Goal: Transaction & Acquisition: Purchase product/service

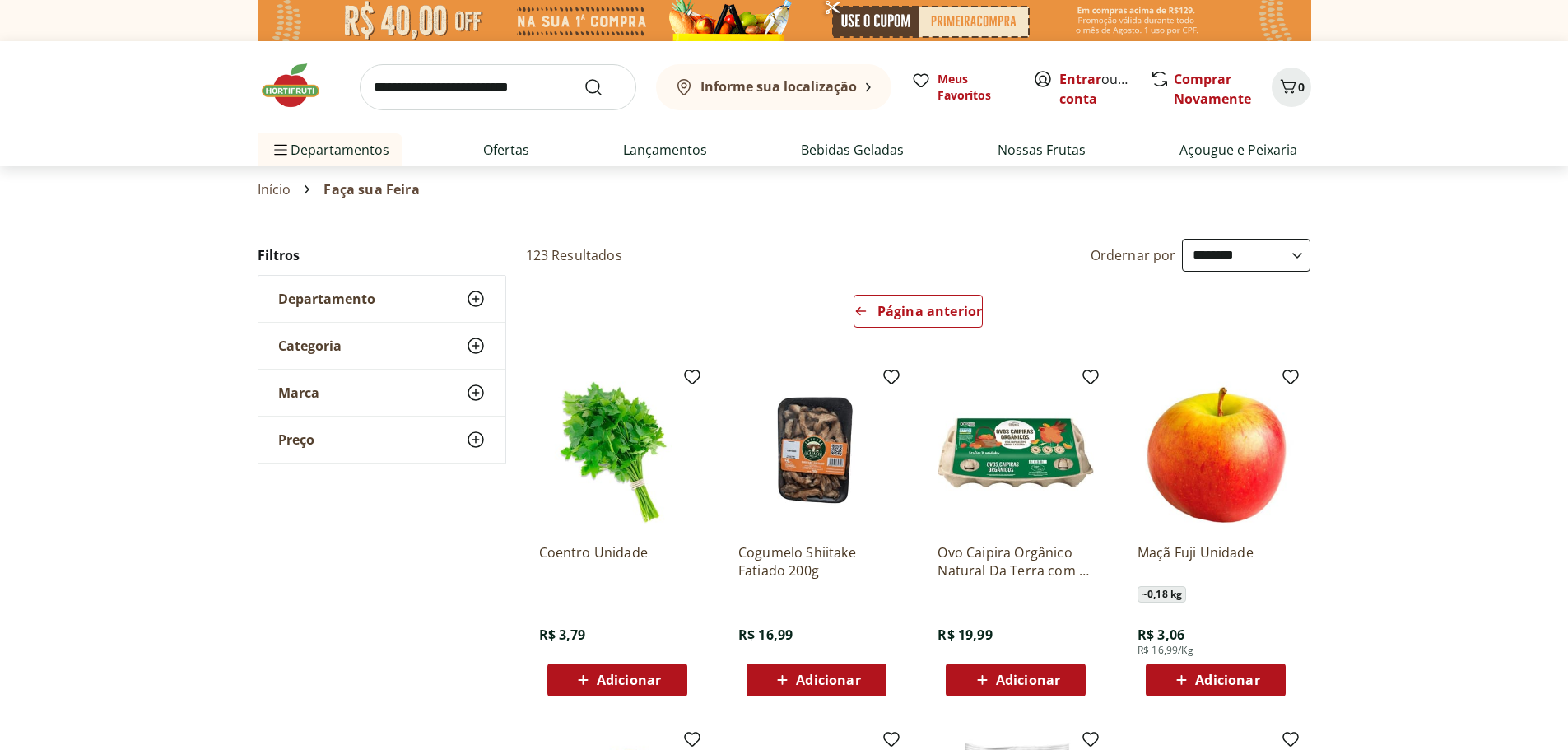
select select "**********"
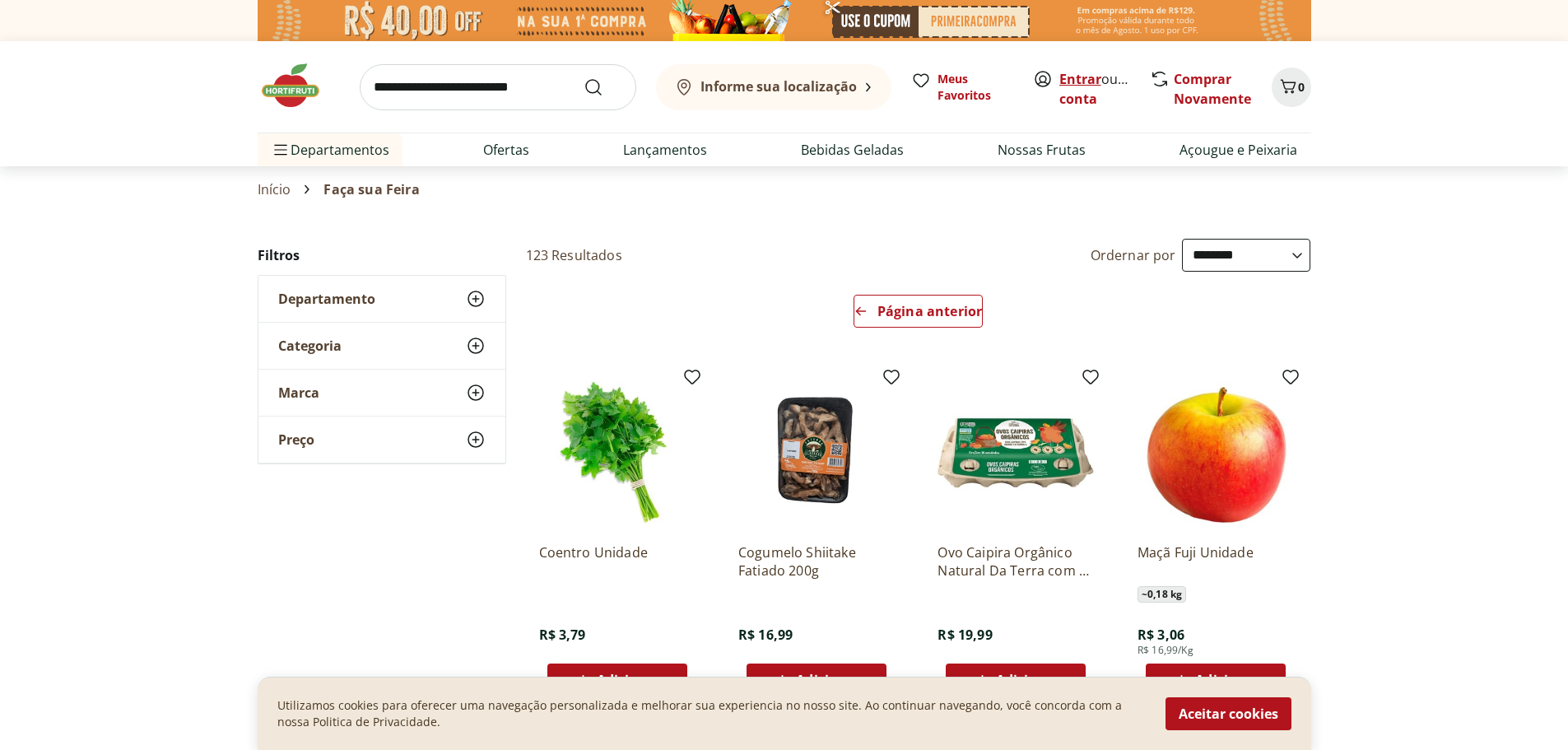
click at [1092, 72] on link "Entrar" at bounding box center [1080, 79] width 42 height 18
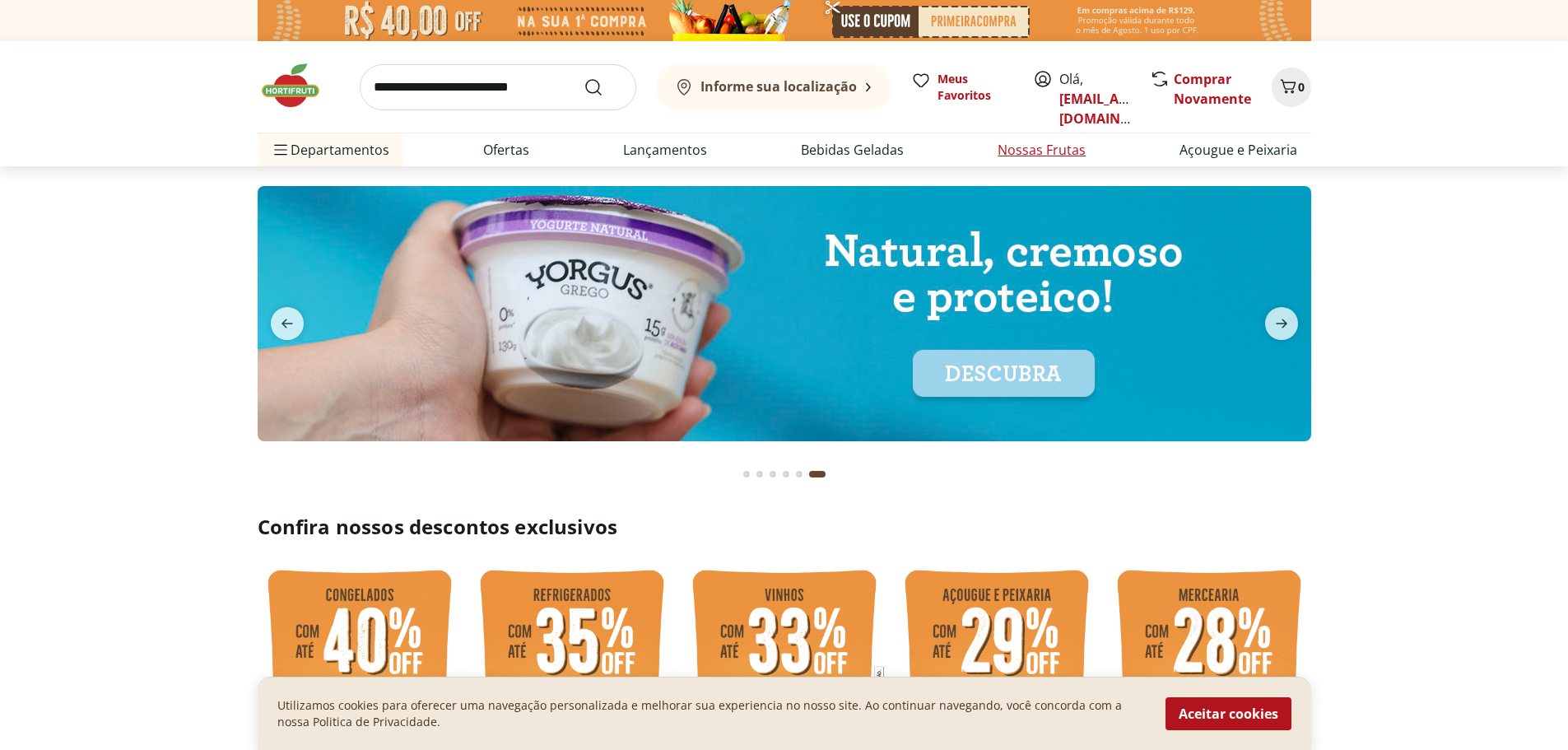
click at [1054, 153] on link "Nossas Frutas" at bounding box center [1041, 150] width 88 height 20
select select "**********"
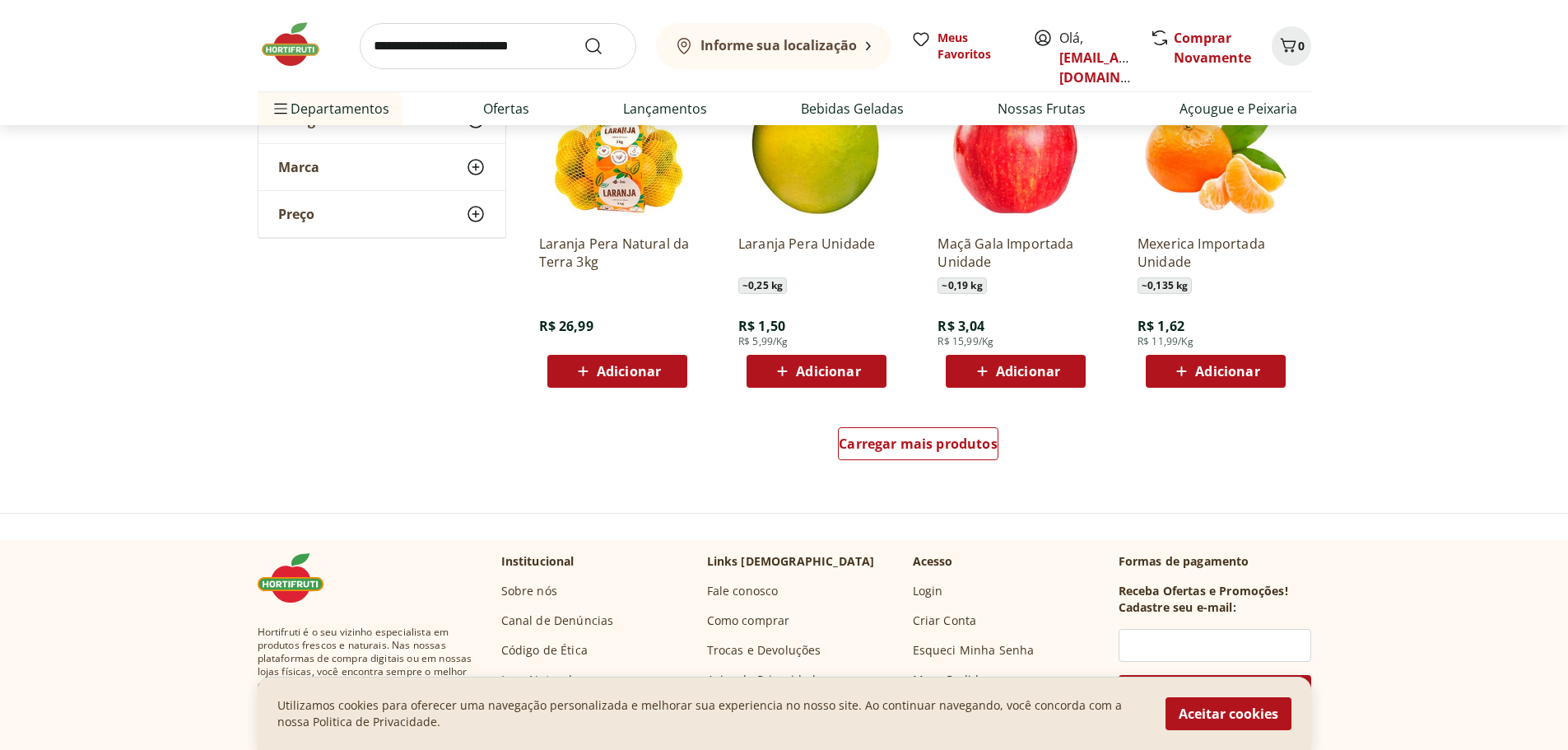
scroll to position [987, 0]
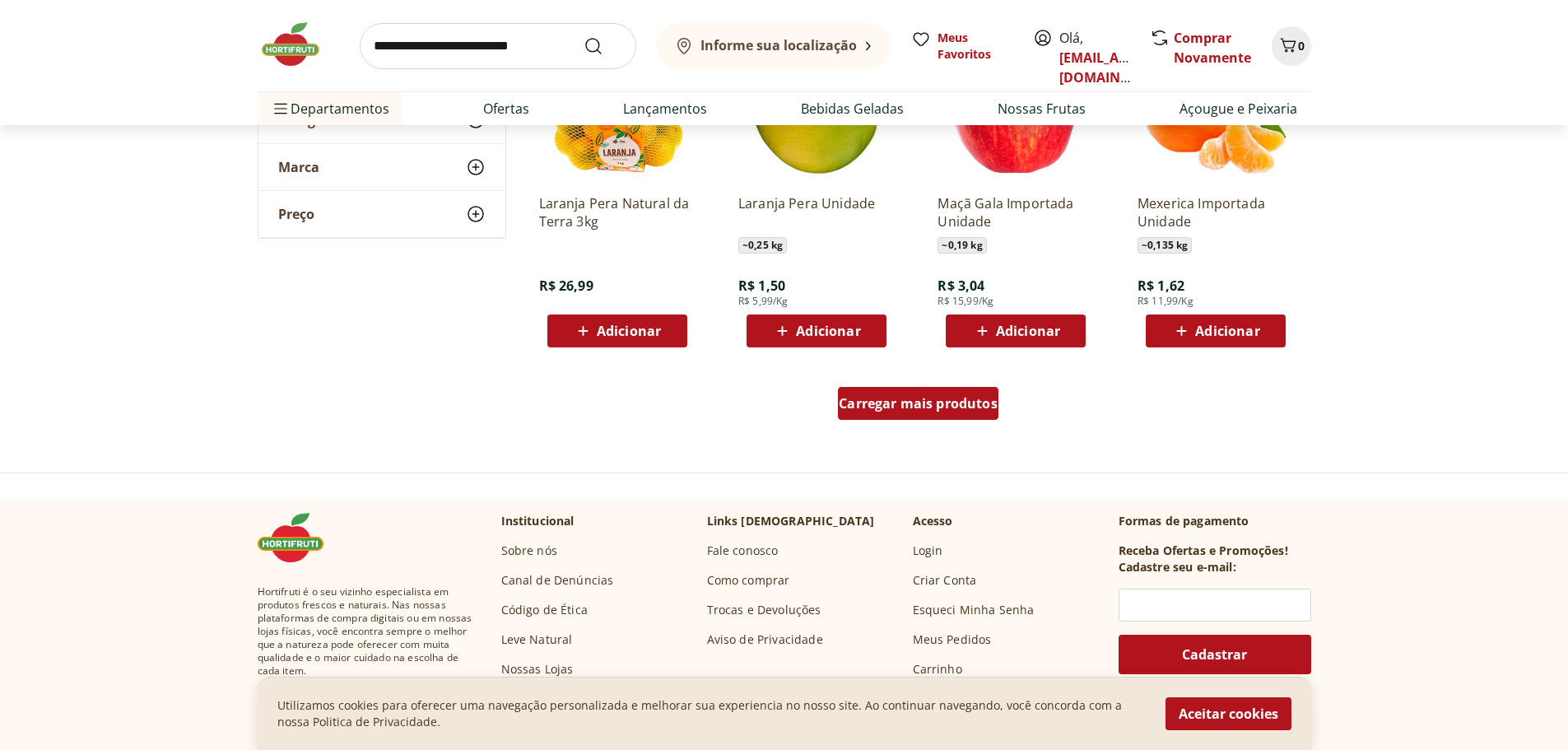
click at [941, 410] on span "Carregar mais produtos" at bounding box center [918, 403] width 159 height 13
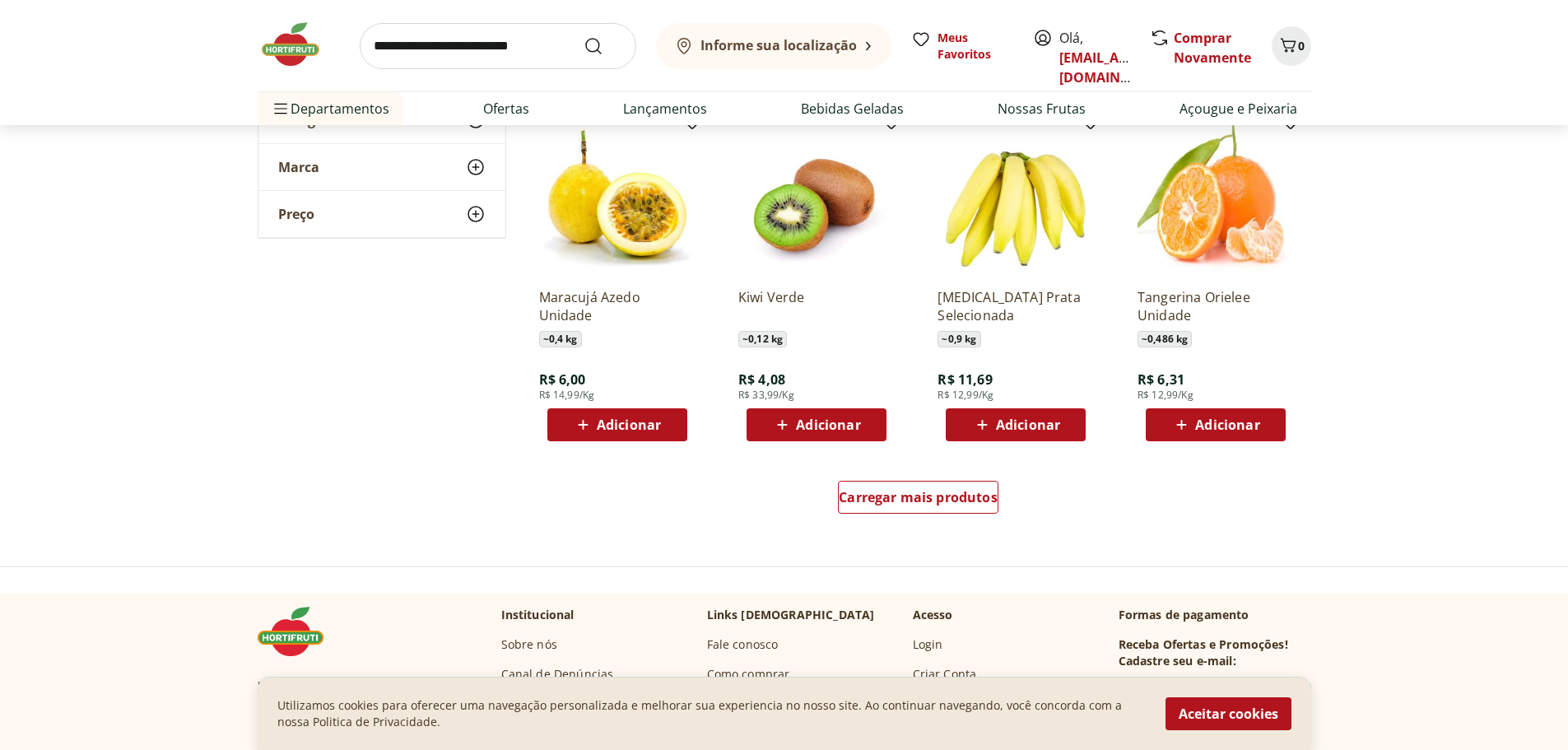
scroll to position [1975, 0]
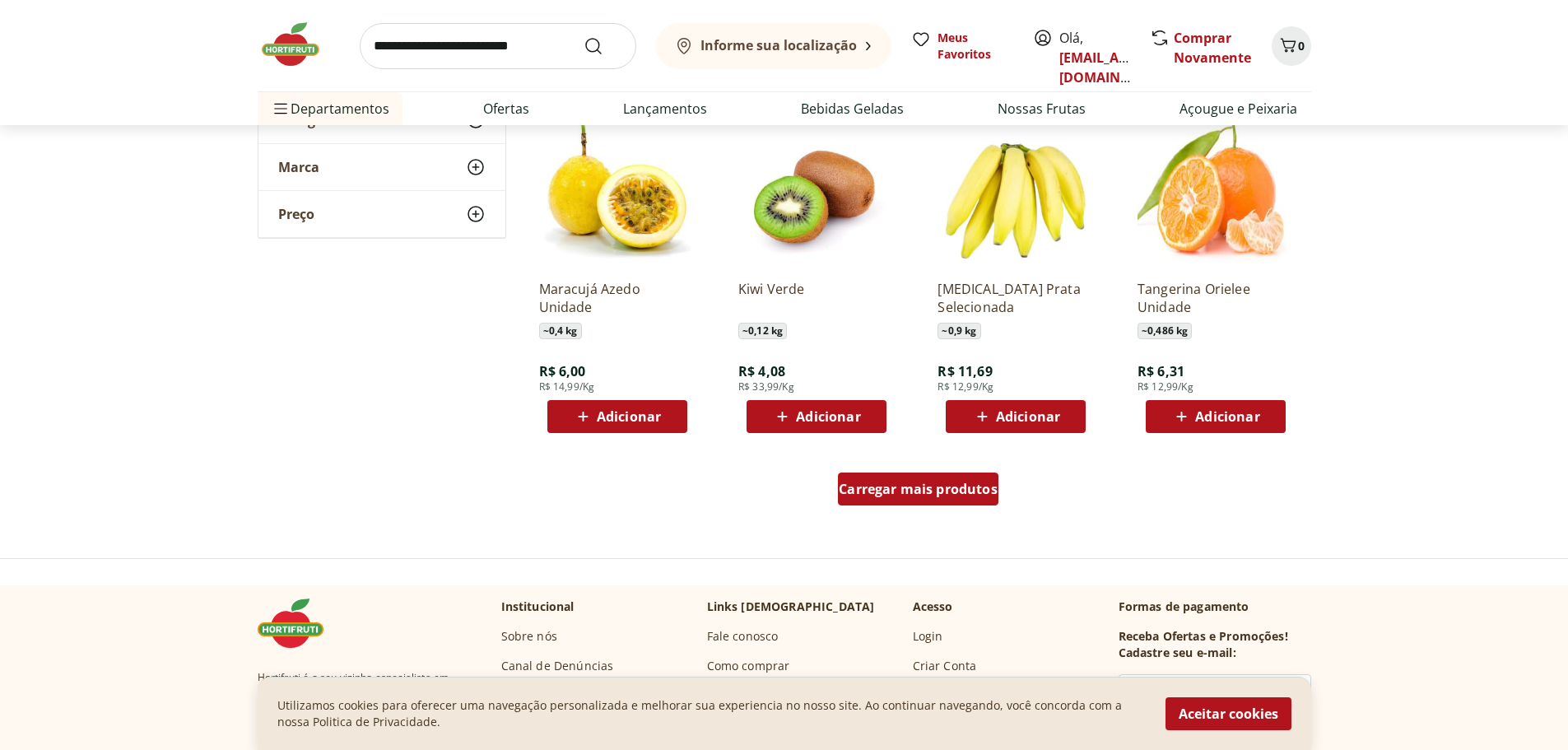
click at [870, 489] on span "Carregar mais produtos" at bounding box center [918, 488] width 159 height 13
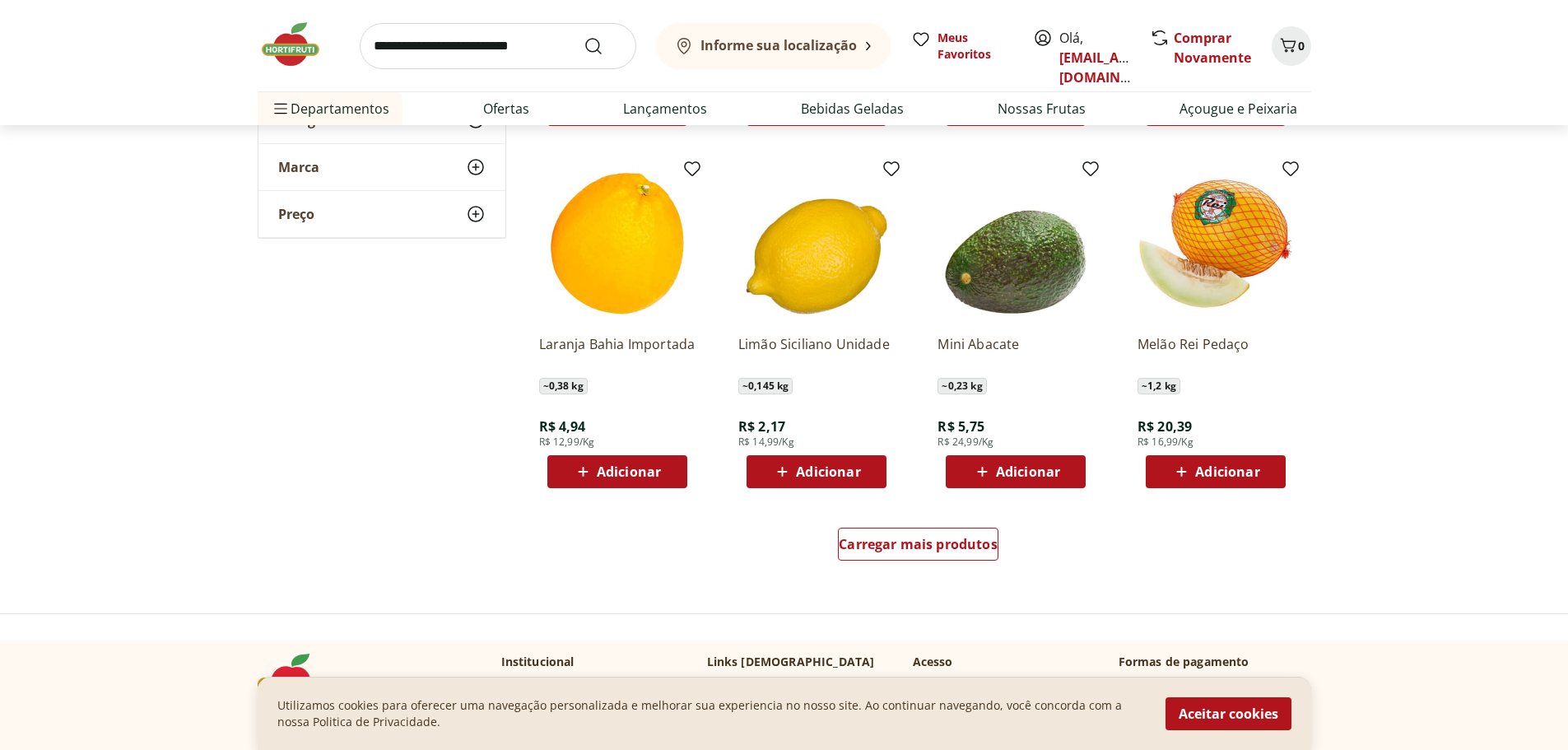
scroll to position [3044, 0]
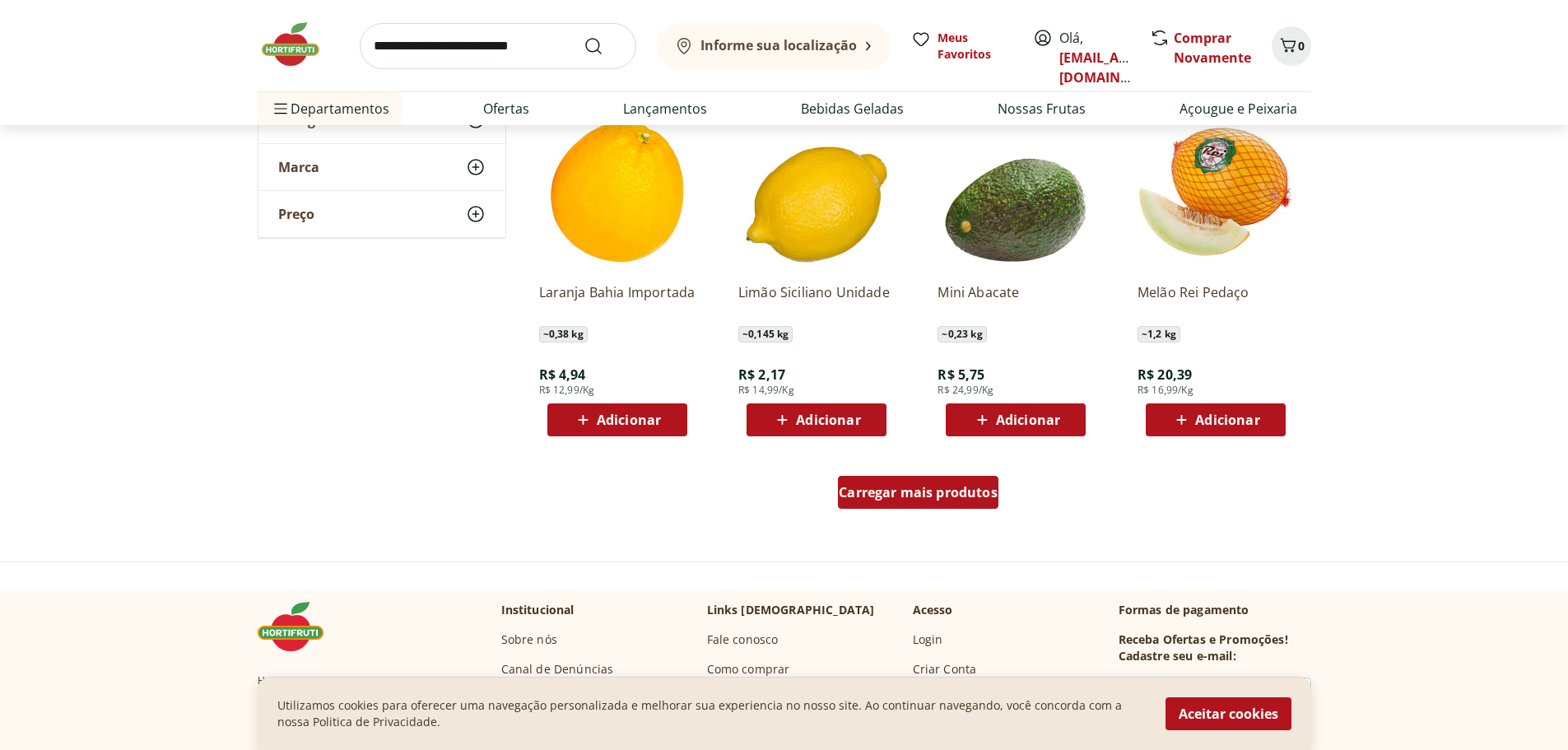
click at [978, 486] on span "Carregar mais produtos" at bounding box center [918, 491] width 159 height 13
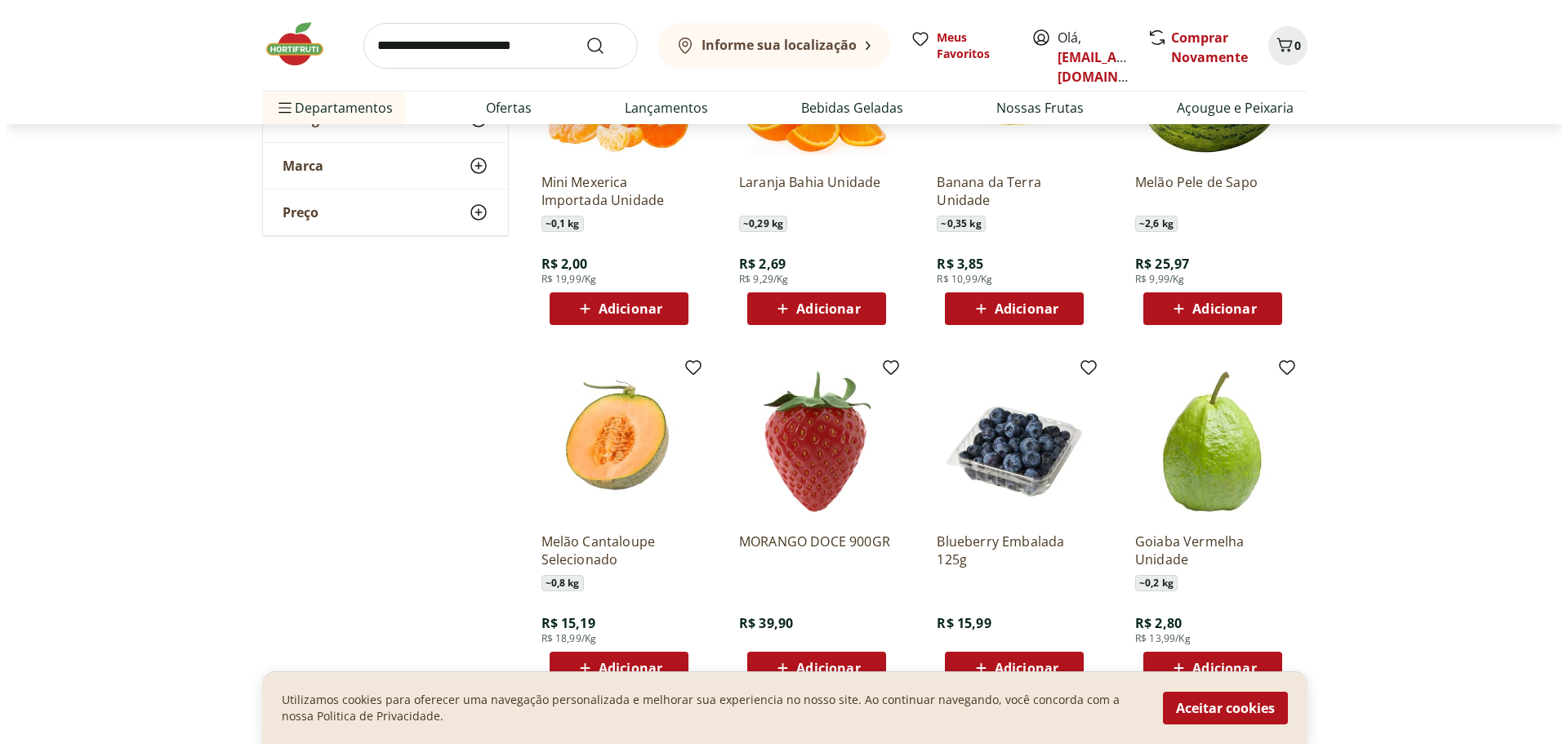
scroll to position [3918, 0]
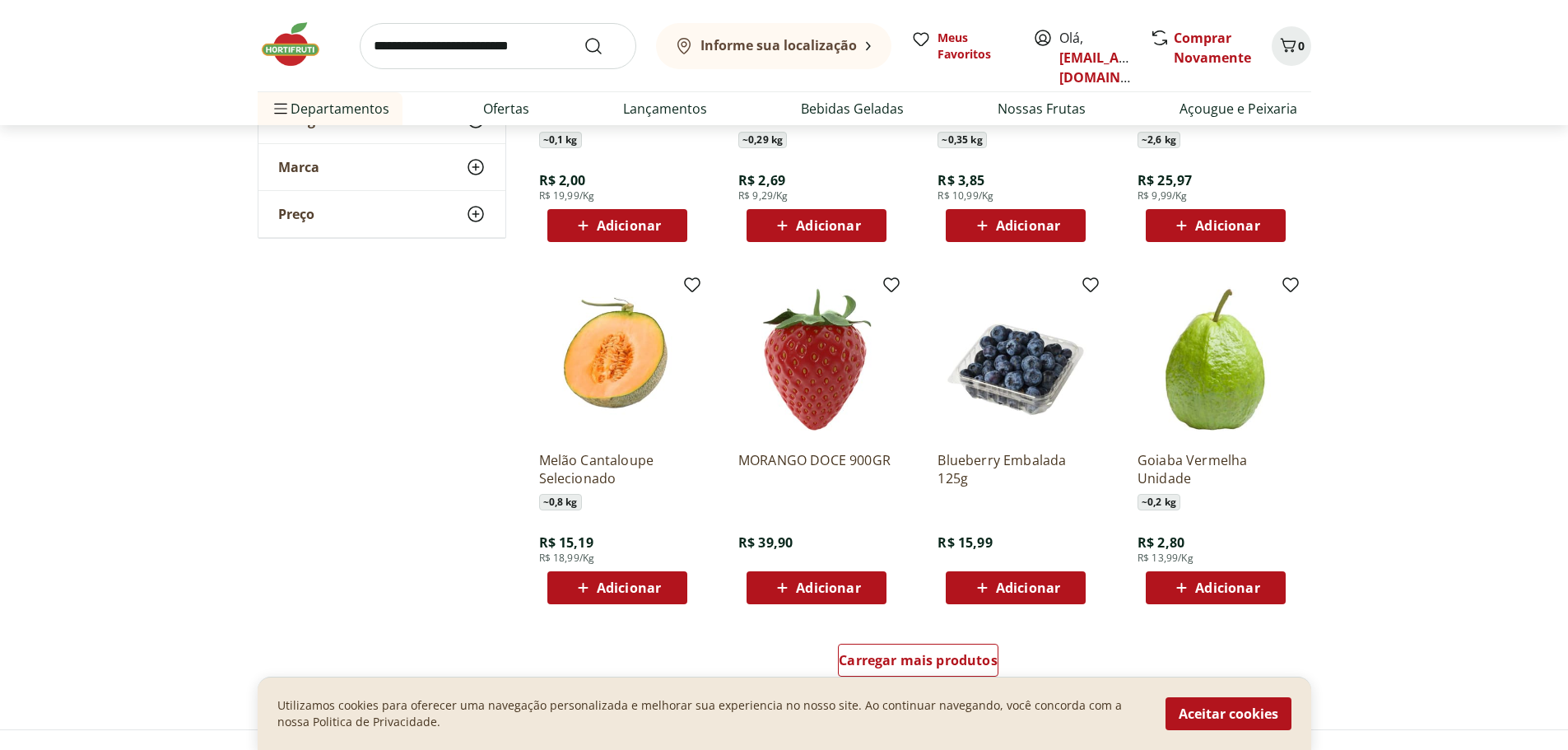
click at [1038, 591] on span "Adicionar" at bounding box center [1028, 587] width 64 height 13
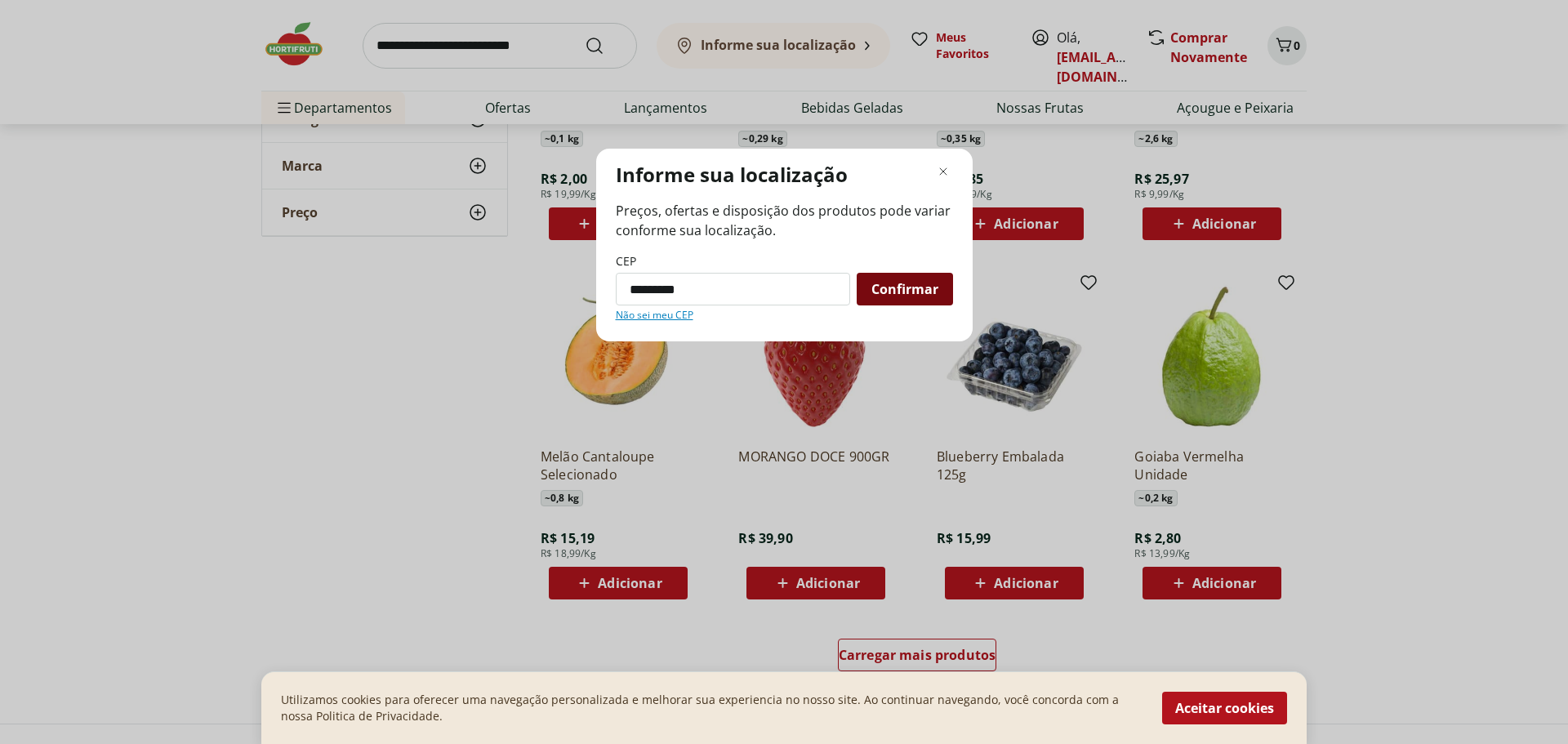
type input "*********"
click at [887, 291] on span "Confirmar" at bounding box center [905, 288] width 67 height 13
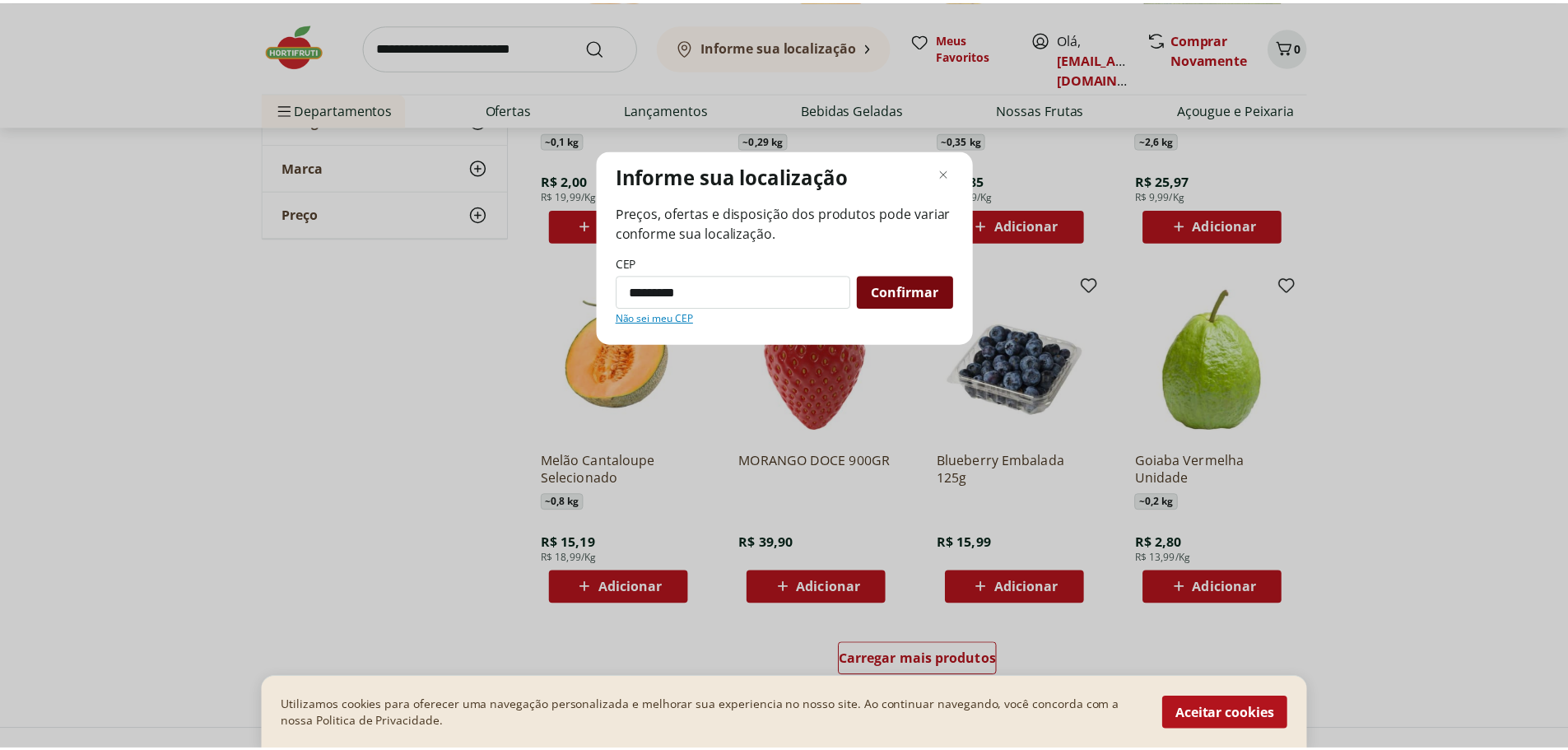
scroll to position [3287, 0]
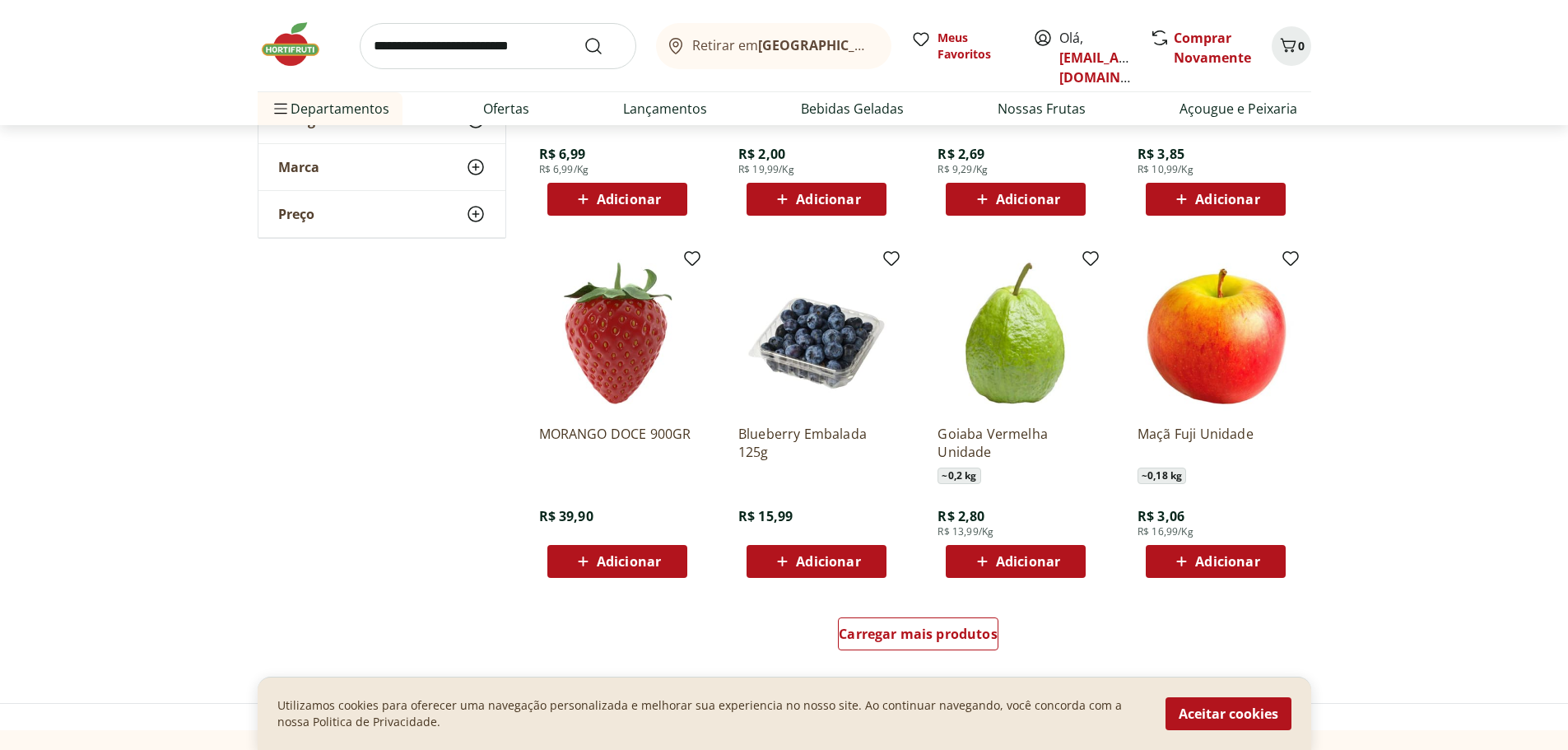
scroll to position [3976, 0]
click at [820, 563] on span "Adicionar" at bounding box center [827, 561] width 64 height 13
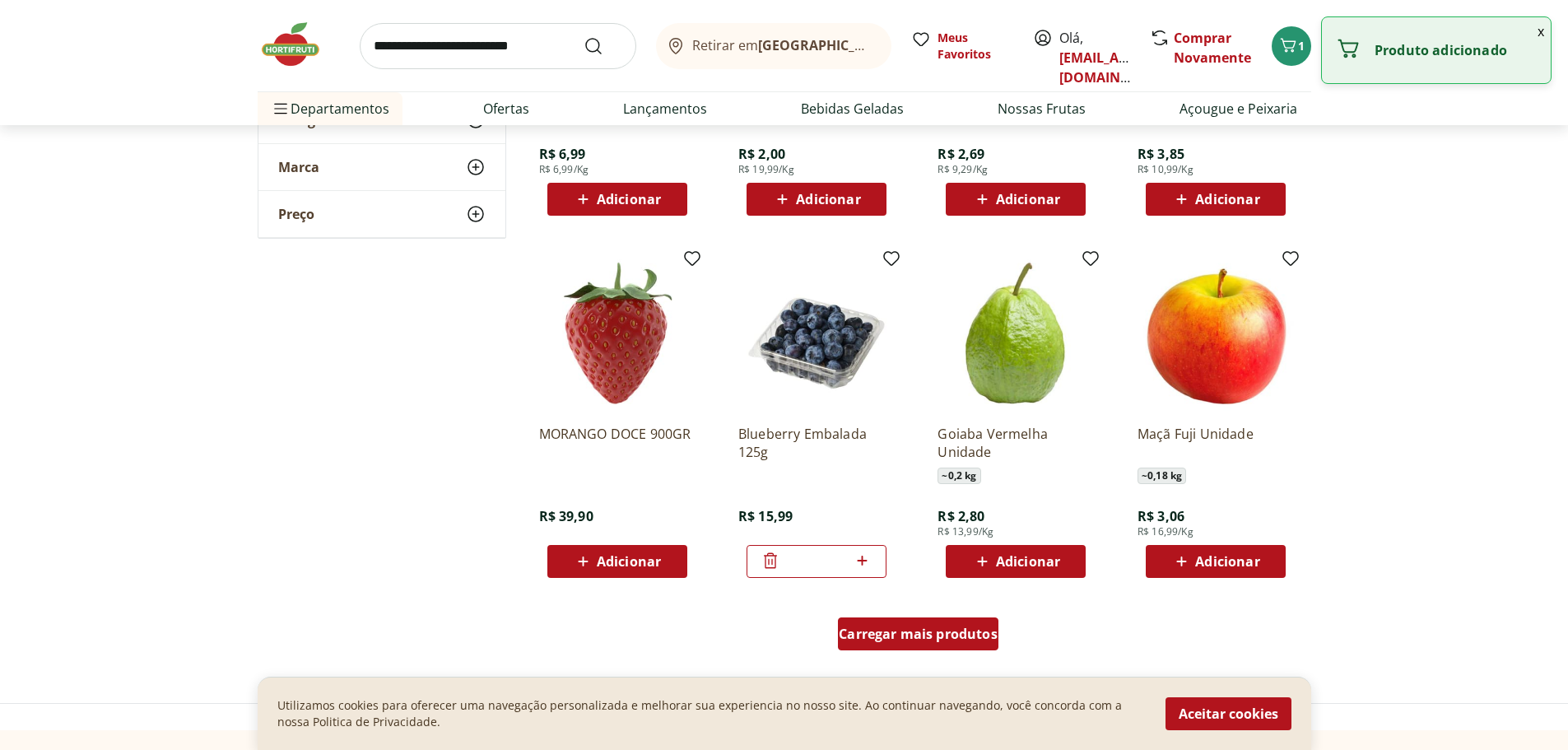
click at [915, 630] on span "Carregar mais produtos" at bounding box center [918, 633] width 159 height 13
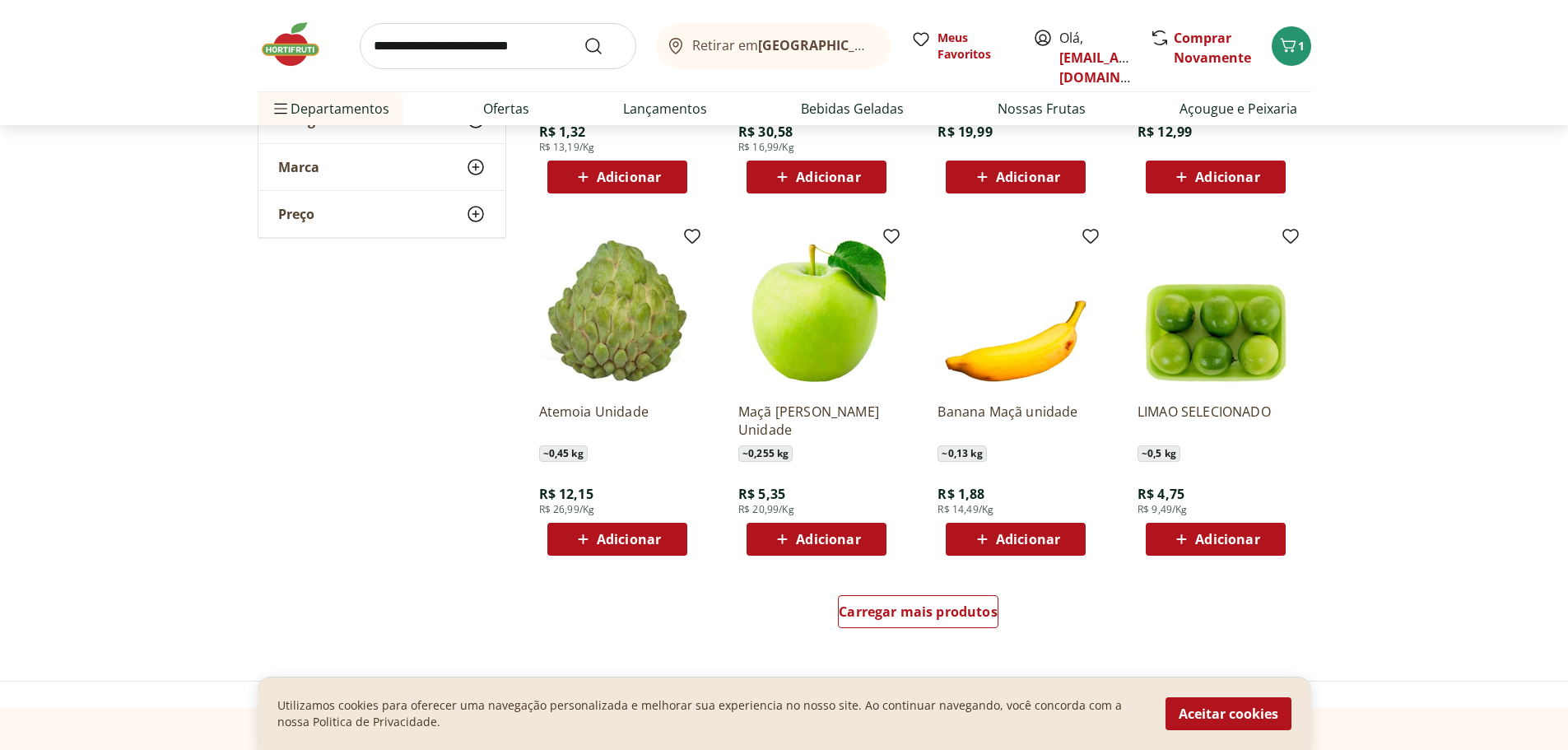
scroll to position [5128, 0]
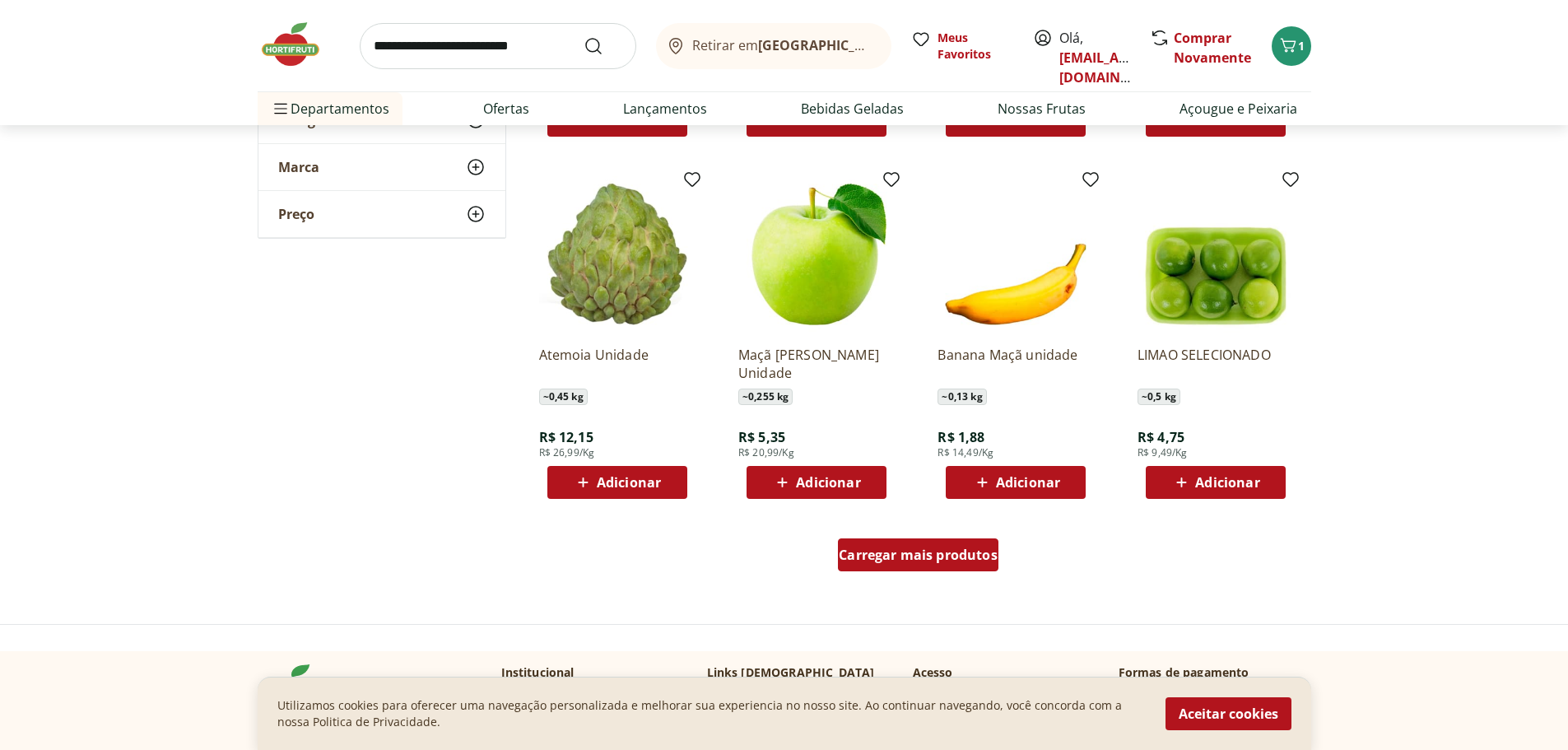
click at [902, 566] on div "Carregar mais produtos" at bounding box center [918, 554] width 161 height 33
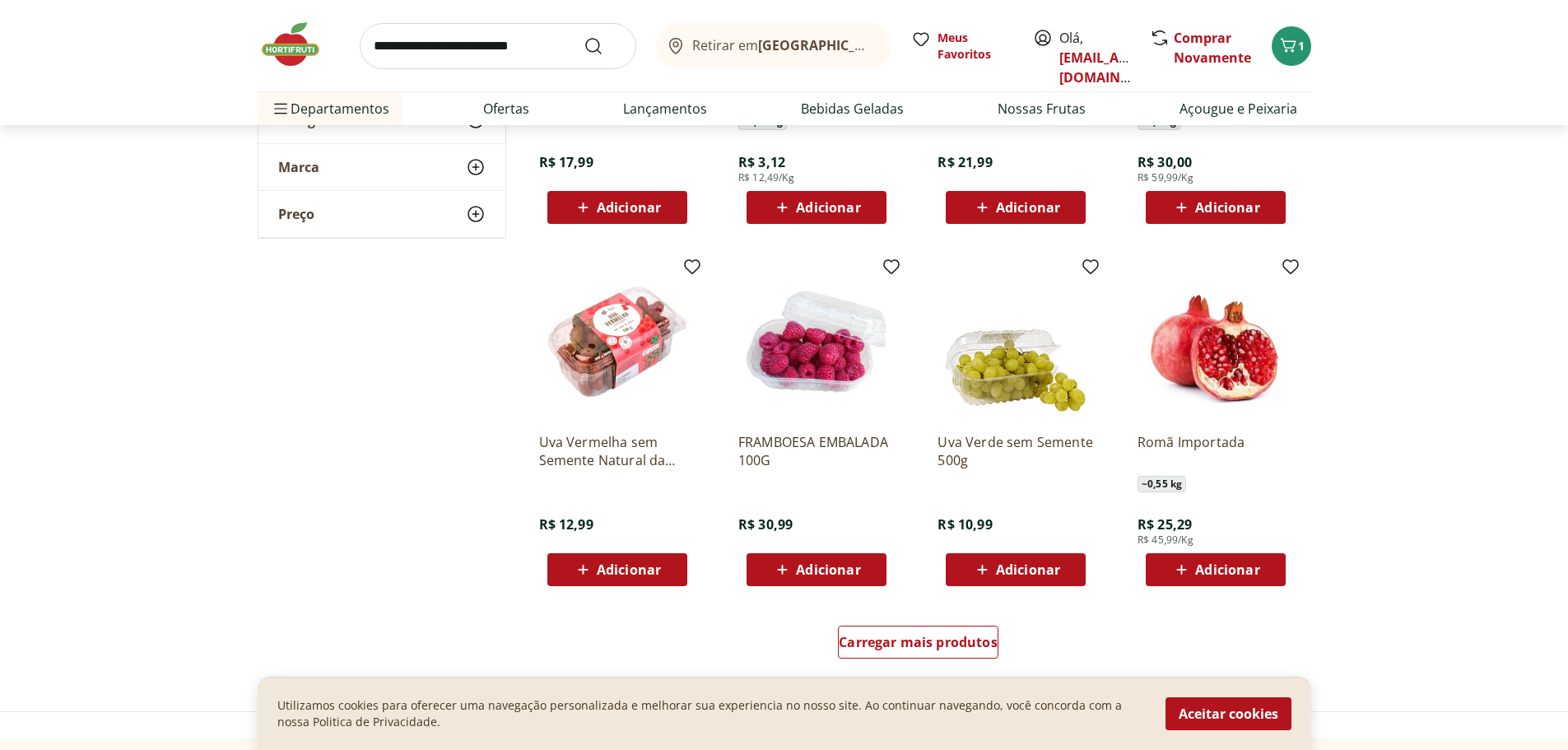
scroll to position [6114, 0]
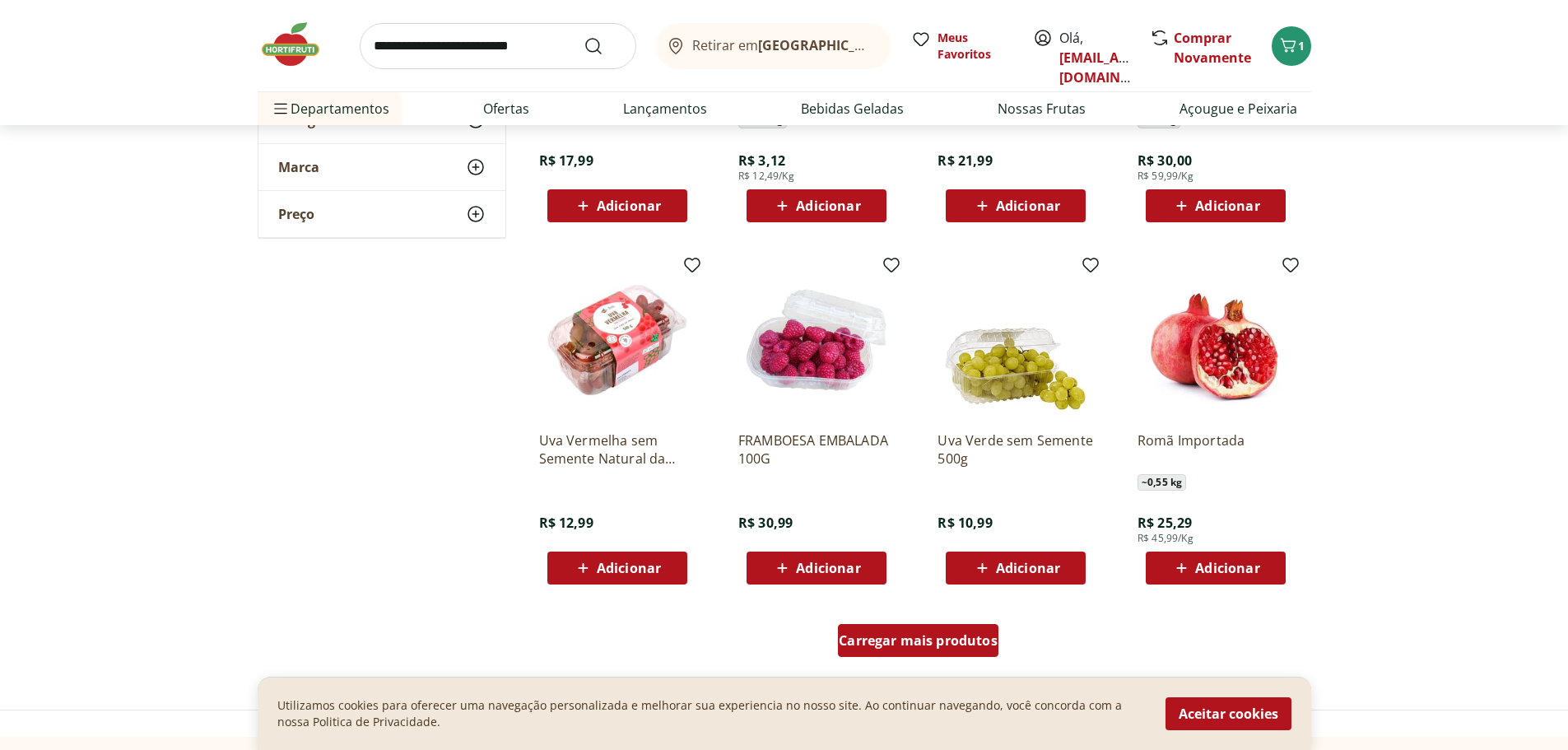
click at [918, 646] on span "Carregar mais produtos" at bounding box center [918, 639] width 159 height 13
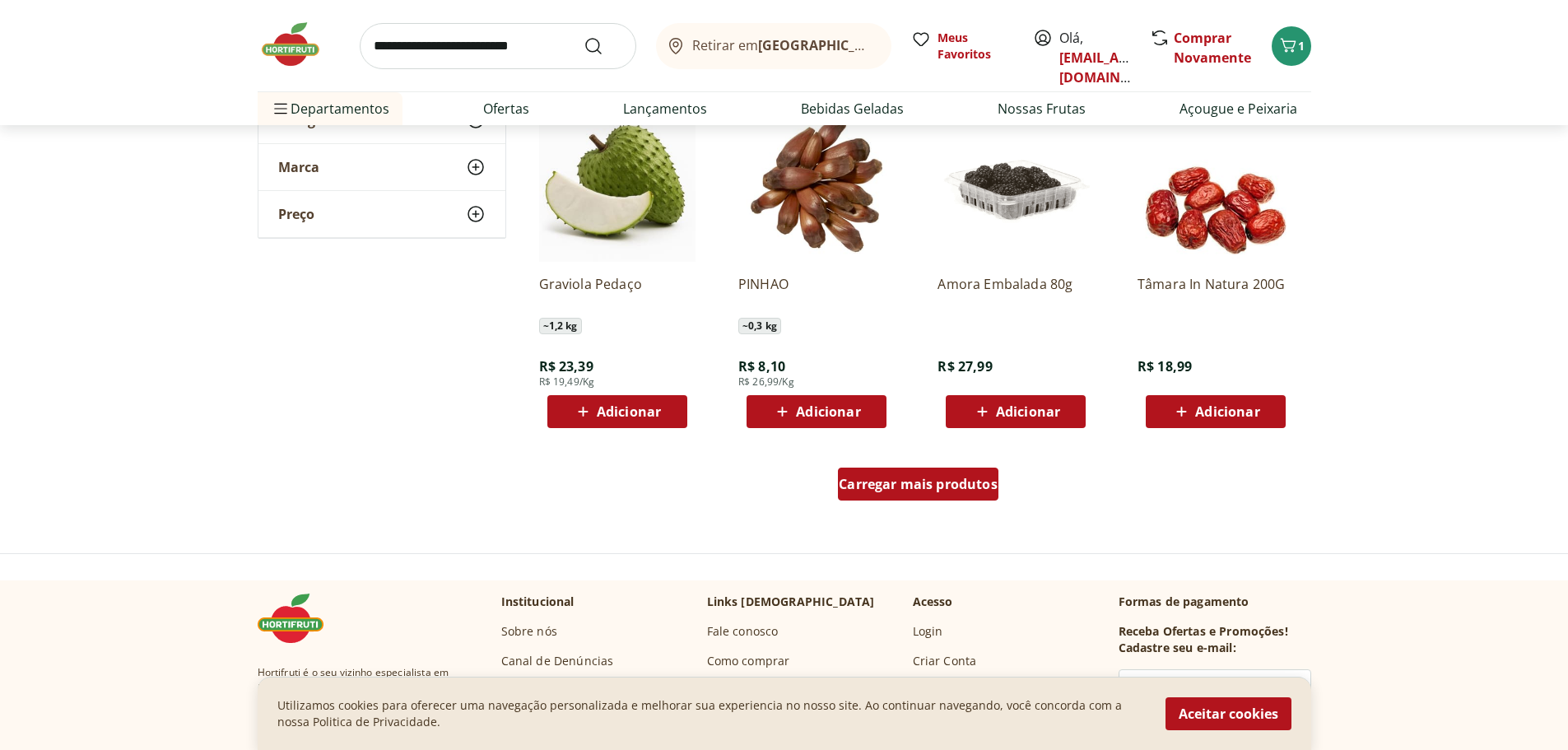
scroll to position [7349, 0]
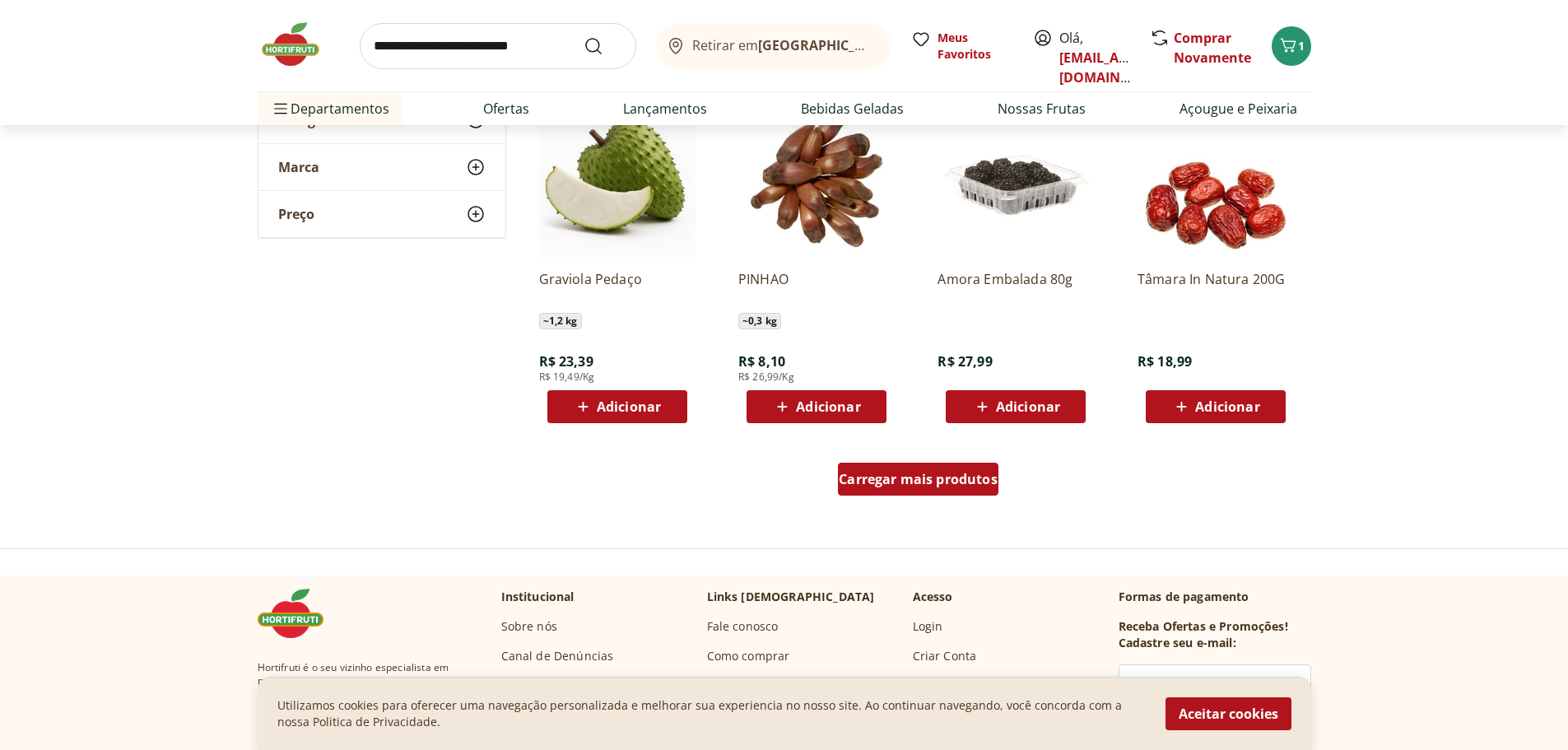
click at [952, 486] on span "Carregar mais produtos" at bounding box center [918, 479] width 159 height 13
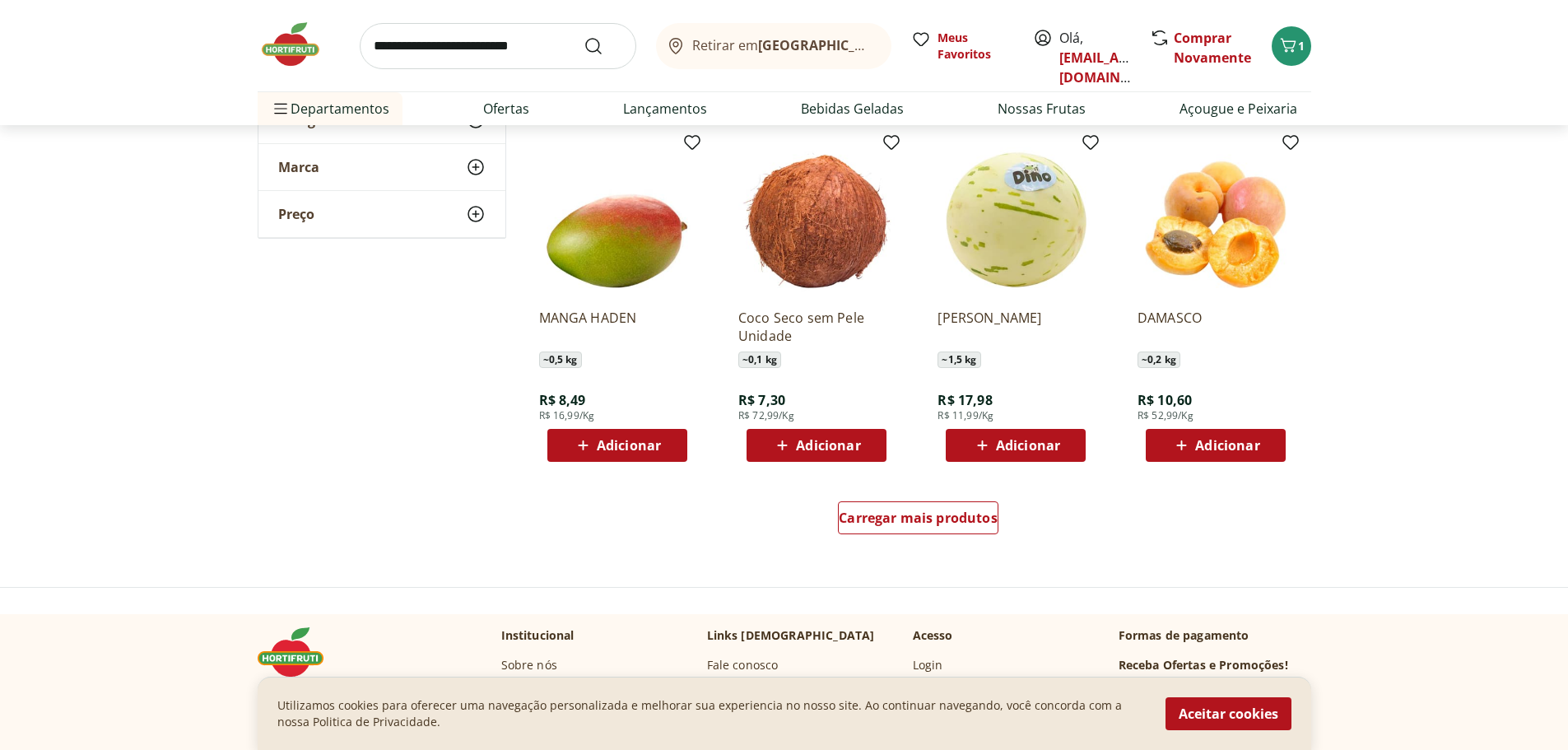
scroll to position [8419, 0]
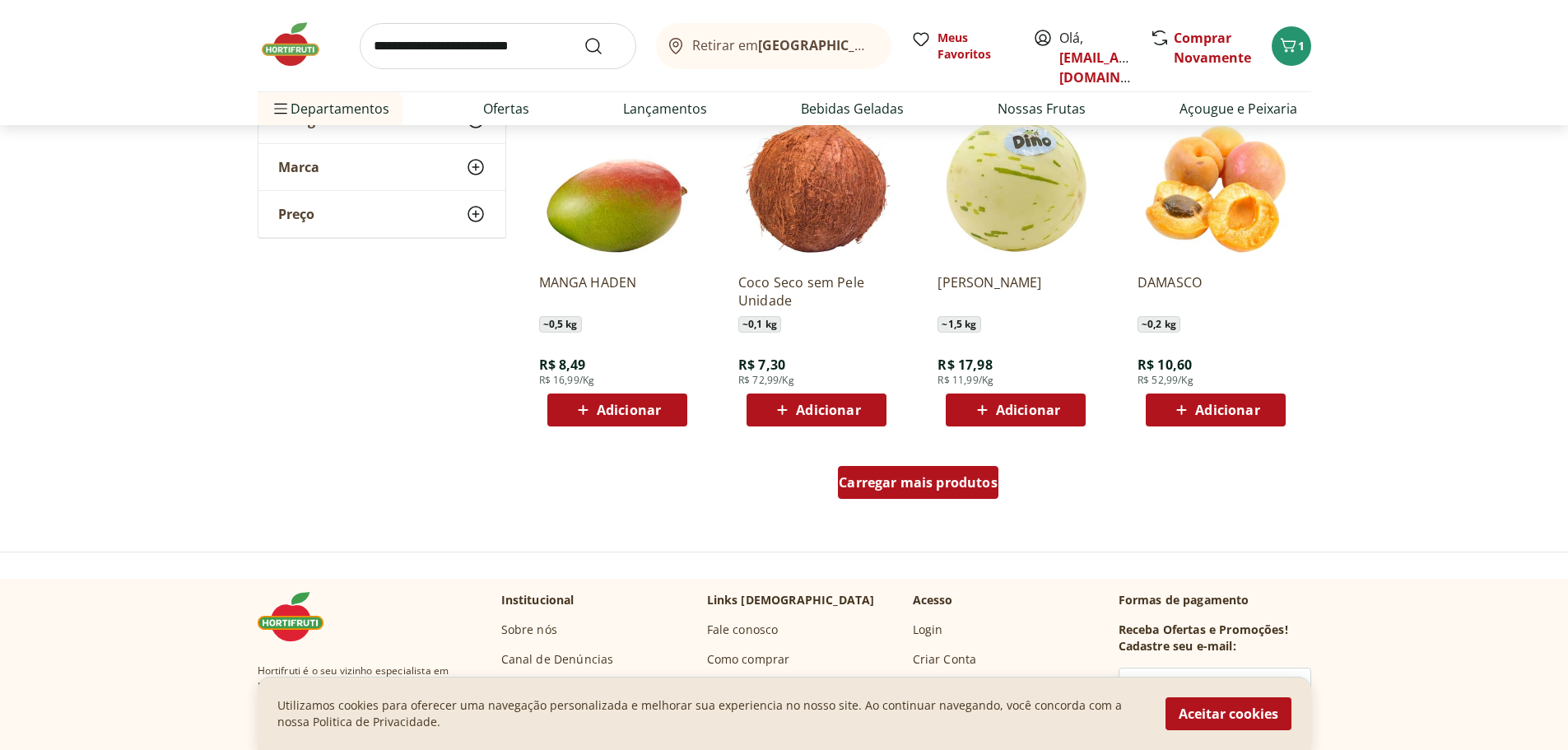
click at [952, 483] on span "Carregar mais produtos" at bounding box center [918, 482] width 159 height 13
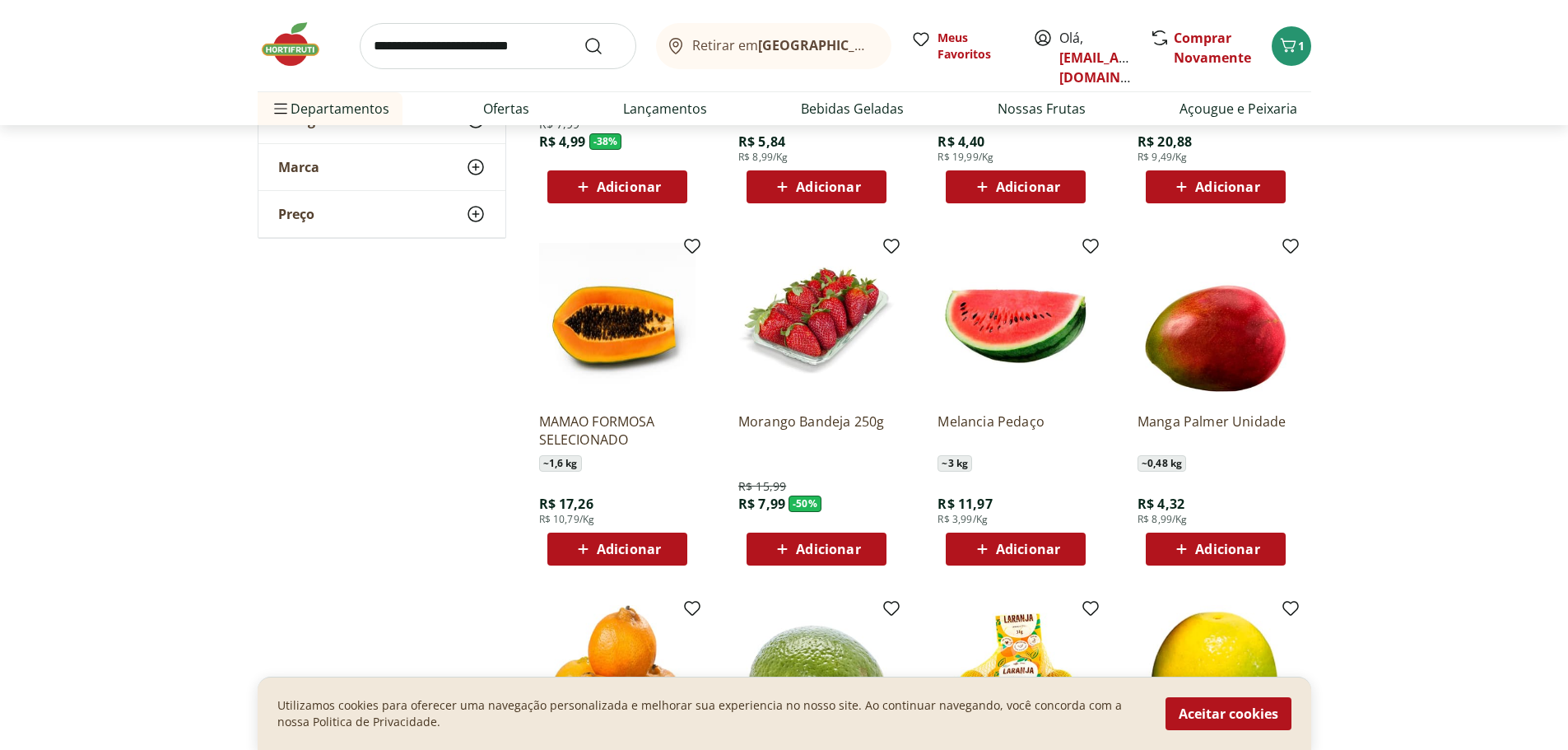
scroll to position [355, 0]
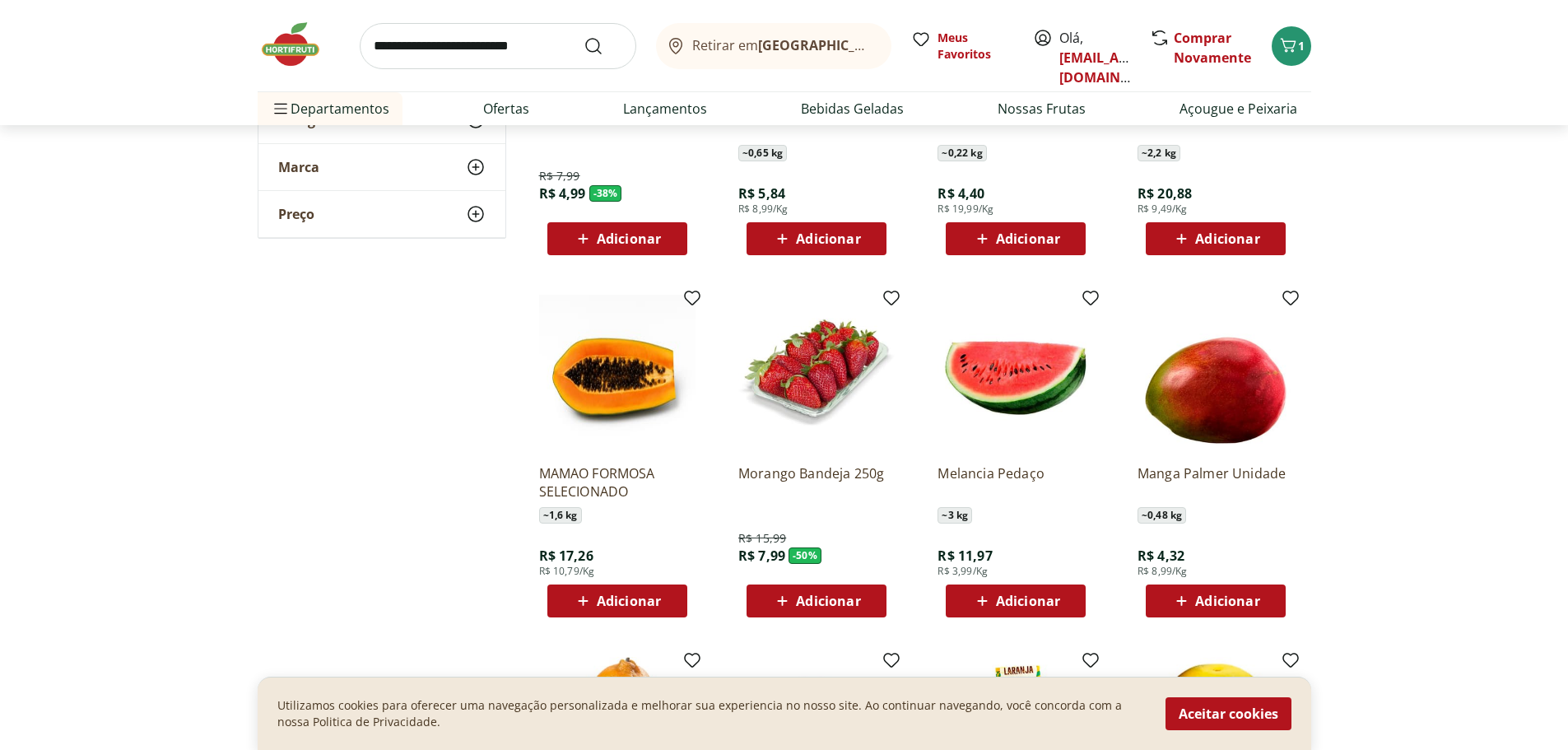
click at [800, 607] on span "Adicionar" at bounding box center [827, 600] width 64 height 13
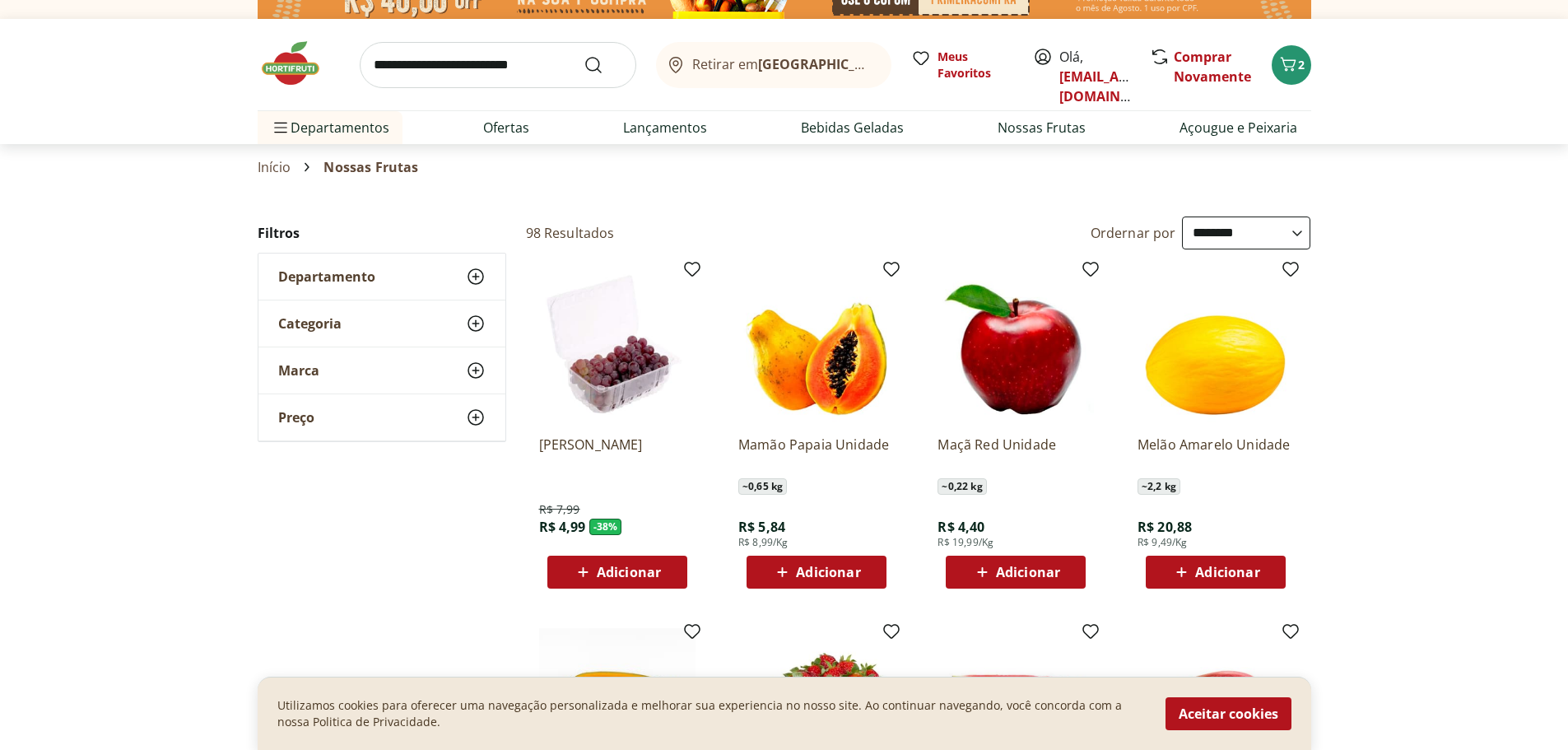
scroll to position [0, 0]
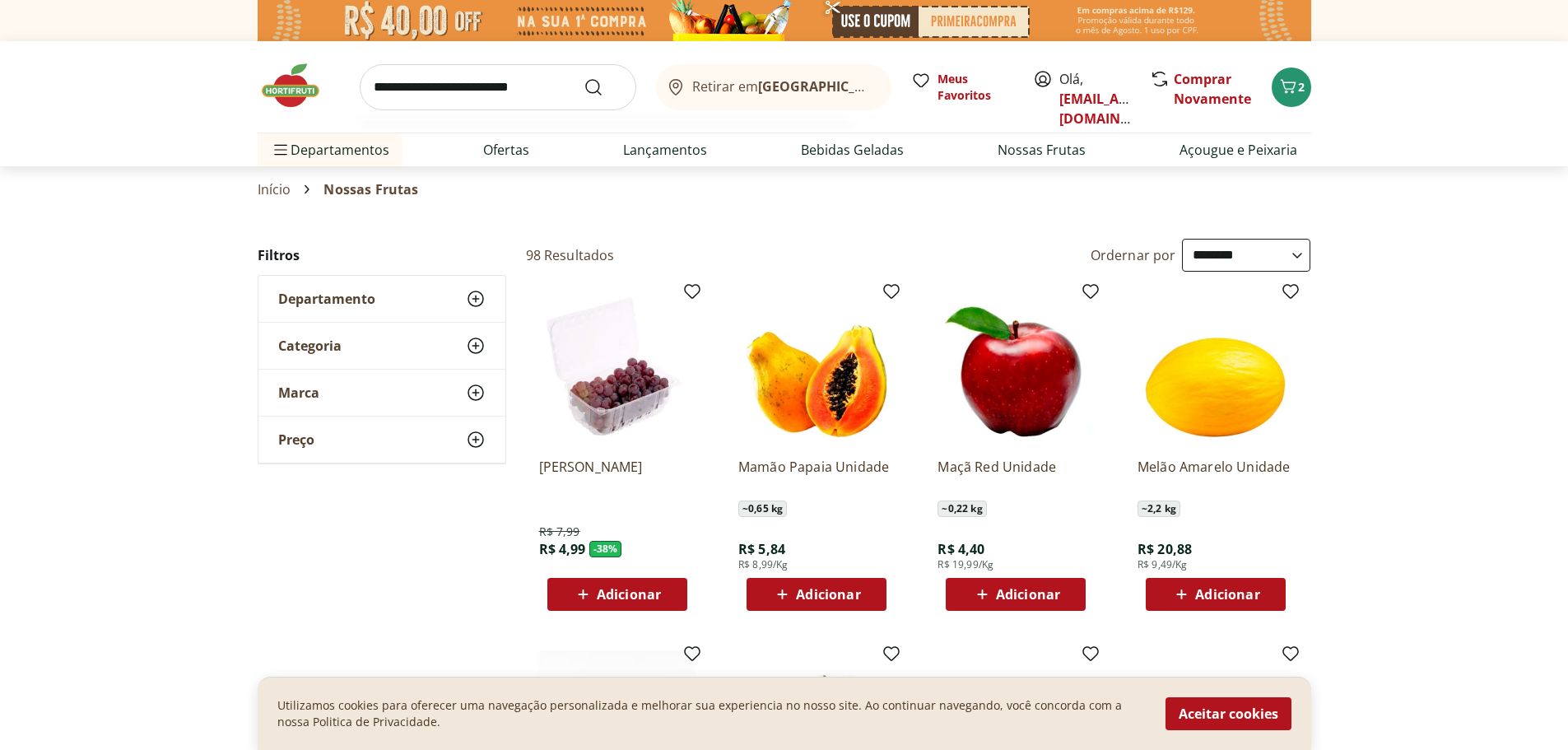
click at [455, 87] on input "search" at bounding box center [498, 87] width 276 height 46
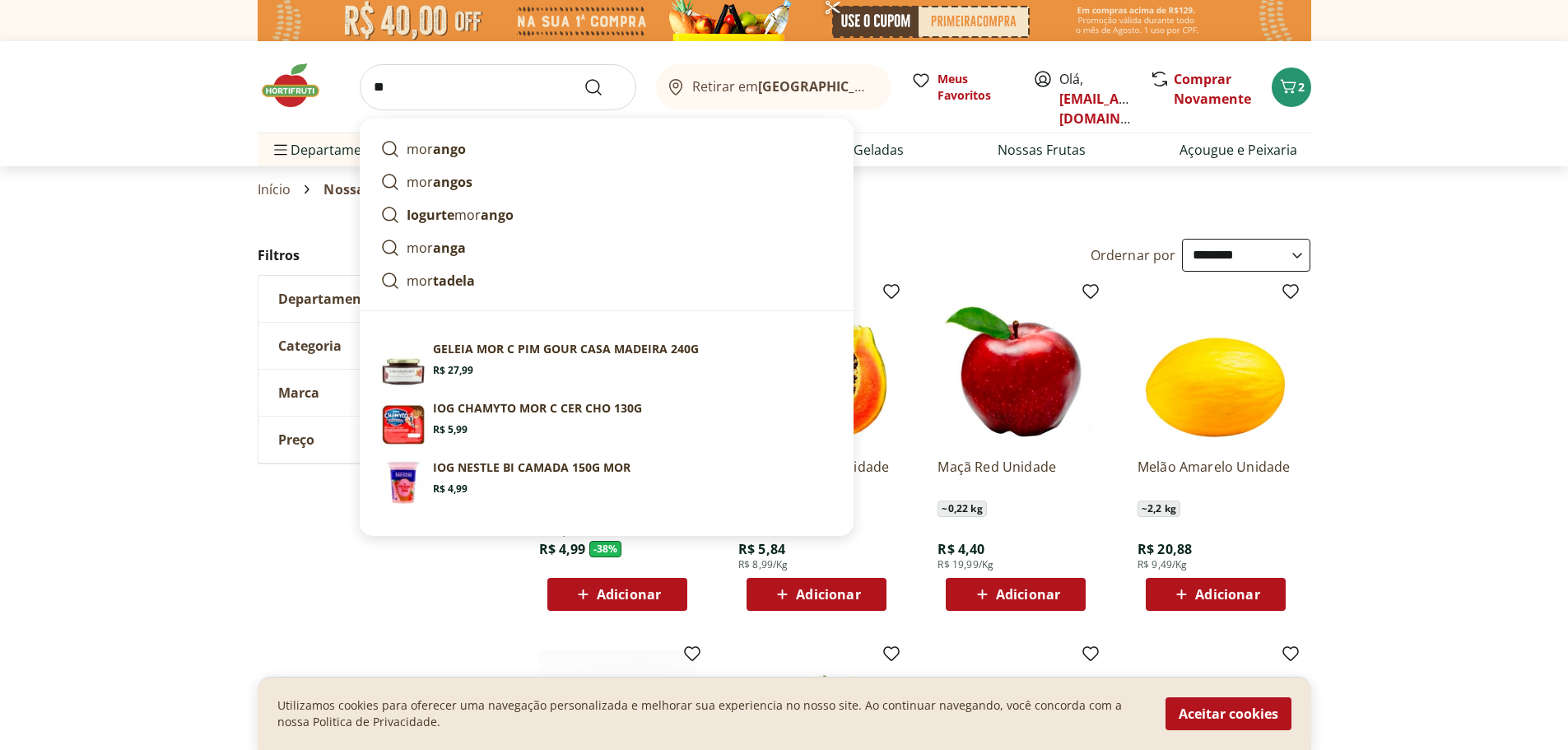
type input "*"
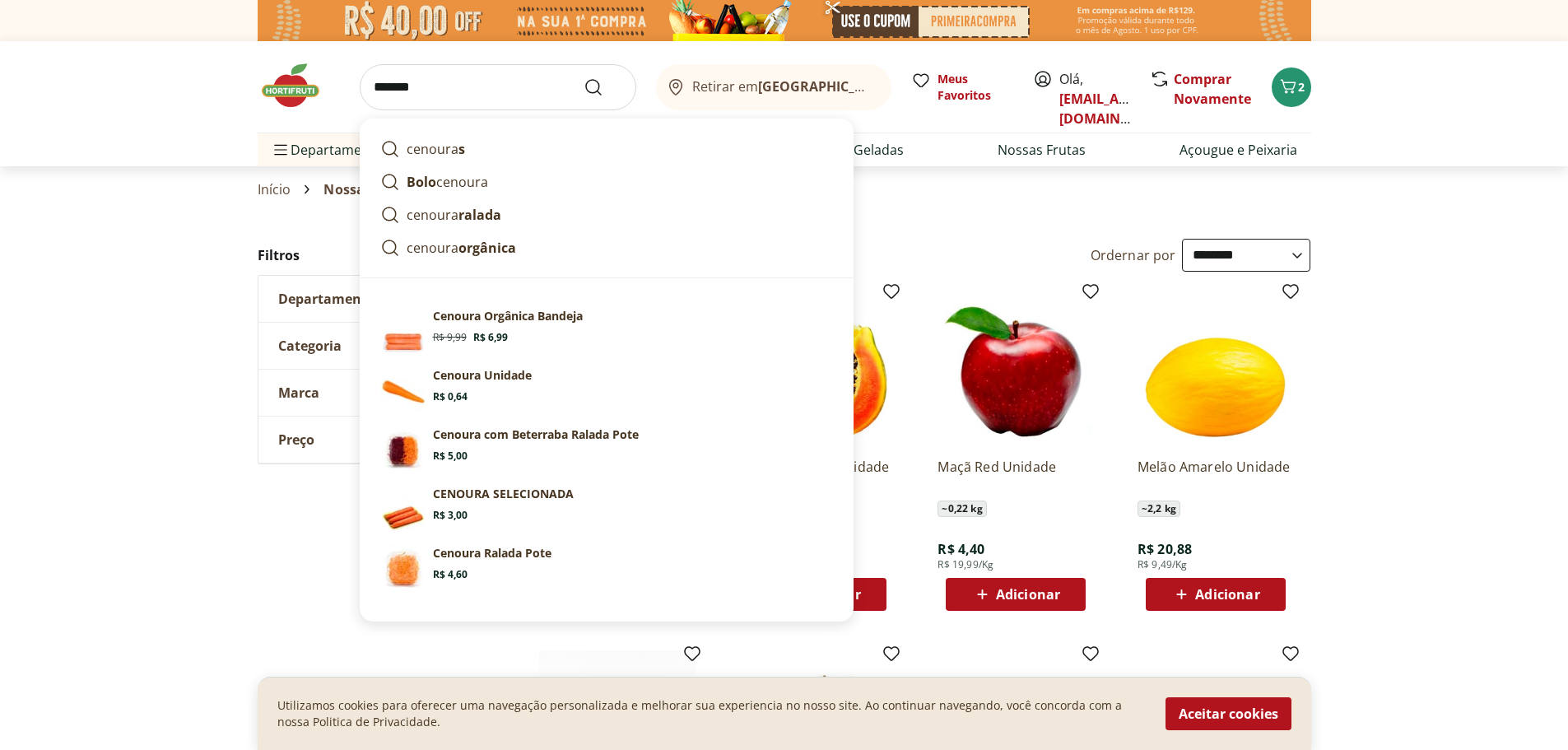
type input "*******"
click at [584, 77] on button "Submit Search" at bounding box center [603, 87] width 39 height 20
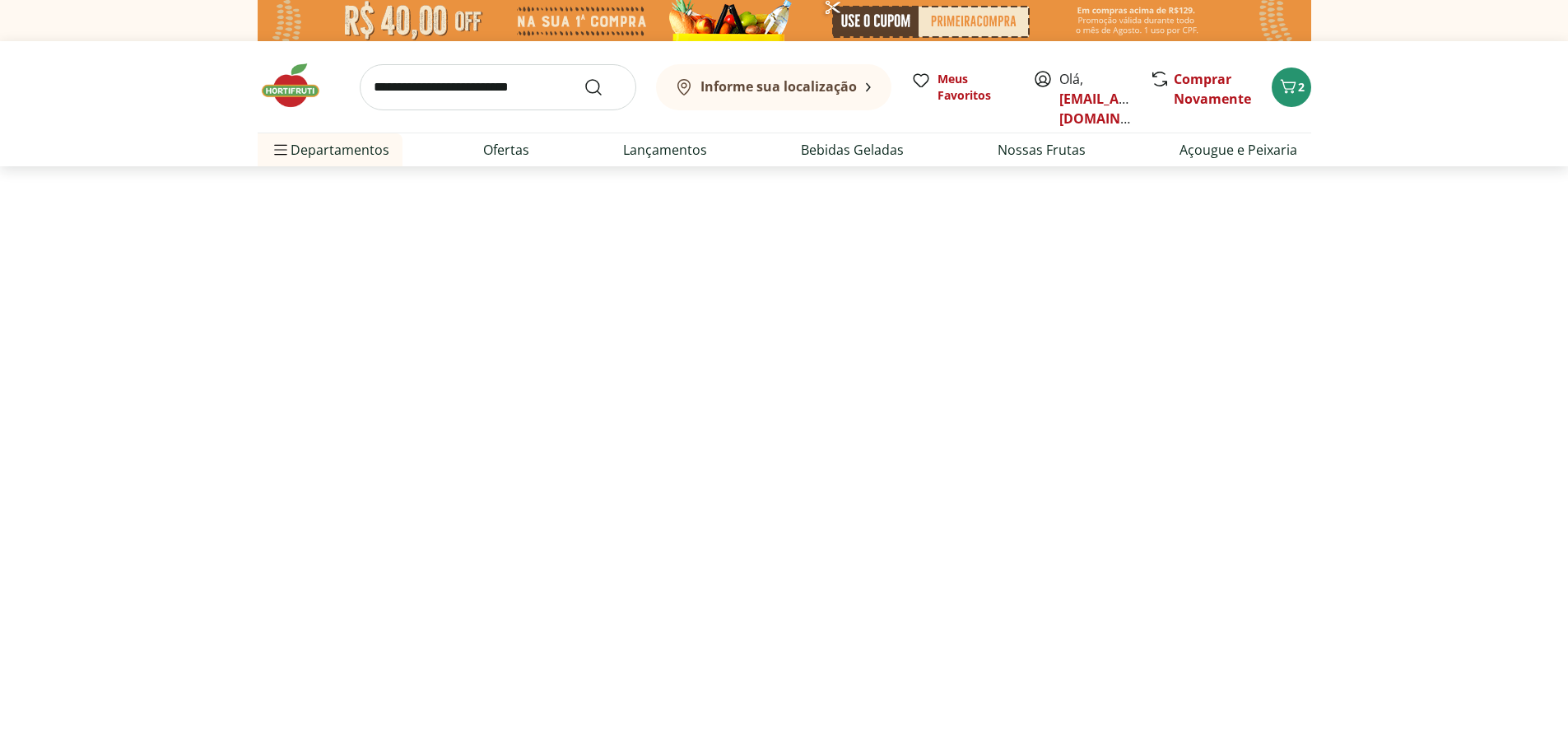
select select "**********"
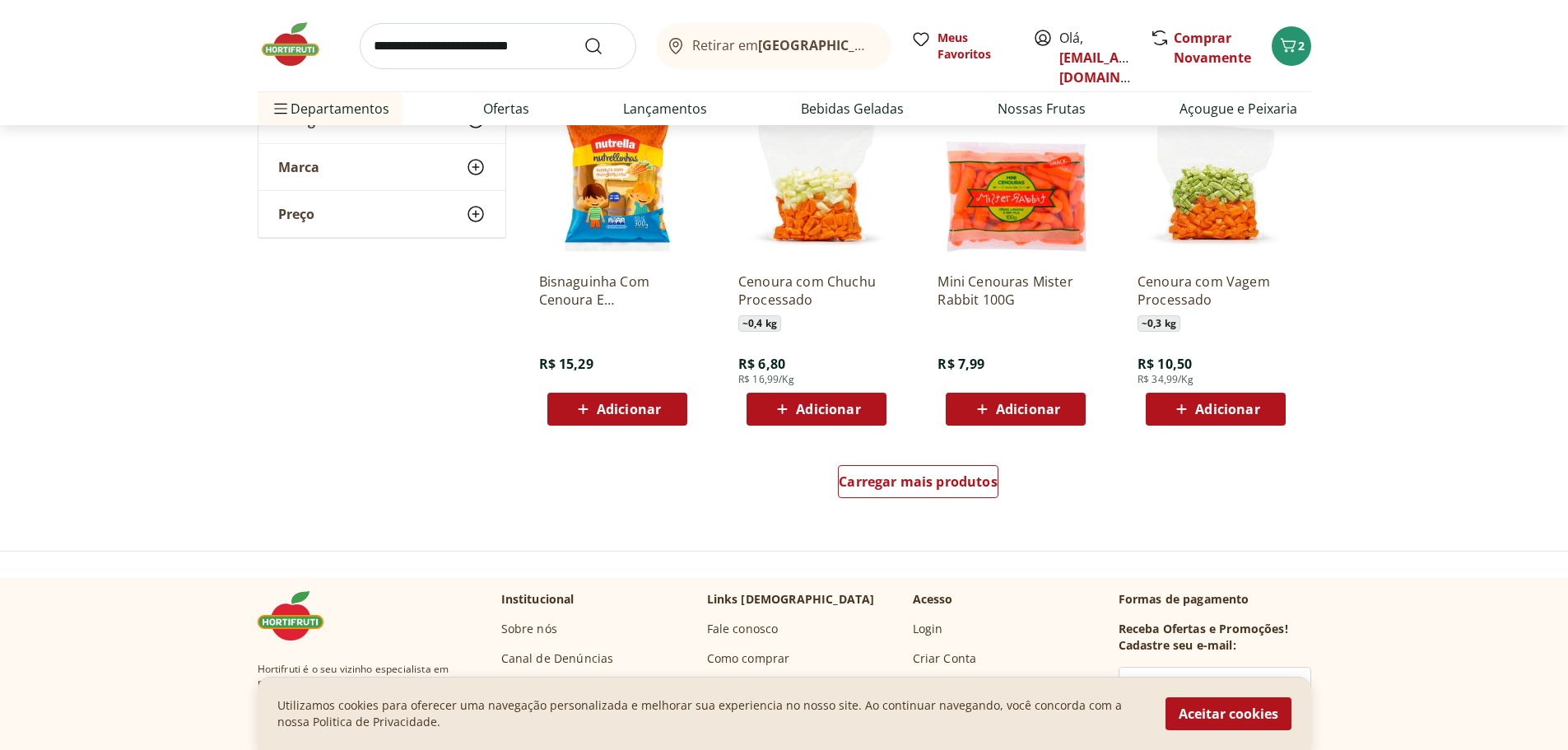
scroll to position [987, 0]
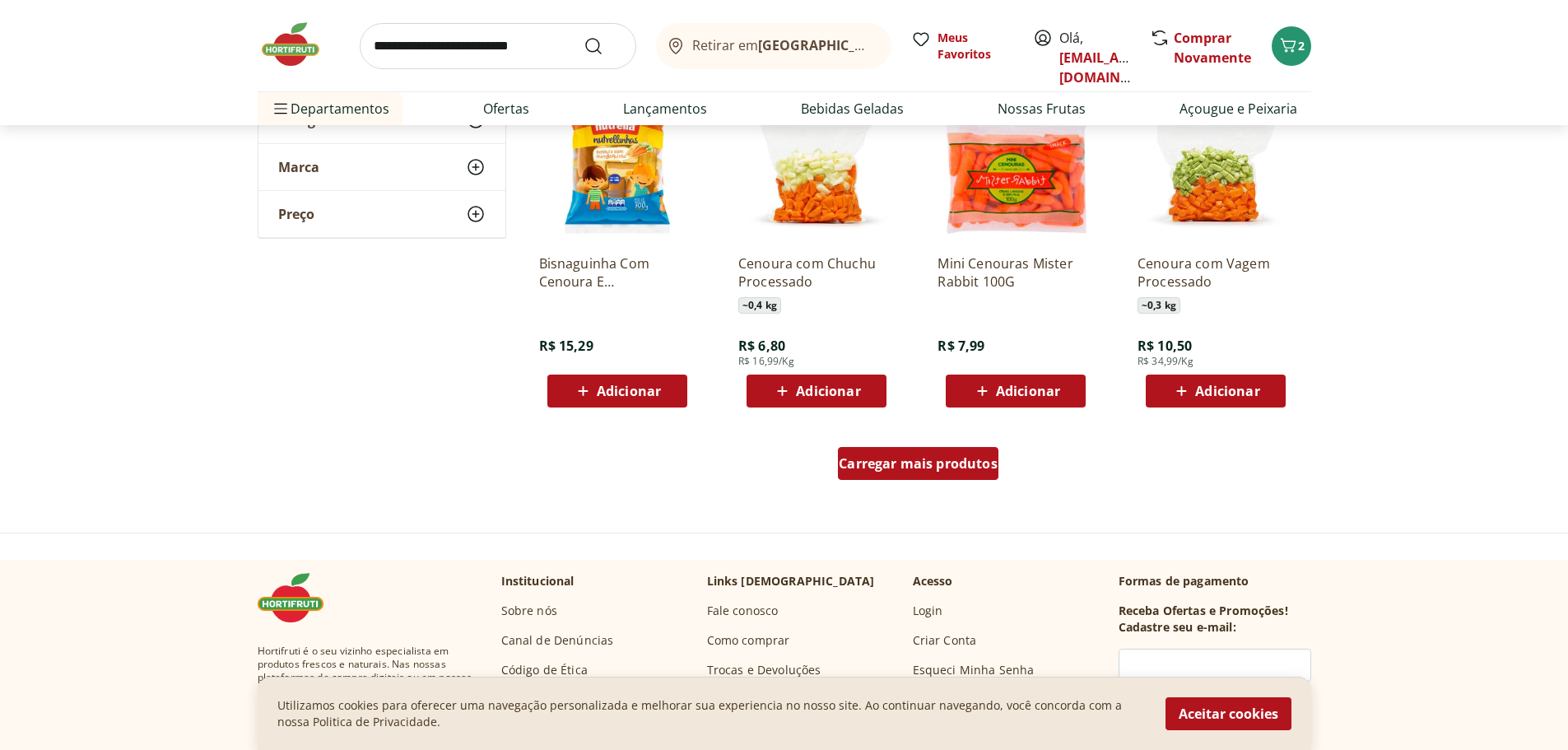
click at [953, 468] on span "Carregar mais produtos" at bounding box center [918, 463] width 159 height 13
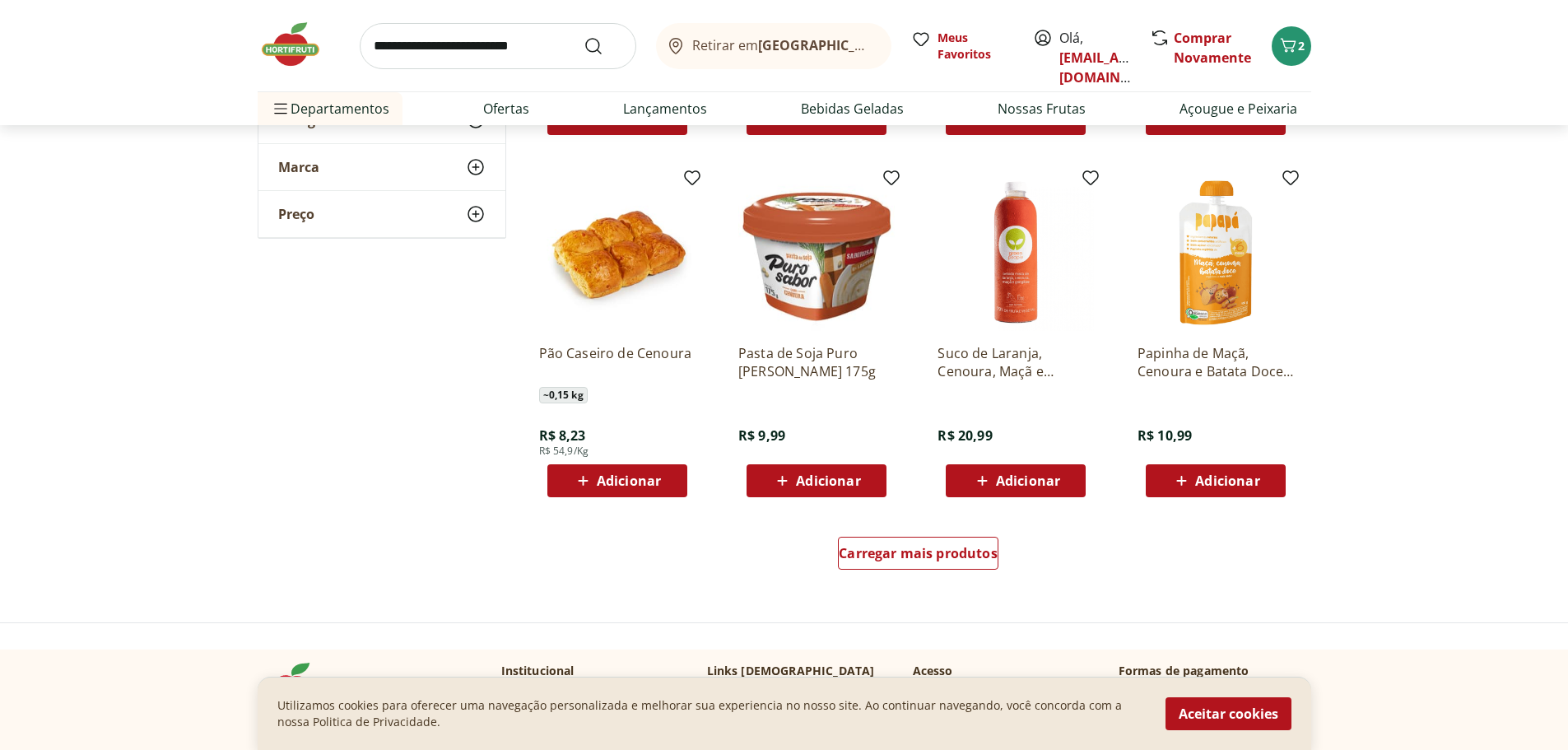
scroll to position [1975, 0]
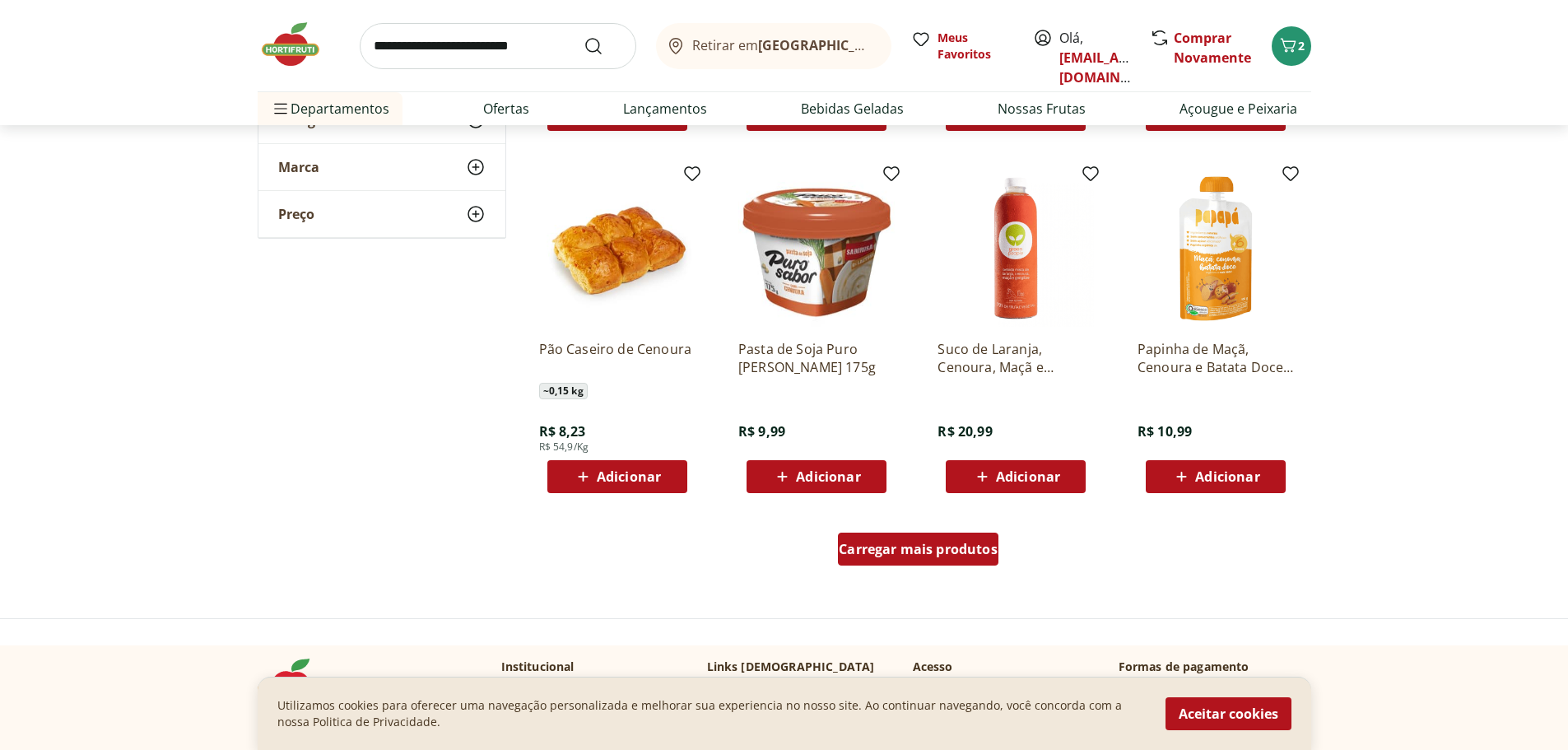
click at [928, 538] on div "Carregar mais produtos" at bounding box center [918, 548] width 161 height 33
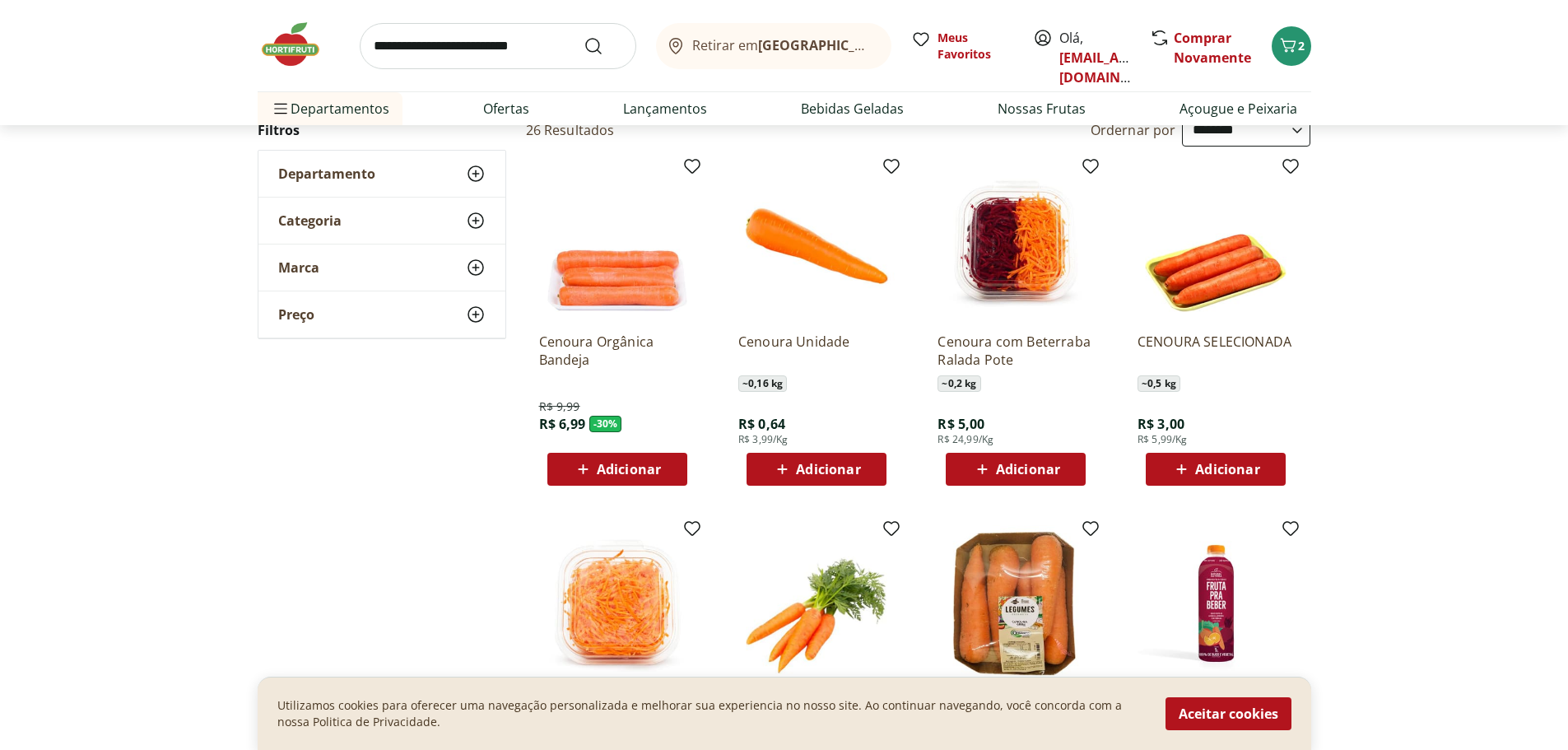
scroll to position [165, 0]
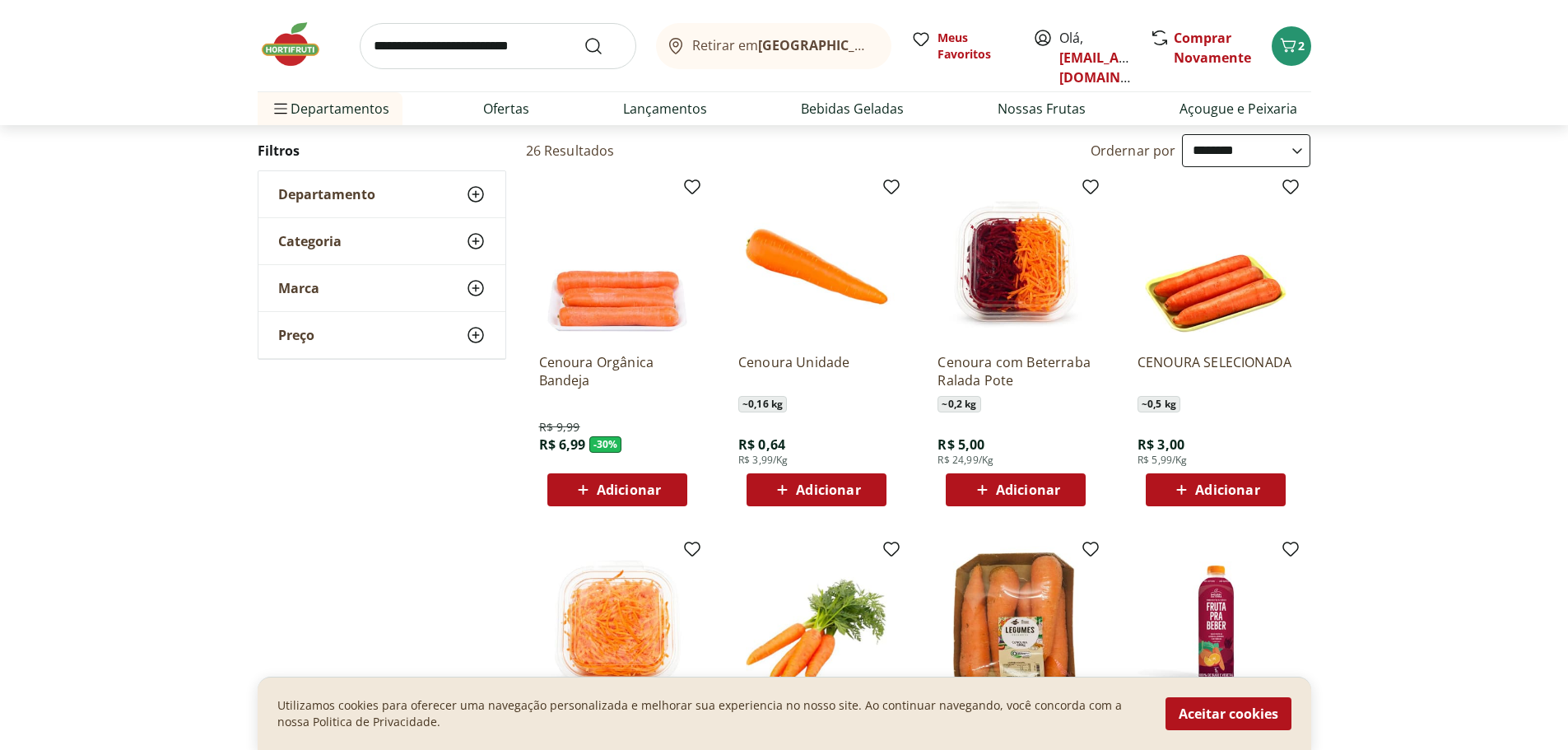
click at [848, 488] on span "Adicionar" at bounding box center [827, 488] width 64 height 13
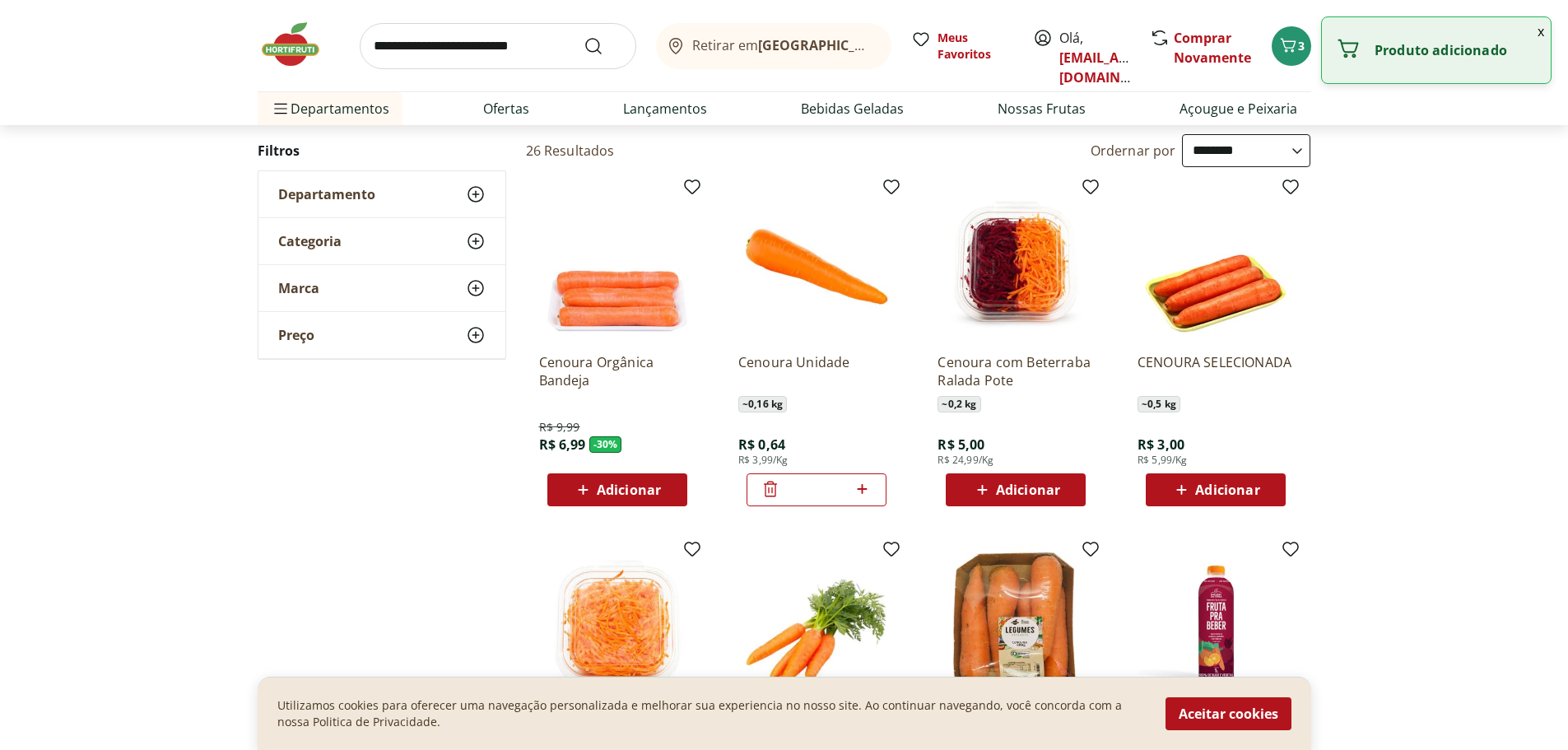
click at [867, 490] on icon at bounding box center [862, 488] width 21 height 20
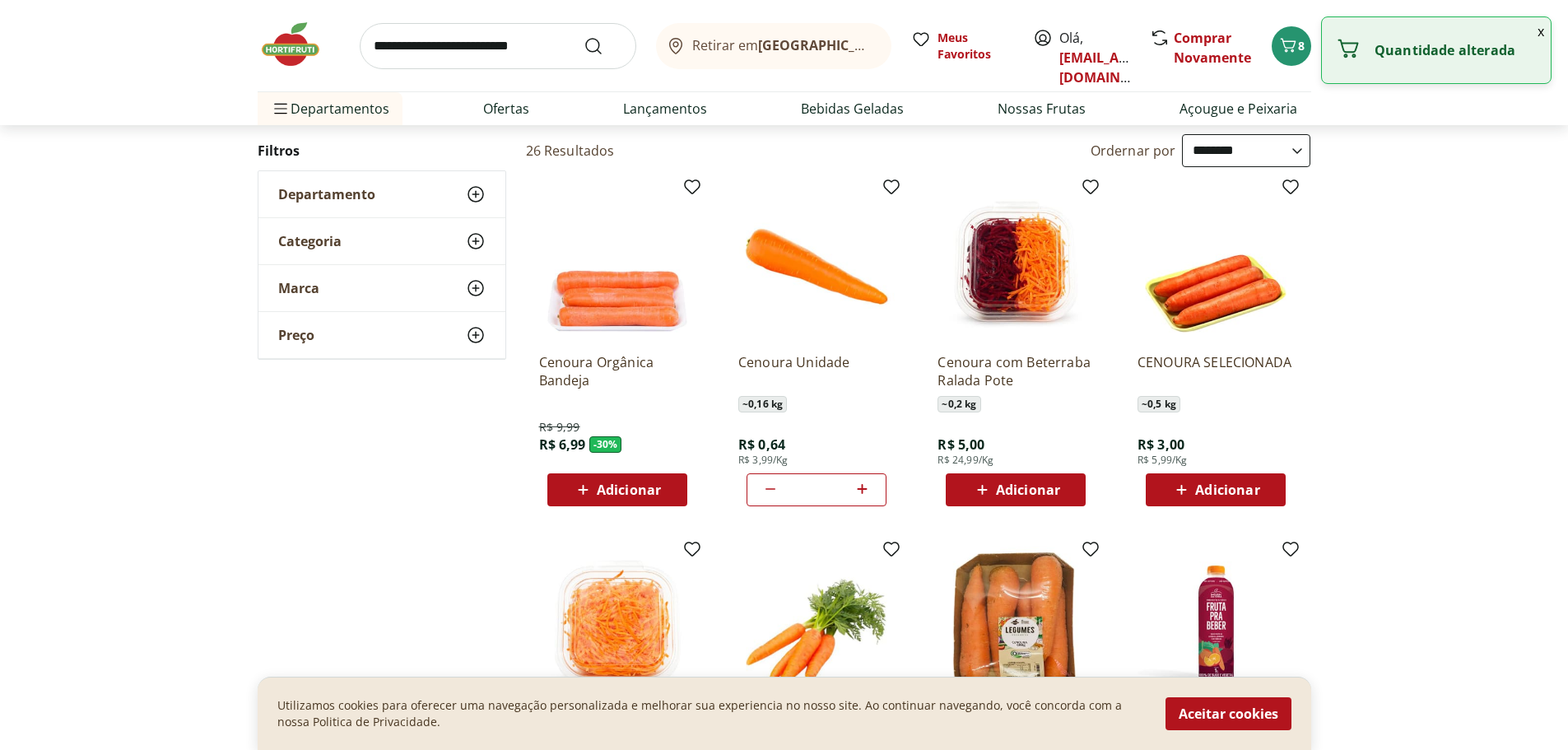
click at [867, 490] on icon at bounding box center [862, 488] width 21 height 20
type input "*"
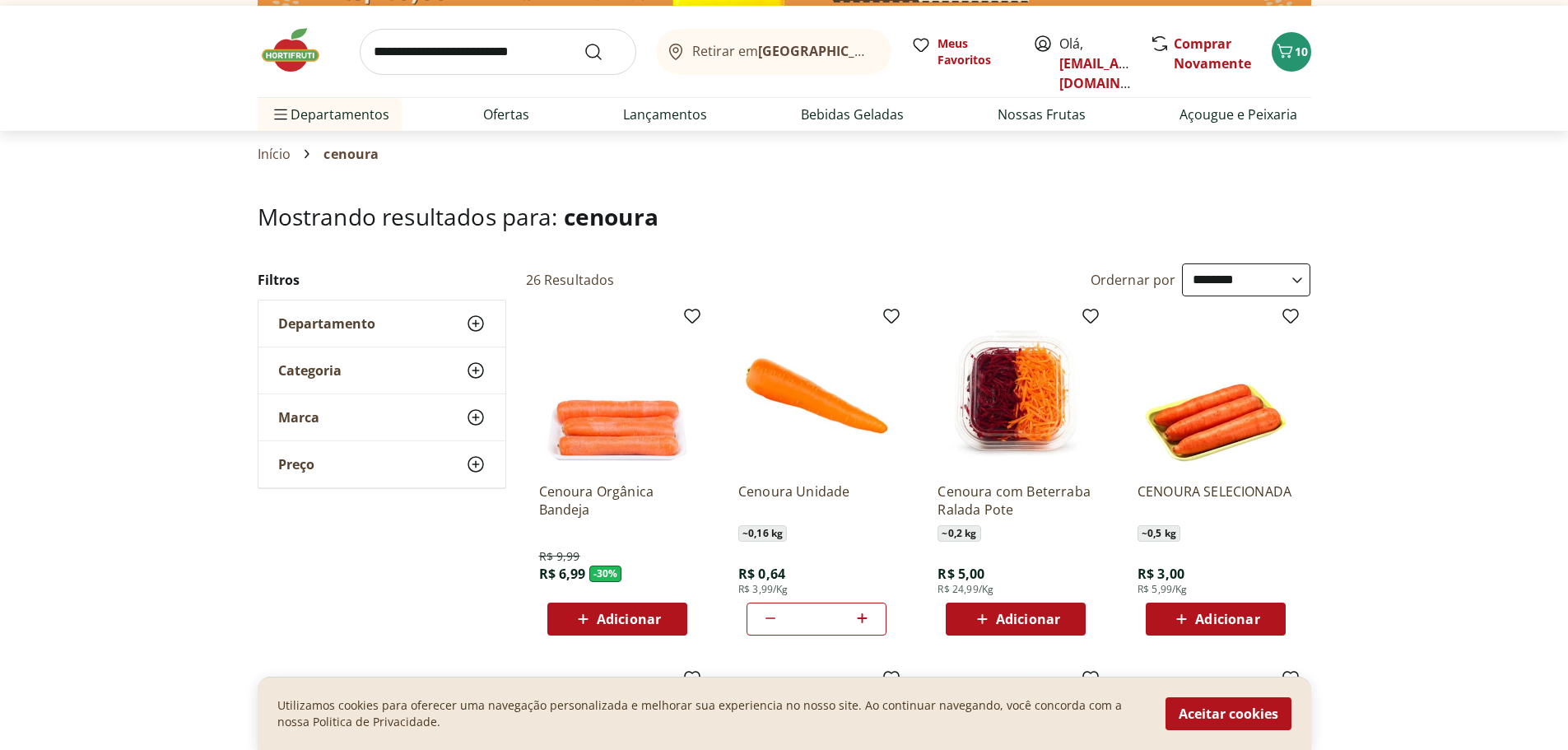
scroll to position [0, 0]
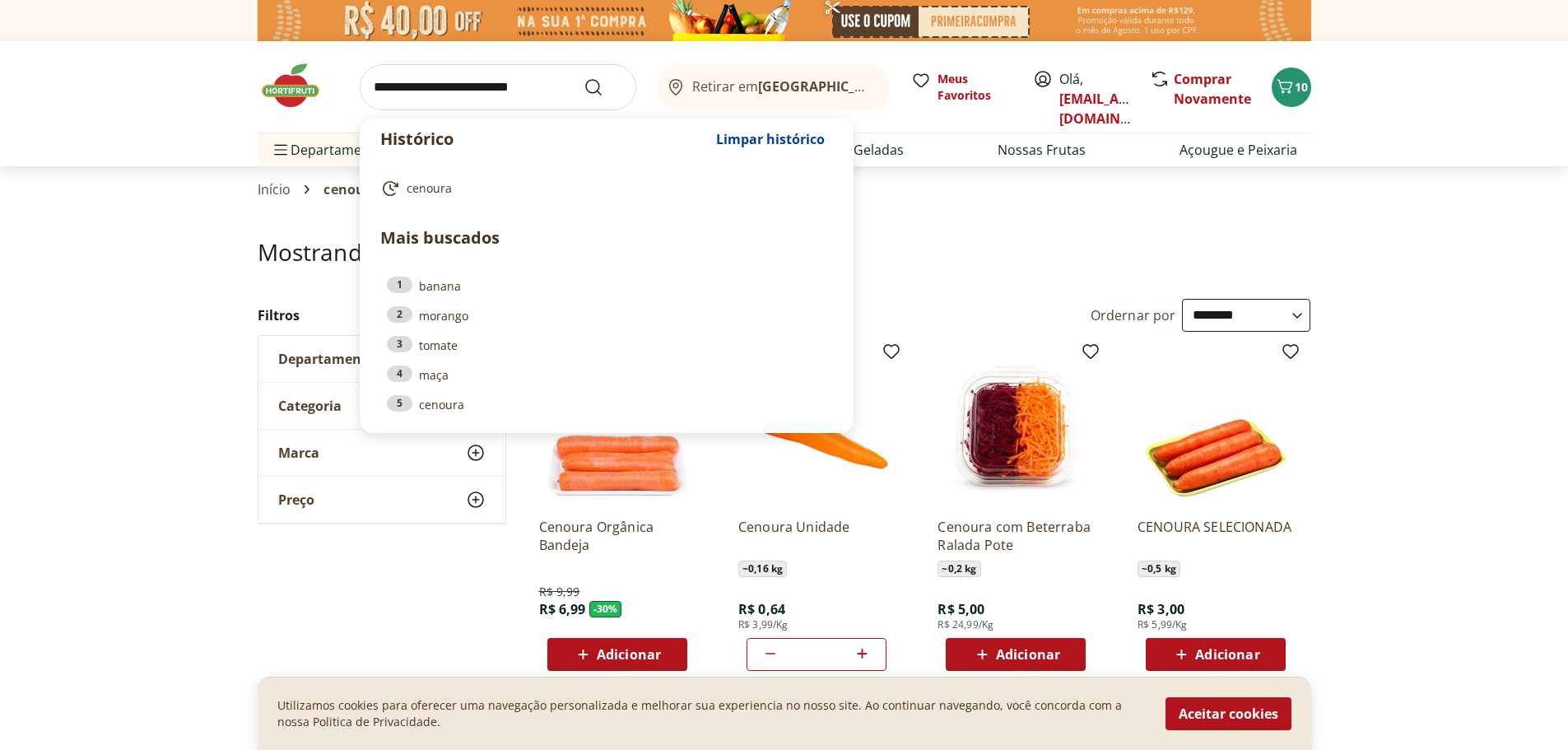
click at [485, 75] on input "search" at bounding box center [498, 87] width 276 height 46
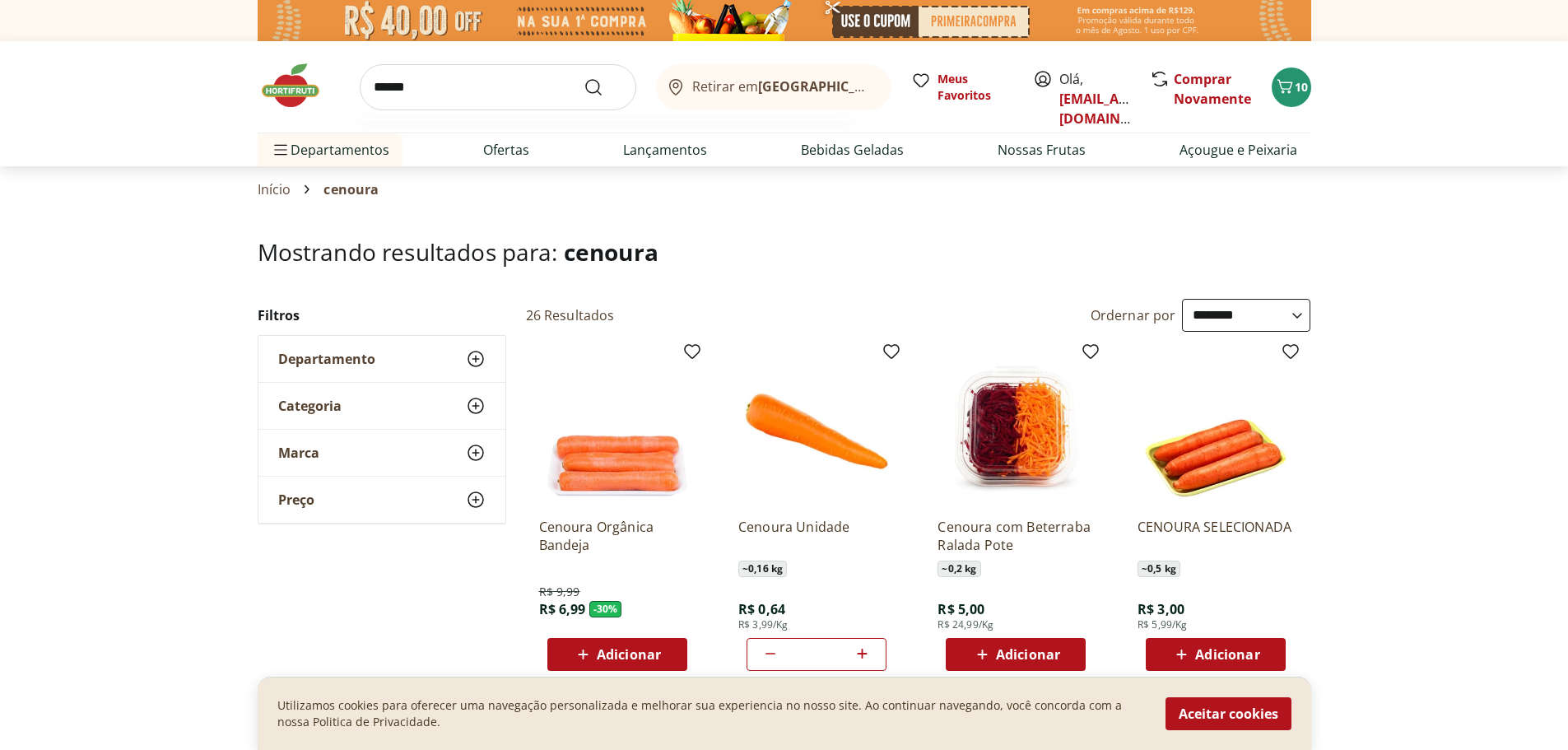
type input "******"
click at [584, 77] on button "Submit Search" at bounding box center [603, 87] width 39 height 20
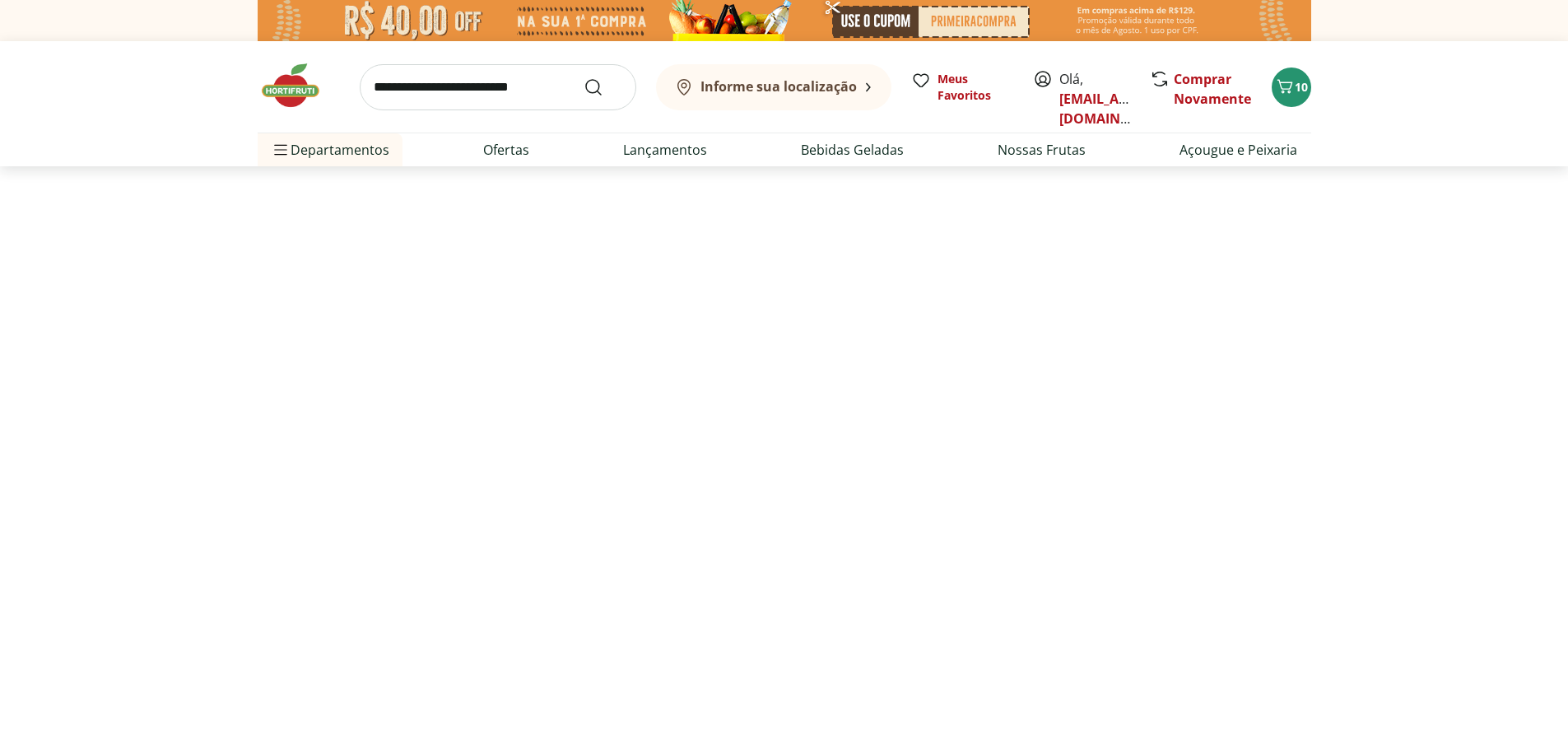
select select "**********"
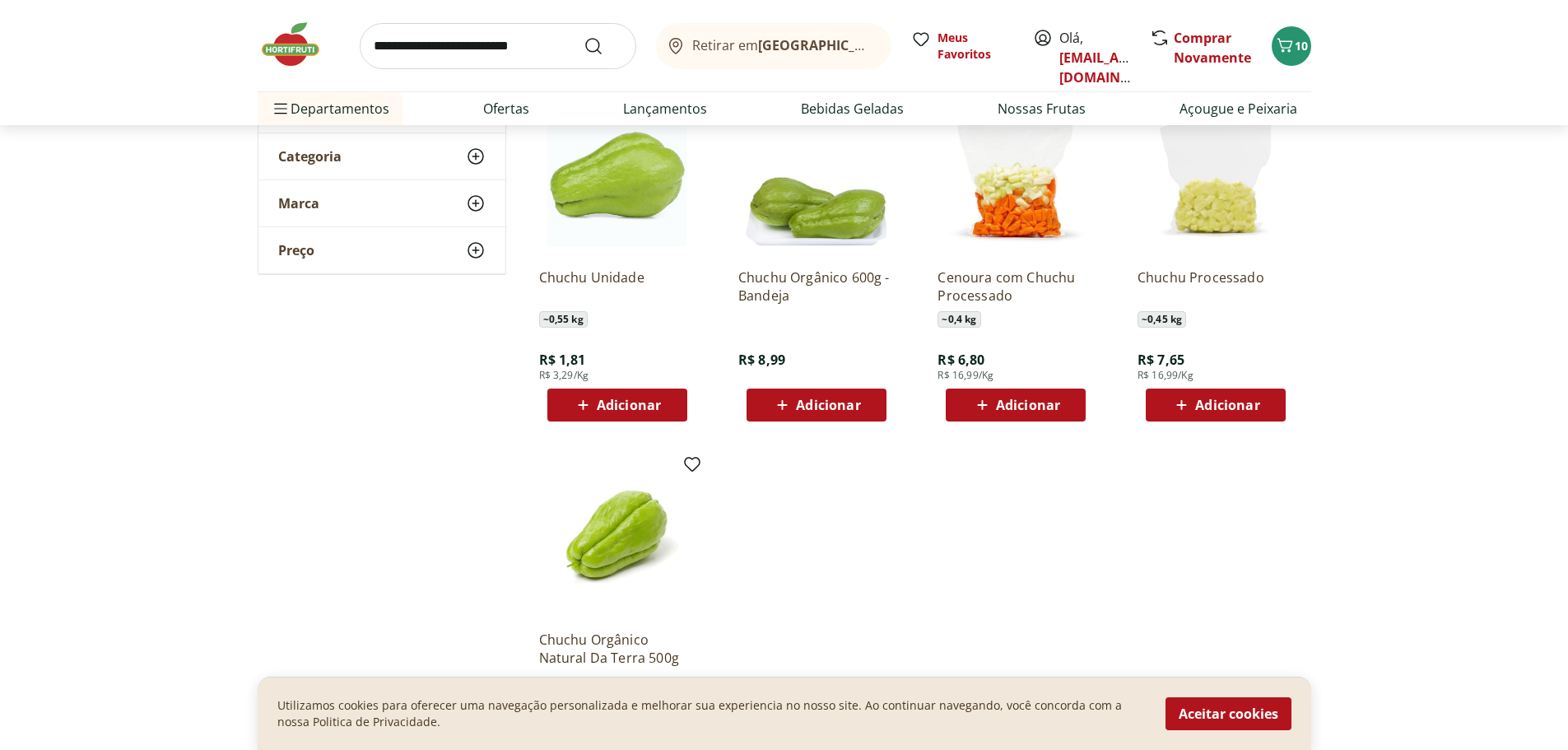
scroll to position [247, 0]
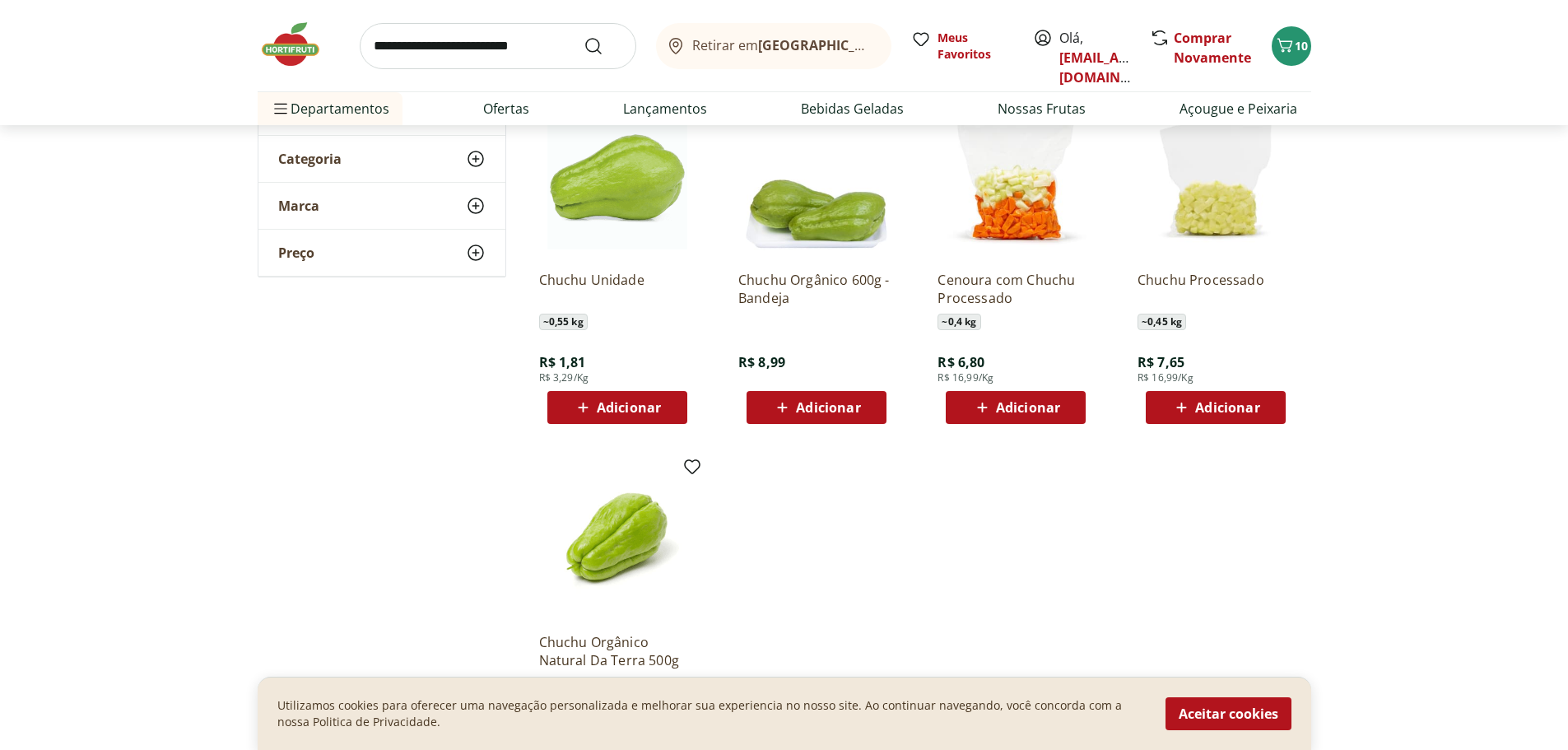
click at [627, 401] on span "Adicionar" at bounding box center [628, 407] width 64 height 13
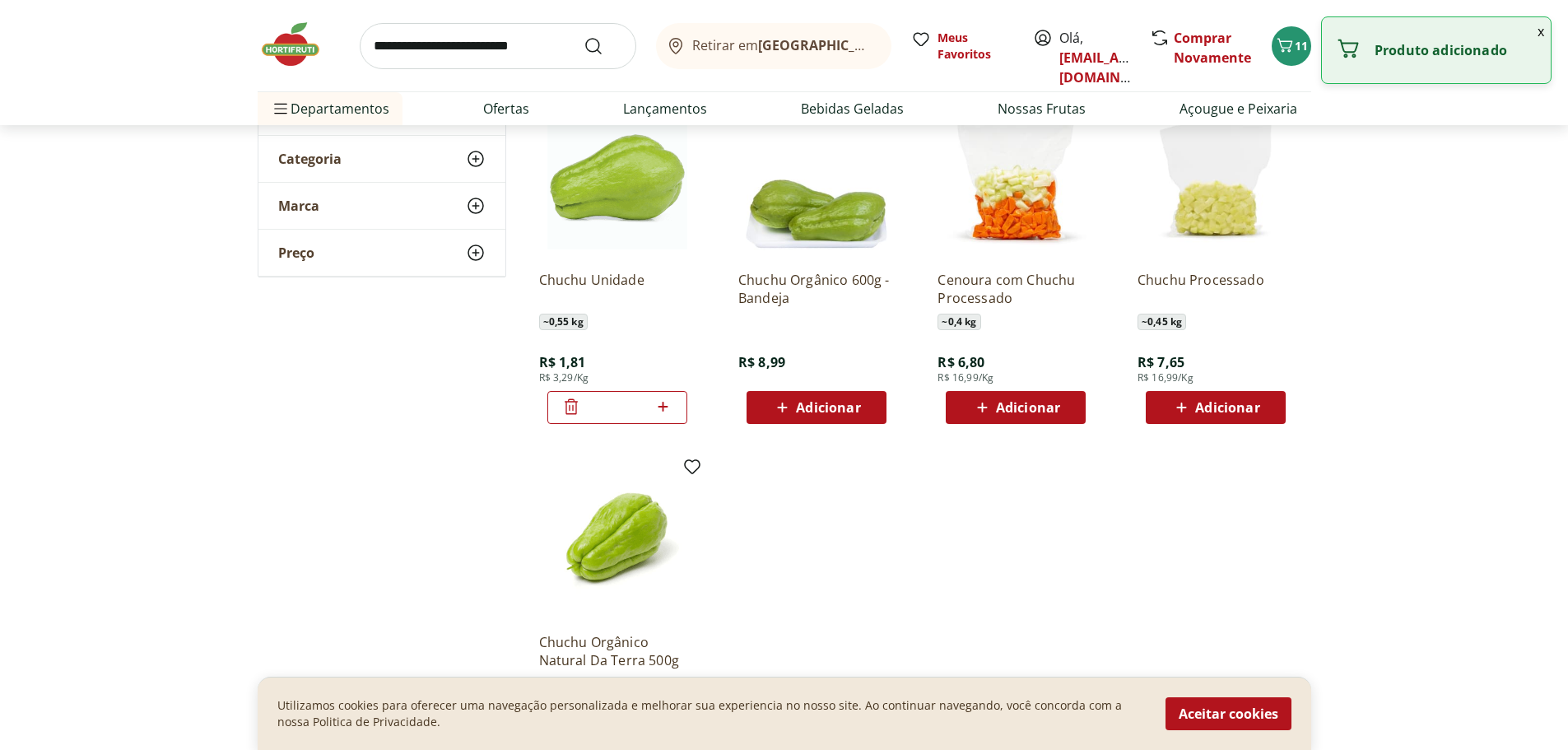
click at [669, 405] on icon at bounding box center [663, 407] width 21 height 20
click at [668, 405] on icon at bounding box center [663, 407] width 21 height 20
type input "*"
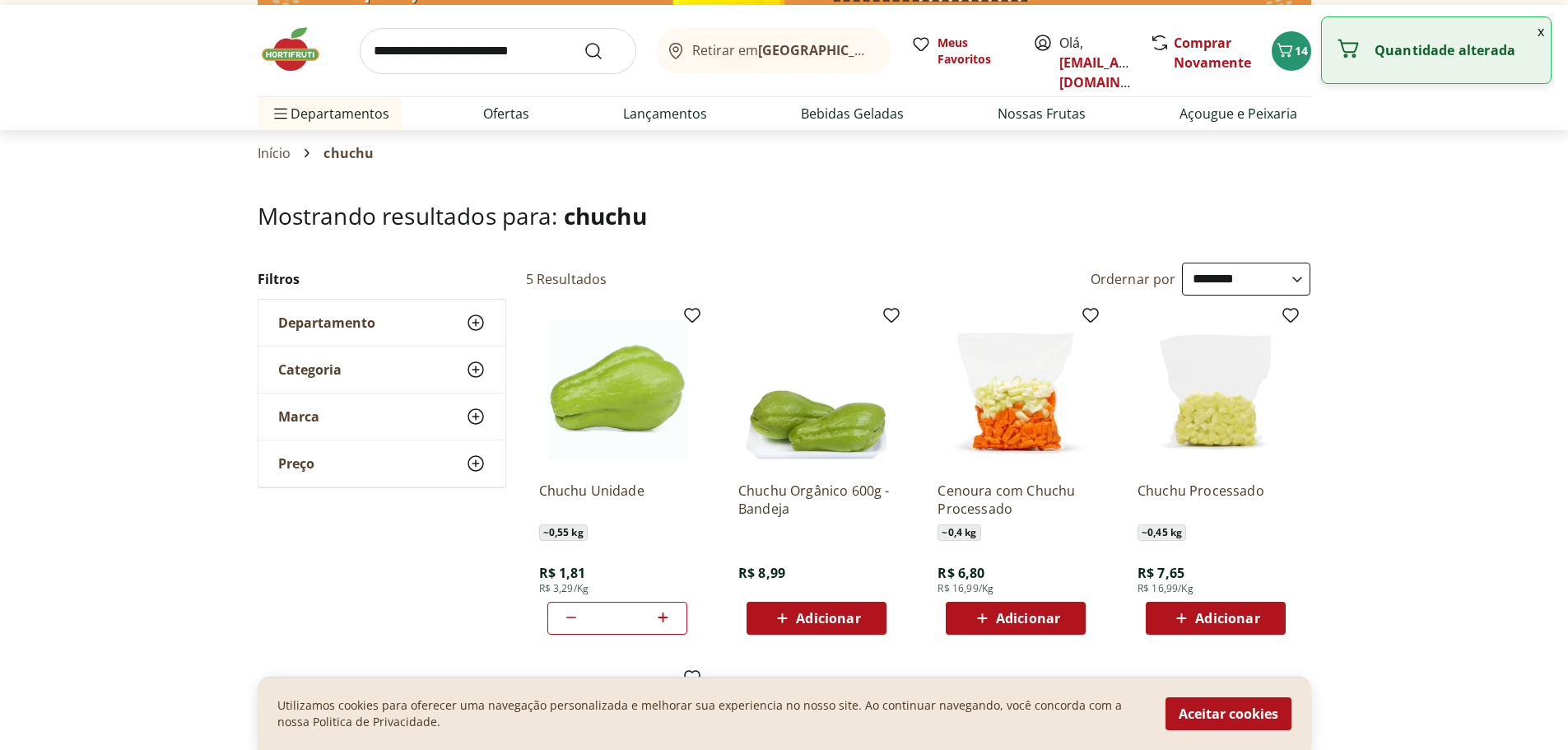
scroll to position [0, 0]
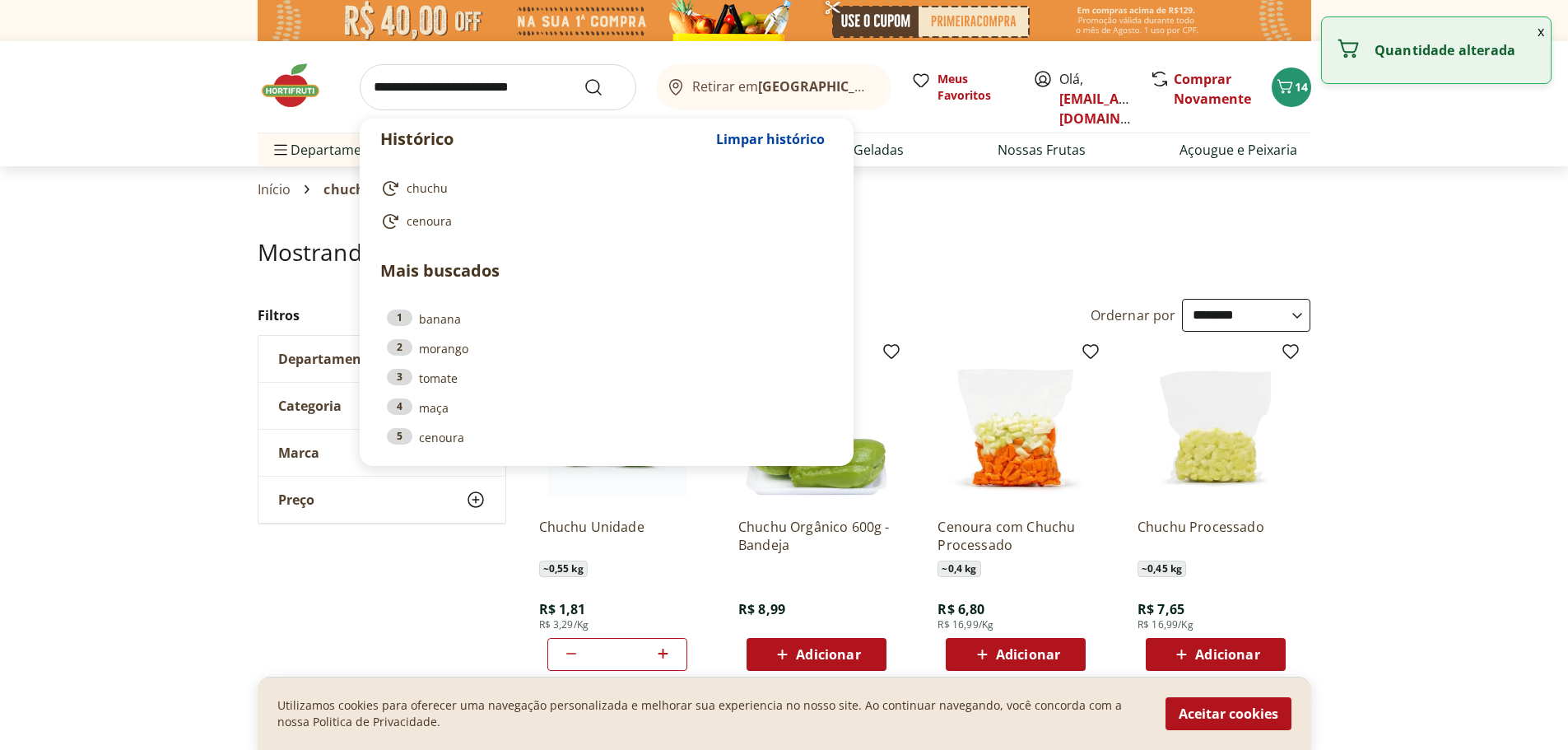
click at [487, 78] on input "search" at bounding box center [498, 87] width 276 height 46
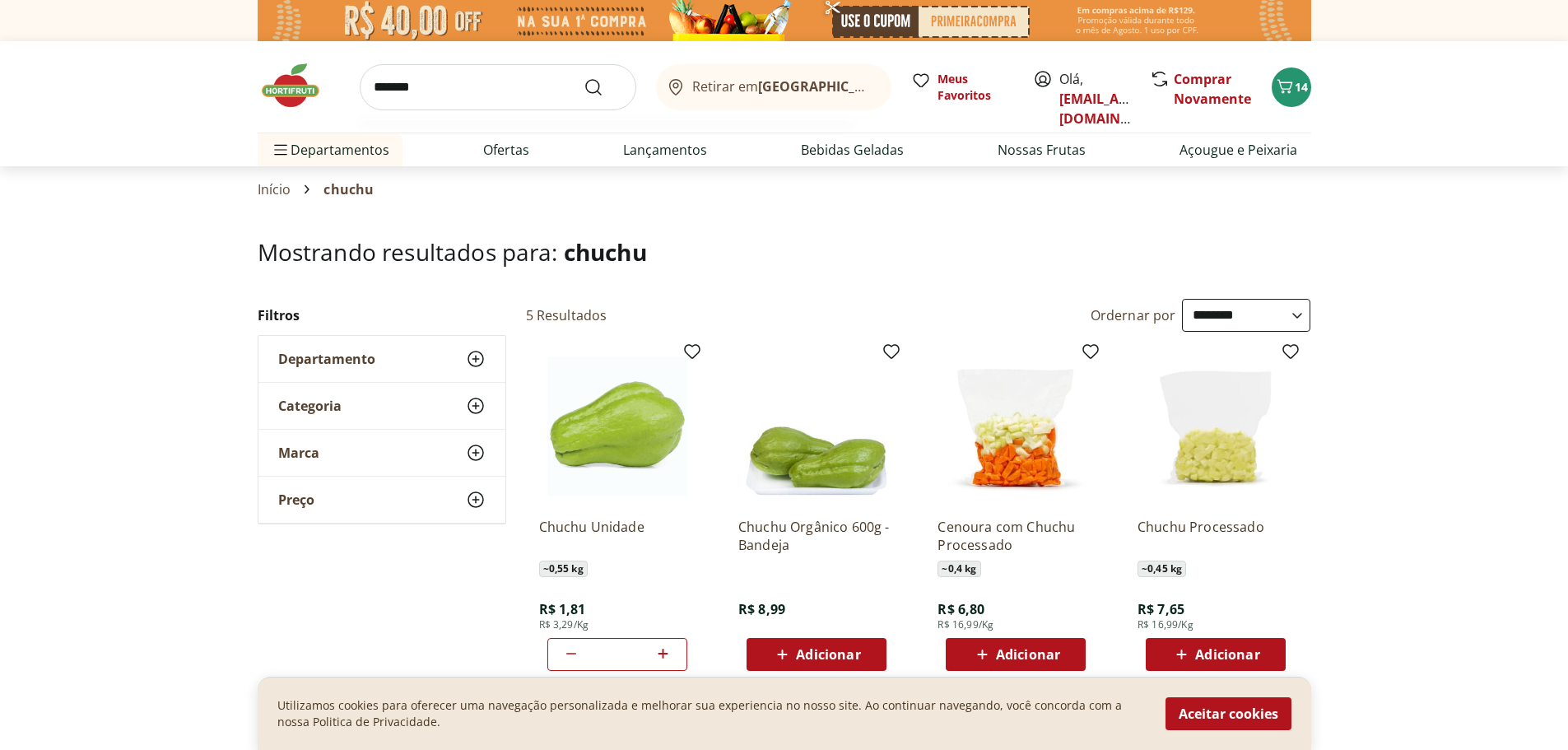
type input "*******"
click at [584, 77] on button "Submit Search" at bounding box center [603, 87] width 39 height 20
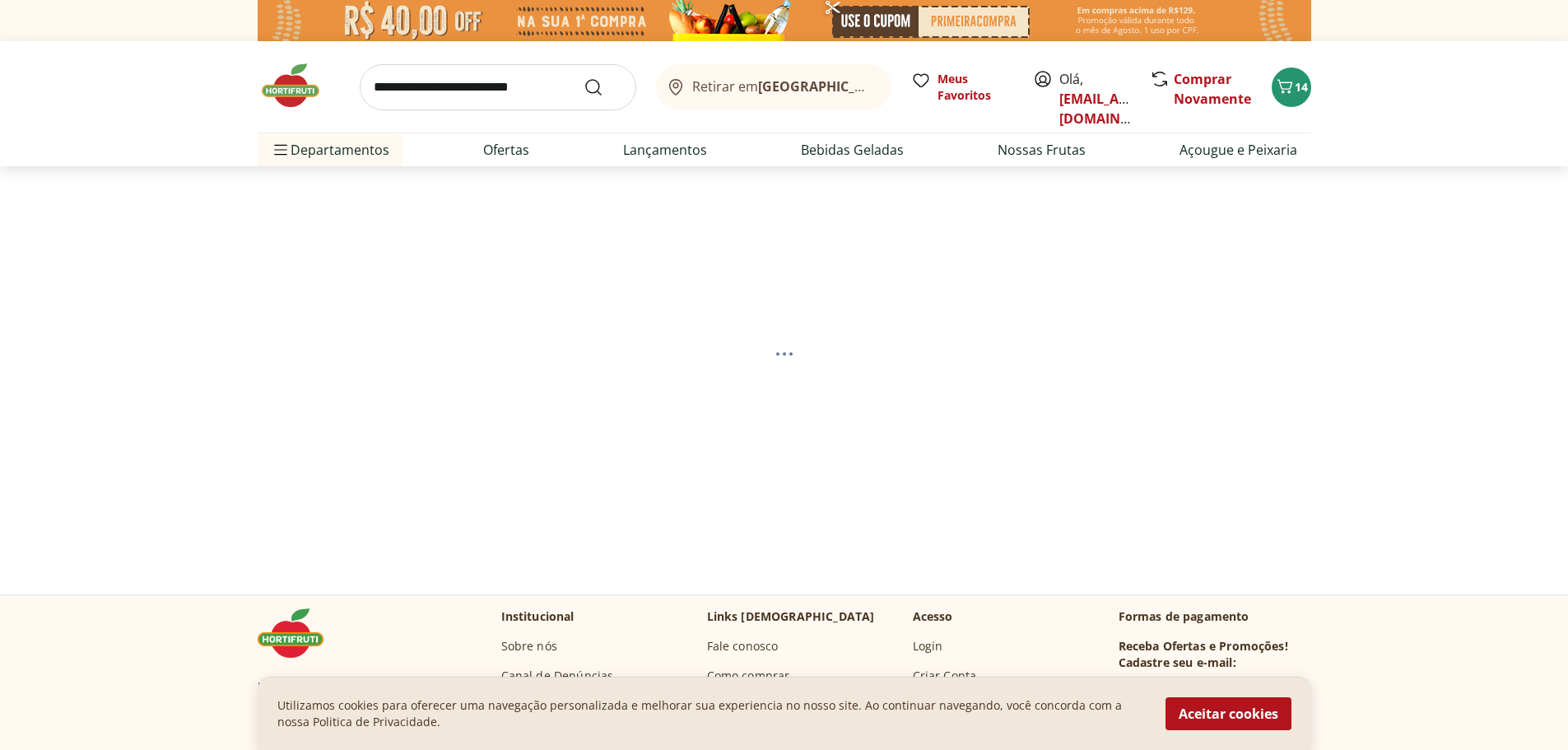
select select "**********"
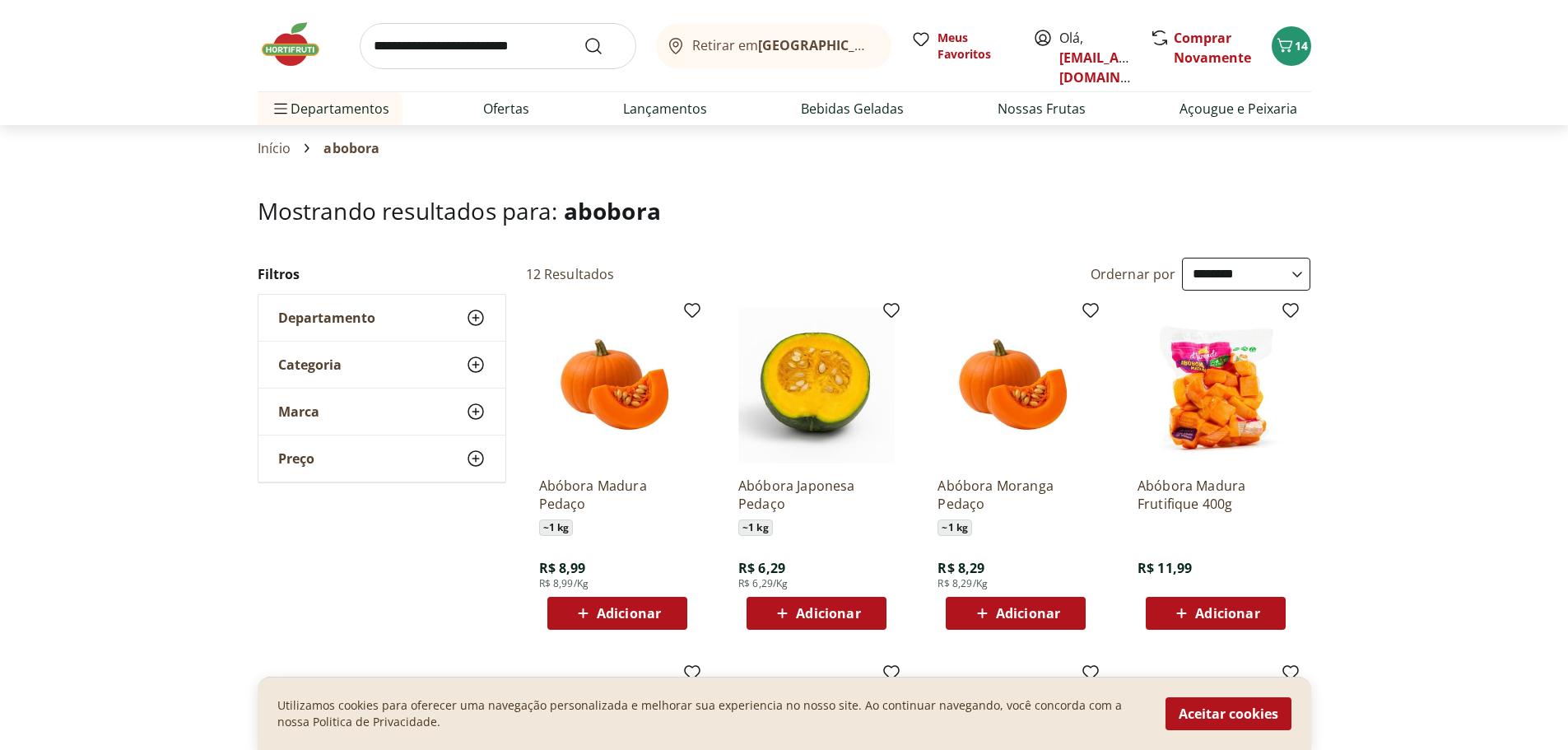
scroll to position [82, 0]
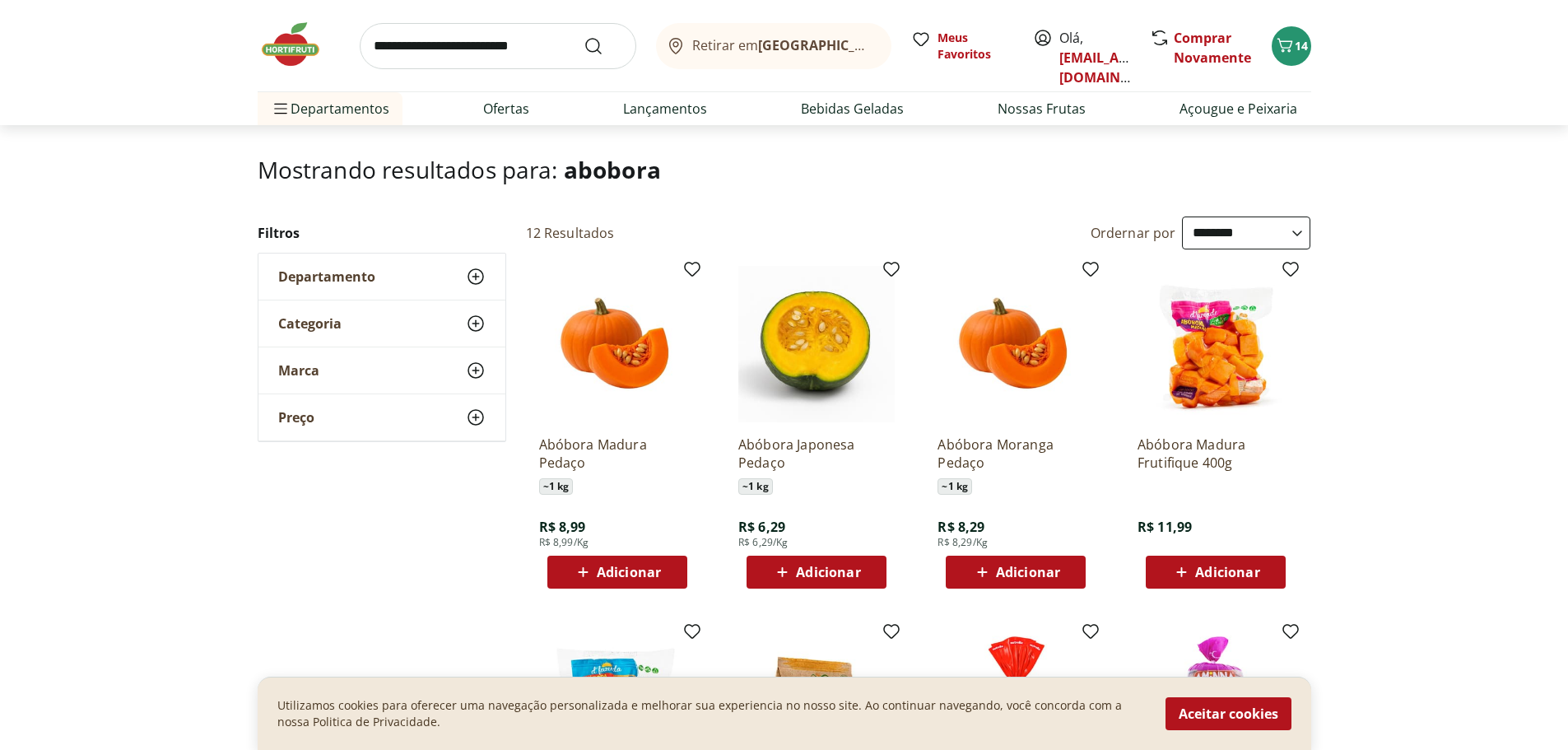
click at [458, 42] on input "search" at bounding box center [498, 45] width 276 height 46
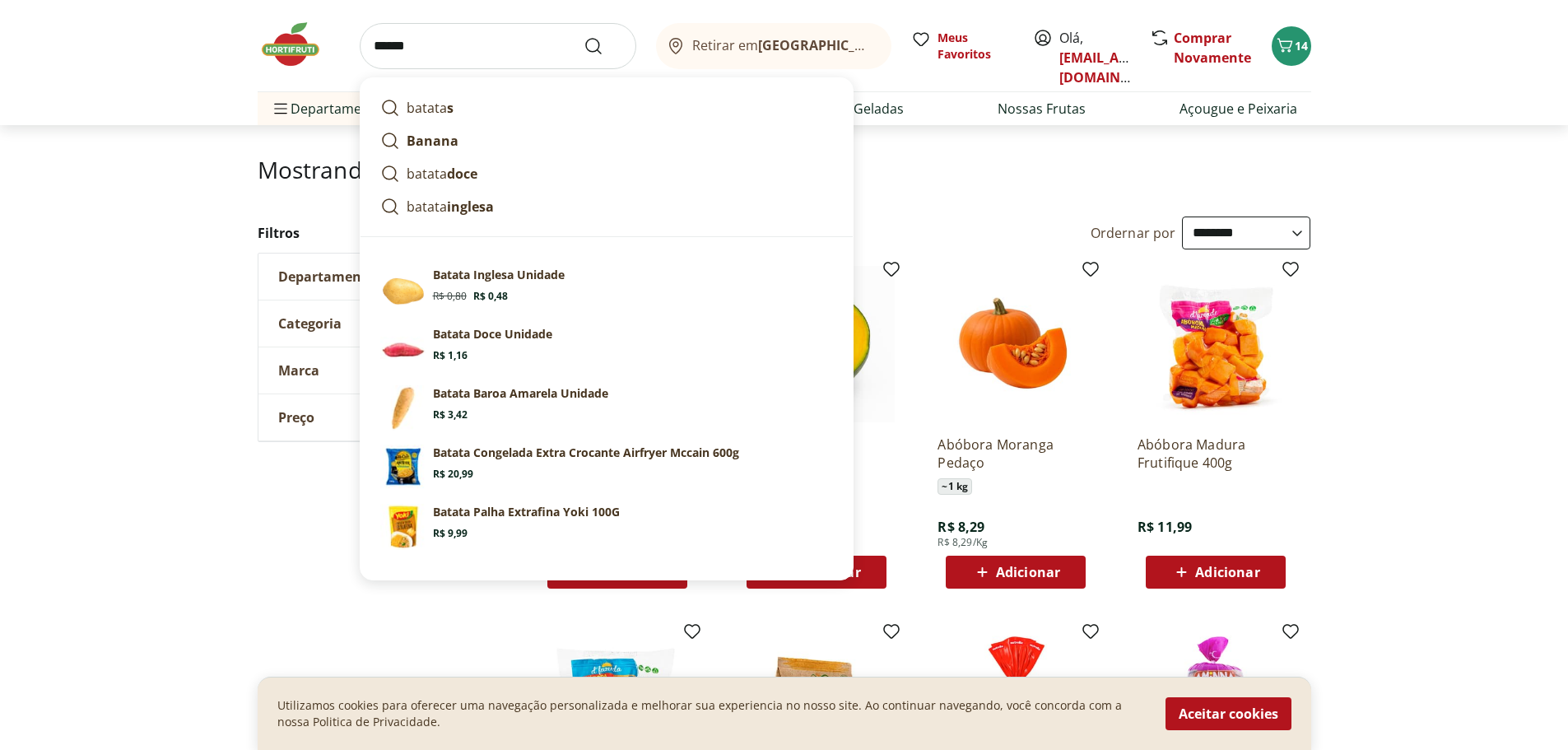
type input "******"
click at [584, 37] on button "Submit Search" at bounding box center [603, 46] width 39 height 20
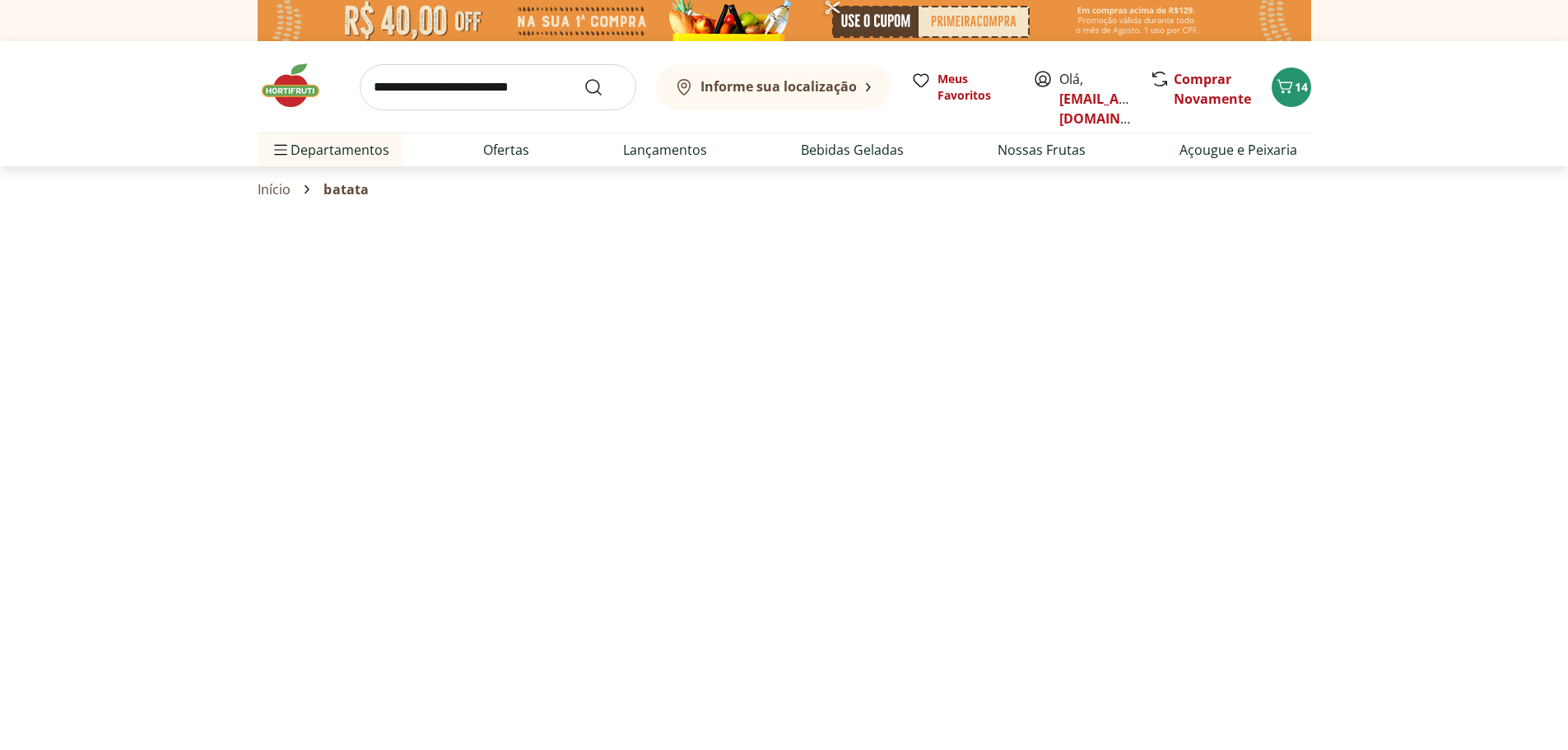
select select "**********"
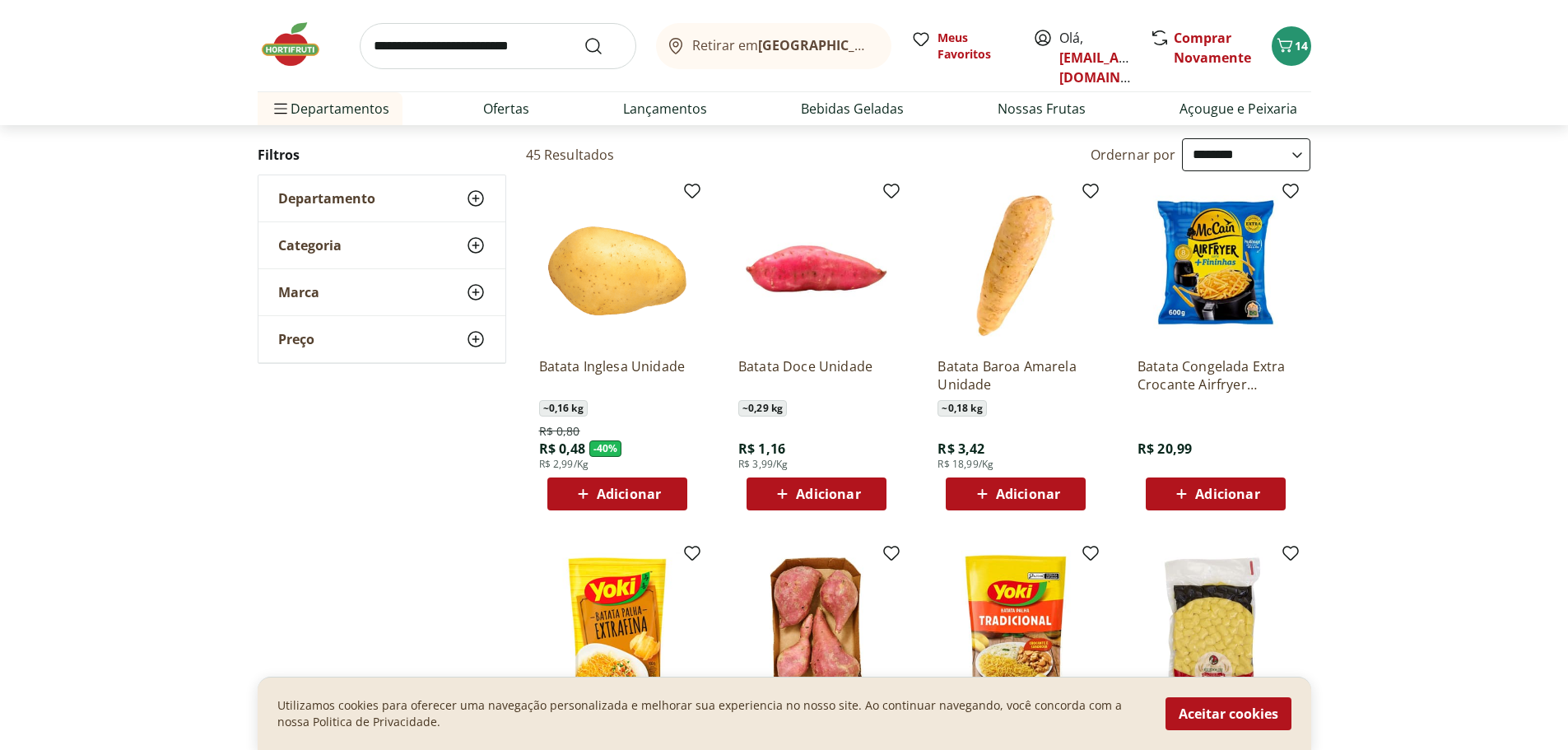
scroll to position [165, 0]
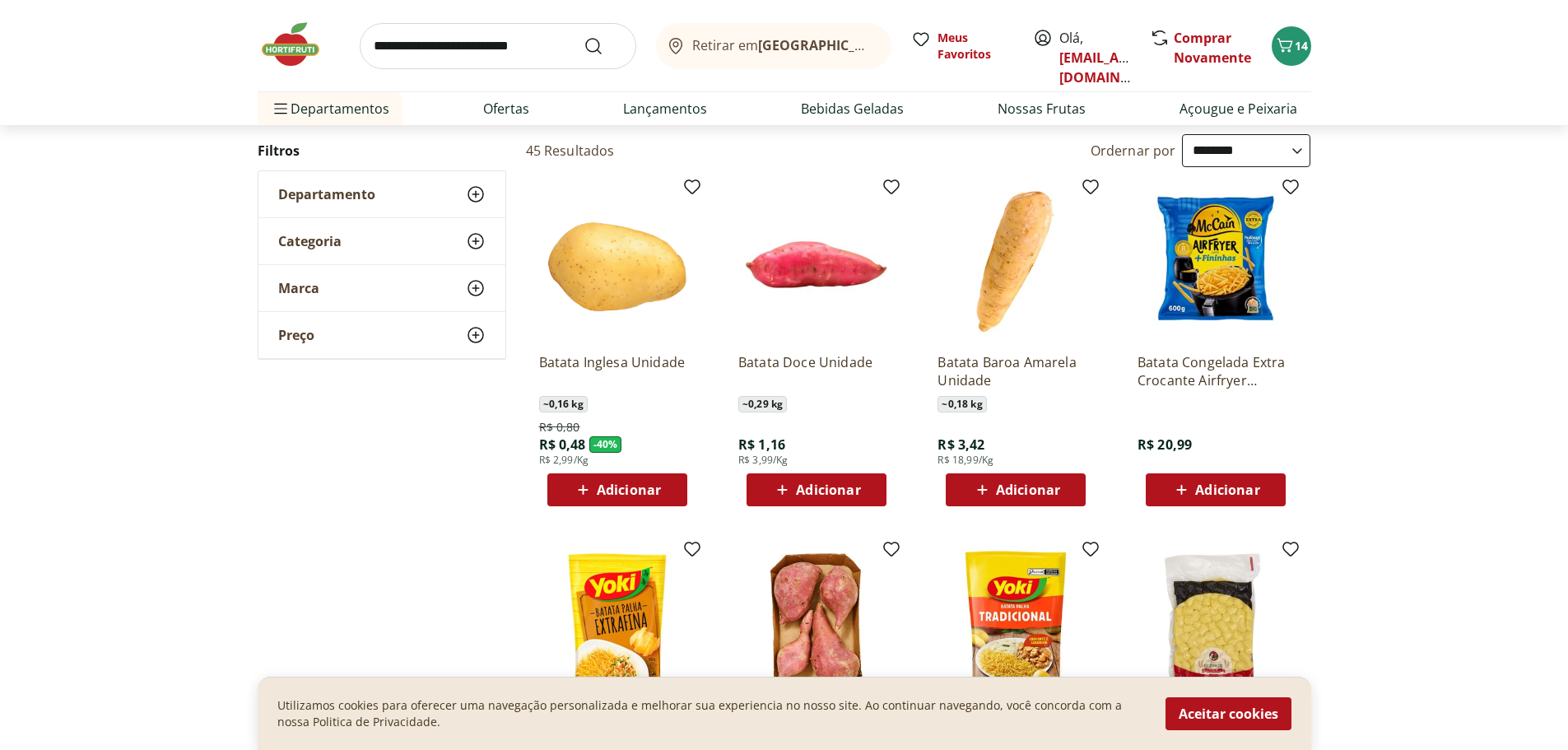
click at [1012, 494] on span "Adicionar" at bounding box center [1028, 488] width 64 height 13
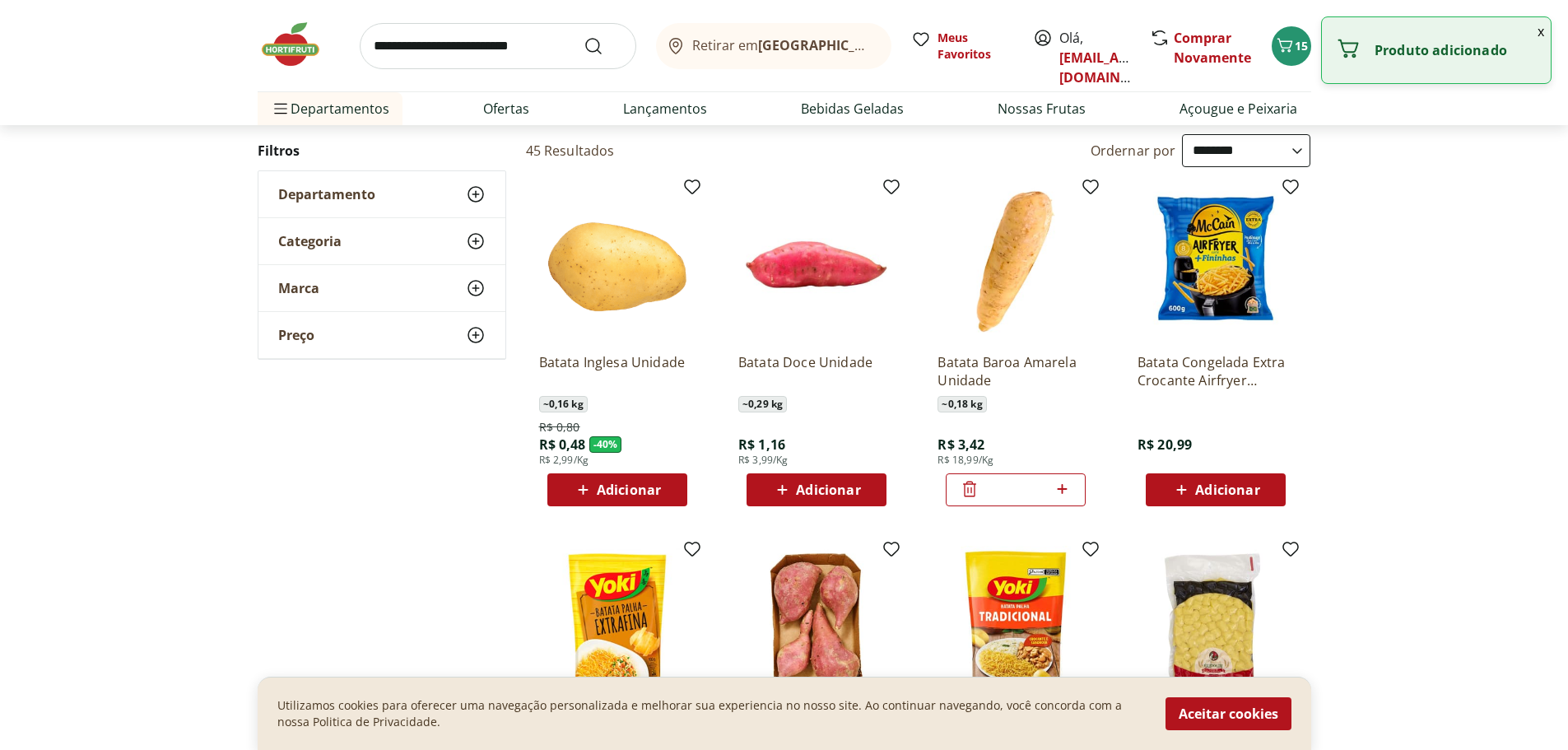
click at [1061, 483] on icon at bounding box center [1061, 488] width 21 height 20
type input "*"
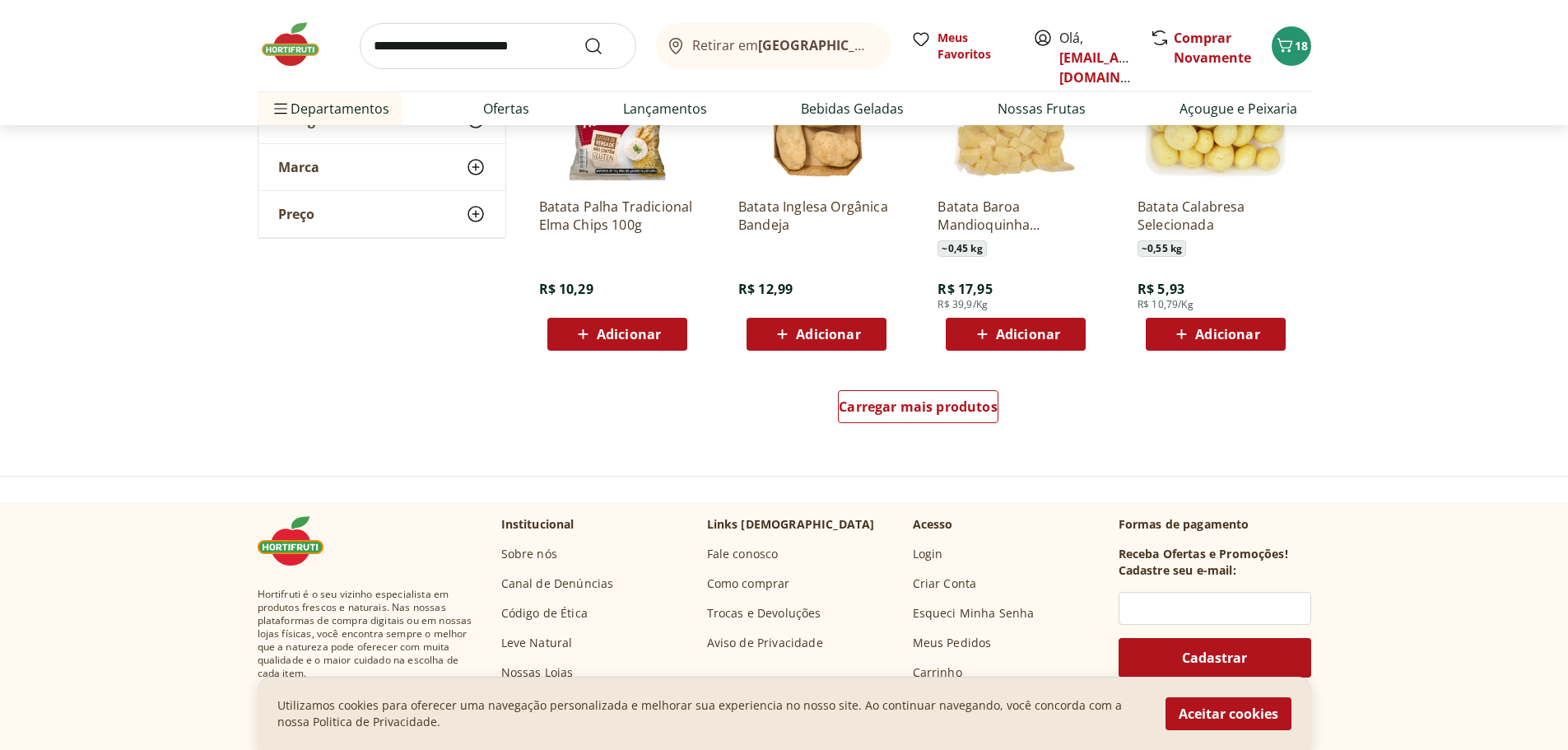
scroll to position [1070, 0]
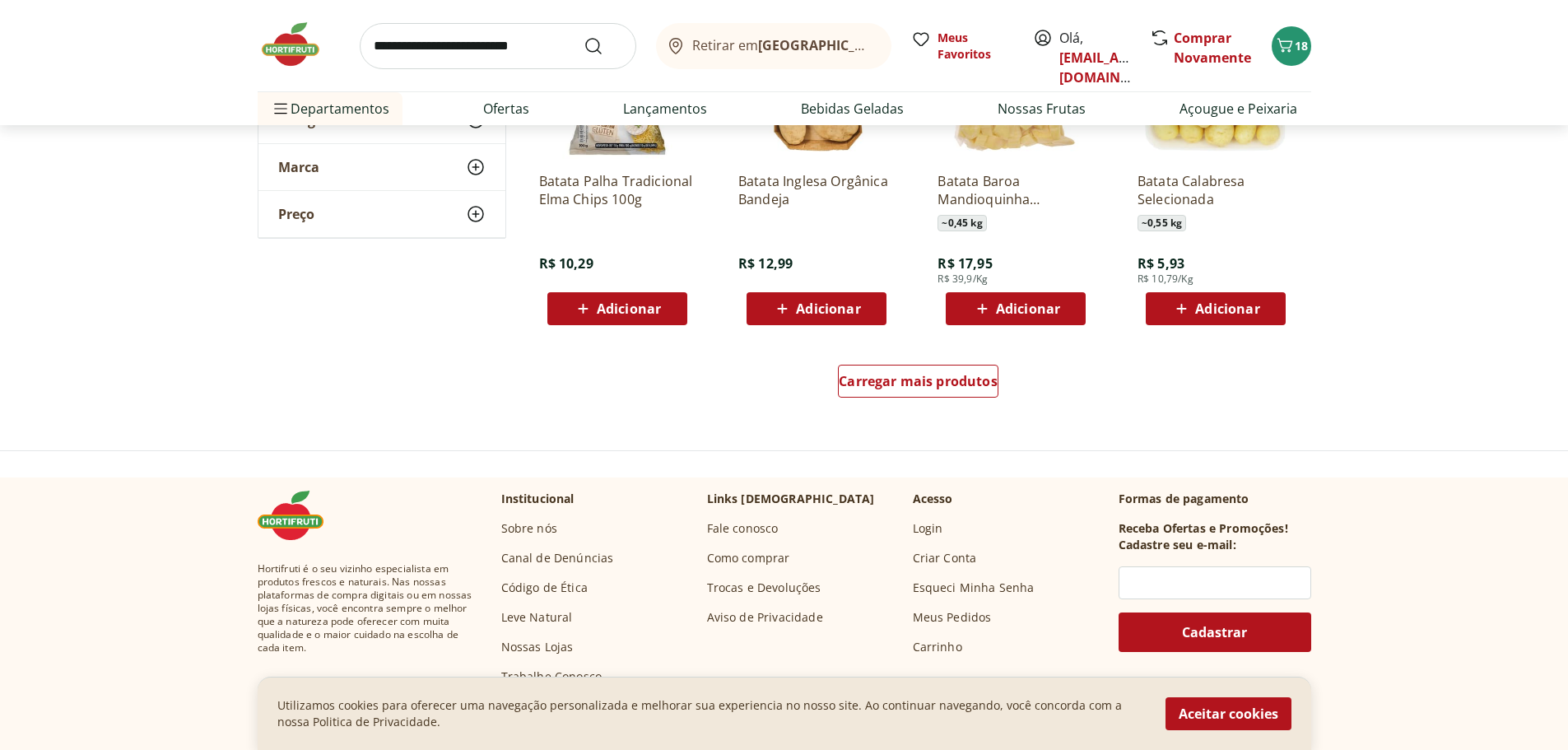
click at [934, 410] on div "Carregar mais produtos" at bounding box center [918, 384] width 799 height 79
click at [939, 400] on link "Carregar mais produtos" at bounding box center [918, 384] width 161 height 39
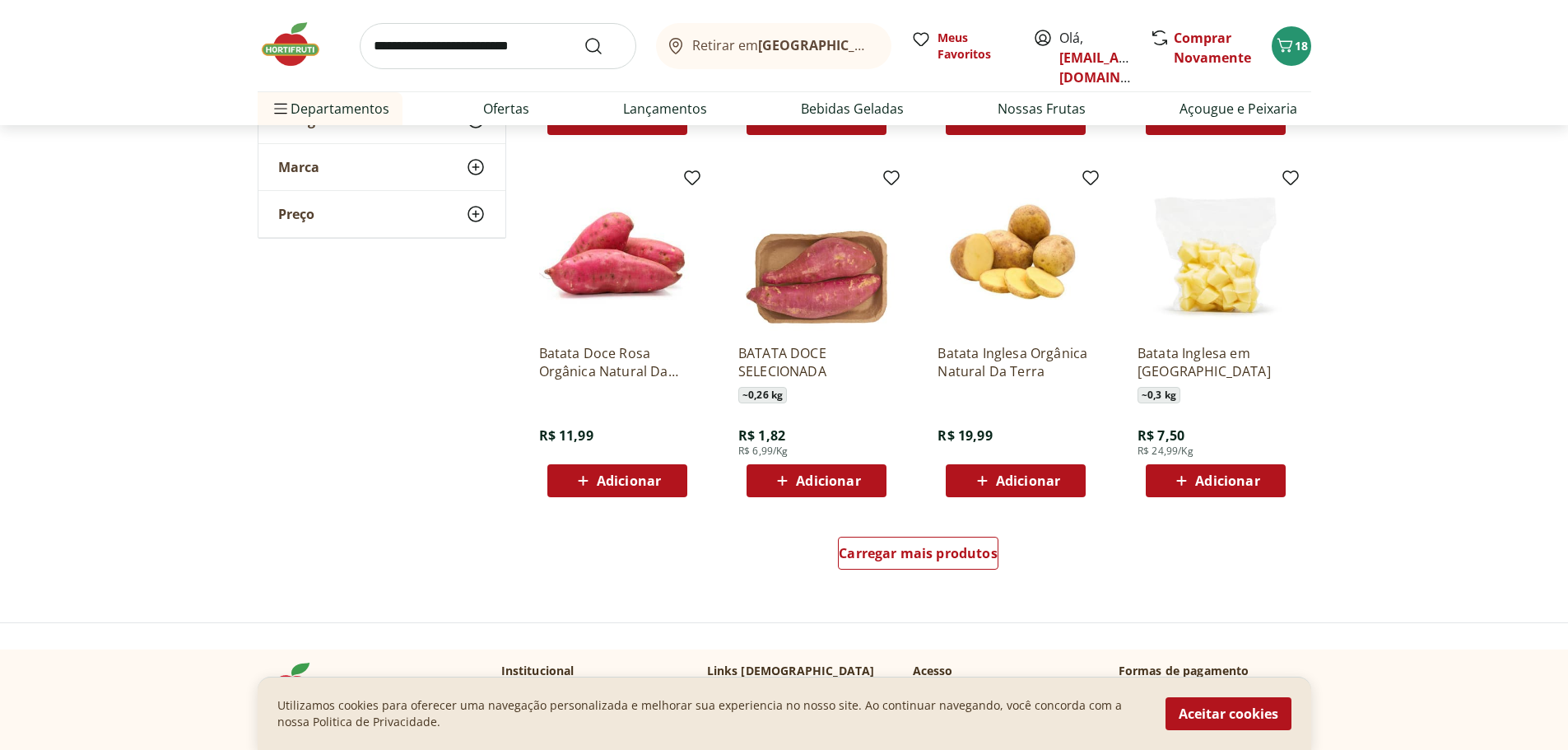
scroll to position [1975, 0]
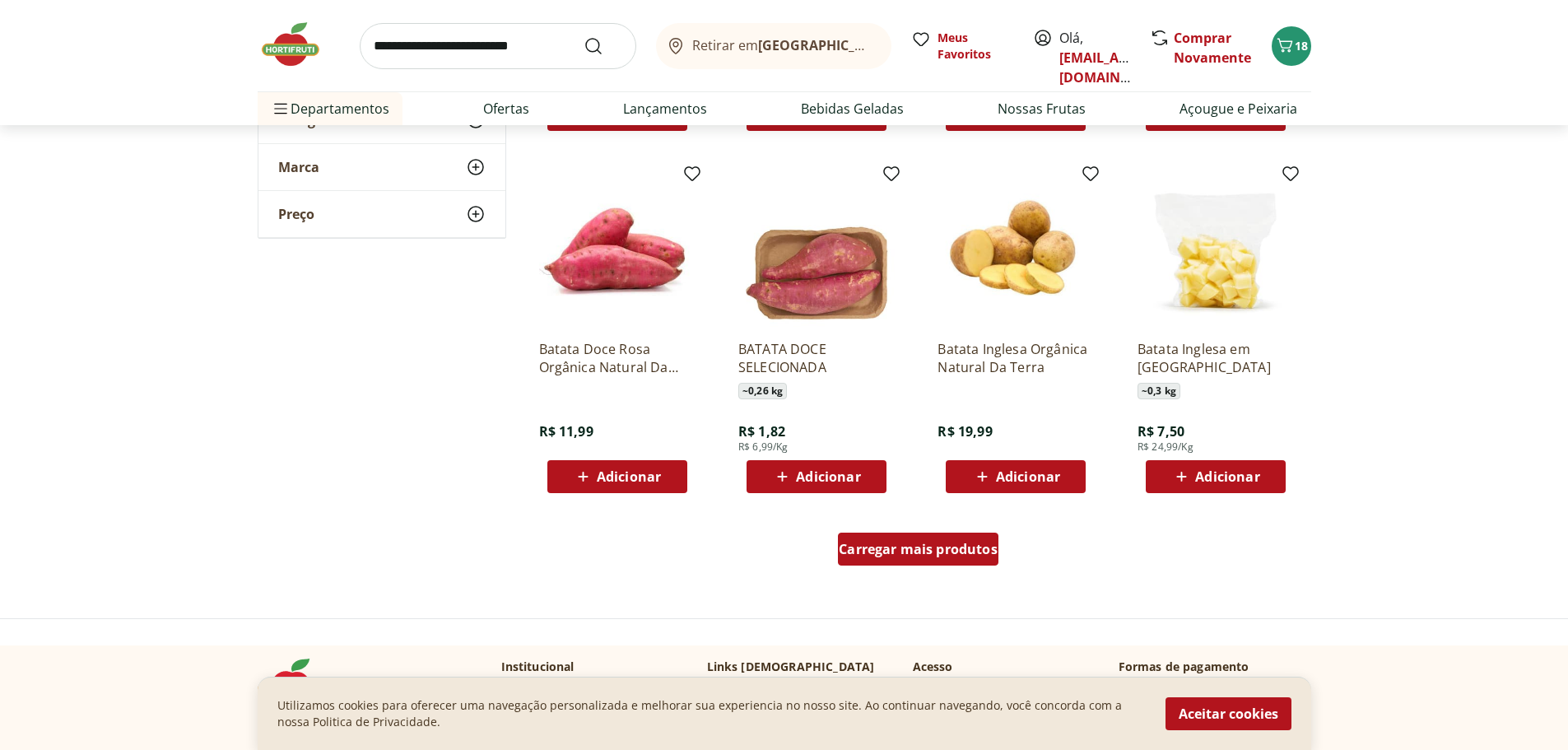
click at [878, 562] on div "Carregar mais produtos" at bounding box center [918, 548] width 161 height 33
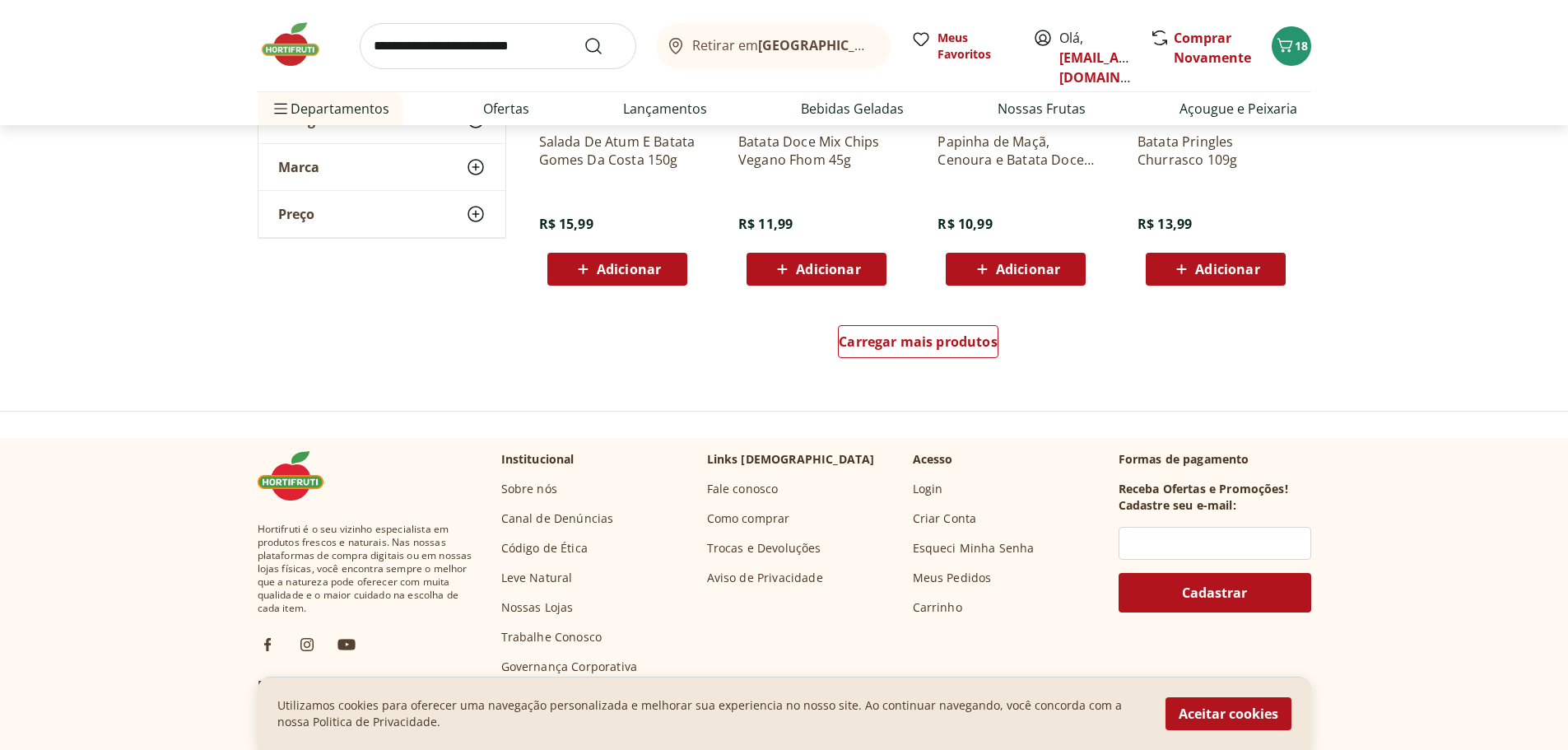
scroll to position [3291, 0]
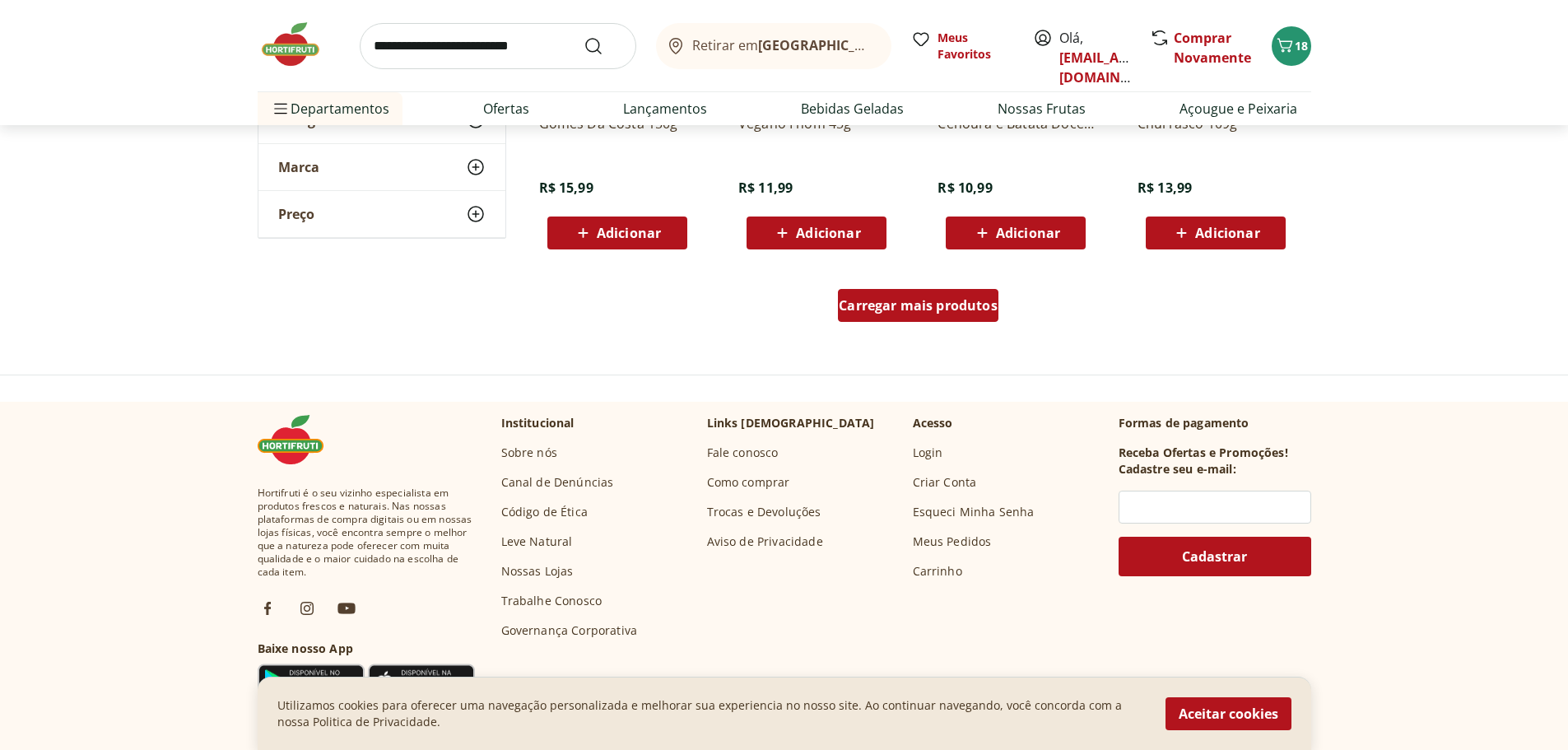
click at [868, 295] on div "Carregar mais produtos" at bounding box center [918, 305] width 161 height 33
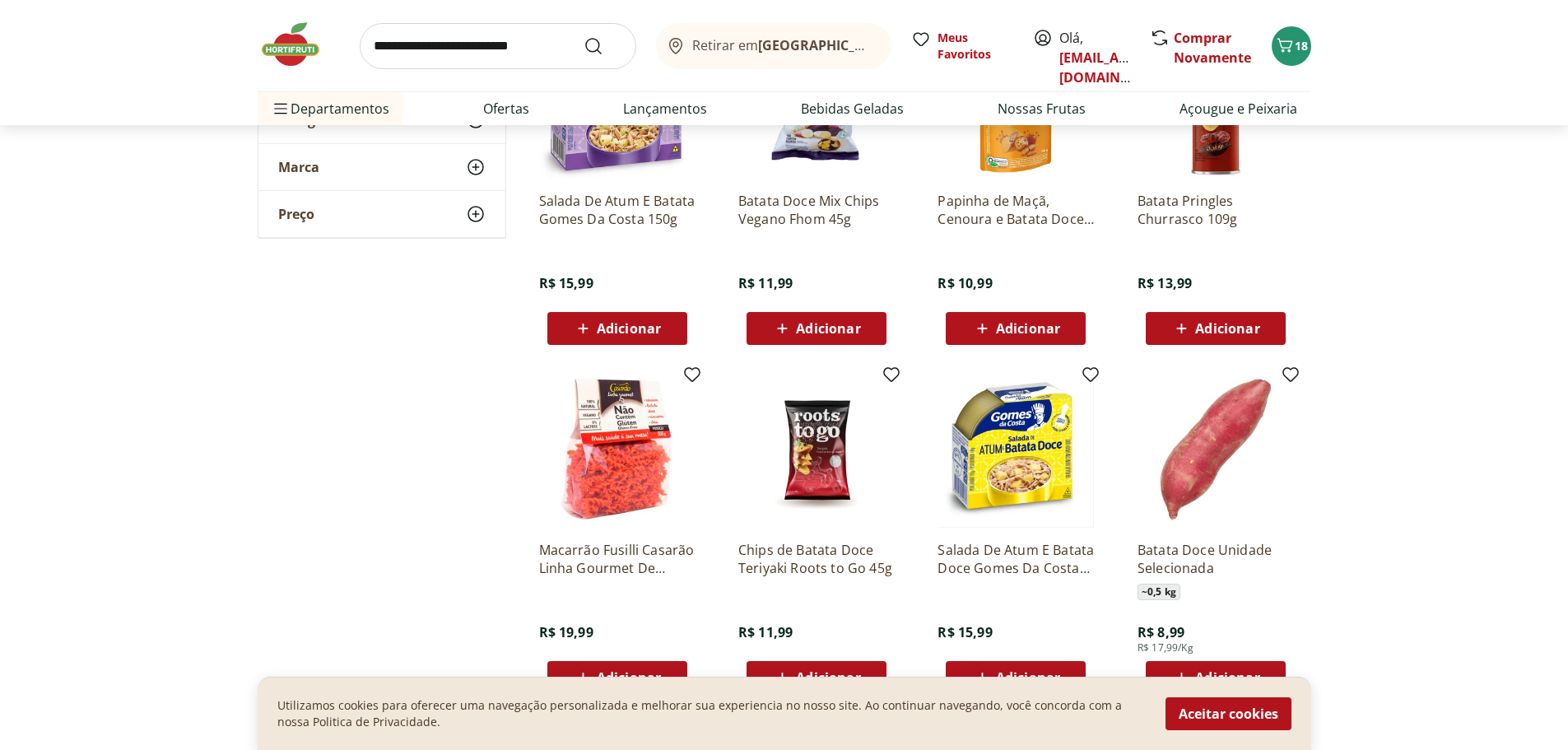
scroll to position [3209, 0]
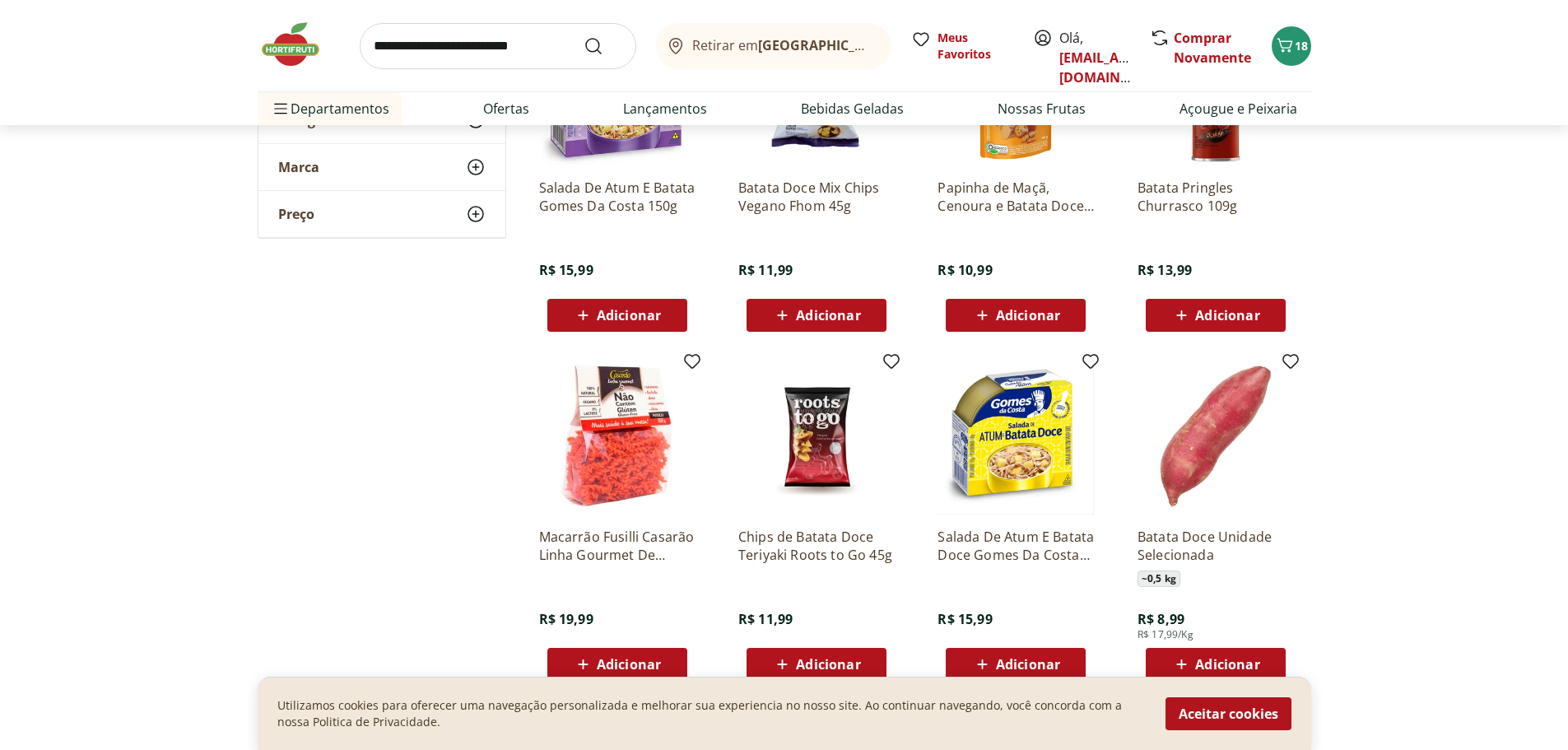
click at [601, 453] on img at bounding box center [617, 436] width 156 height 156
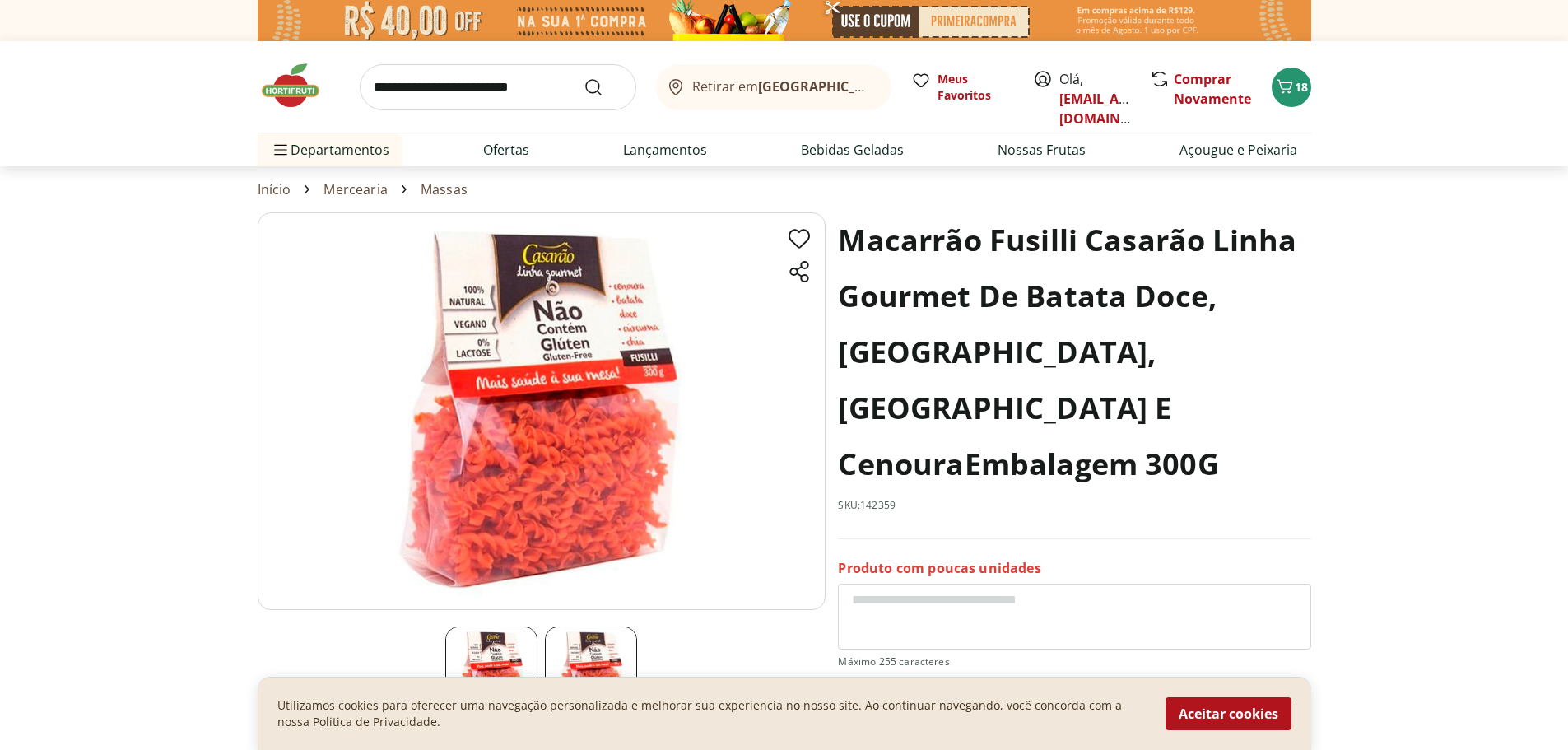
scroll to position [3209, 0]
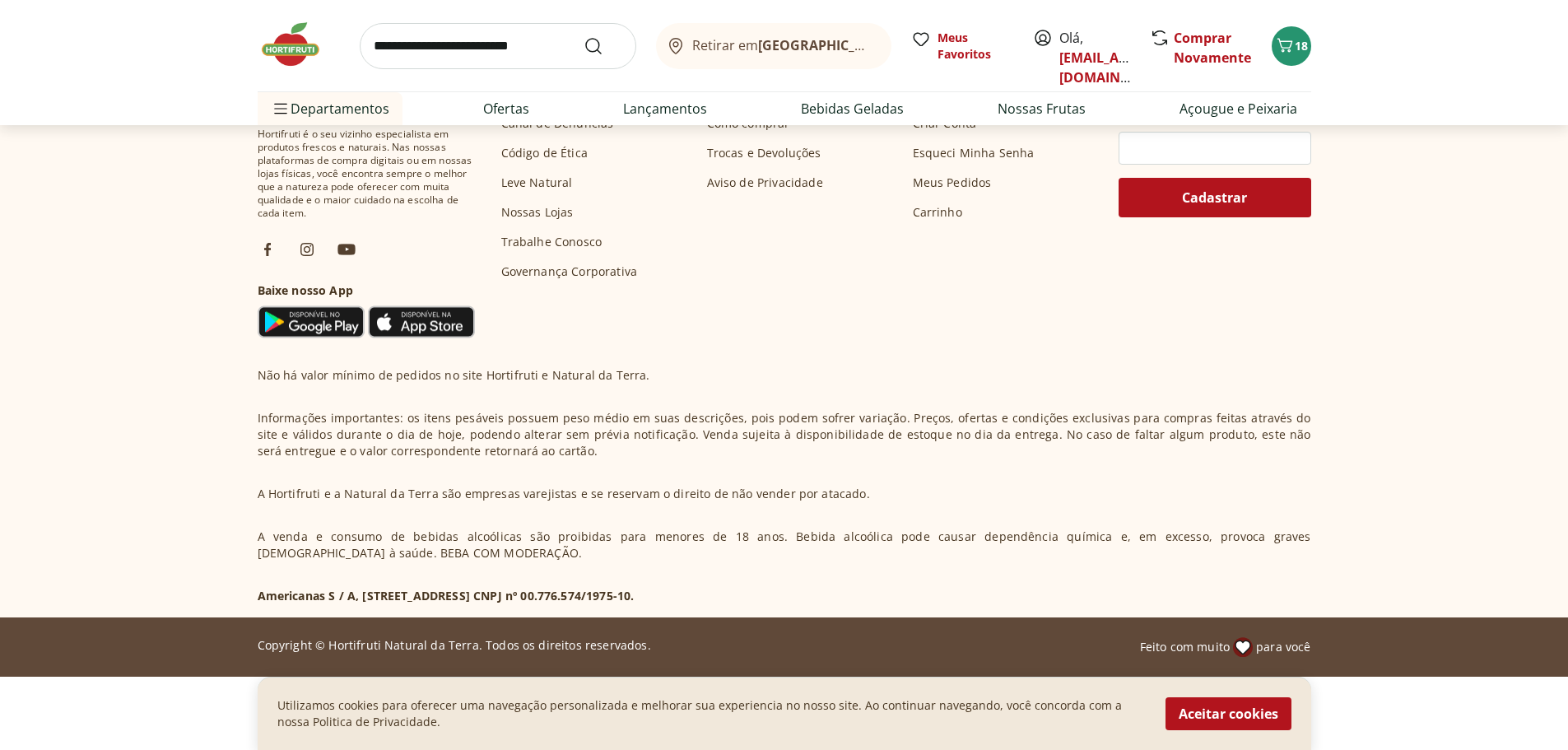
select select "**********"
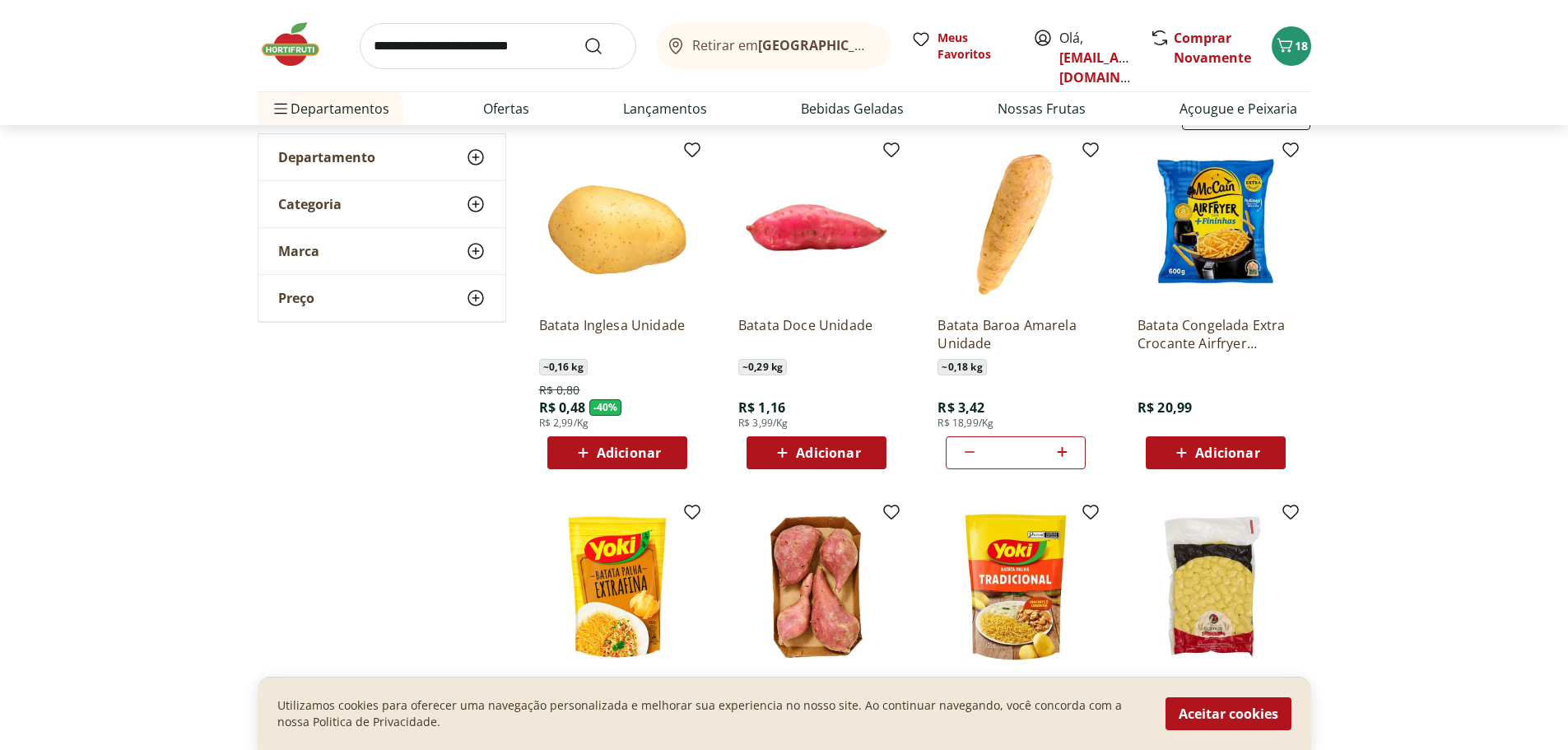
scroll to position [1443, 0]
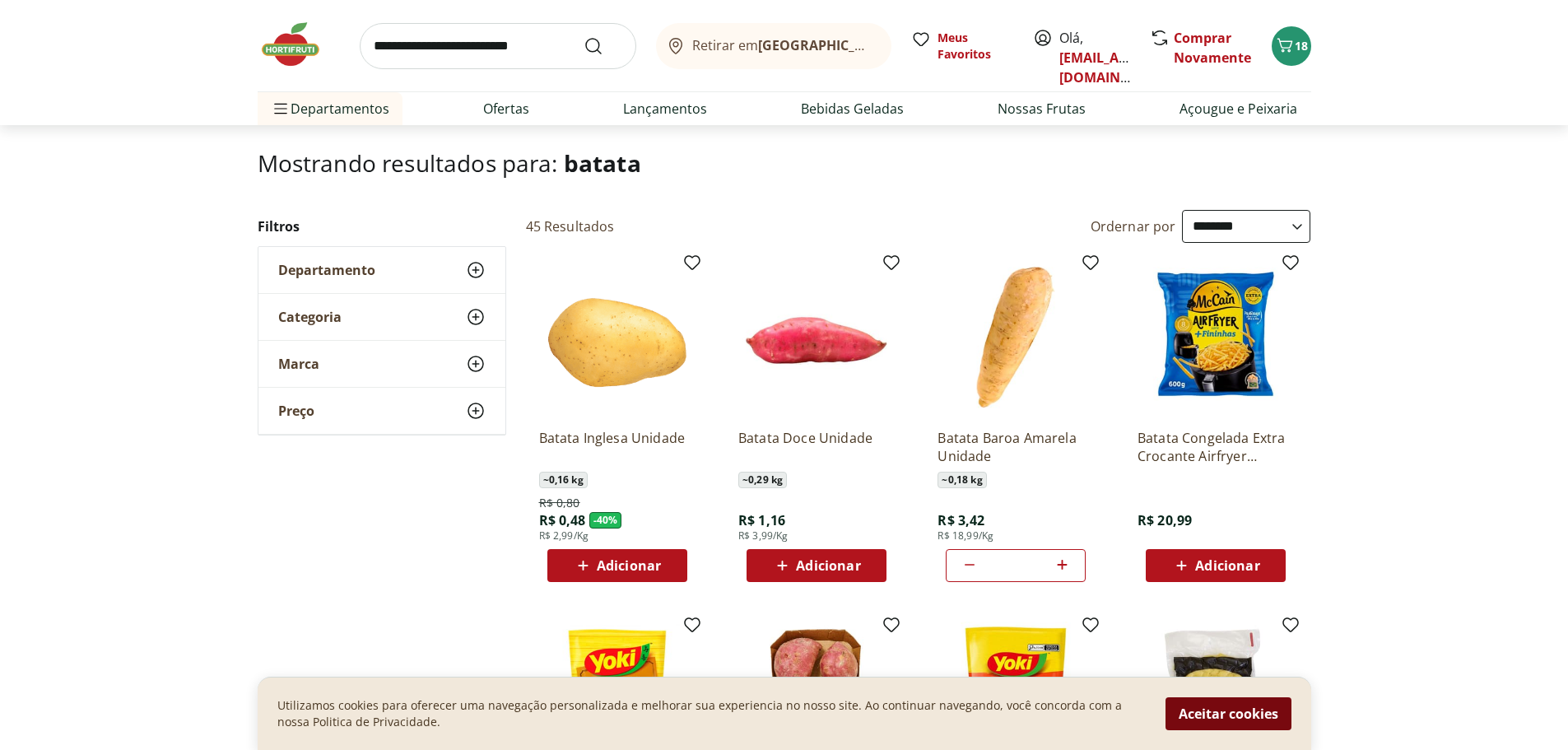
click at [1235, 712] on button "Aceitar cookies" at bounding box center [1229, 712] width 126 height 33
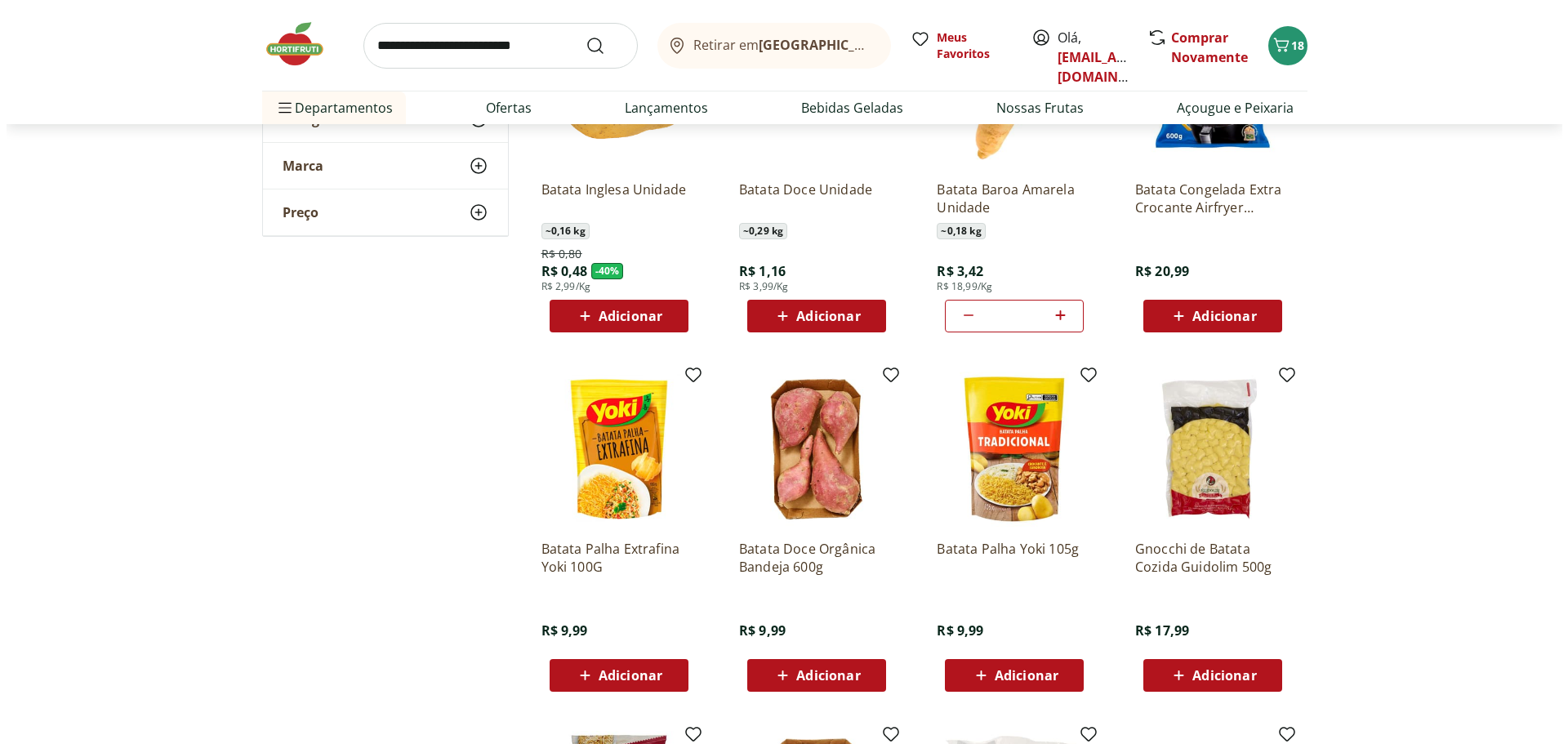
scroll to position [0, 0]
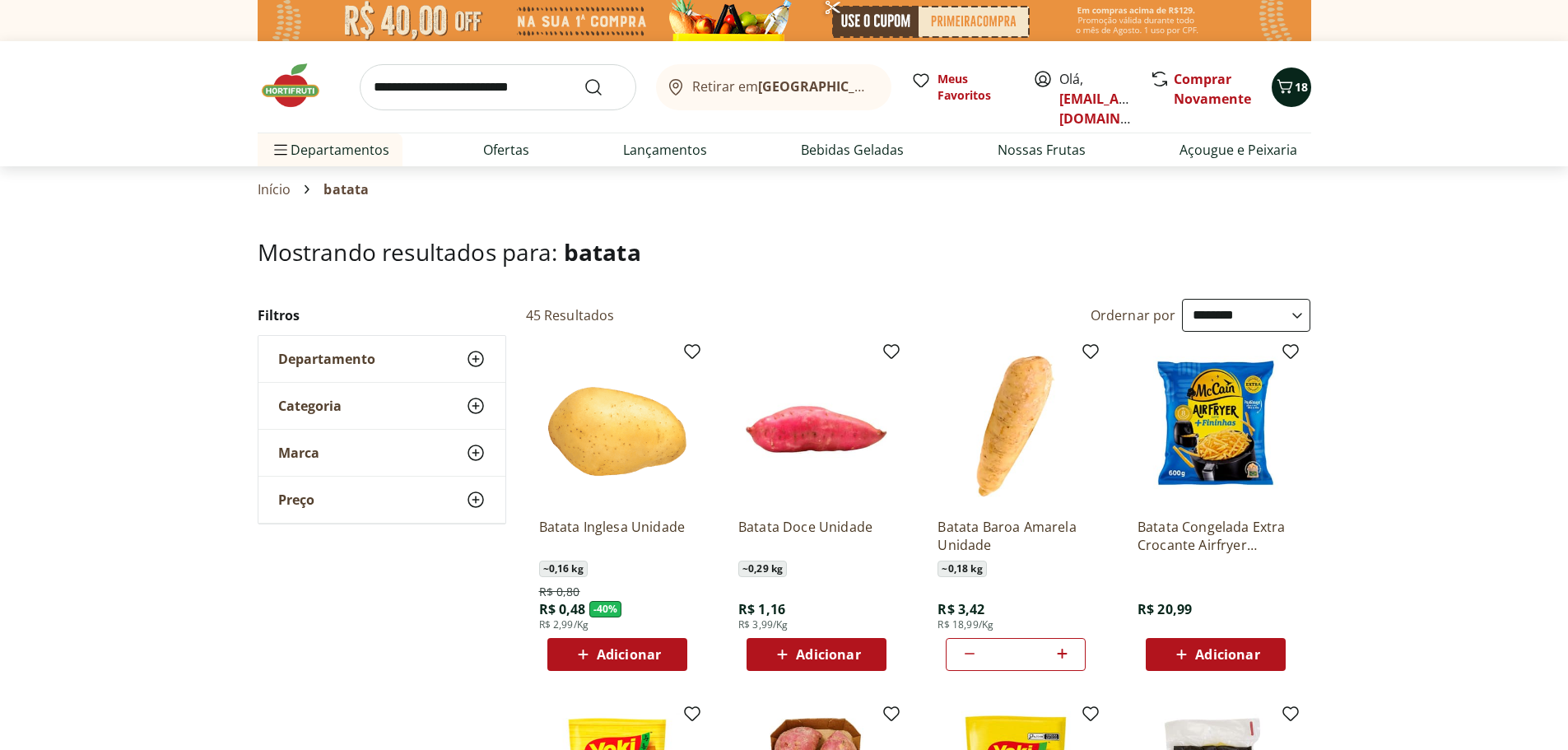
click at [1294, 72] on button "18" at bounding box center [1292, 87] width 39 height 39
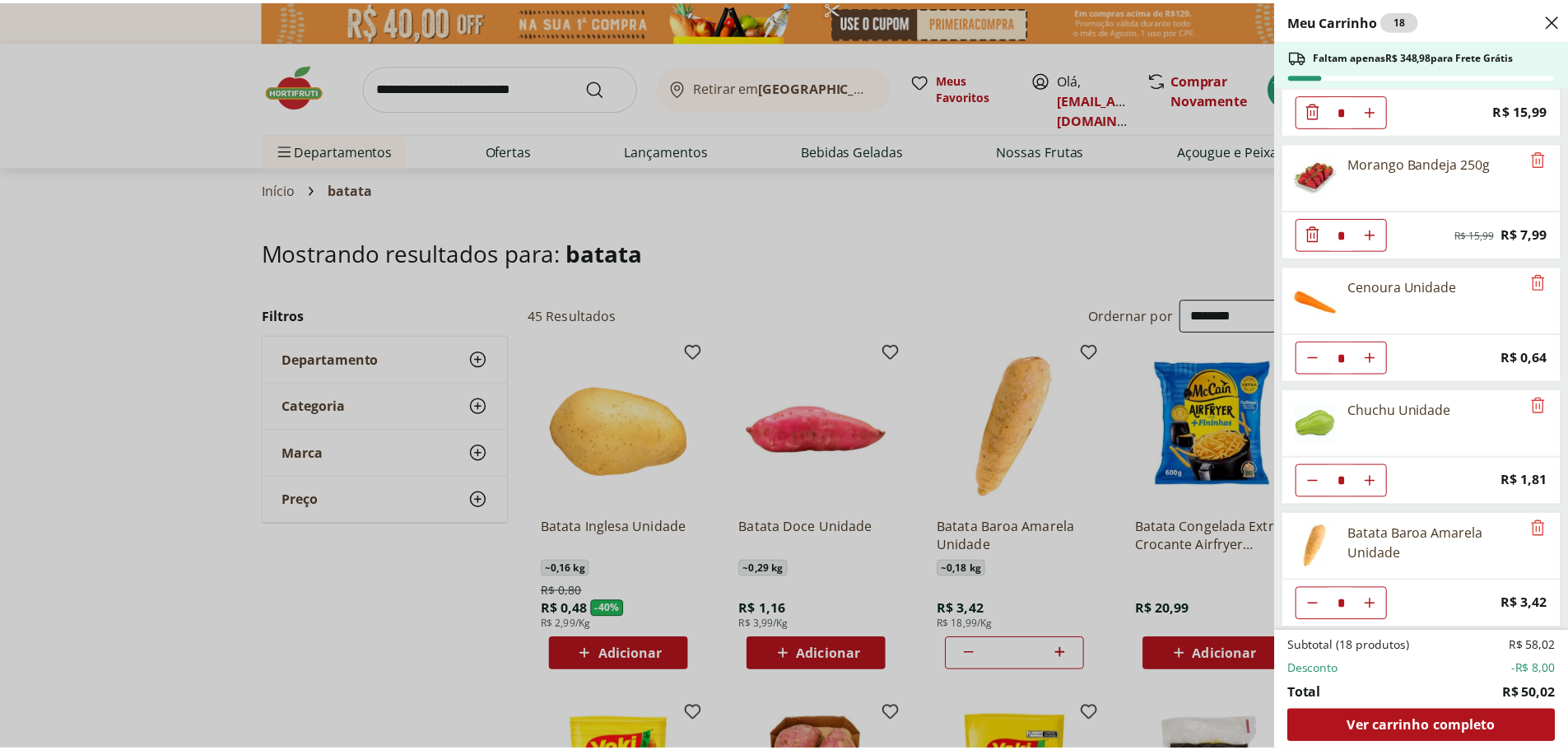
scroll to position [78, 0]
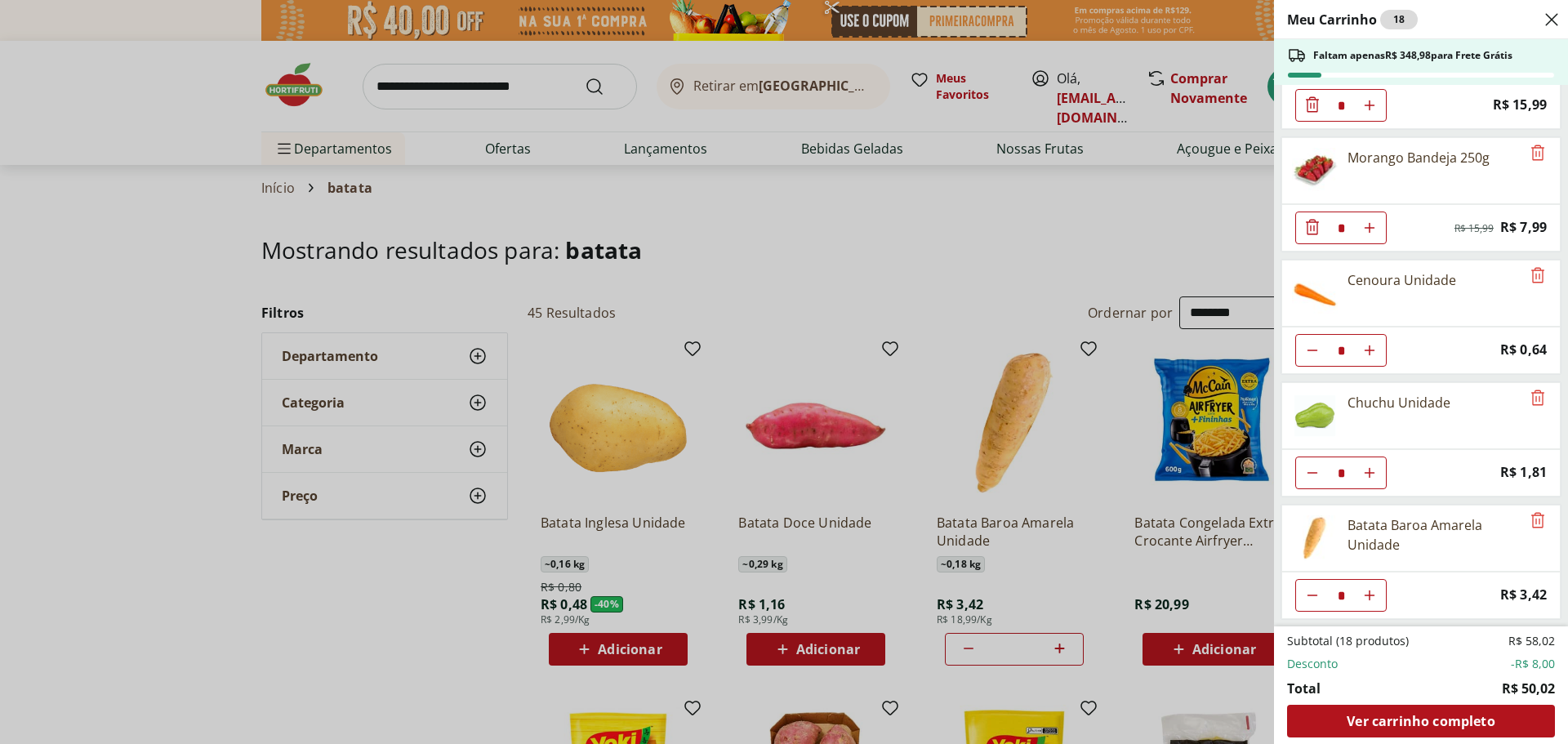
click at [592, 174] on div "Meu Carrinho 18 Faltam apenas R$ 348,98 para Frete Grátis Blueberry Embalada 12…" at bounding box center [784, 372] width 1568 height 744
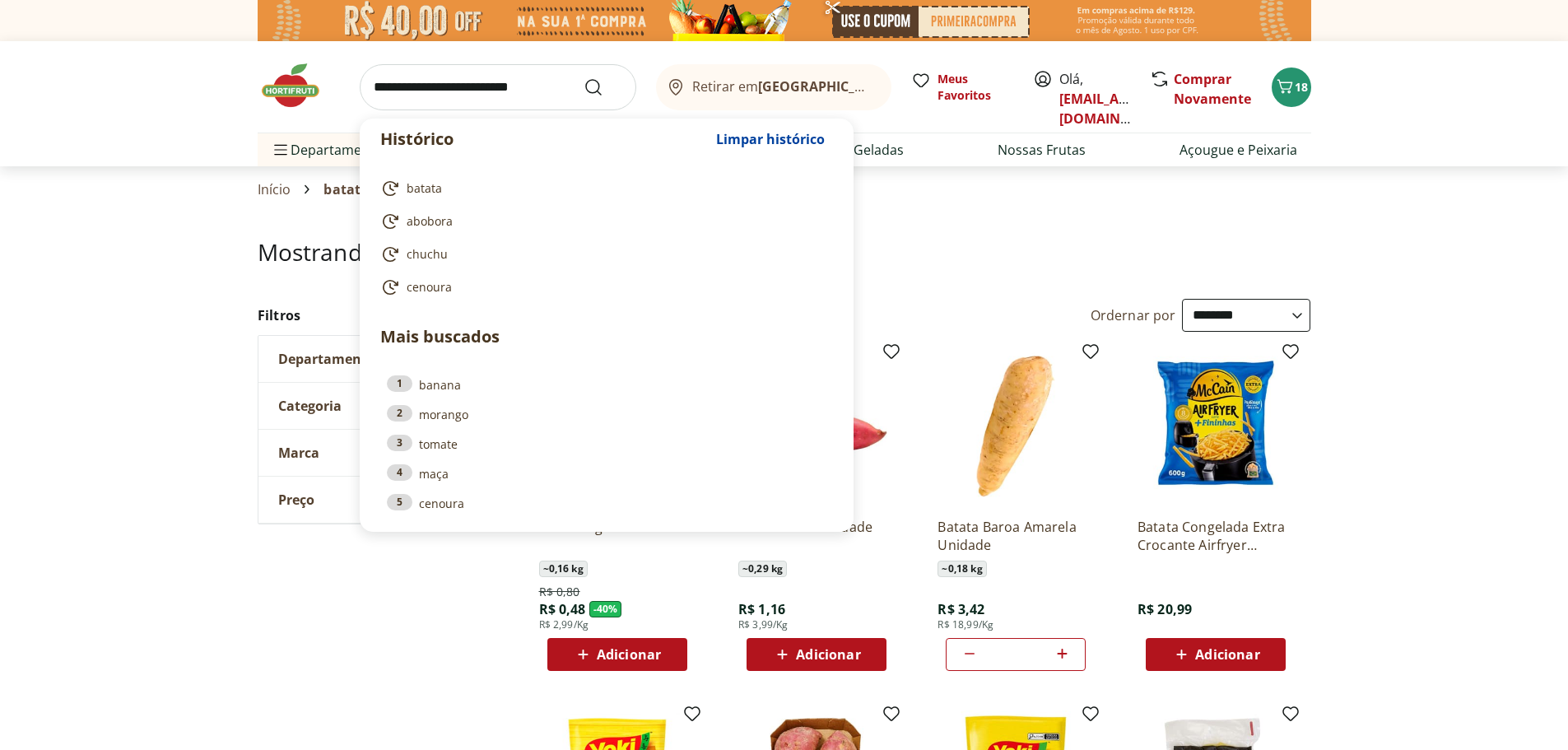
click at [524, 90] on input "search" at bounding box center [498, 87] width 276 height 46
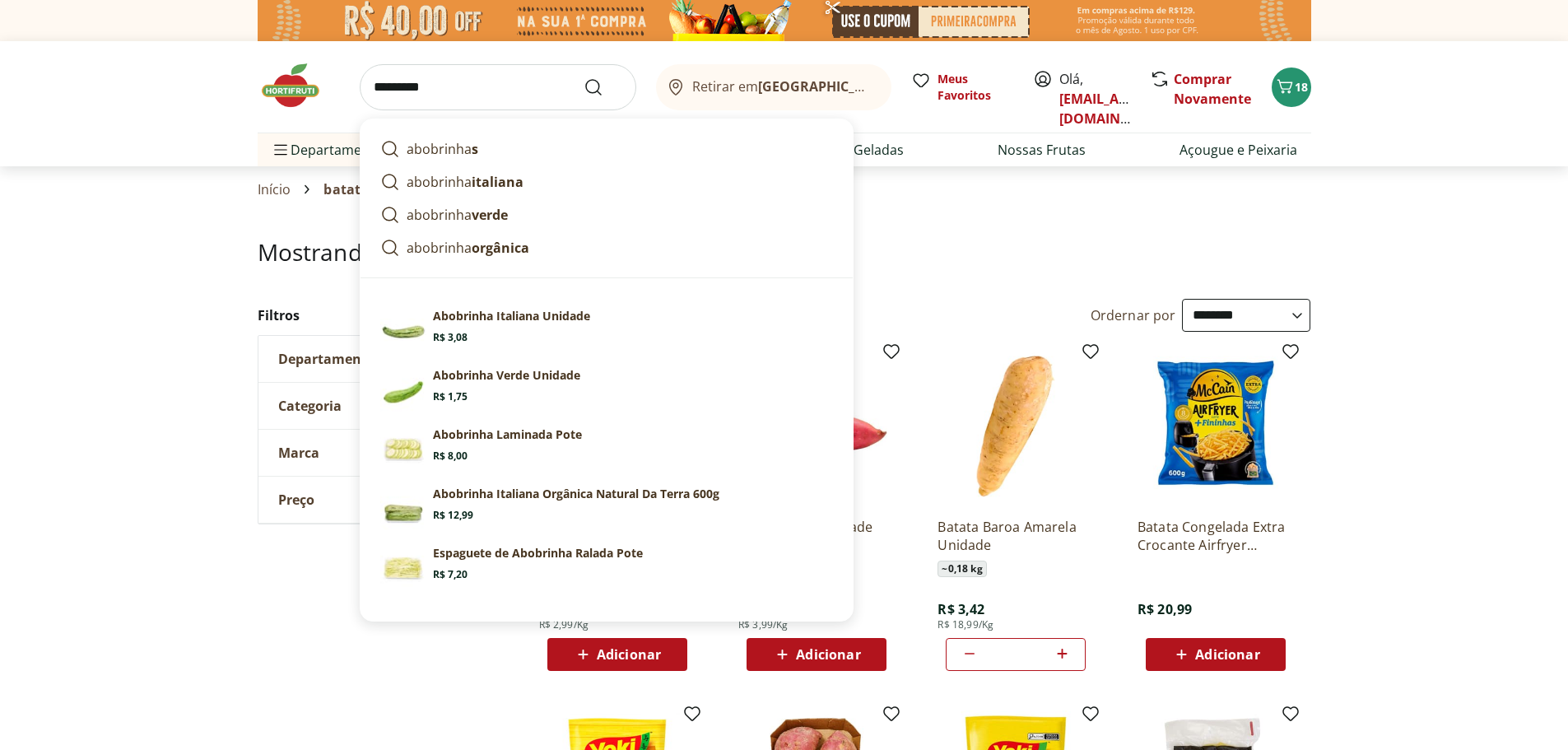
type input "*********"
click at [584, 77] on button "Submit Search" at bounding box center [603, 87] width 39 height 20
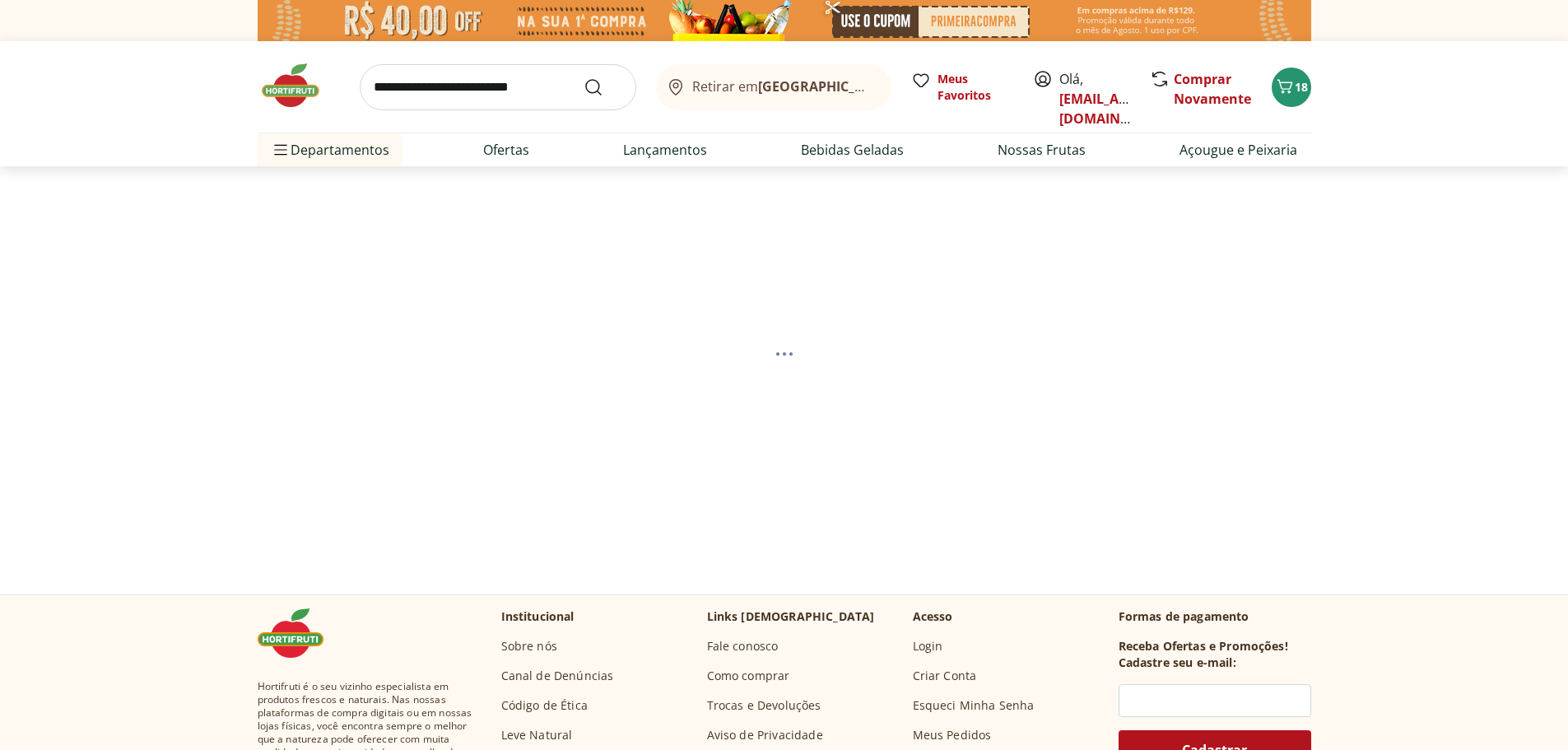
select select "**********"
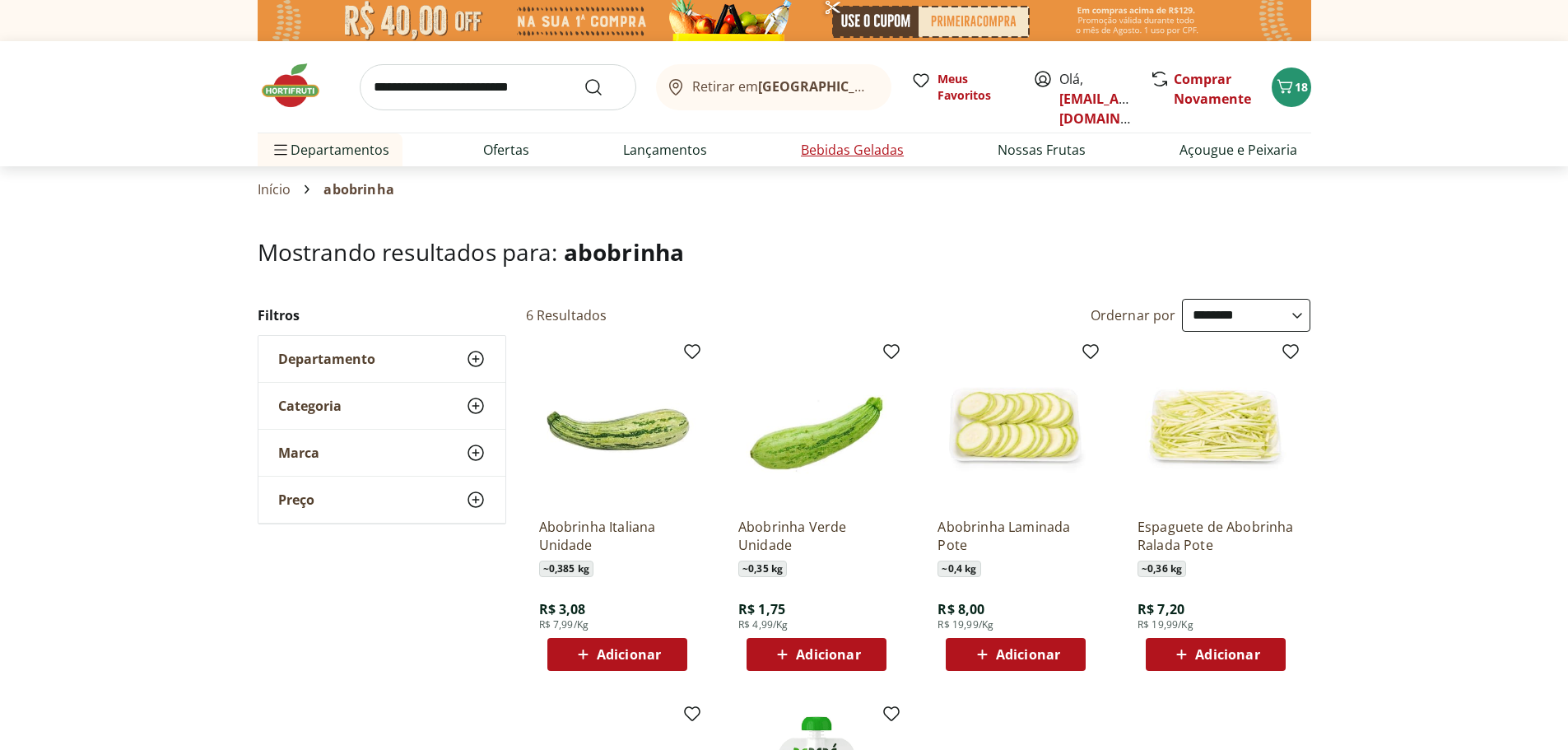
click at [844, 149] on link "Bebidas Geladas" at bounding box center [852, 150] width 103 height 20
select select "**********"
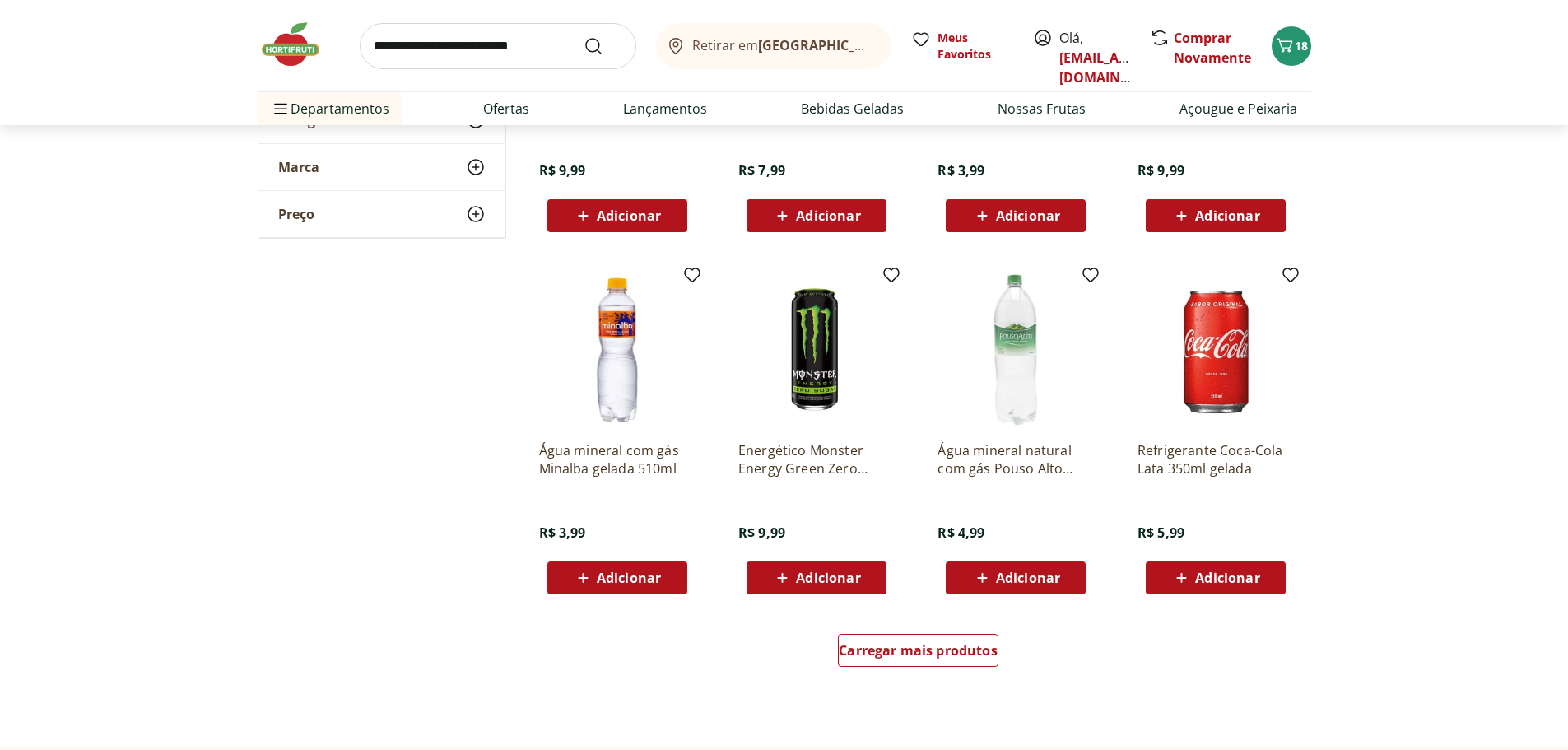
scroll to position [165, 0]
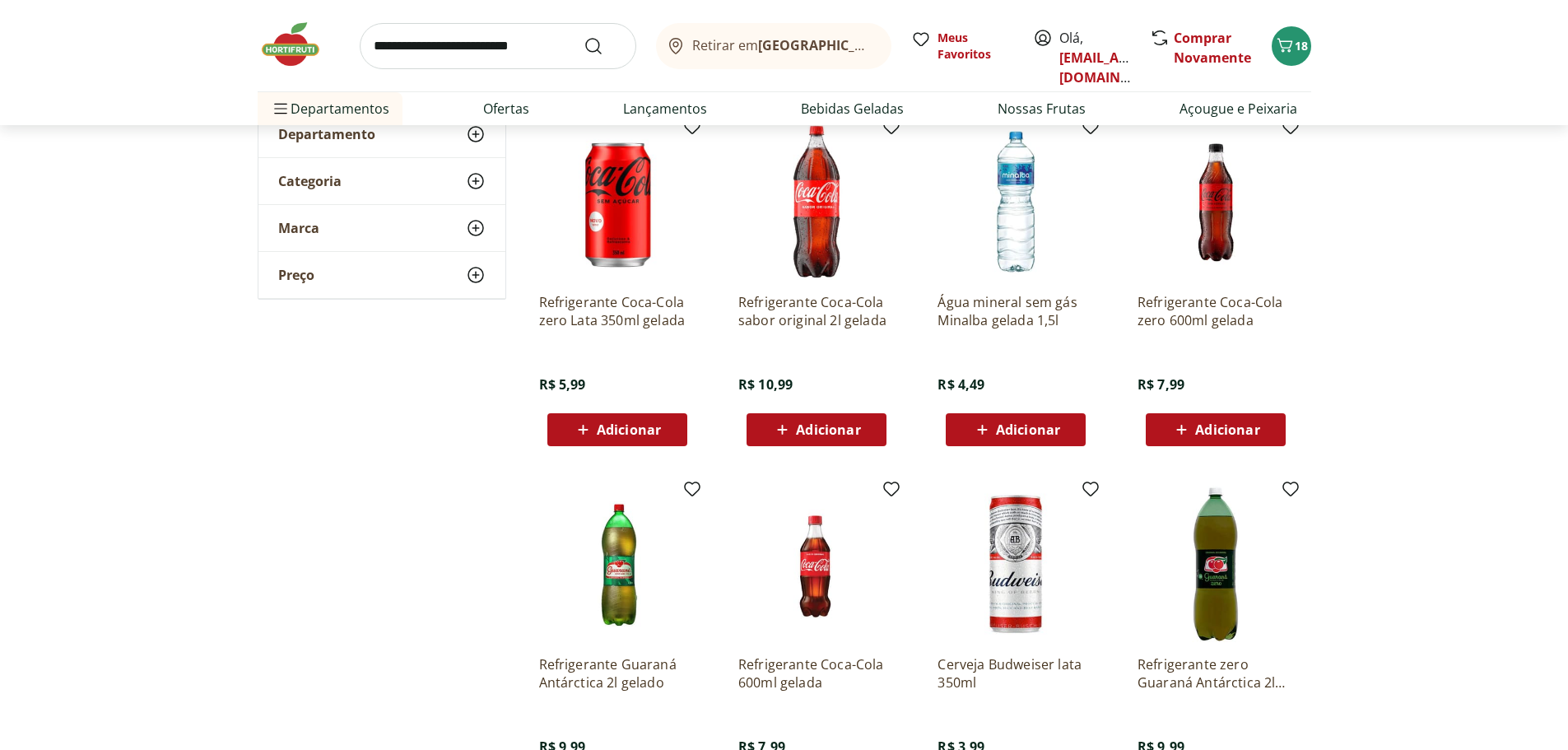
click at [509, 40] on input "search" at bounding box center [498, 45] width 276 height 46
type input "****"
click at [584, 37] on button "Submit Search" at bounding box center [603, 46] width 39 height 20
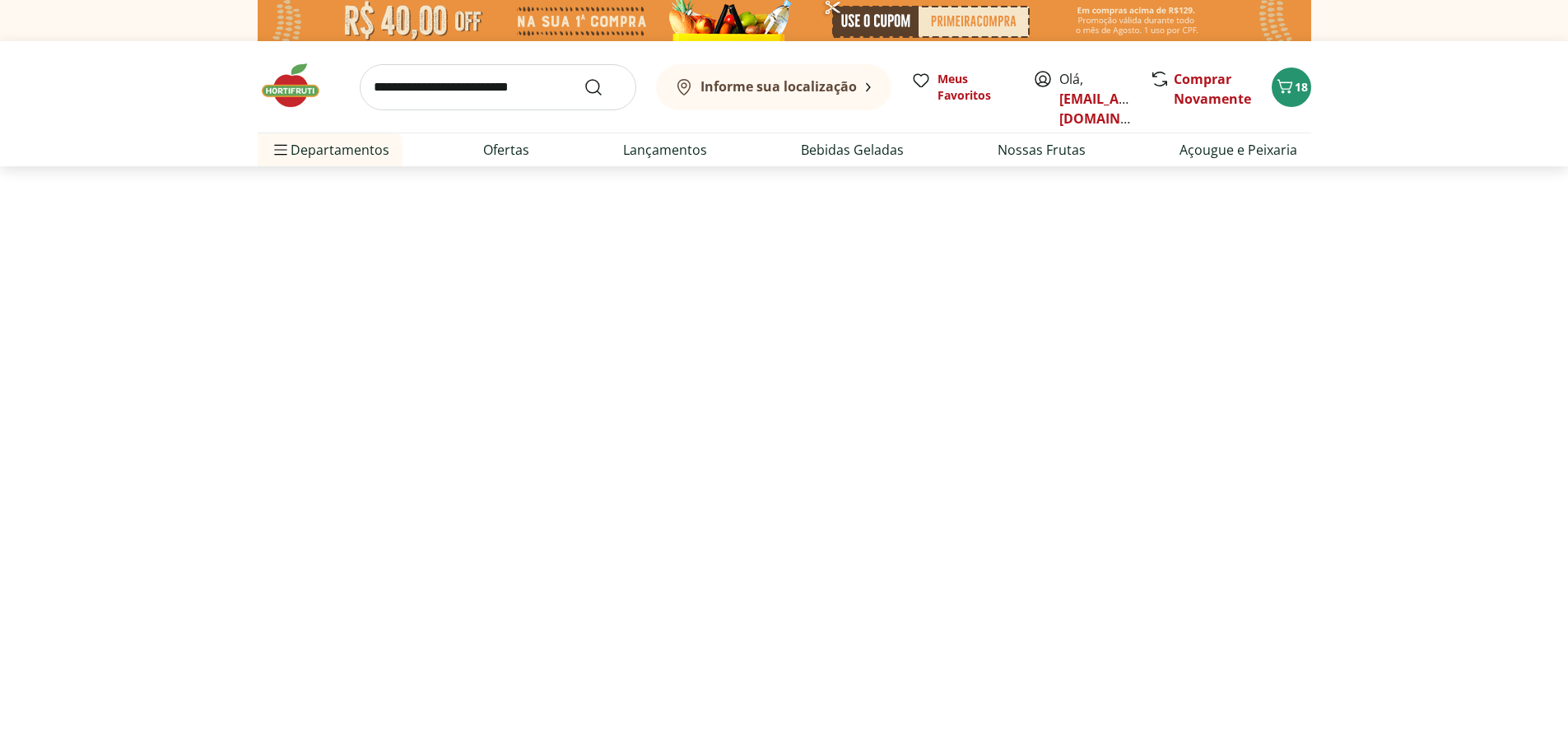
select select "**********"
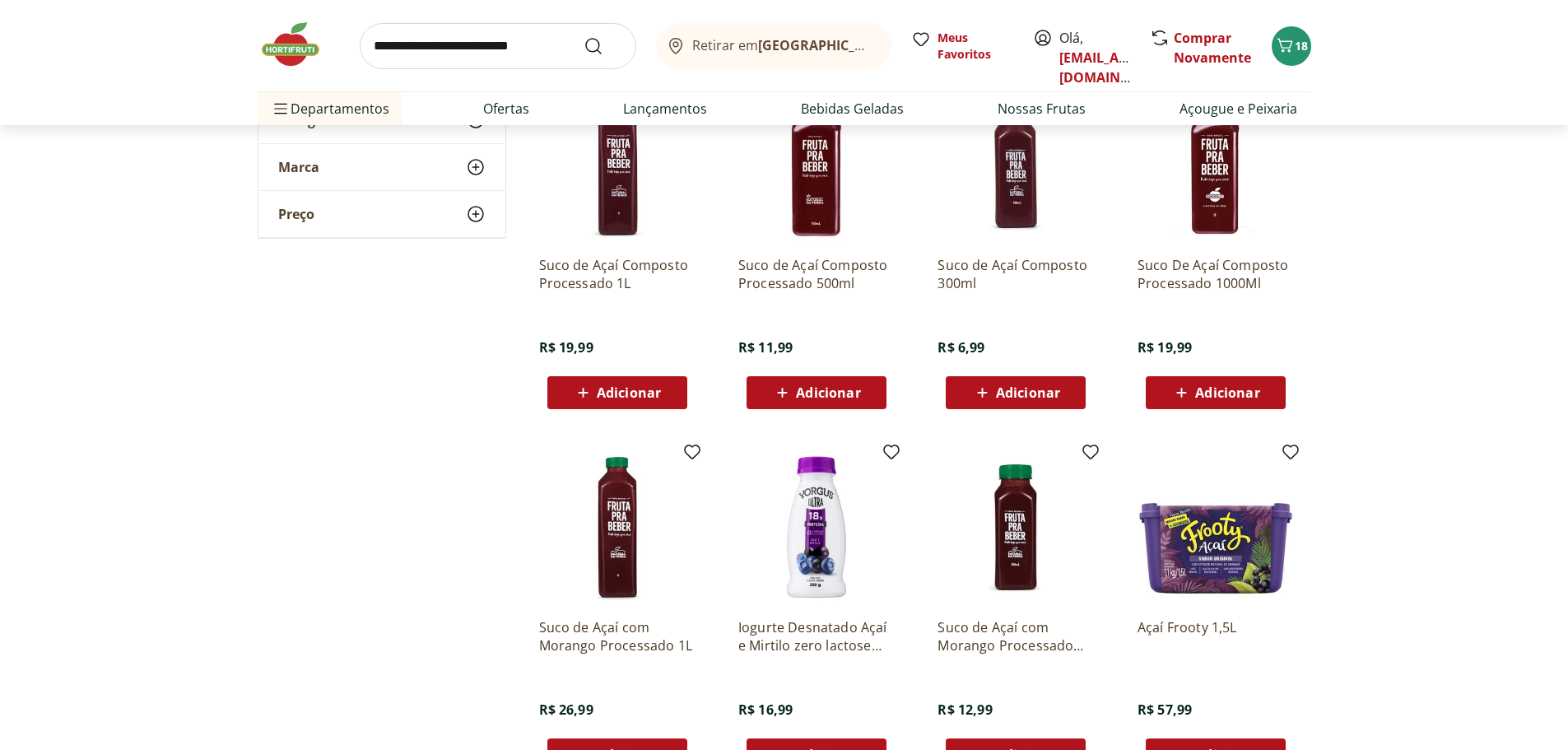
scroll to position [658, 0]
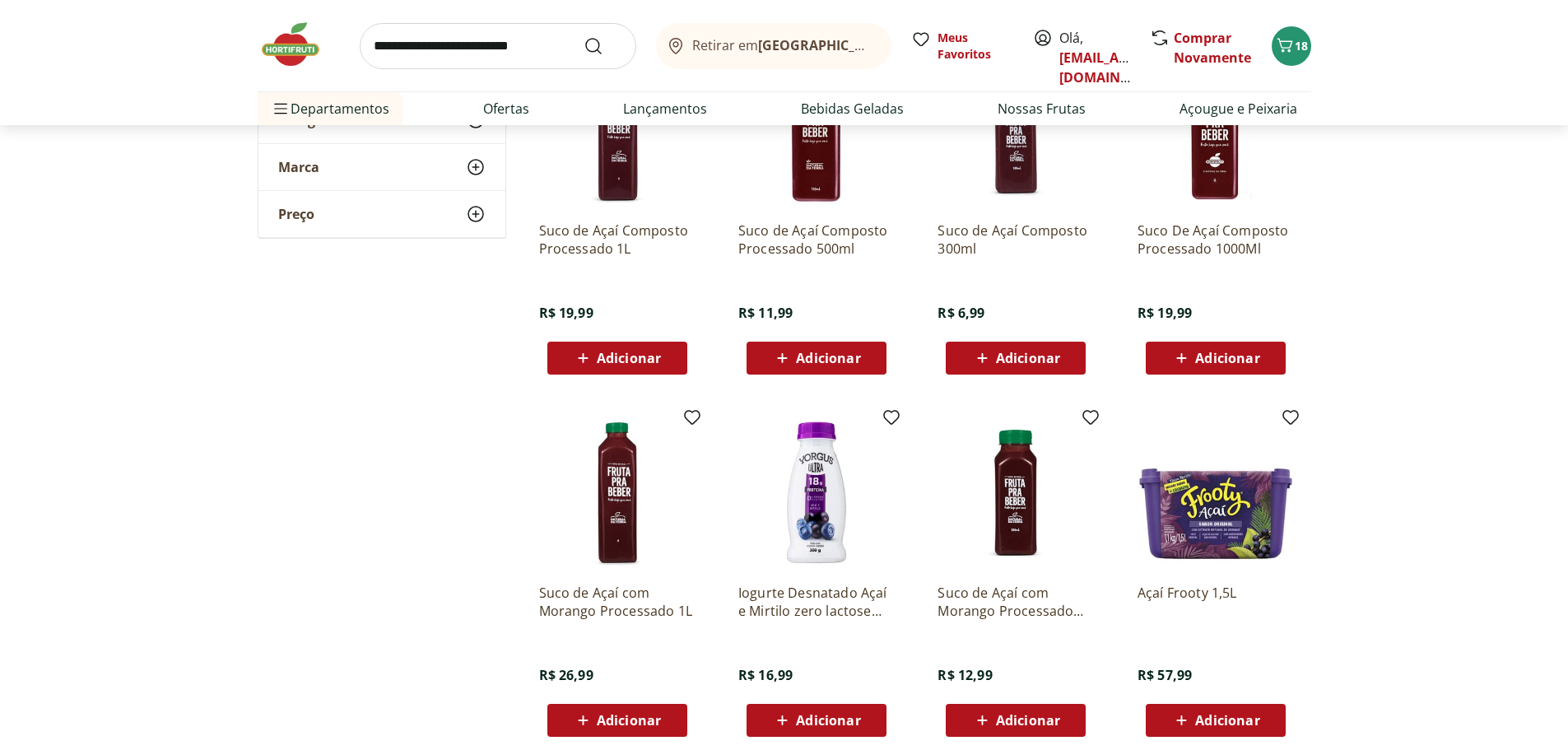
click at [616, 354] on span "Adicionar" at bounding box center [628, 357] width 64 height 13
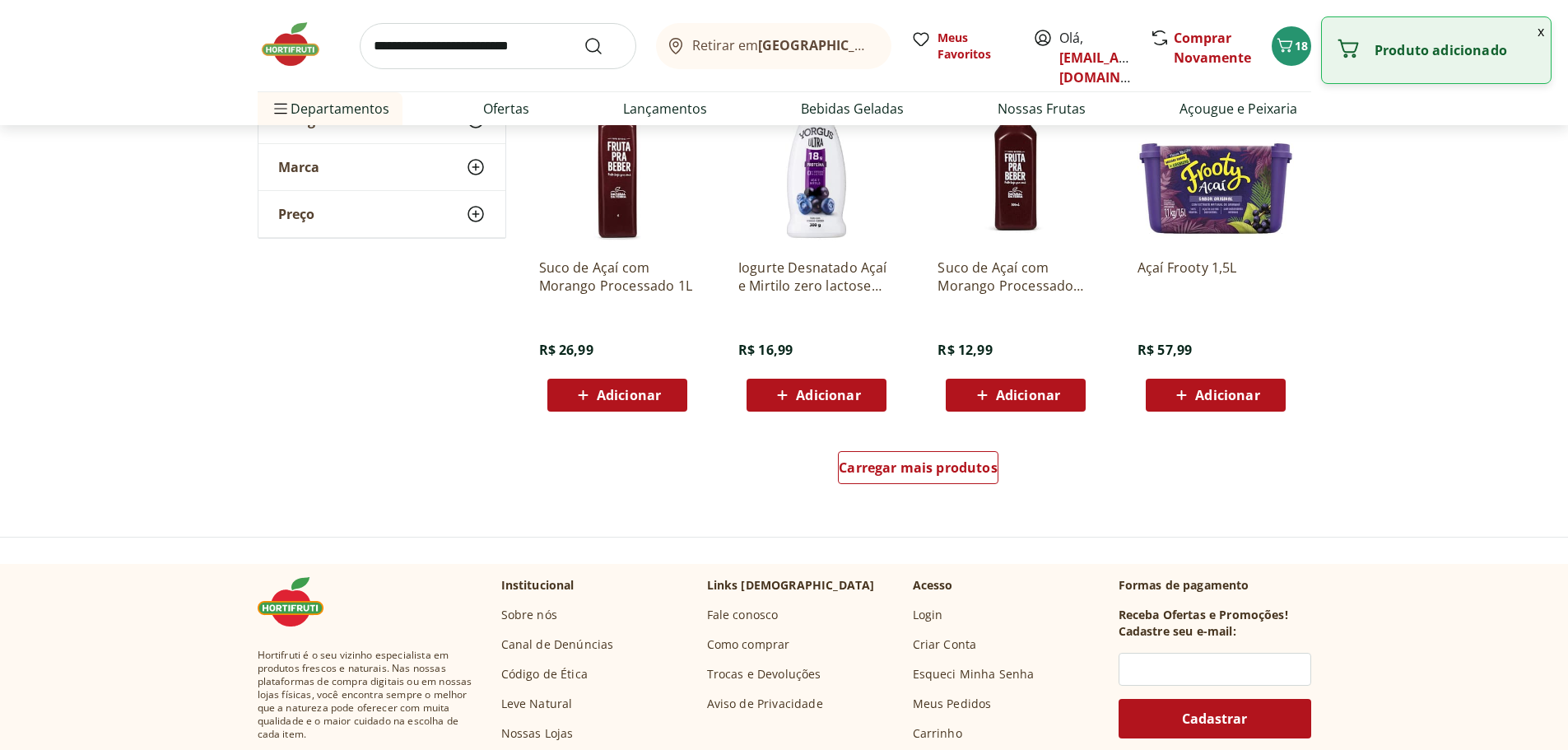
scroll to position [987, 0]
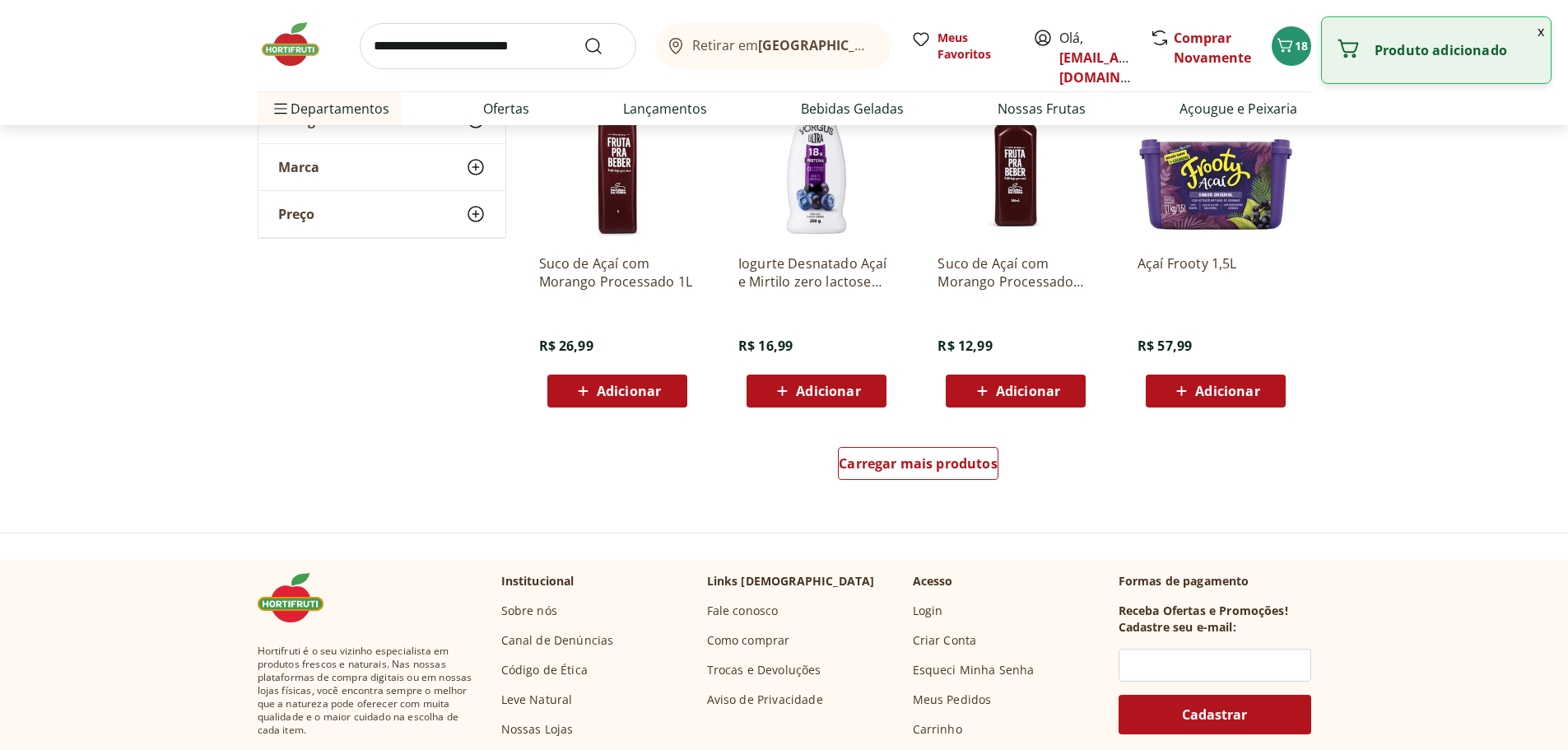
click at [936, 488] on div "Carregar mais produtos" at bounding box center [918, 467] width 799 height 79
click at [939, 478] on div "Carregar mais produtos" at bounding box center [918, 463] width 161 height 33
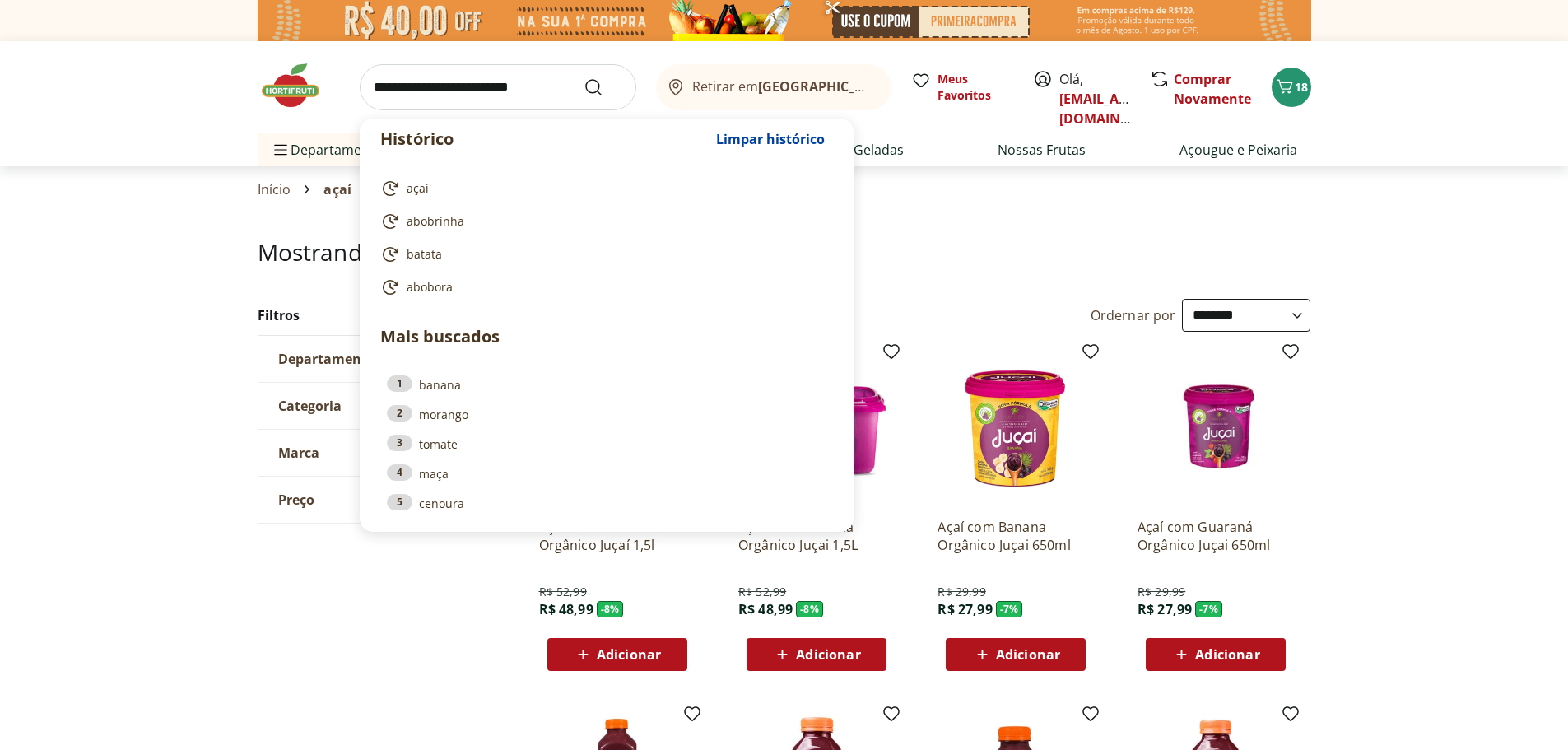
click at [508, 103] on input "search" at bounding box center [498, 87] width 276 height 46
click at [221, 87] on header "Retirar em Rio de Janeiro/RJ Olá, marisolleitao@hotmail.com 18 Histórico Limpar…" at bounding box center [784, 104] width 1568 height 125
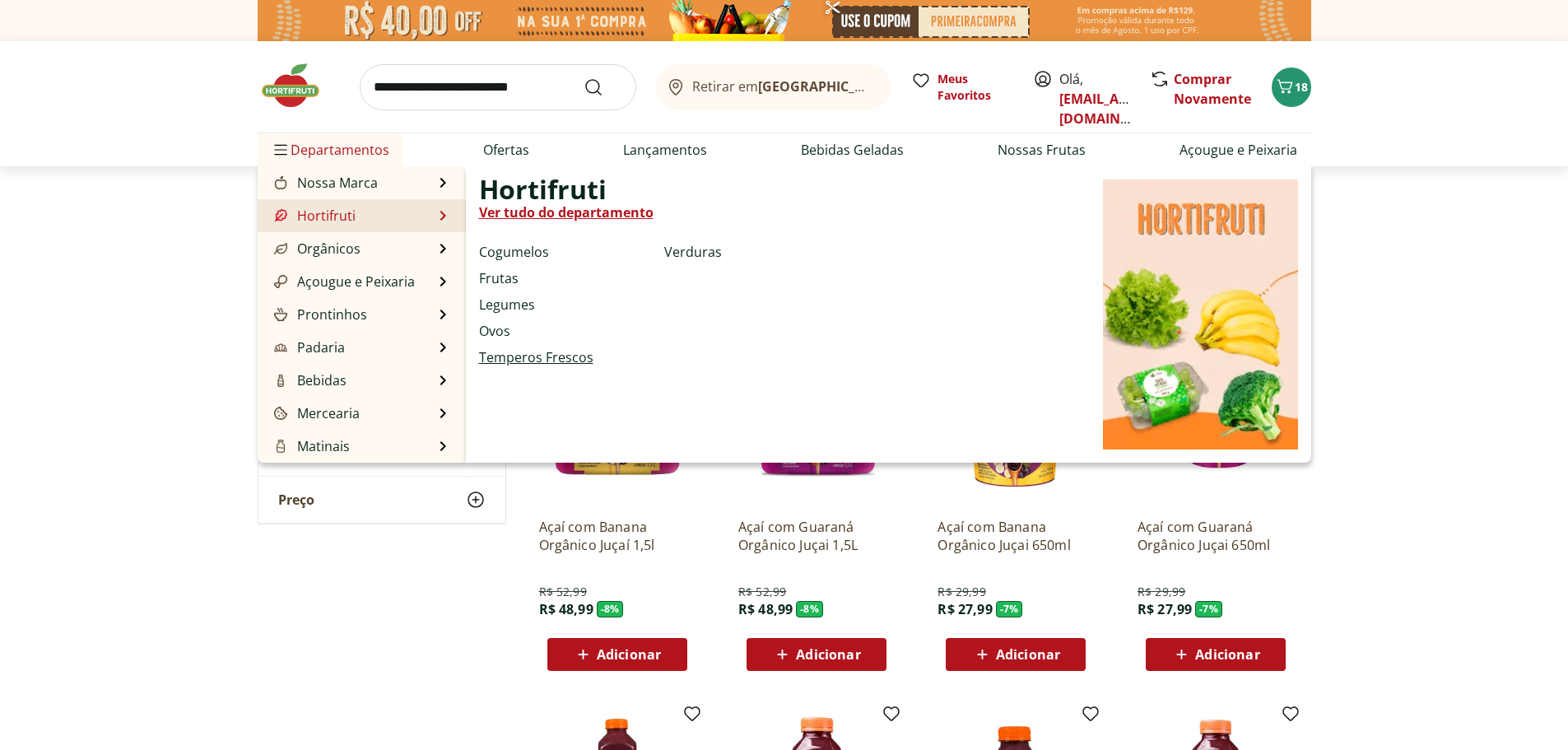
click at [503, 351] on link "Temperos Frescos" at bounding box center [536, 357] width 115 height 20
select select "**********"
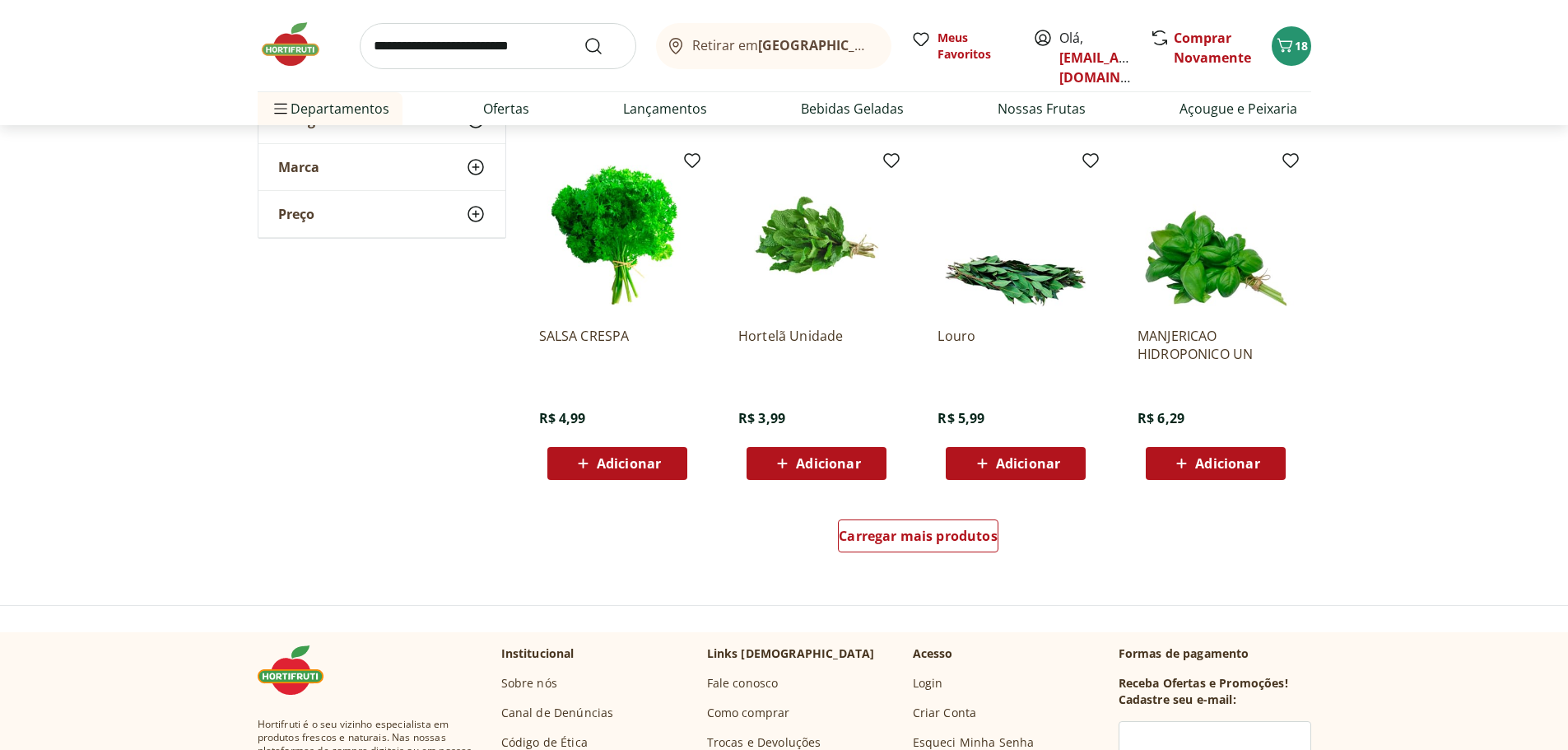
scroll to position [905, 0]
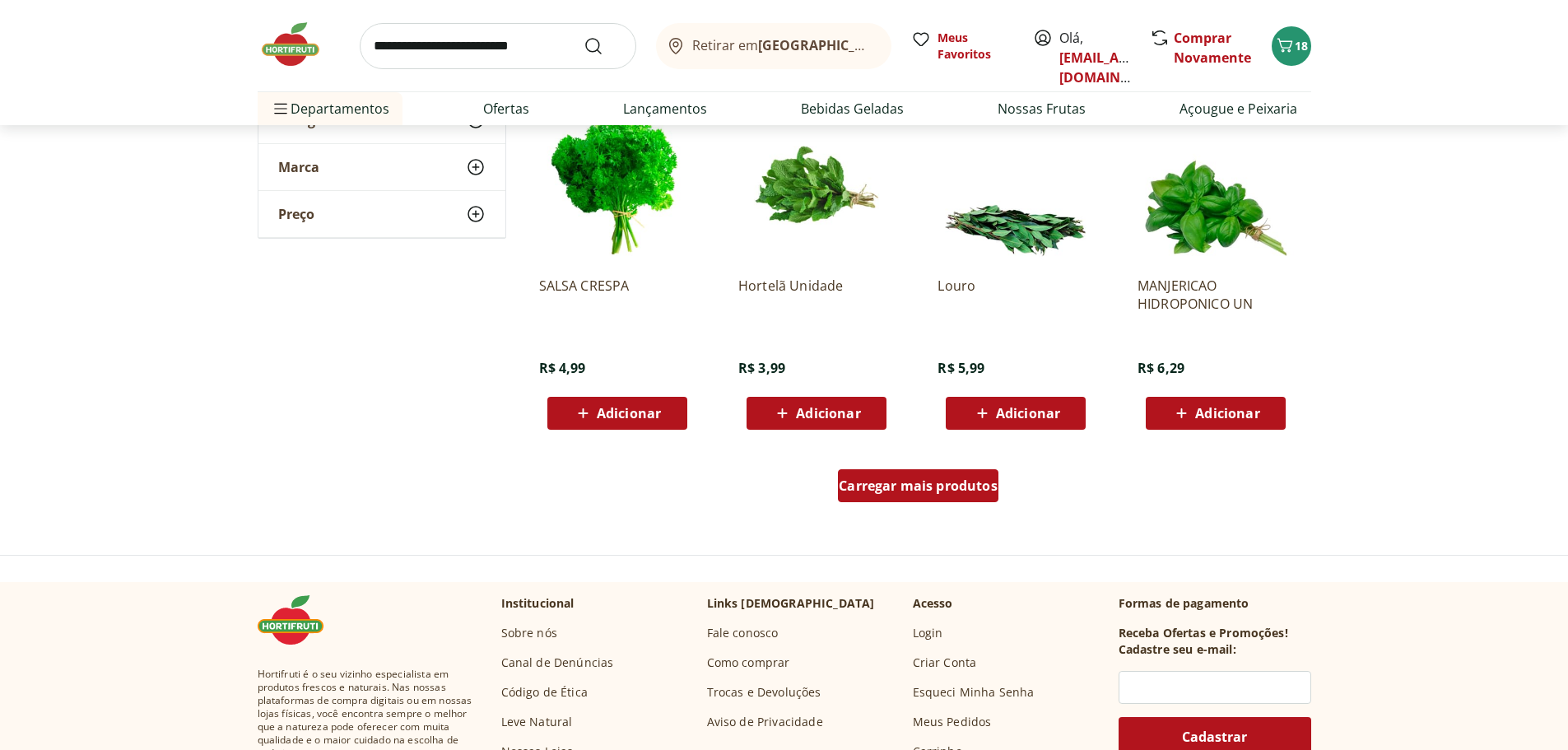
click at [901, 486] on span "Carregar mais produtos" at bounding box center [918, 485] width 159 height 13
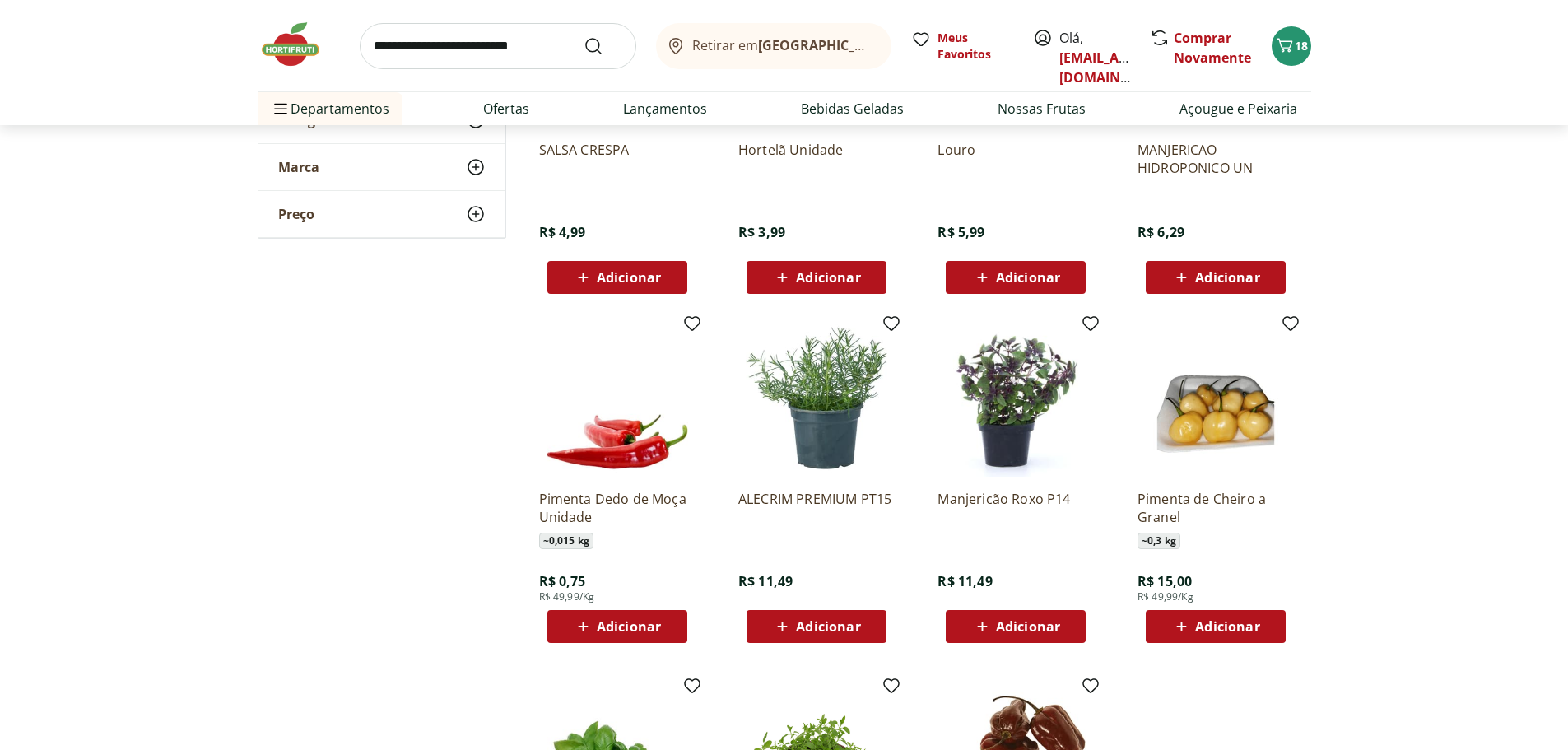
scroll to position [1070, 0]
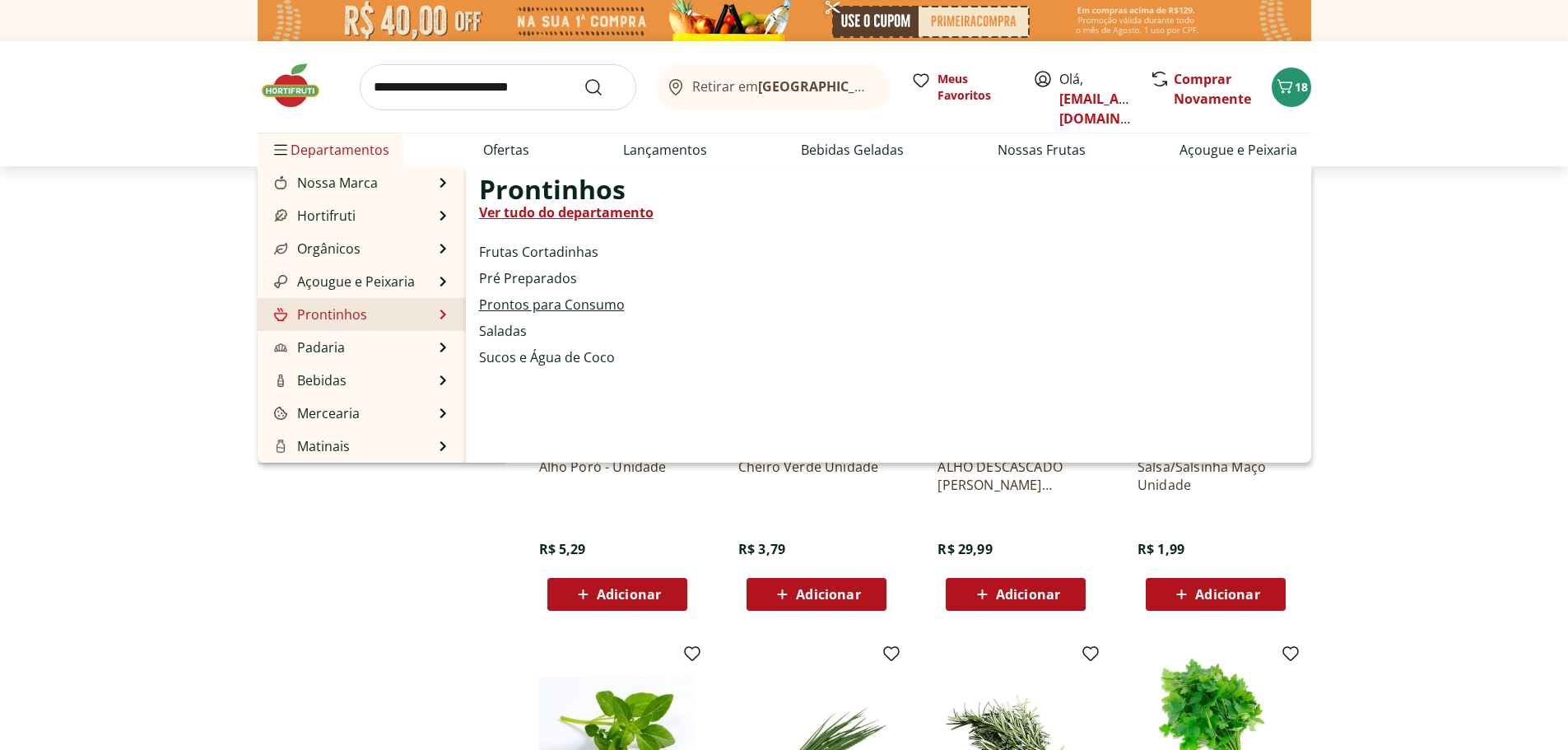
click at [505, 299] on link "Prontos para Consumo" at bounding box center [552, 304] width 146 height 20
select select "**********"
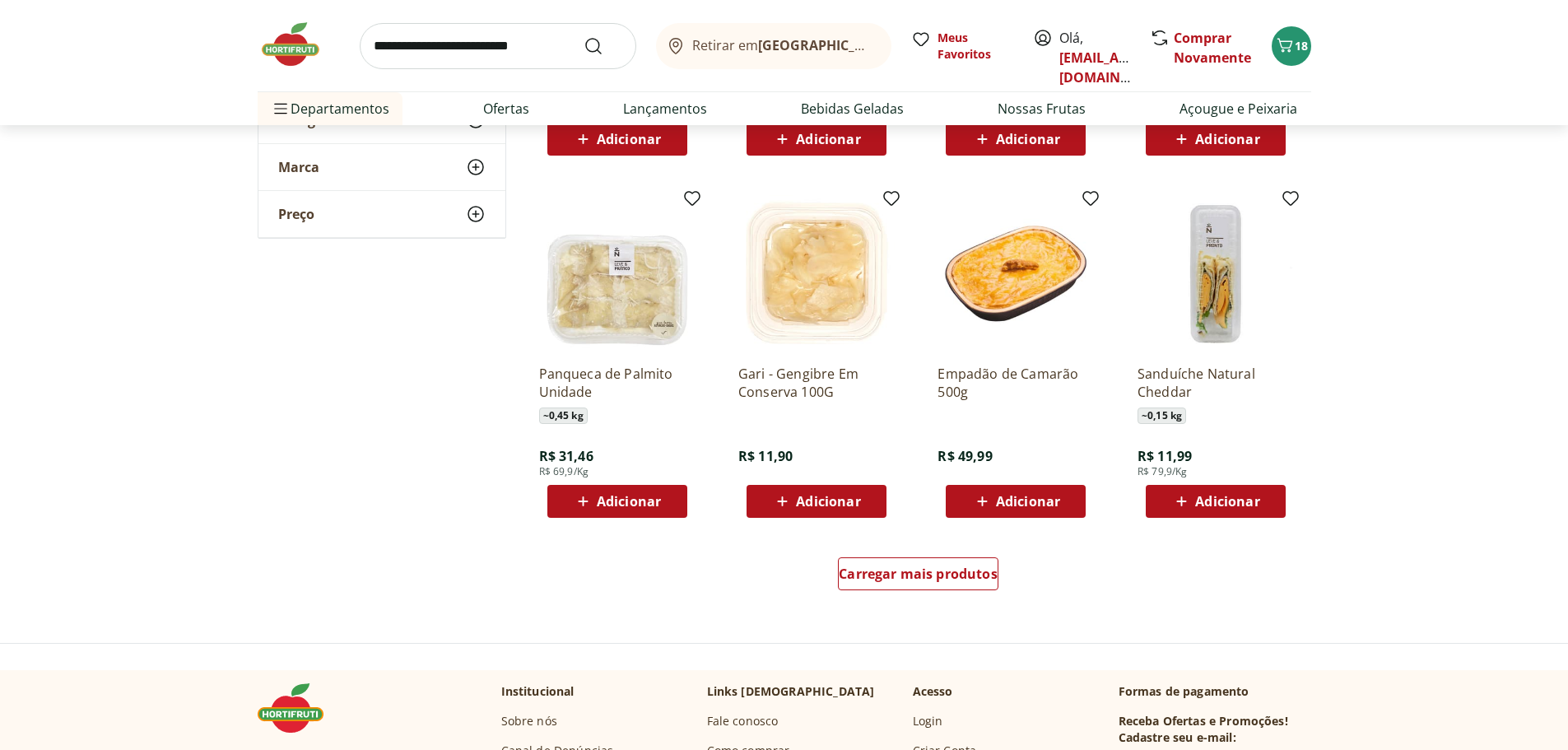
scroll to position [823, 0]
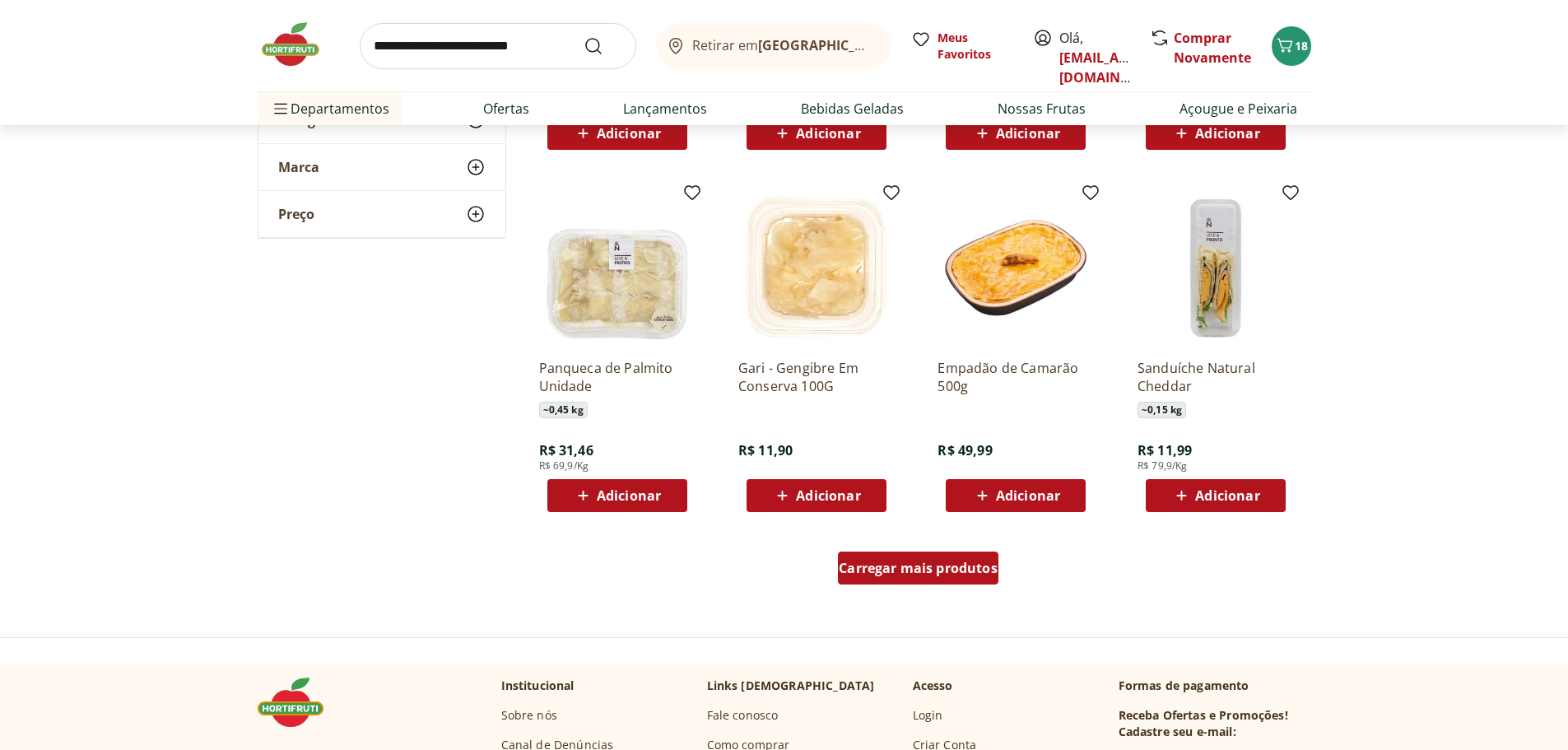
click at [926, 564] on span "Carregar mais produtos" at bounding box center [918, 567] width 159 height 13
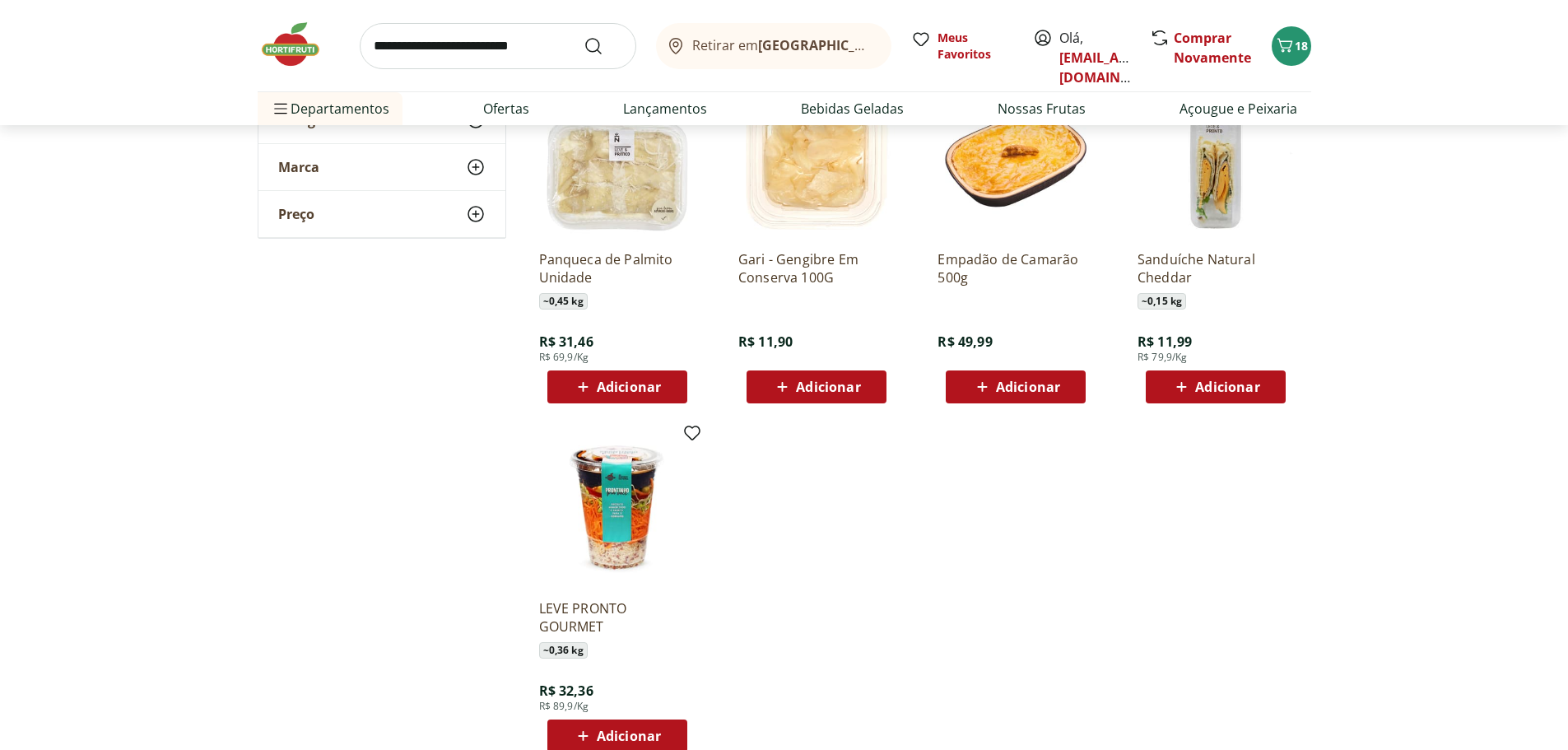
scroll to position [987, 0]
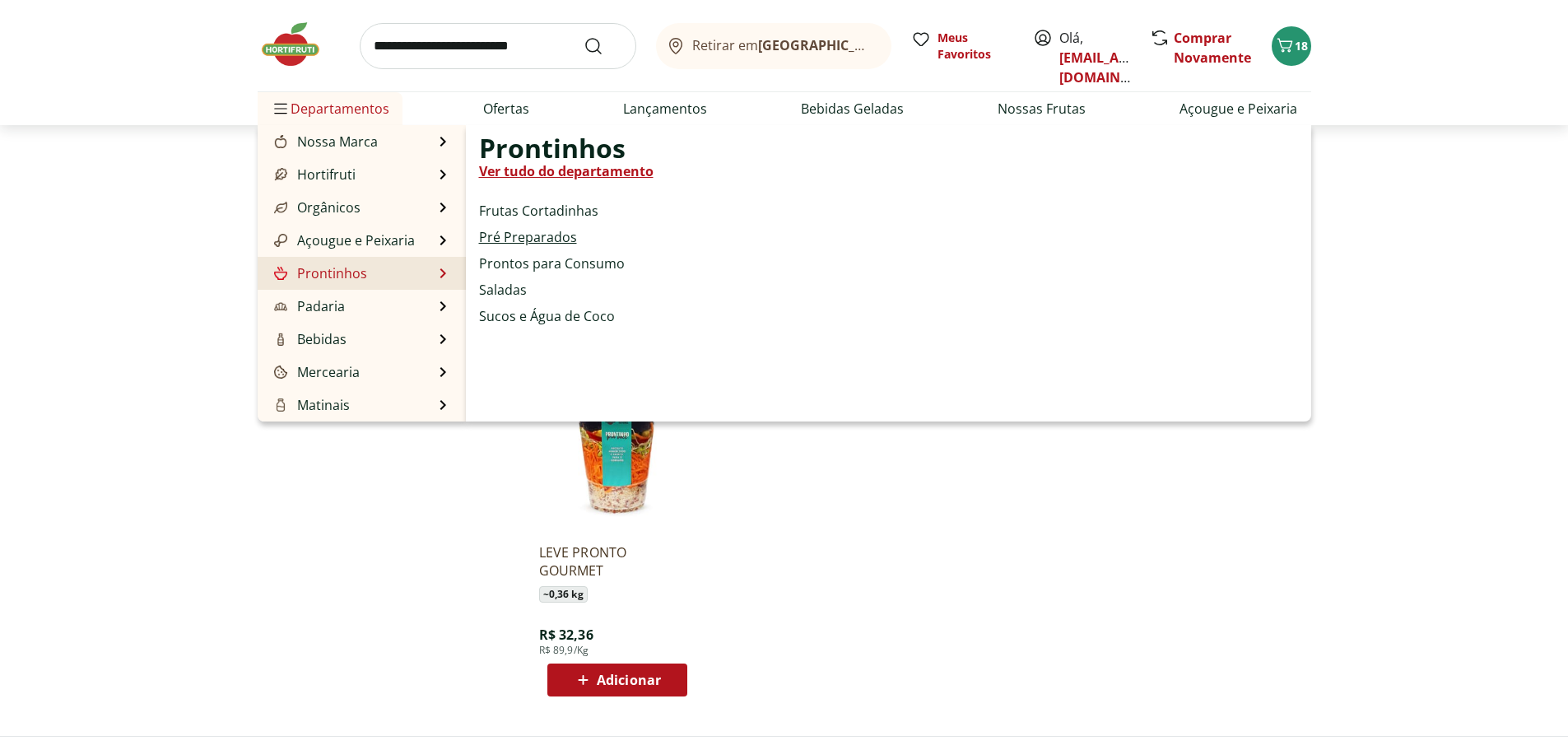
click at [512, 237] on link "Pré Preparados" at bounding box center [527, 237] width 98 height 20
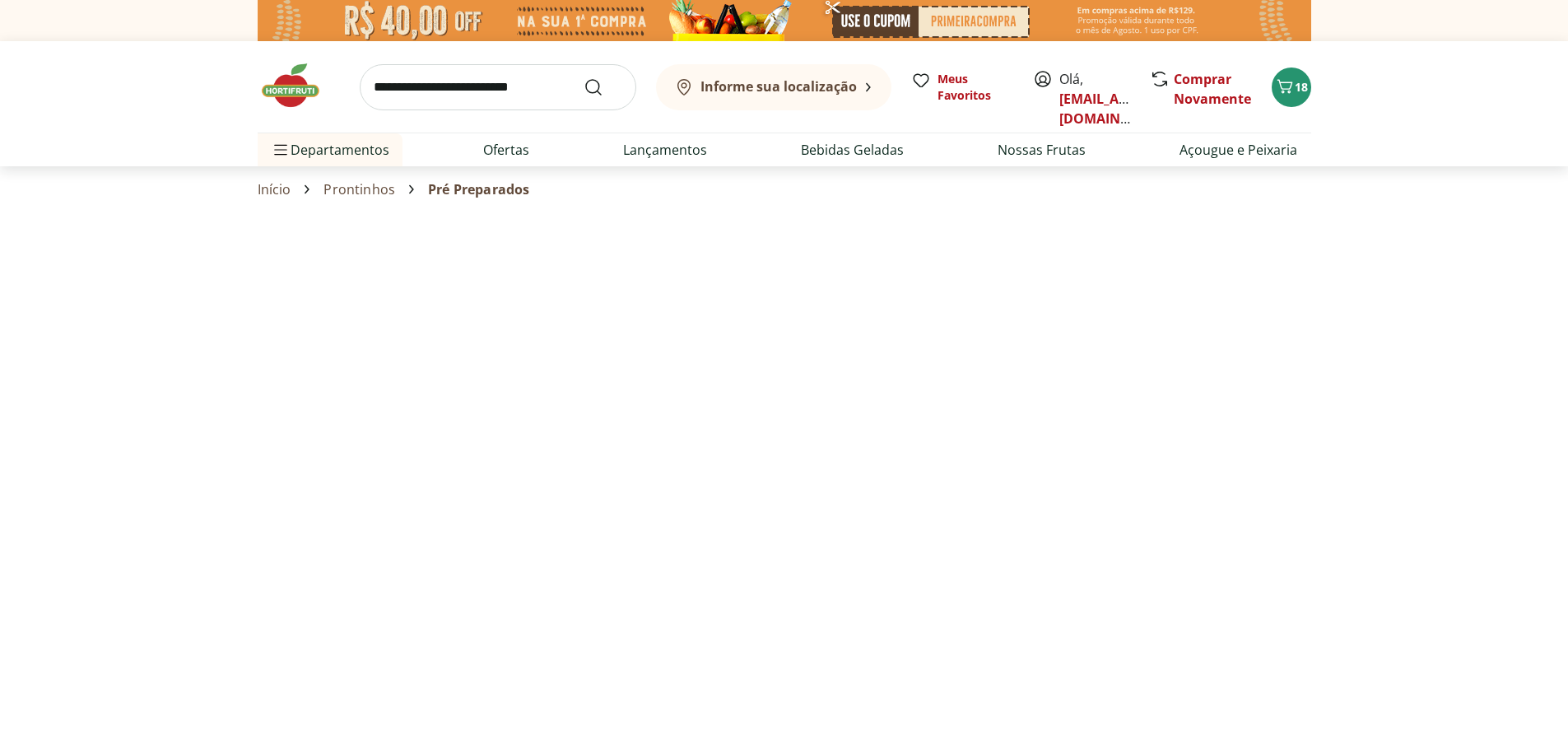
select select "**********"
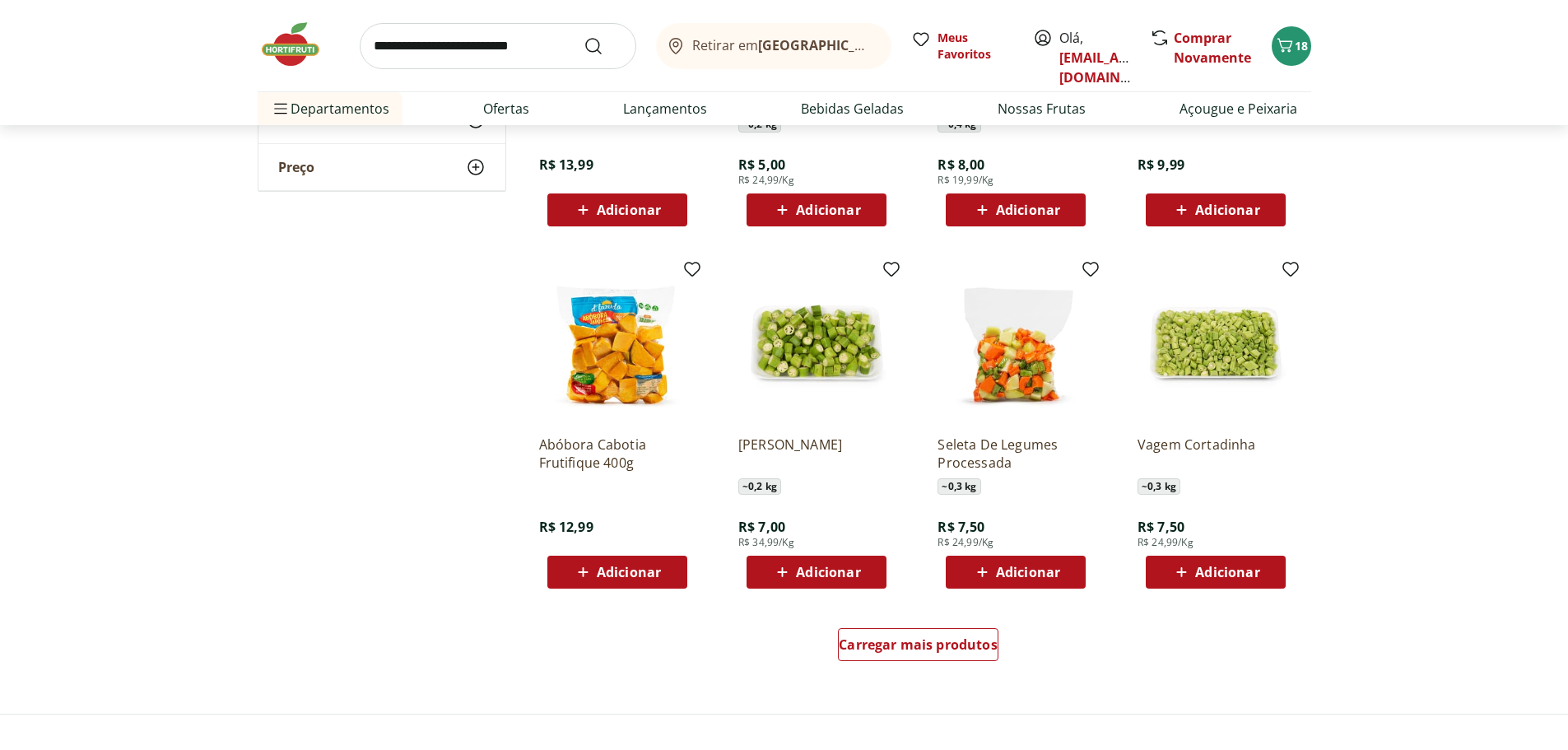
scroll to position [823, 0]
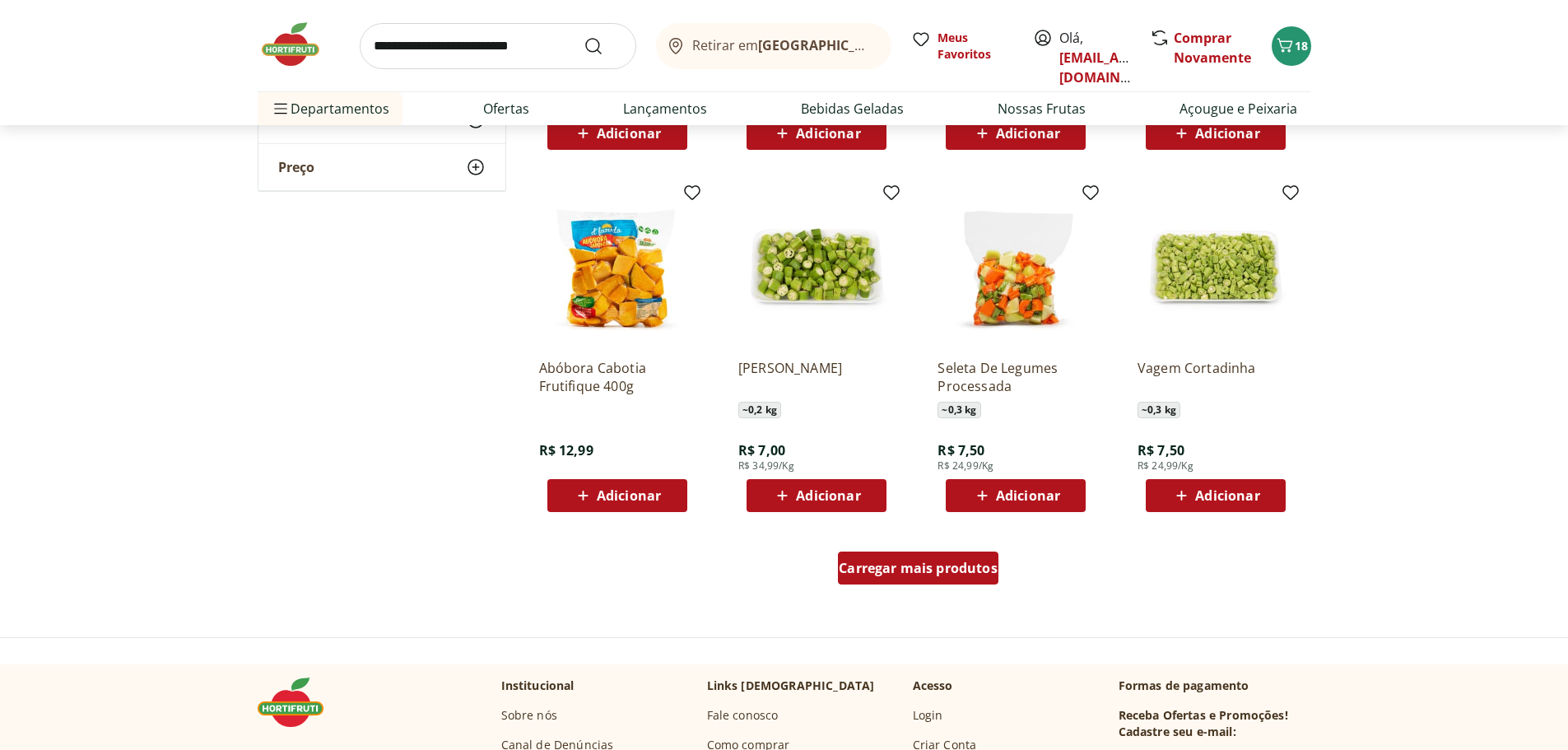
click at [981, 571] on span "Carregar mais produtos" at bounding box center [918, 567] width 159 height 13
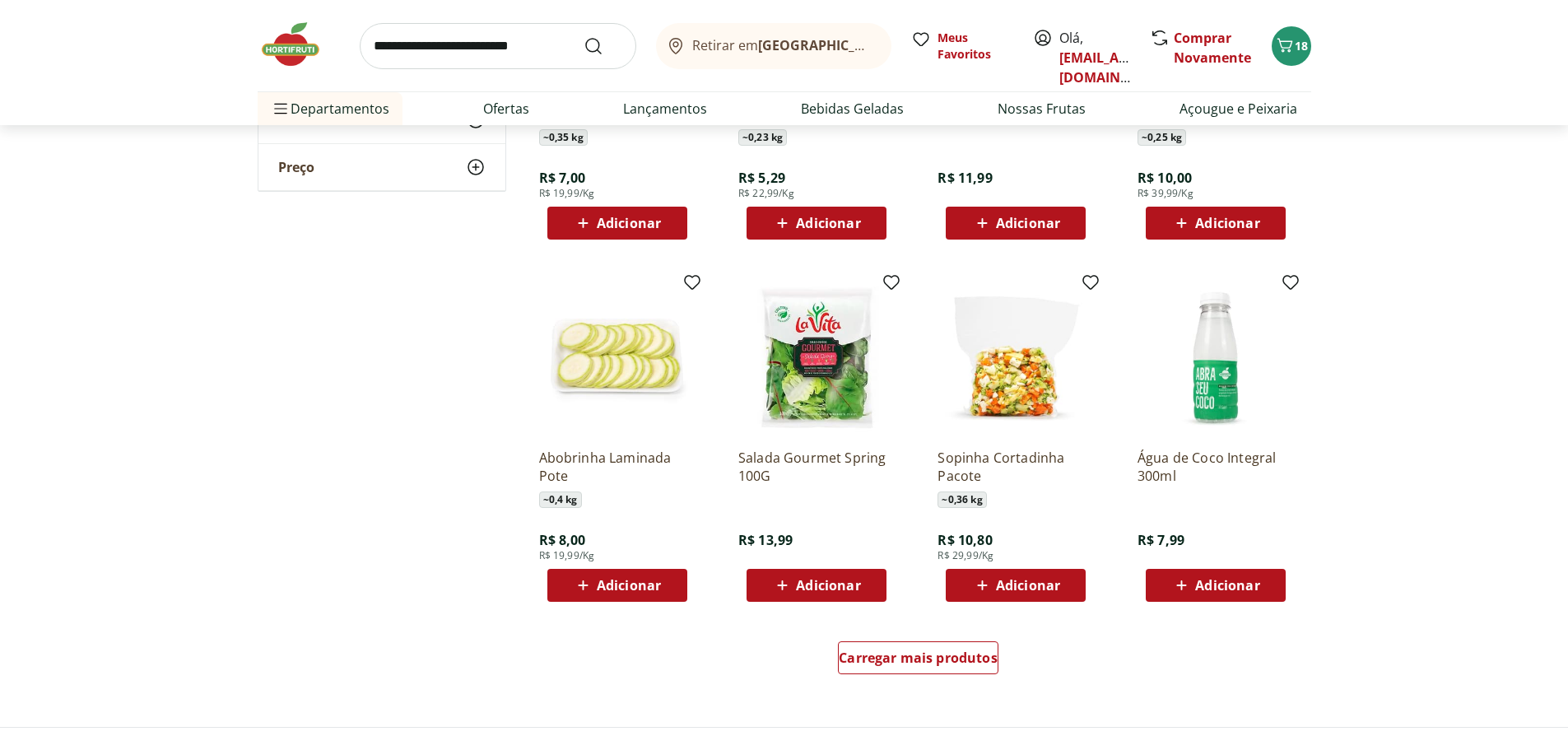
scroll to position [1810, 0]
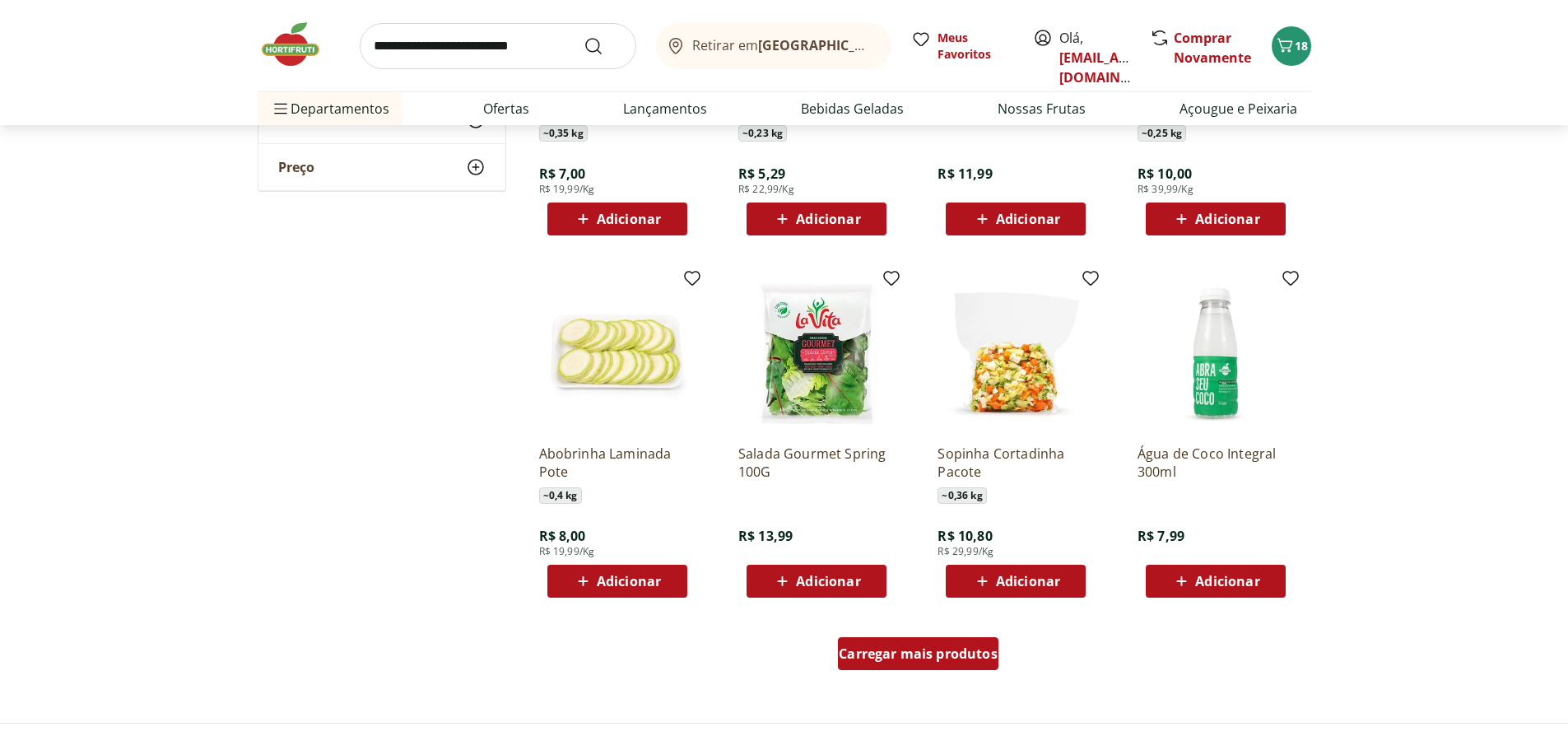
click at [967, 653] on span "Carregar mais produtos" at bounding box center [918, 652] width 159 height 13
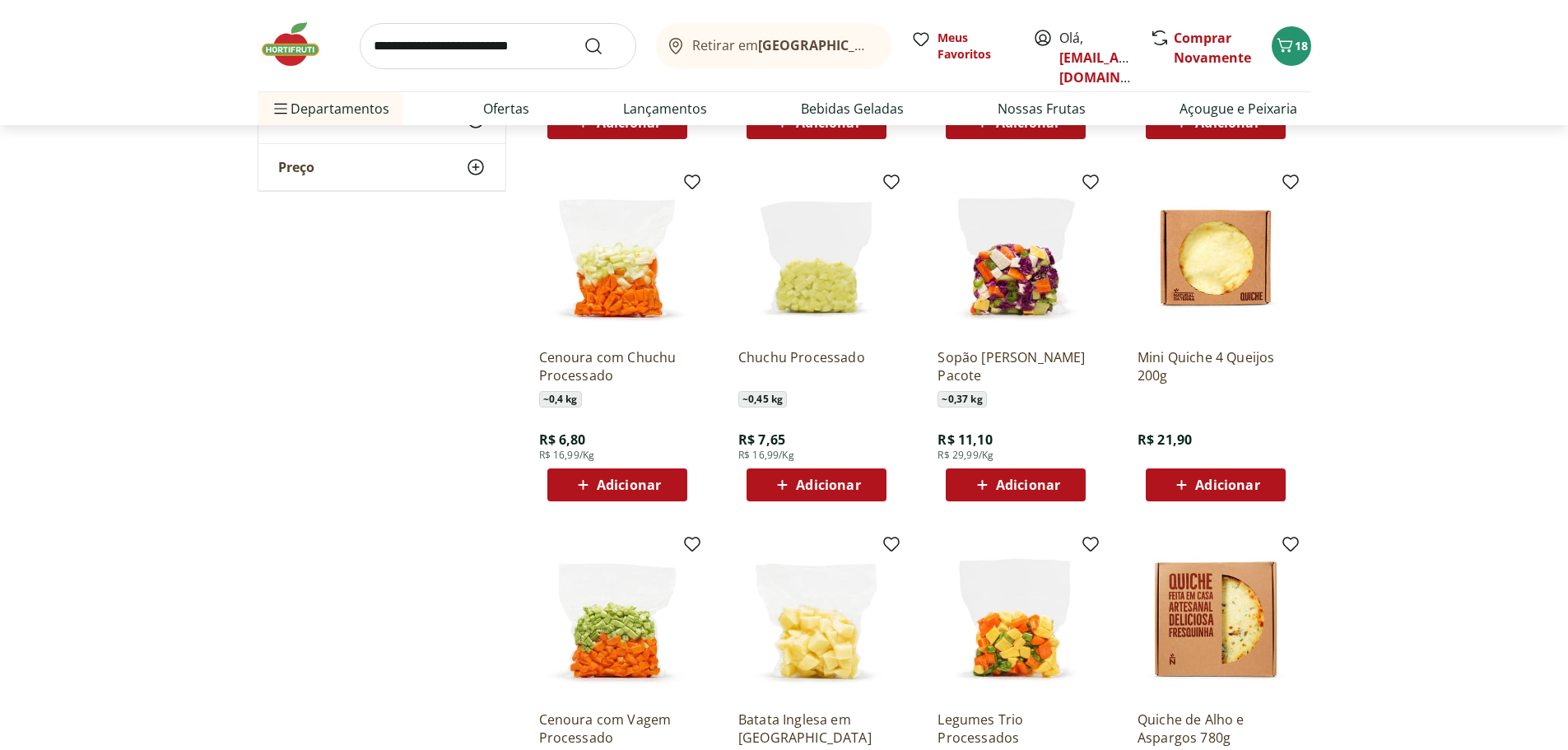
scroll to position [2551, 0]
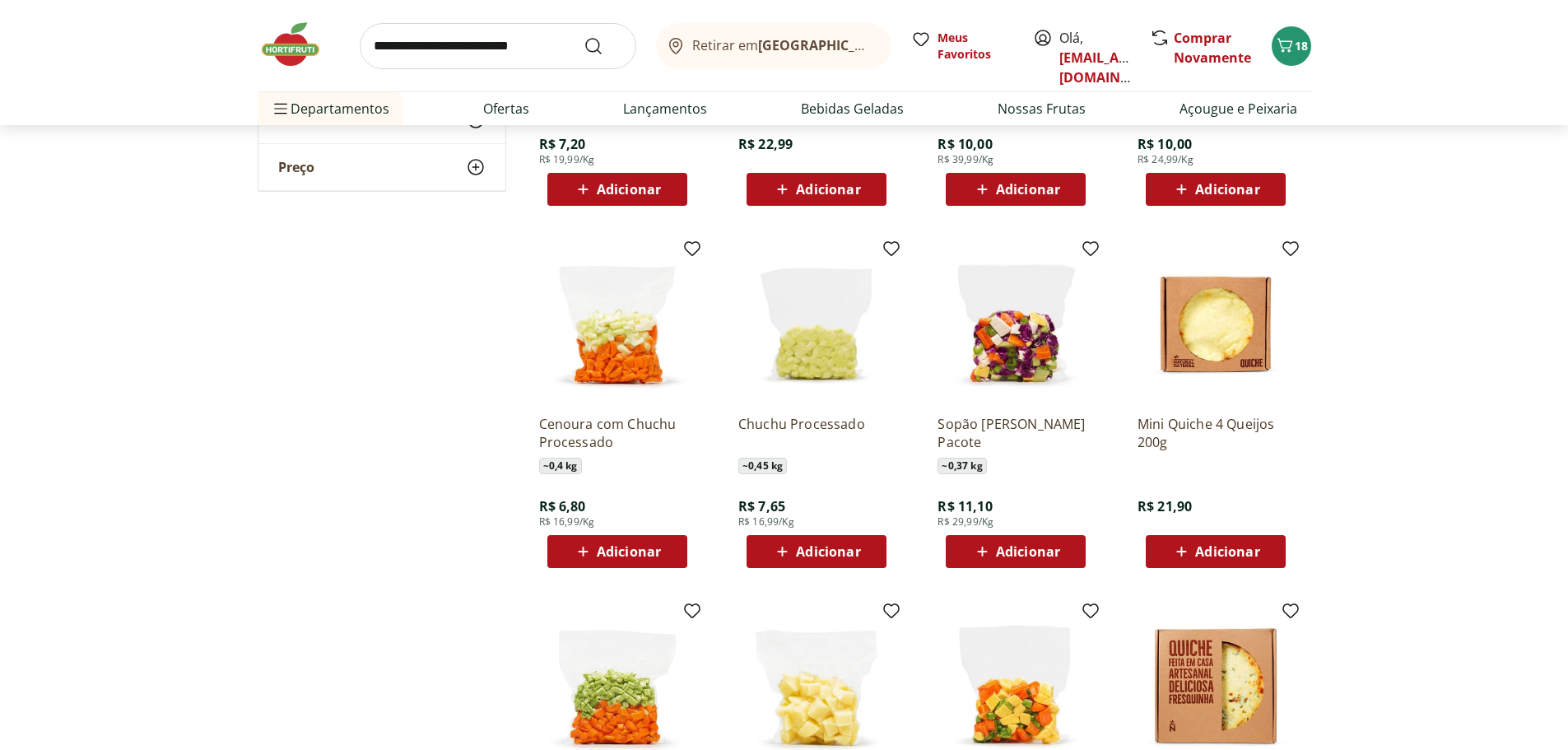
click at [1221, 321] on img at bounding box center [1215, 323] width 156 height 156
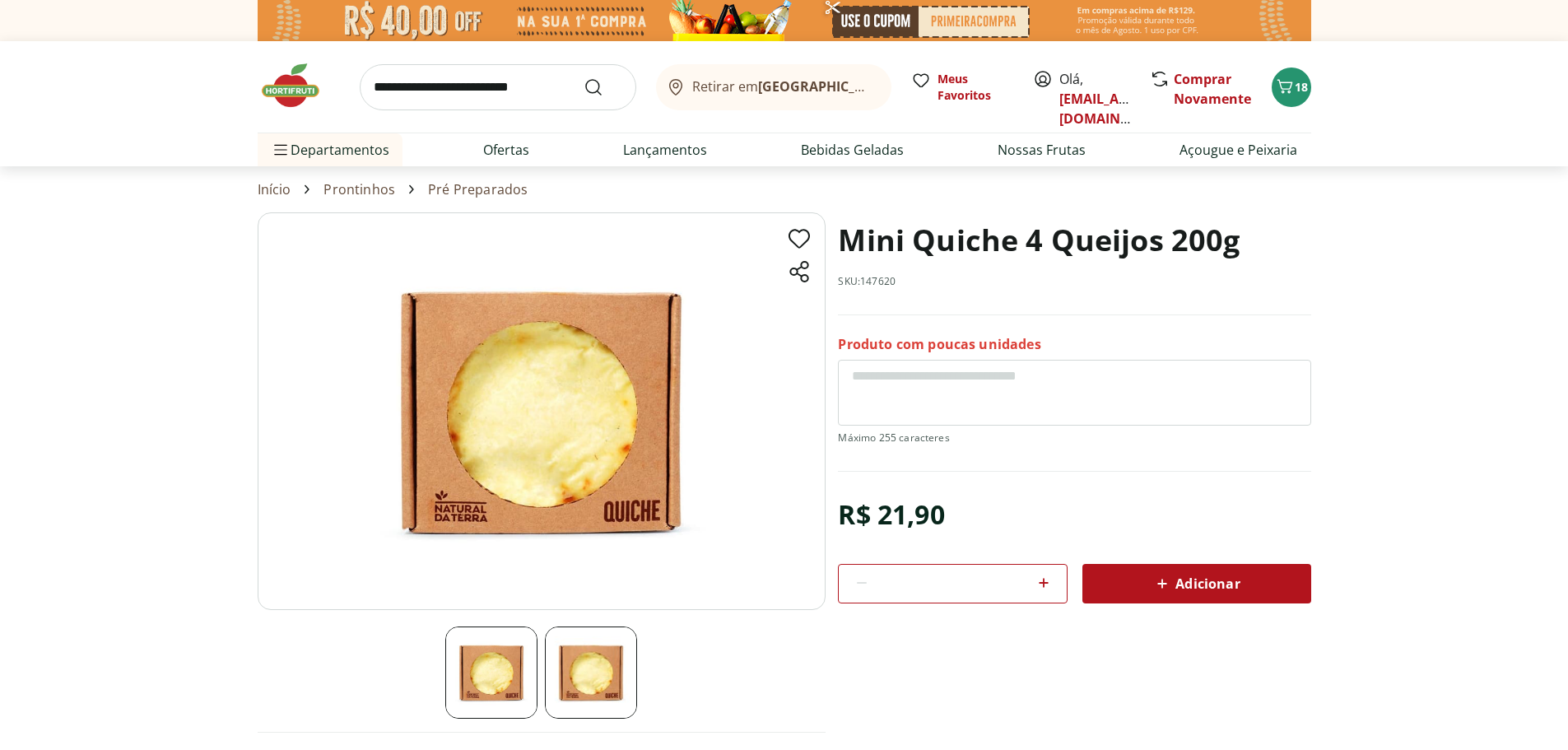
click at [562, 431] on img at bounding box center [541, 411] width 568 height 398
click at [616, 672] on img at bounding box center [590, 671] width 92 height 92
select select "**********"
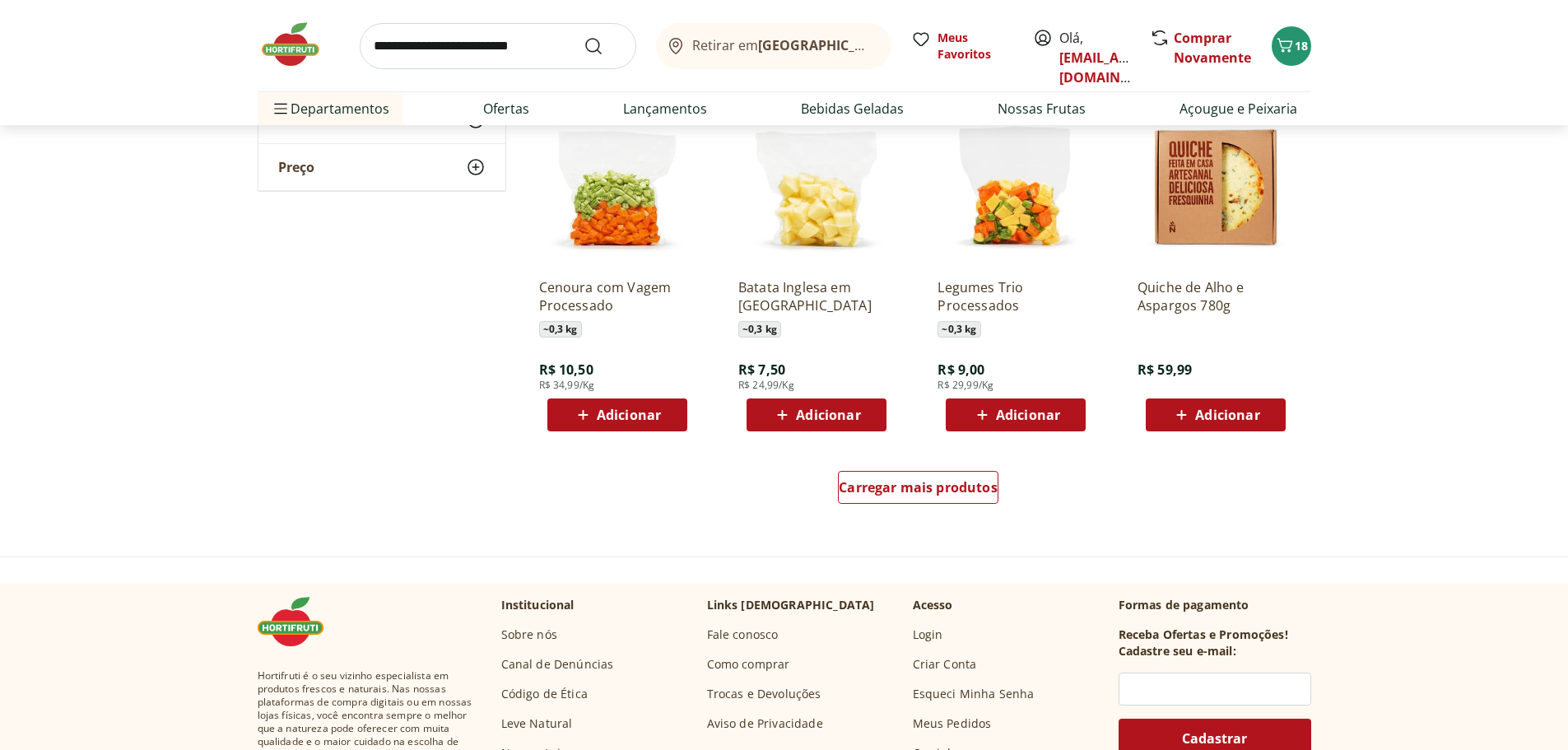
scroll to position [3126, 0]
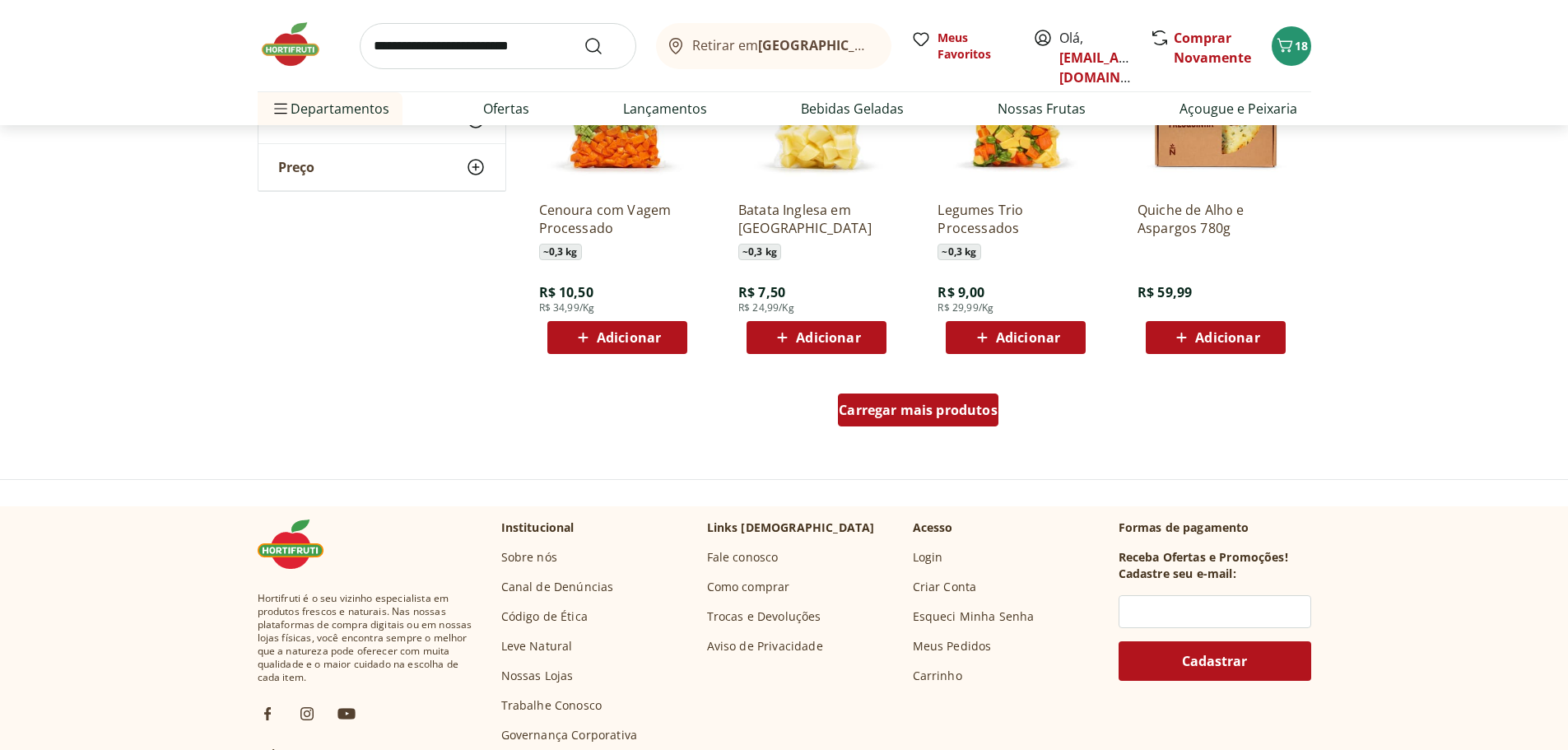
click at [957, 416] on span "Carregar mais produtos" at bounding box center [918, 410] width 159 height 13
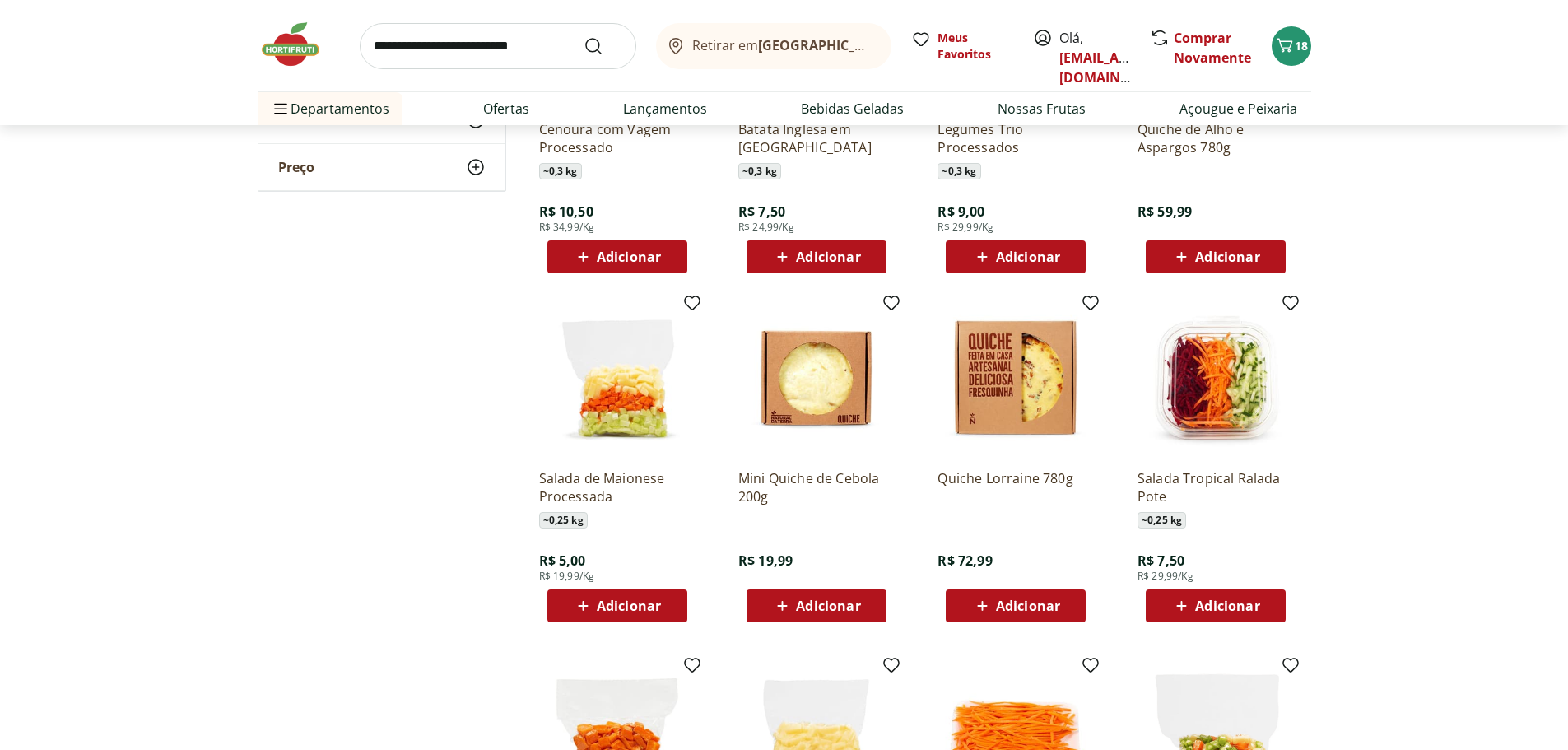
scroll to position [3209, 0]
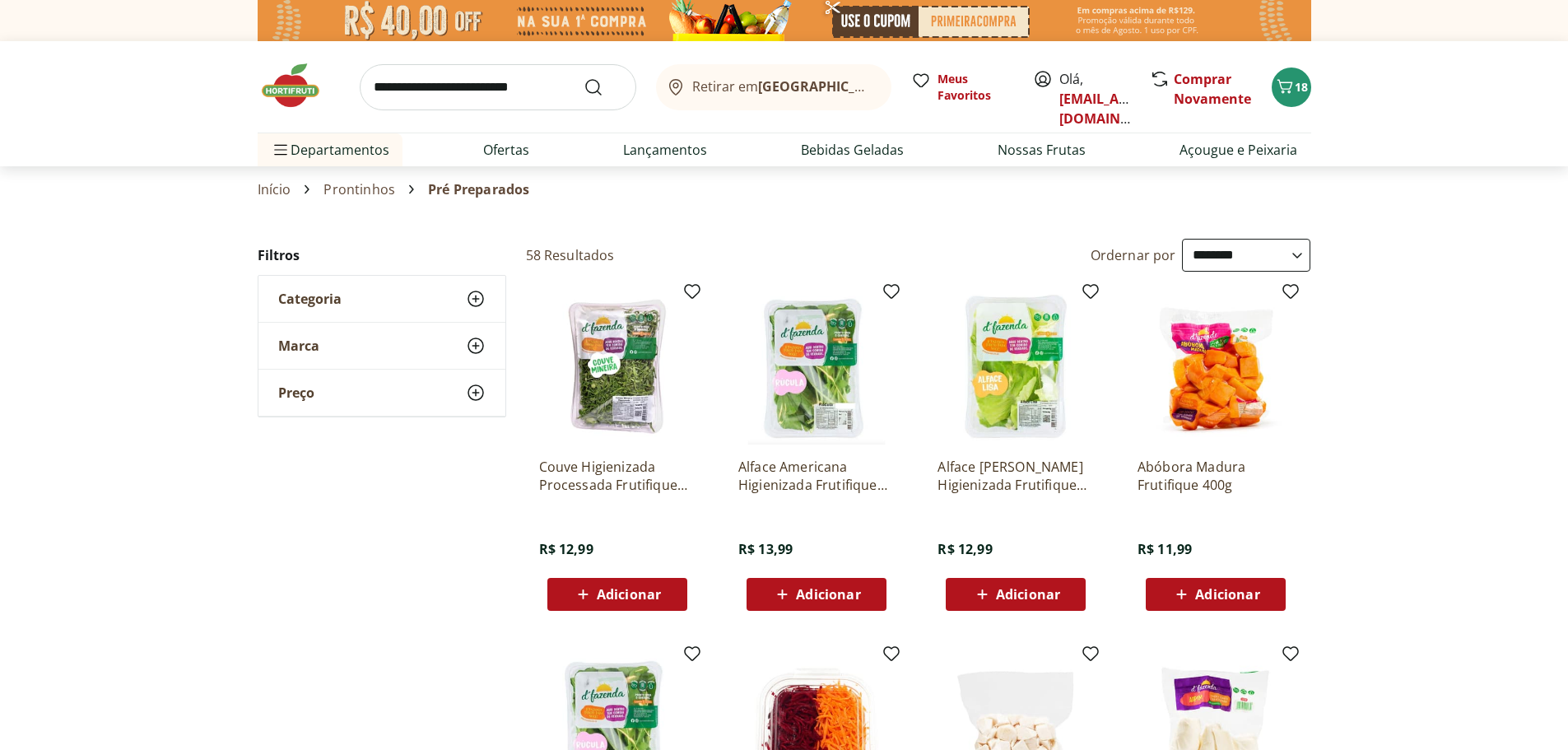
select select "**********"
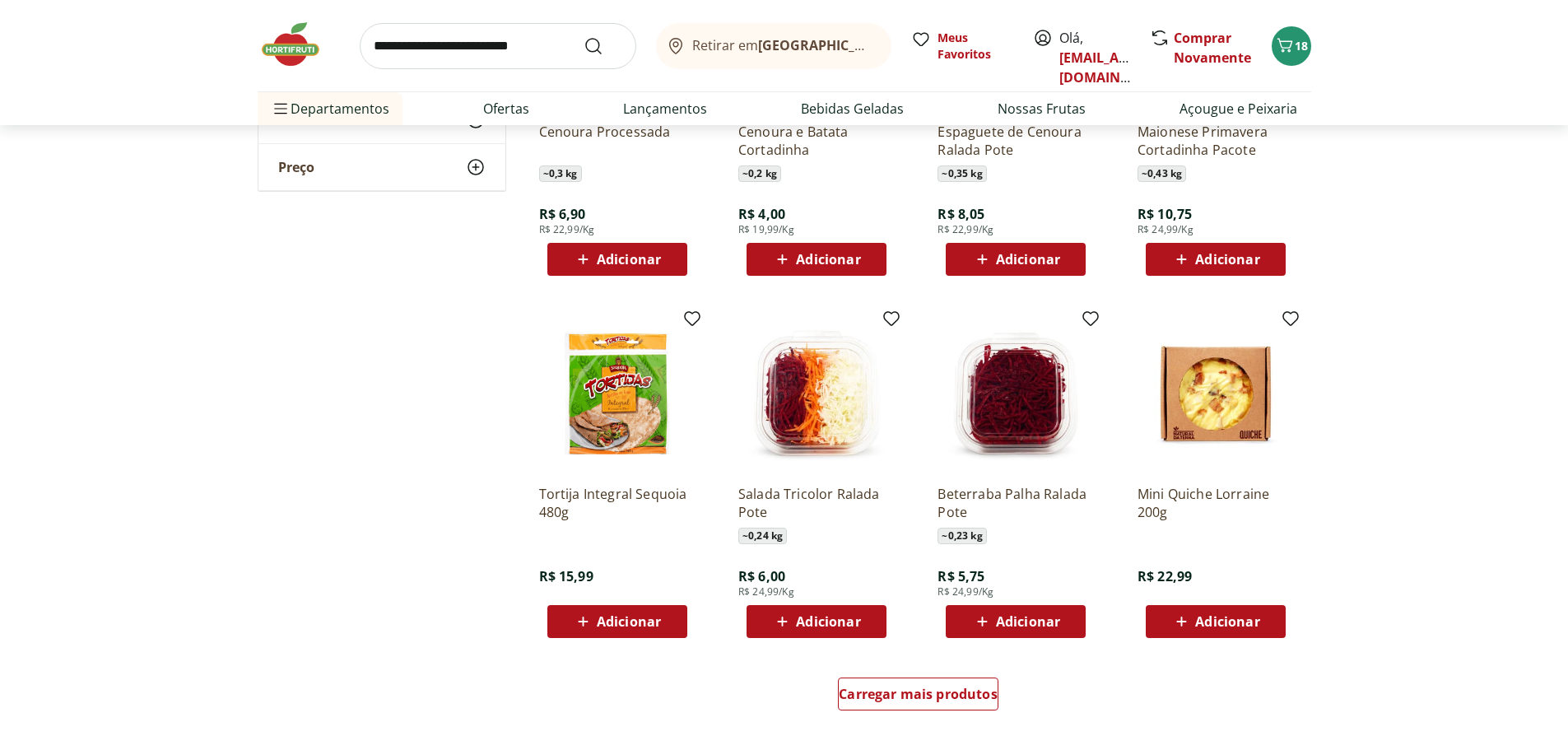
scroll to position [3949, 0]
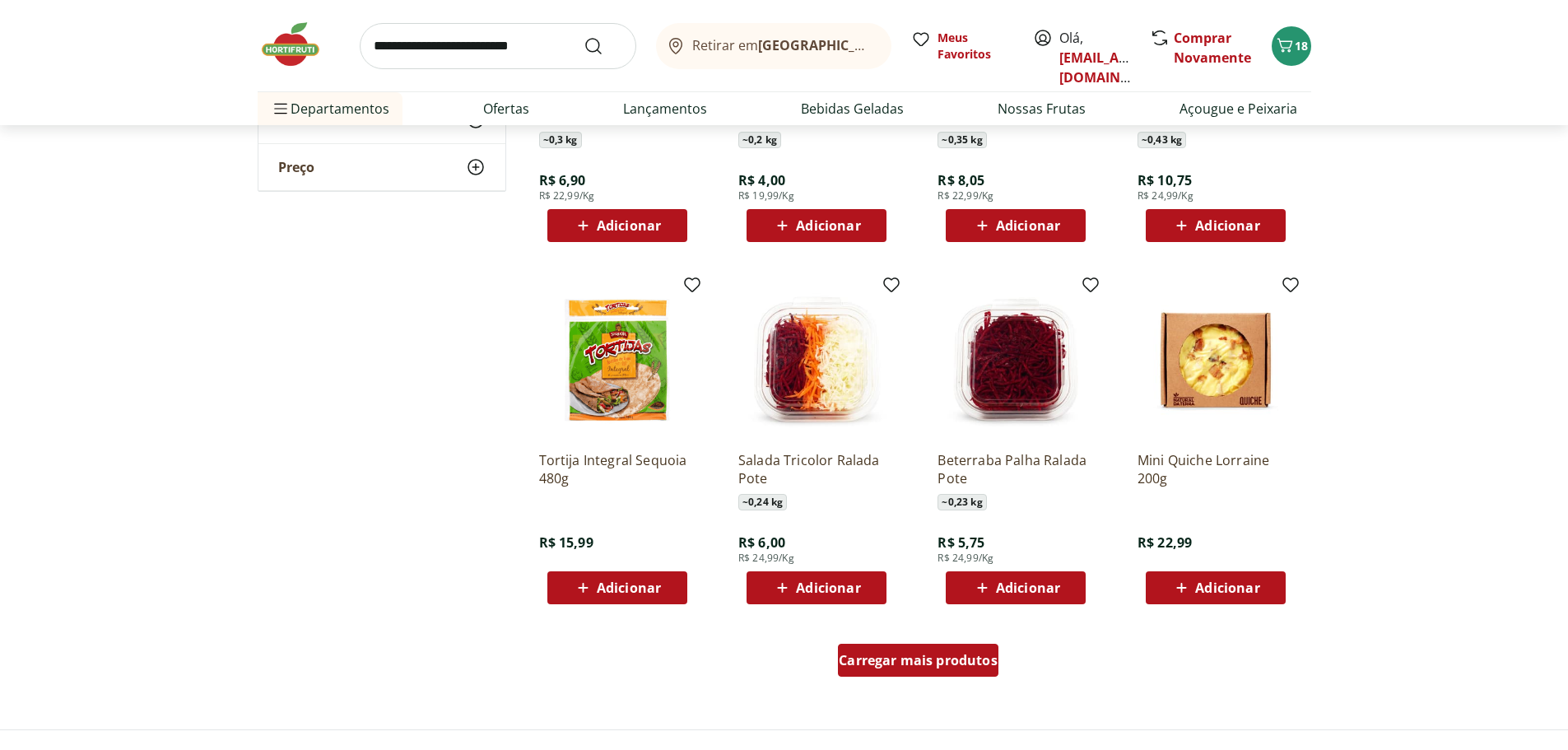
click at [971, 662] on span "Carregar mais produtos" at bounding box center [918, 659] width 159 height 13
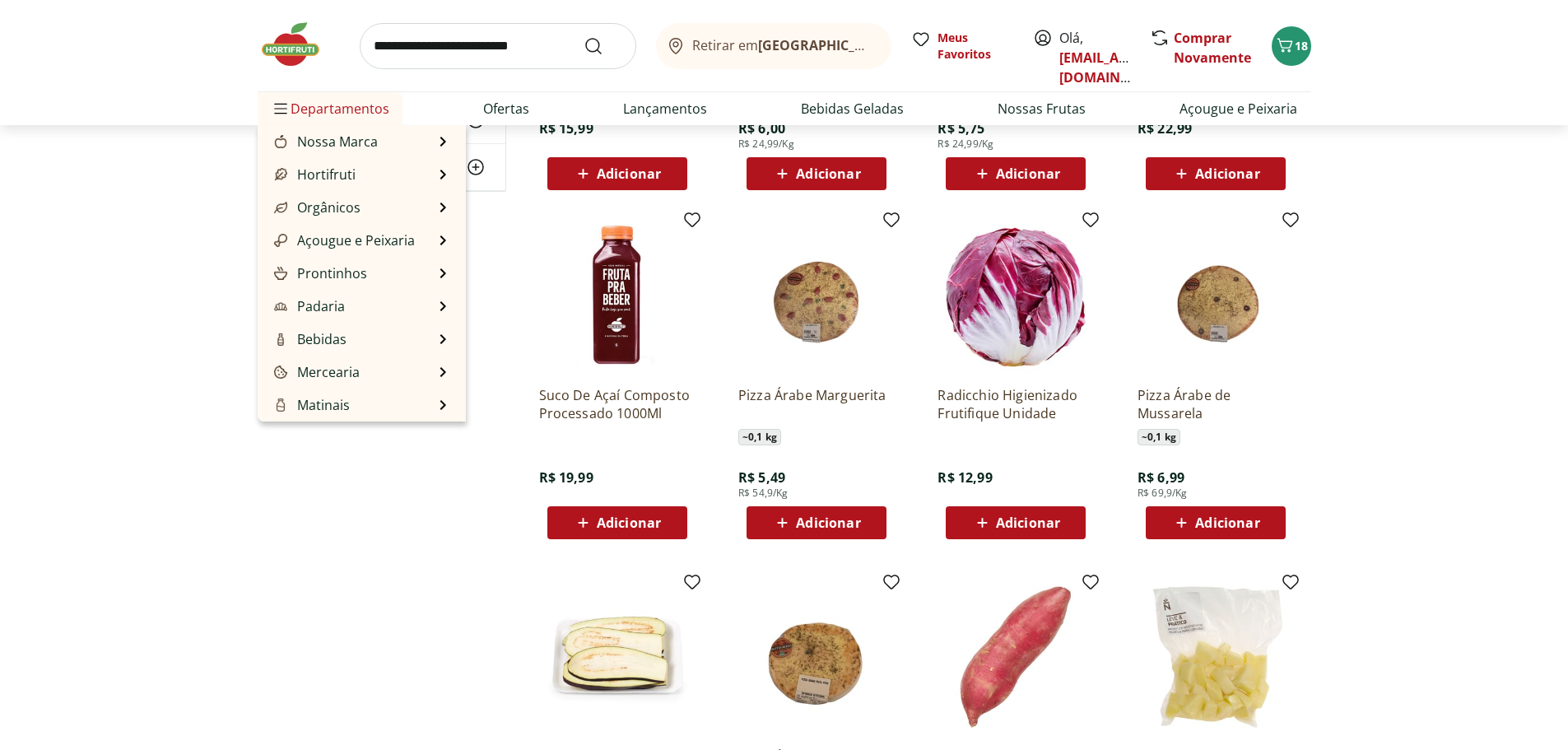
scroll to position [4361, 0]
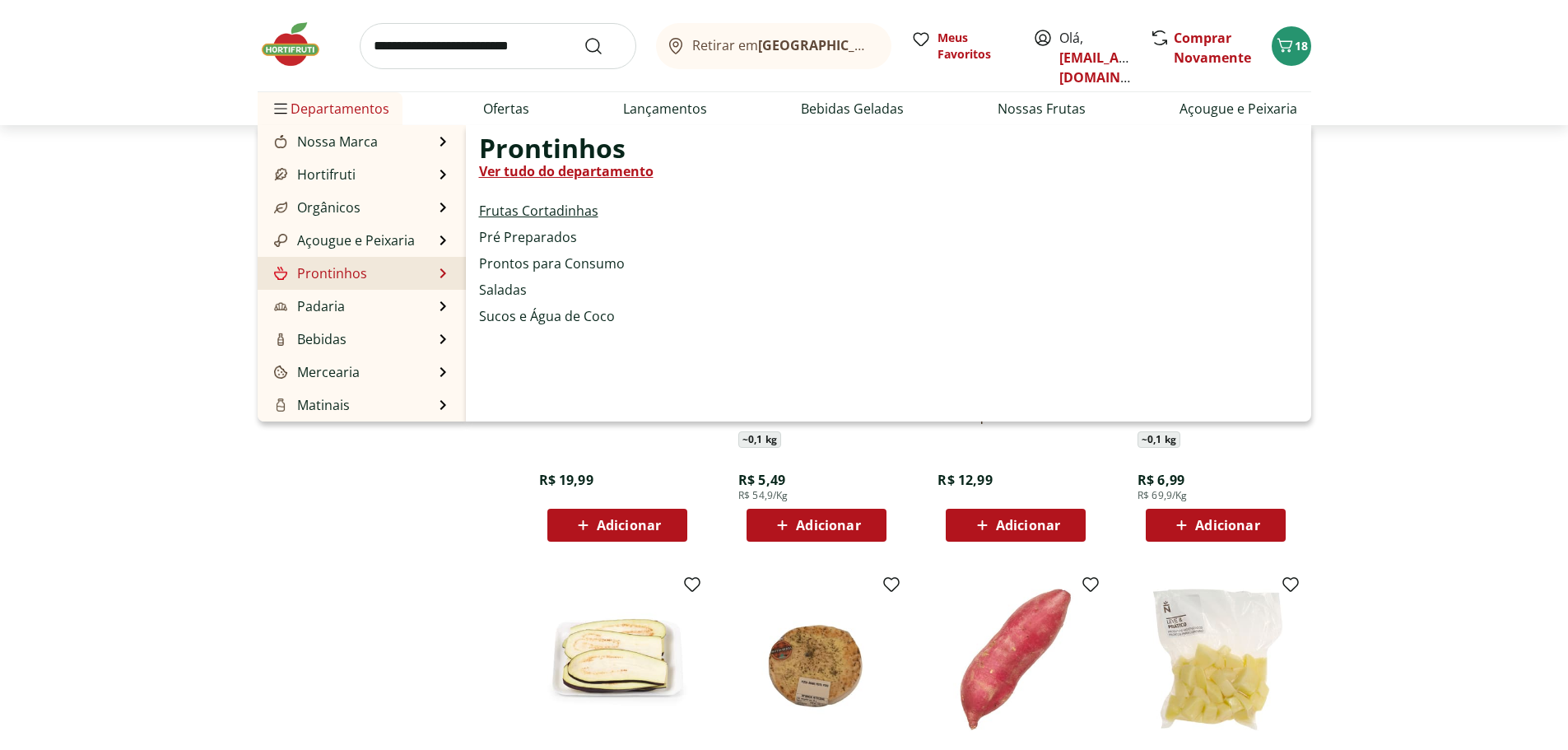
click at [523, 206] on link "Frutas Cortadinhas" at bounding box center [538, 210] width 119 height 20
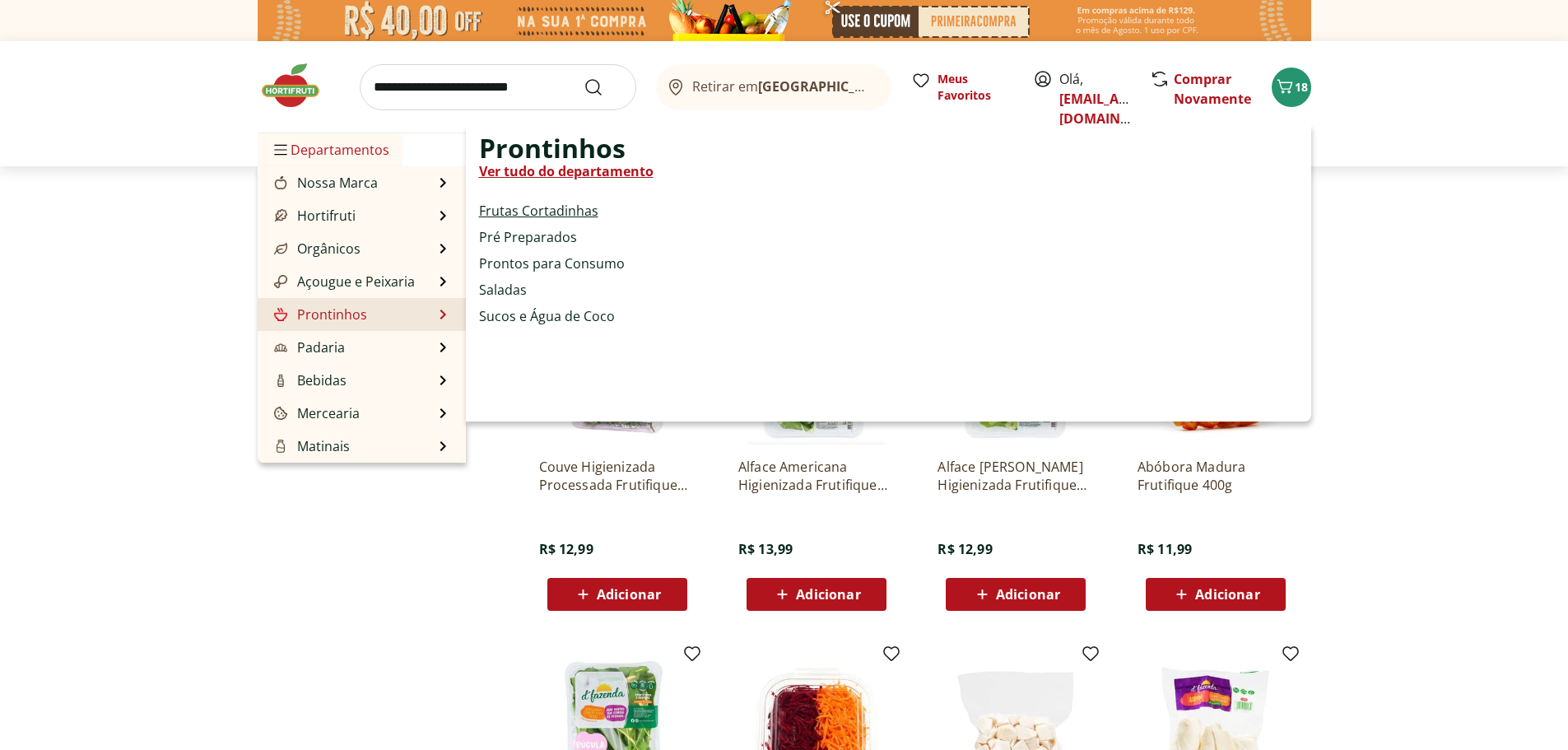
select select "**********"
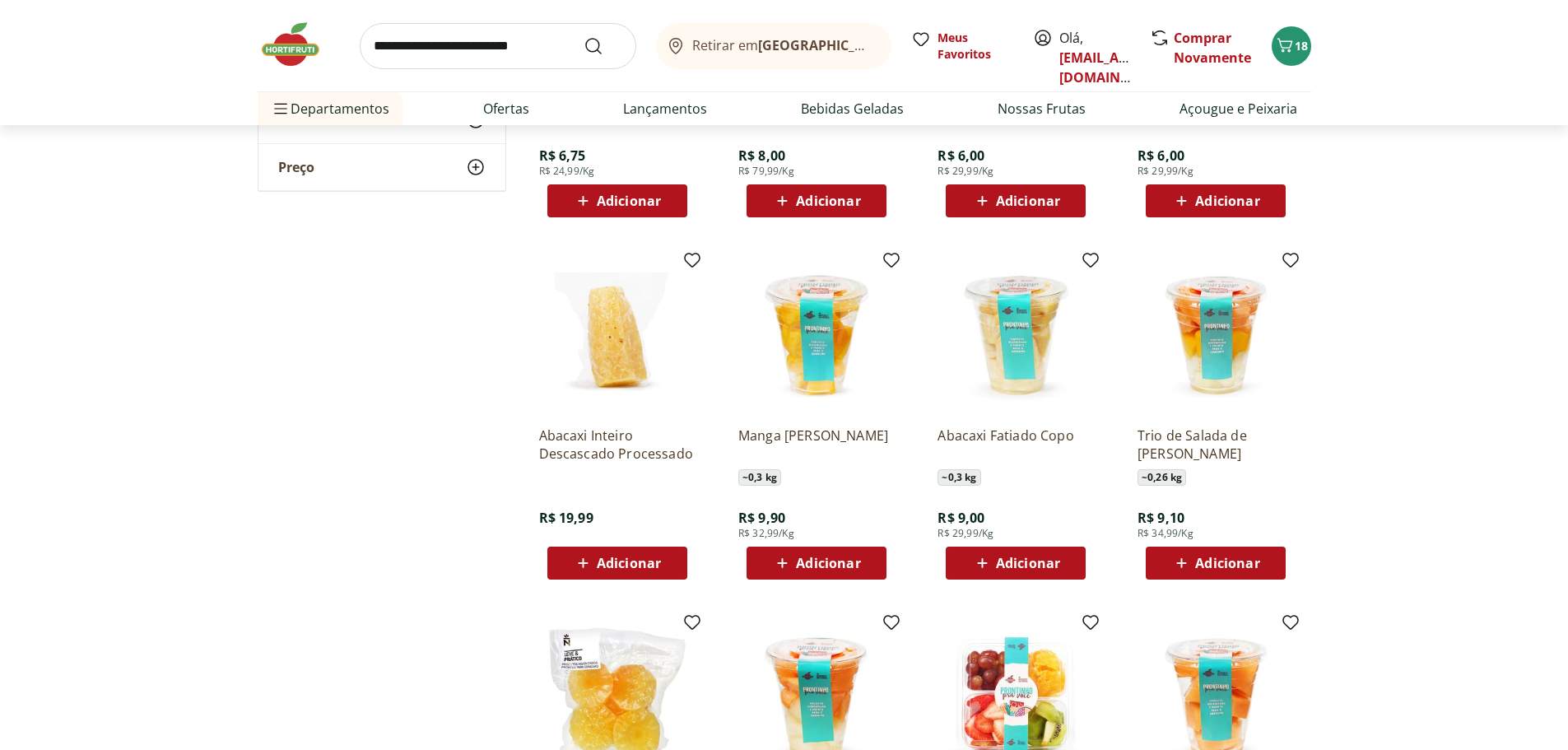
scroll to position [412, 0]
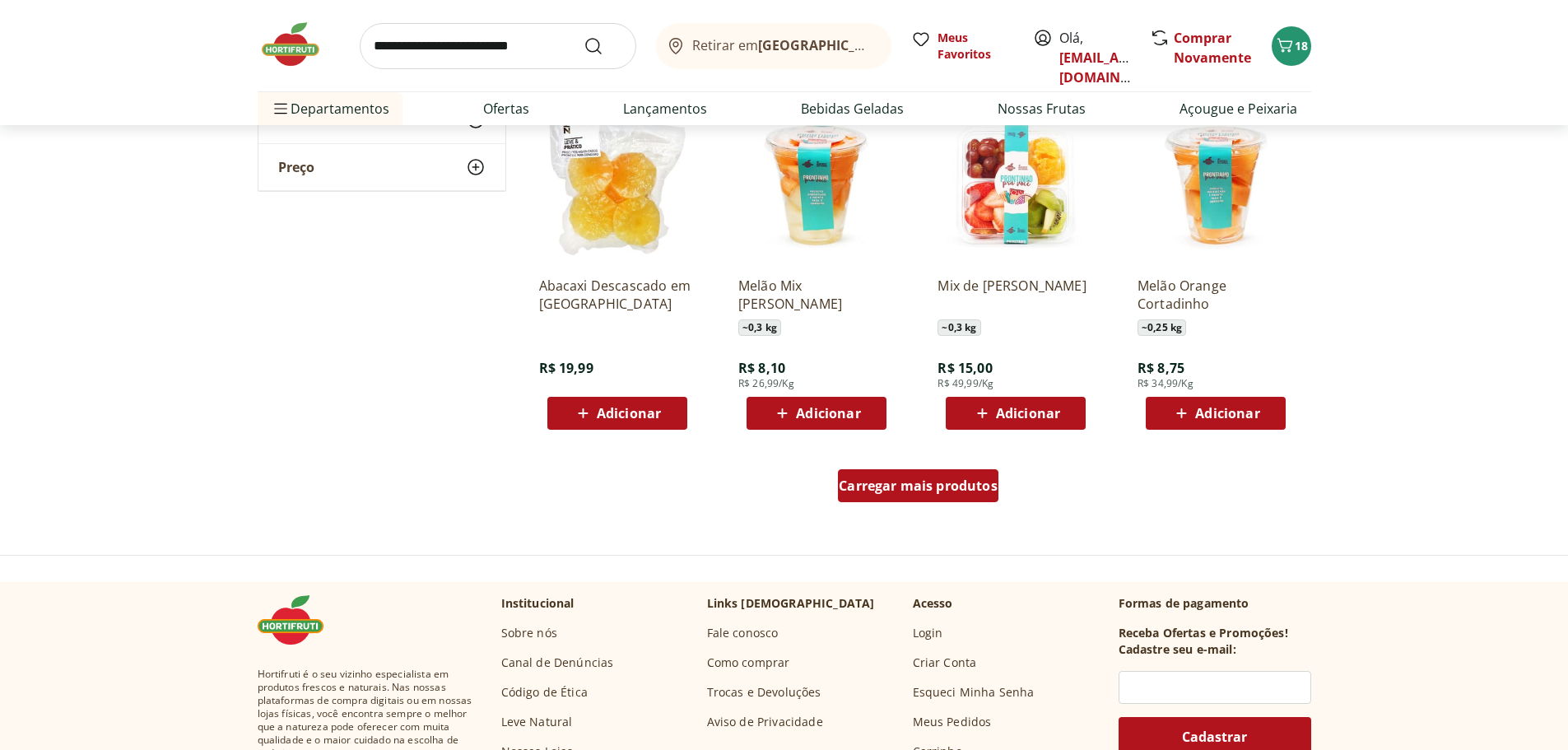
click at [885, 473] on div "Carregar mais produtos" at bounding box center [918, 485] width 161 height 33
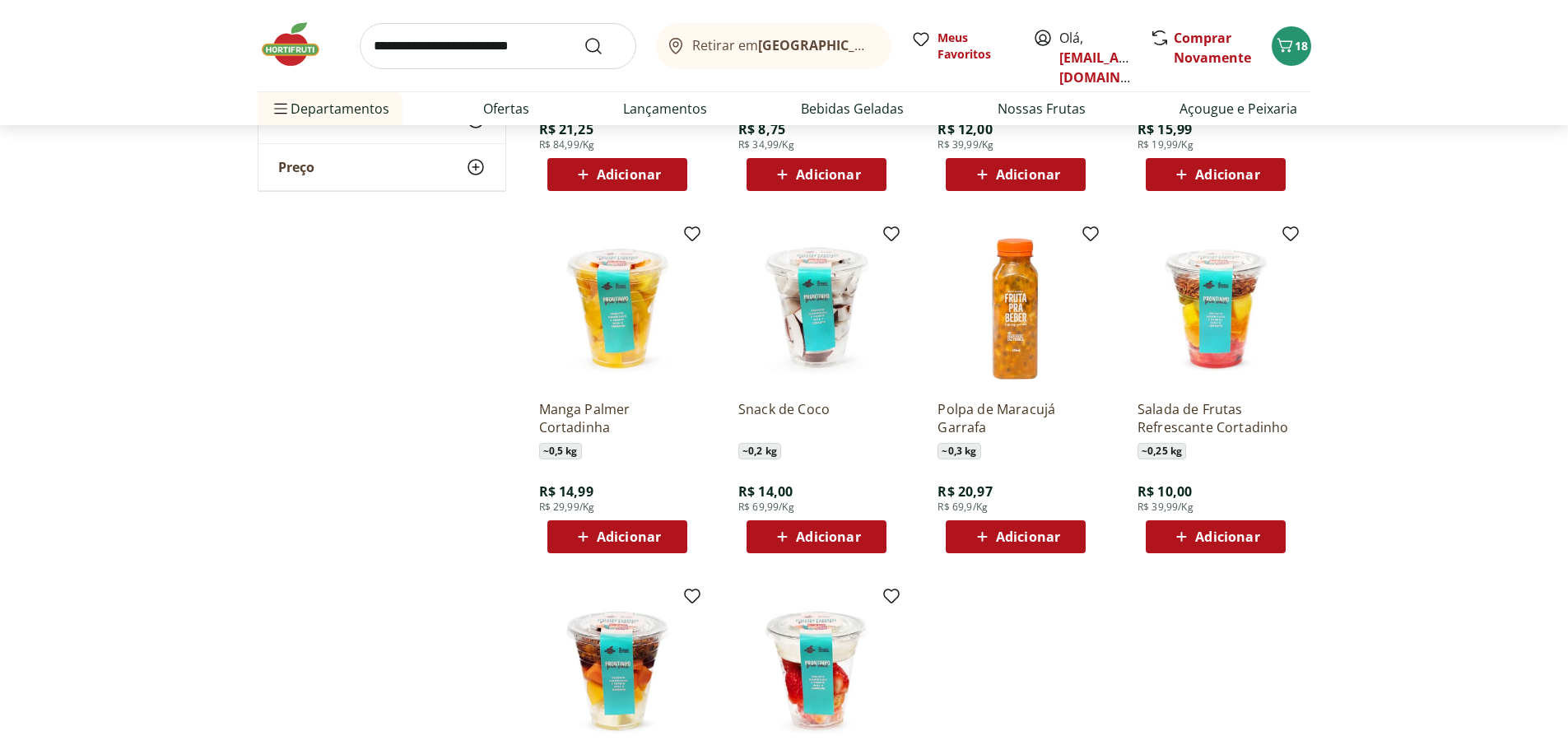
scroll to position [1563, 0]
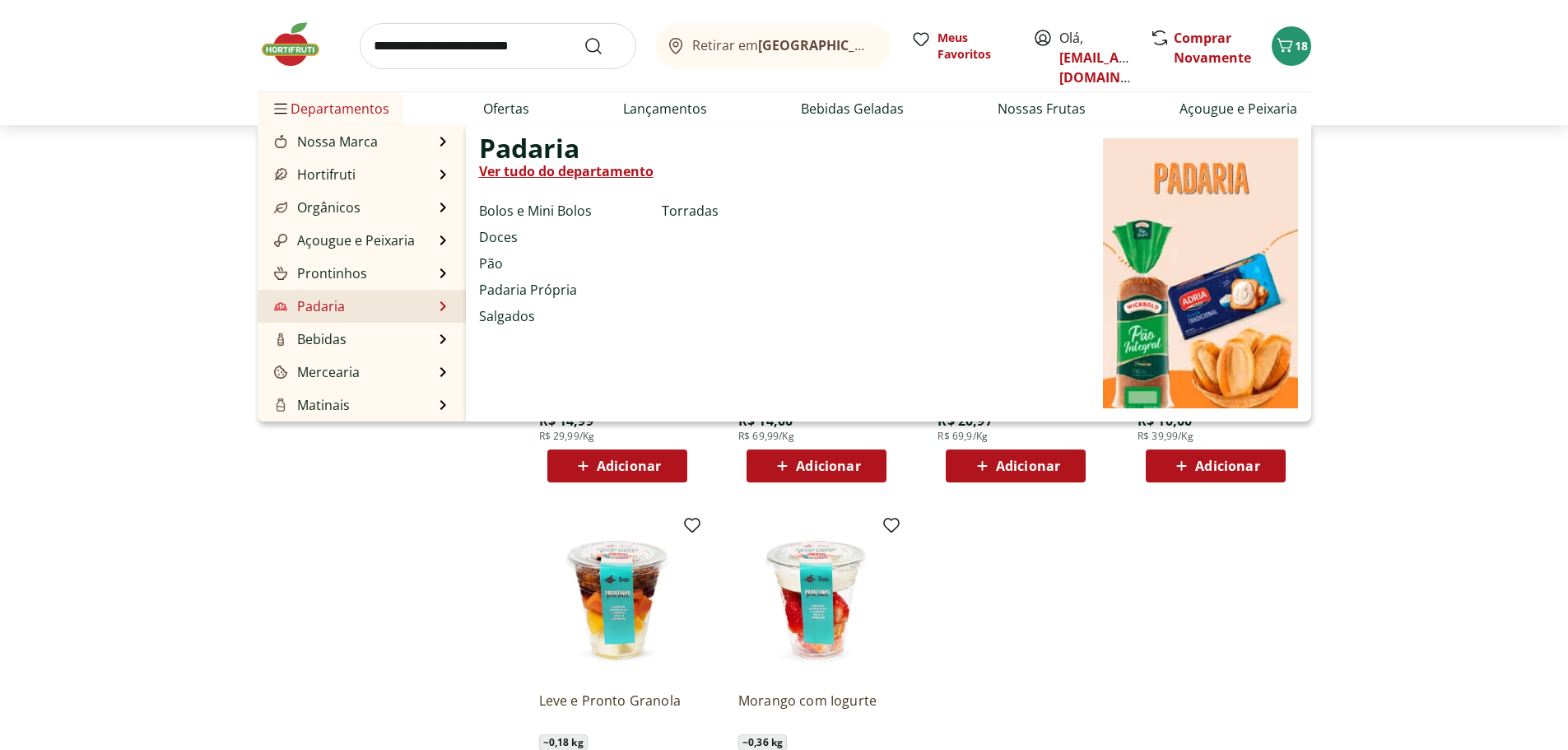
click at [383, 308] on li "Padaria Padaria Ver tudo do departamento Bolos e Mini Bolos Doces Pão Padaria P…" at bounding box center [361, 305] width 208 height 33
click at [546, 163] on link "Ver tudo do departamento" at bounding box center [566, 171] width 175 height 20
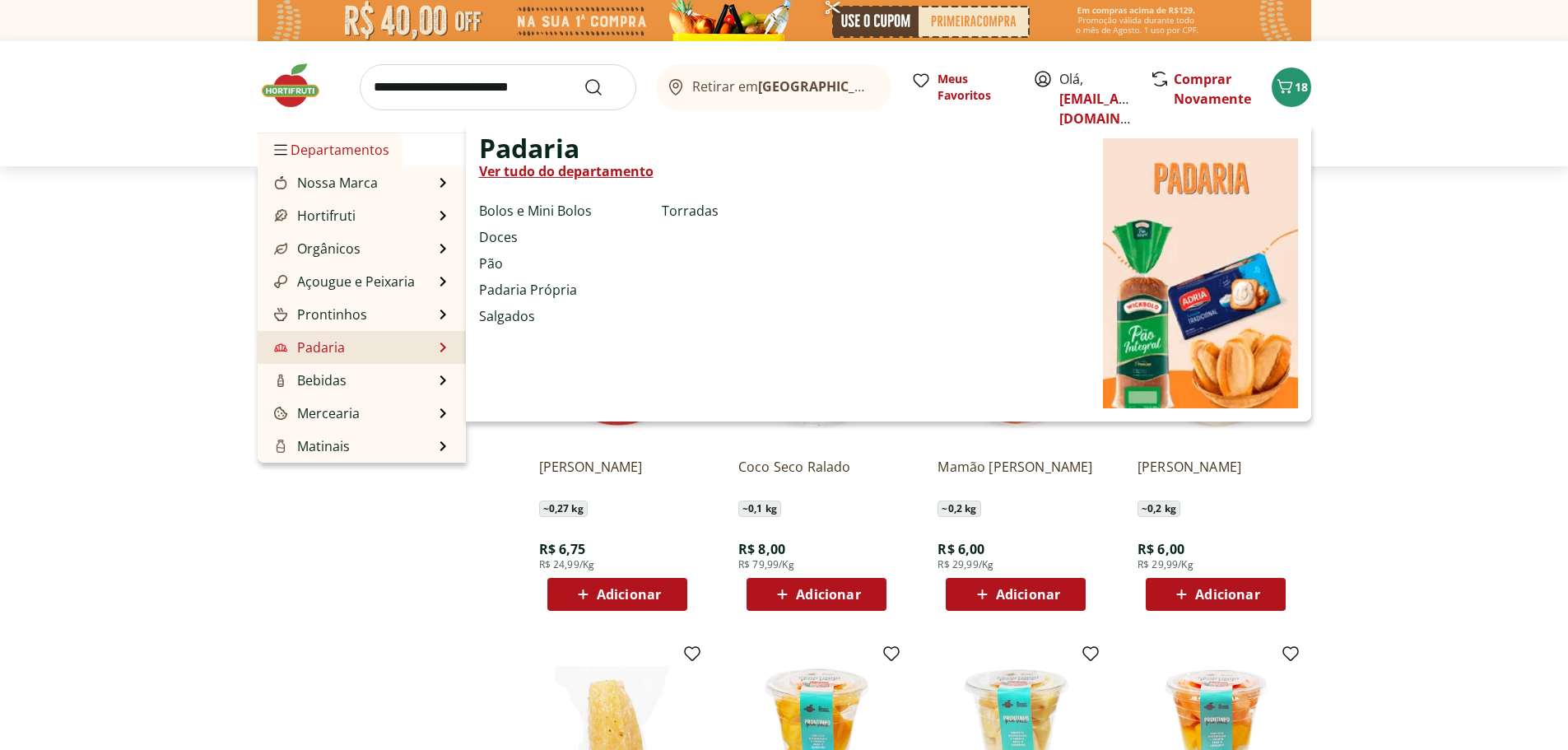
select select "**********"
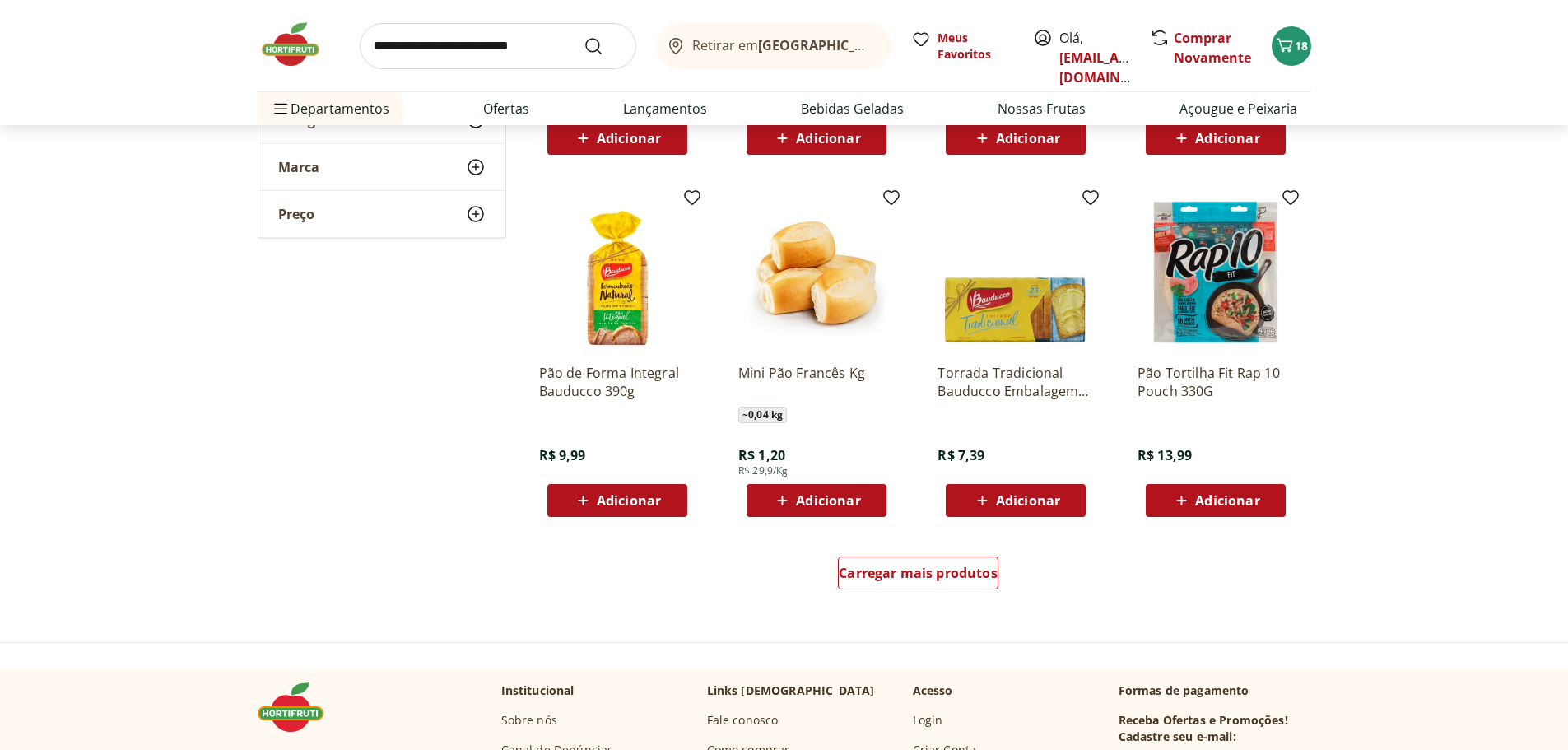
scroll to position [823, 0]
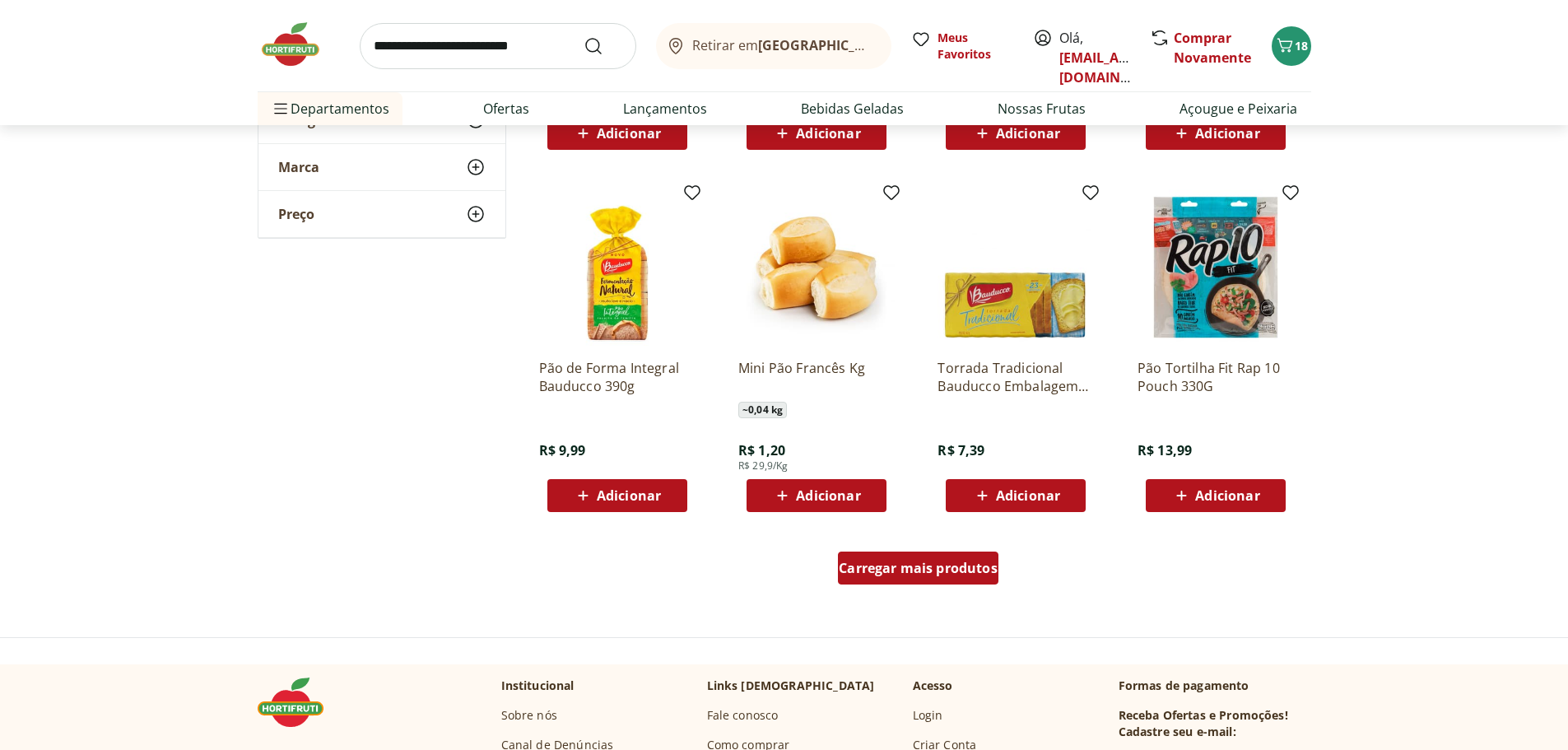
click at [968, 562] on span "Carregar mais produtos" at bounding box center [918, 567] width 159 height 13
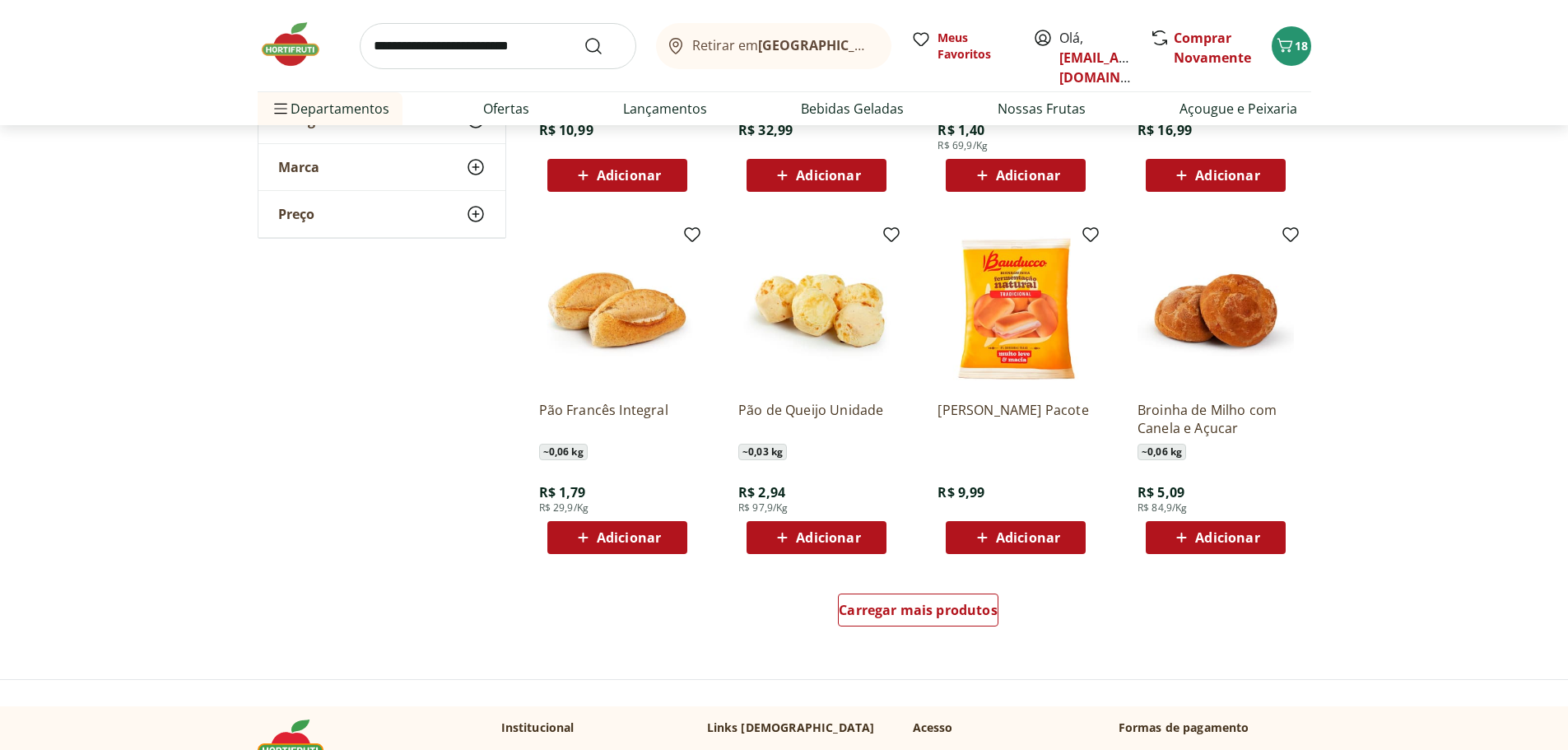
scroll to position [1893, 0]
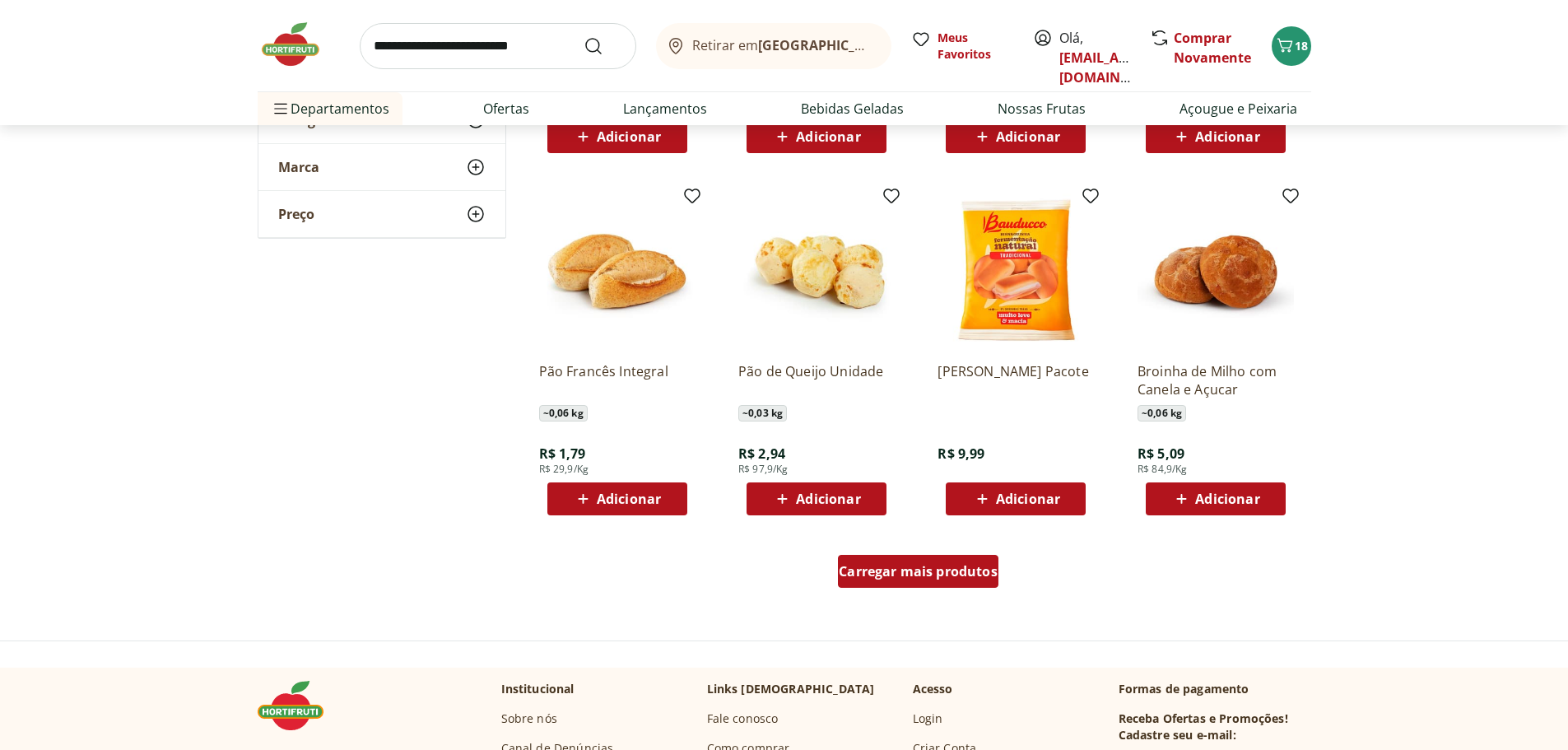
click at [921, 586] on div "Carregar mais produtos" at bounding box center [918, 570] width 161 height 33
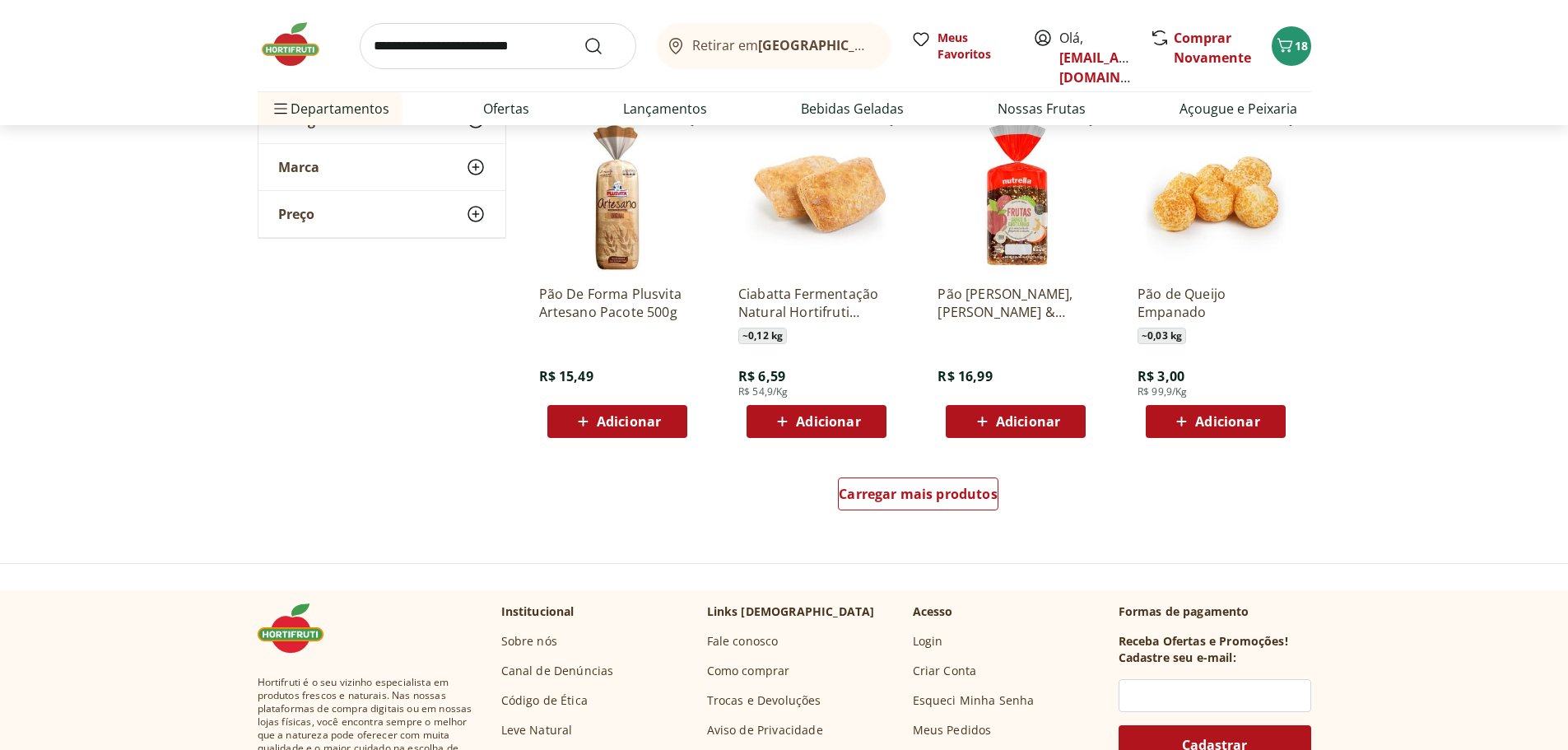
scroll to position [3044, 0]
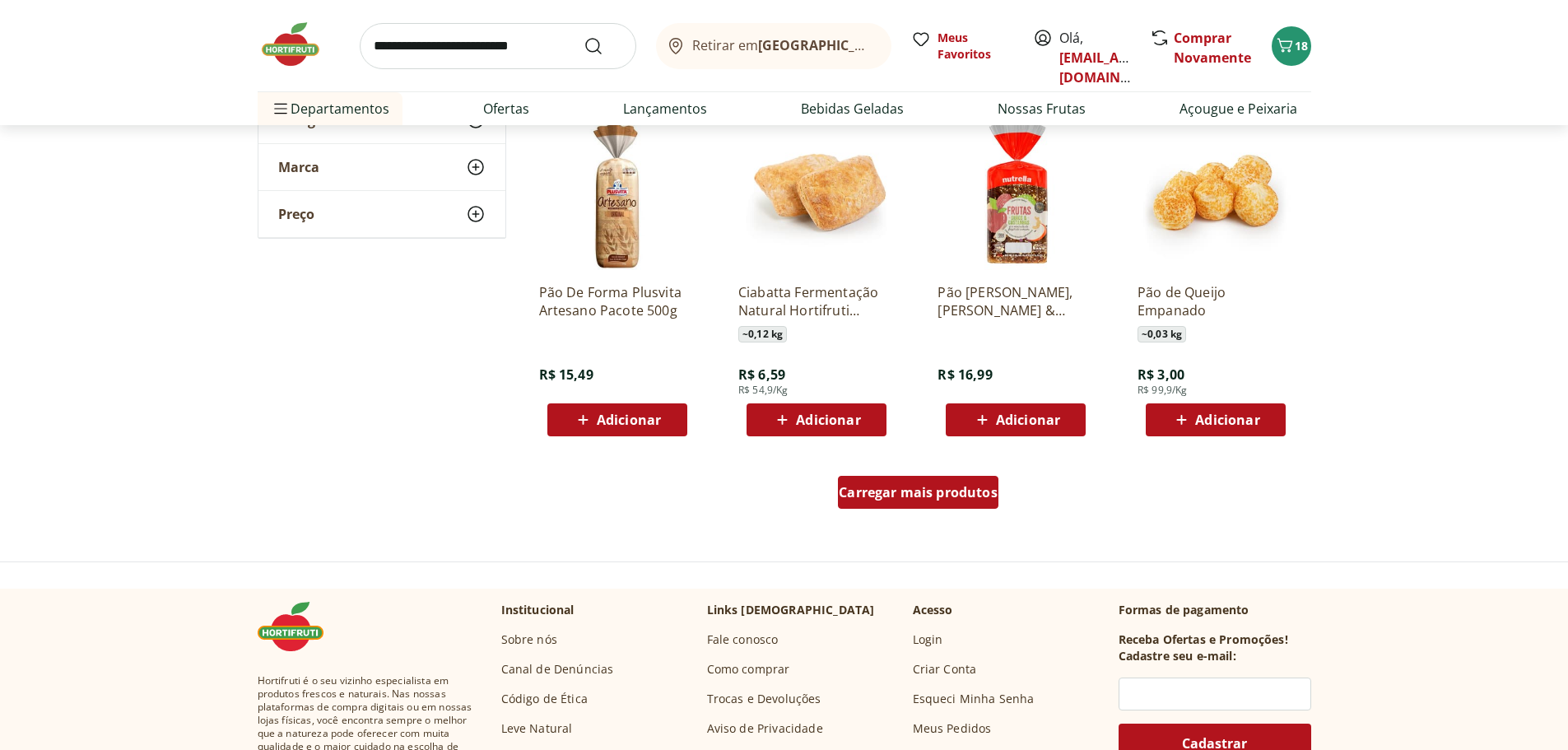
click at [911, 507] on div "Carregar mais produtos" at bounding box center [918, 491] width 161 height 33
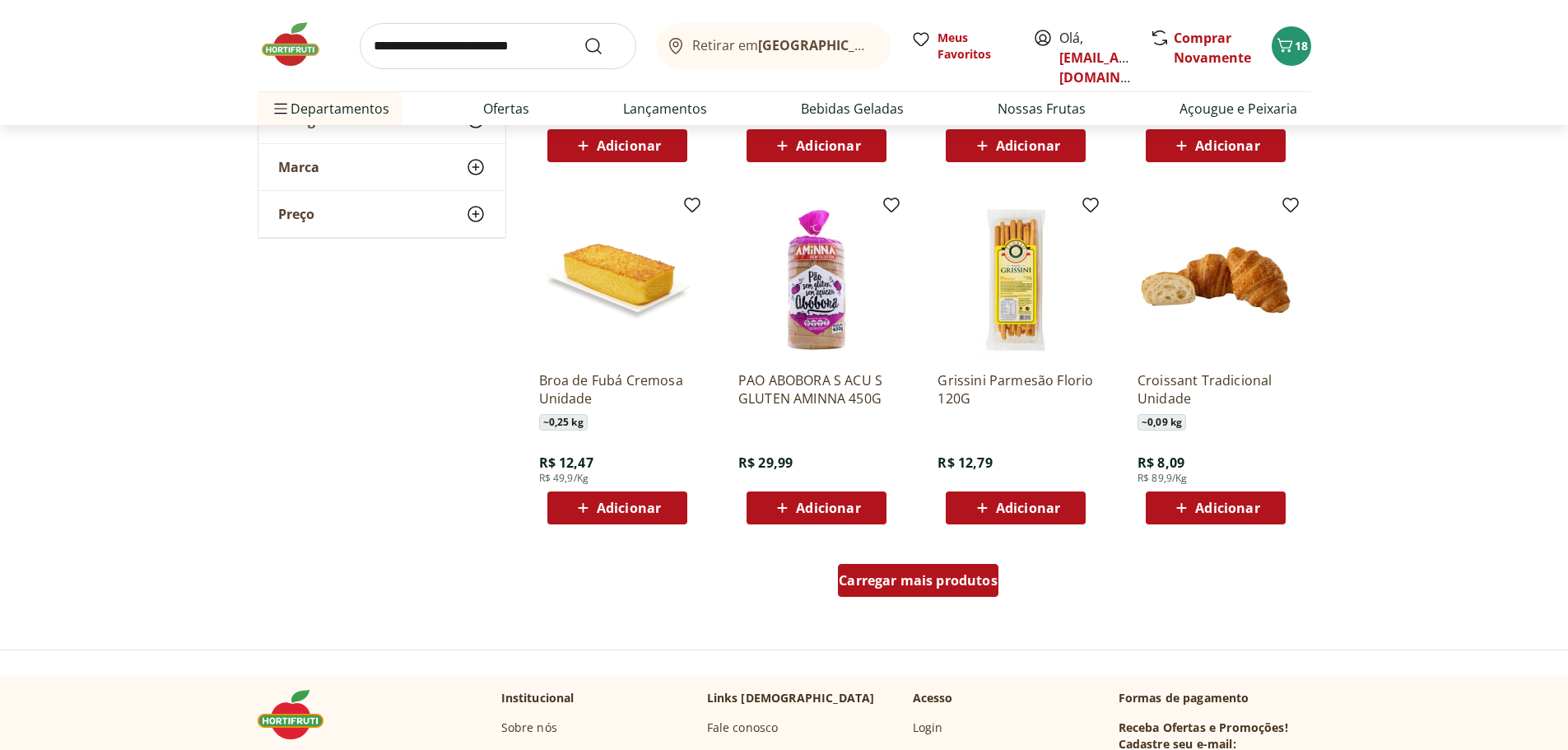
scroll to position [4031, 0]
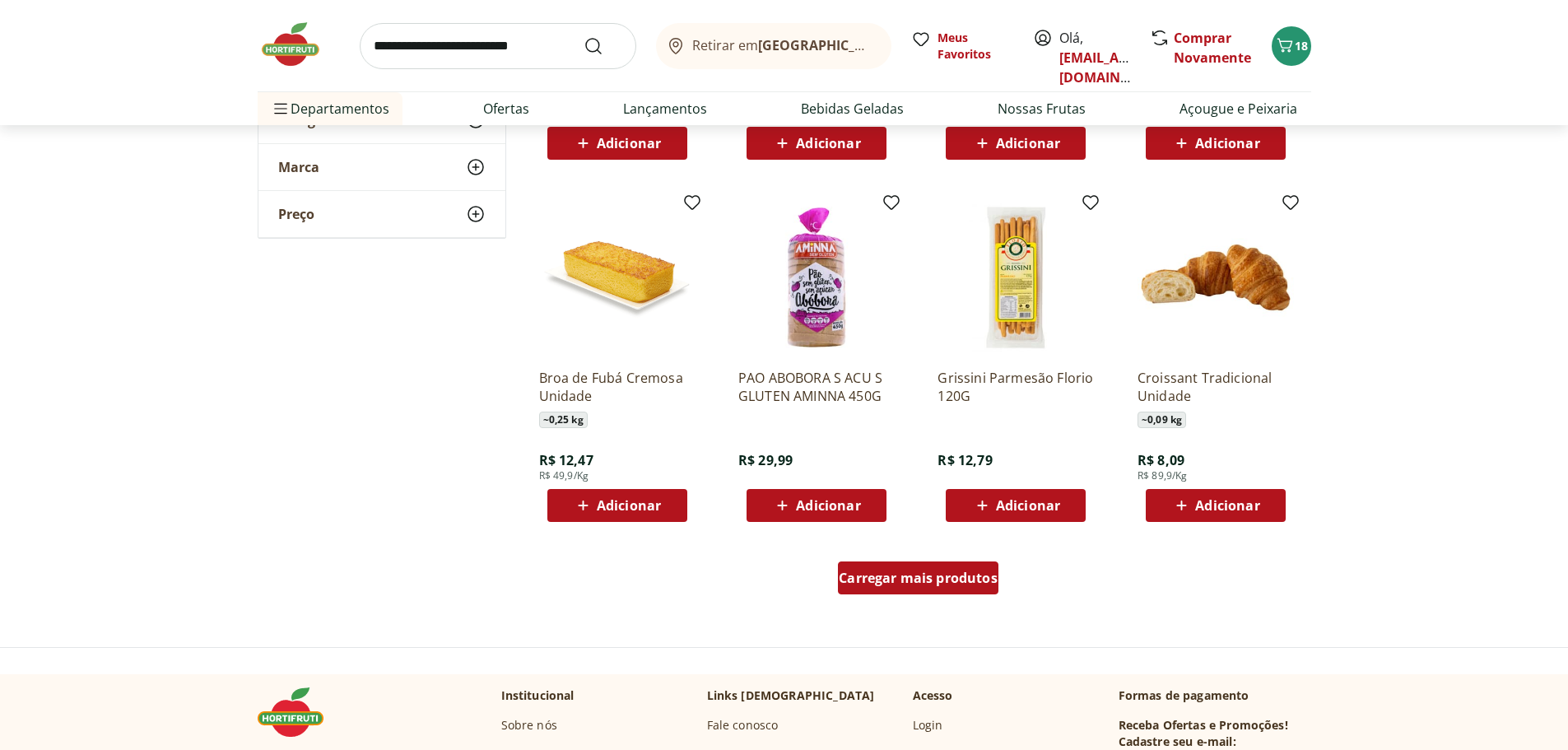
click at [899, 572] on span "Carregar mais produtos" at bounding box center [918, 577] width 159 height 13
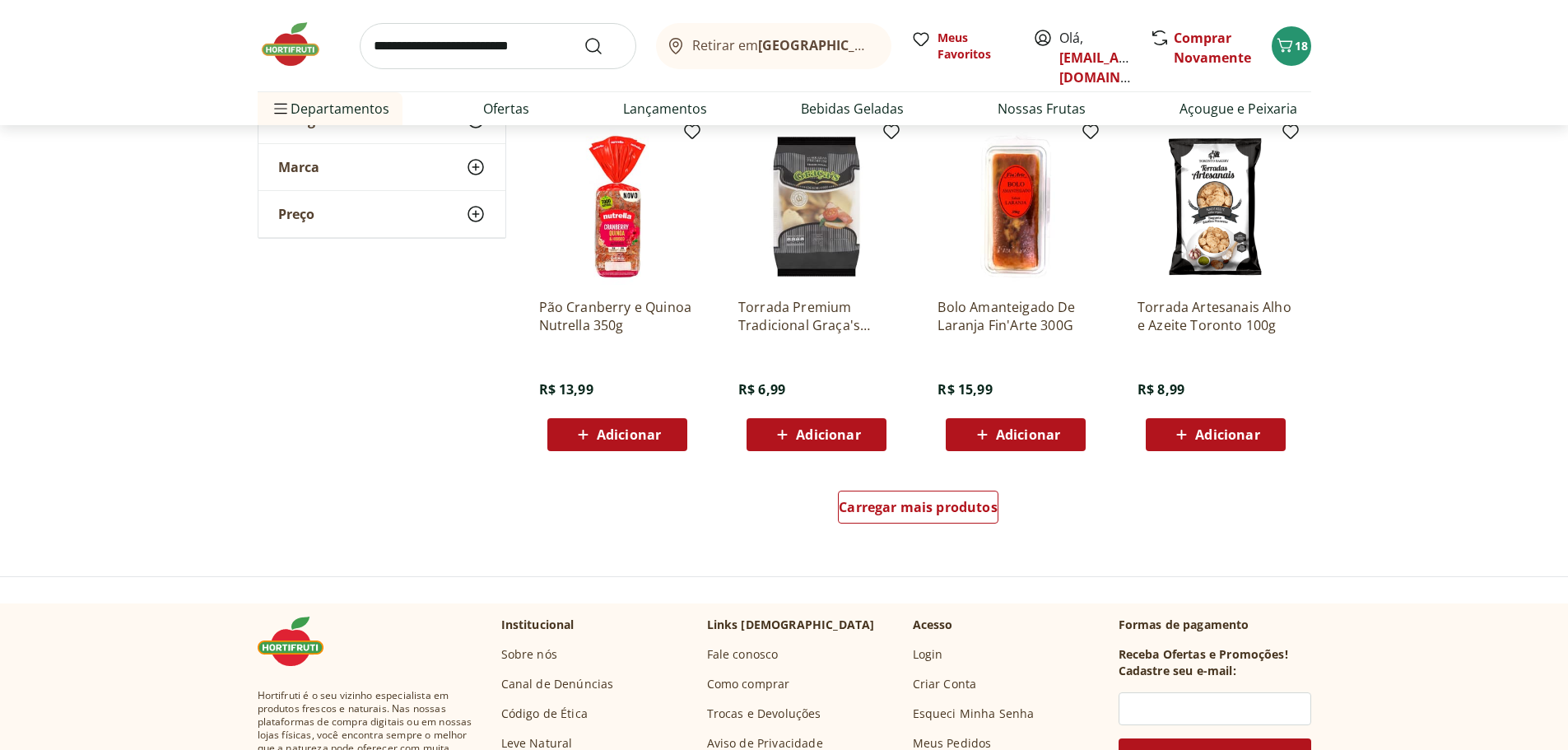
scroll to position [5183, 0]
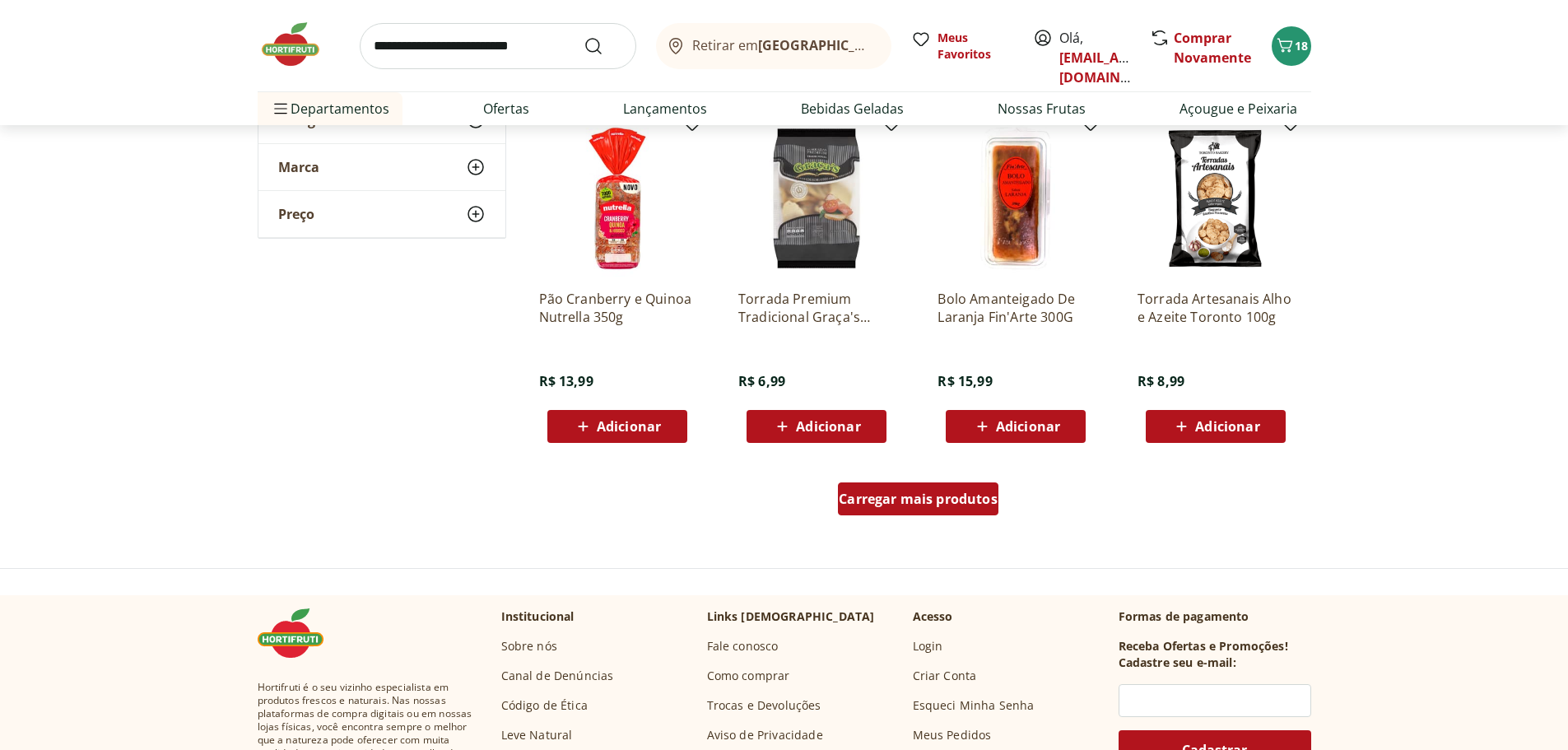
click at [883, 494] on span "Carregar mais produtos" at bounding box center [918, 498] width 159 height 13
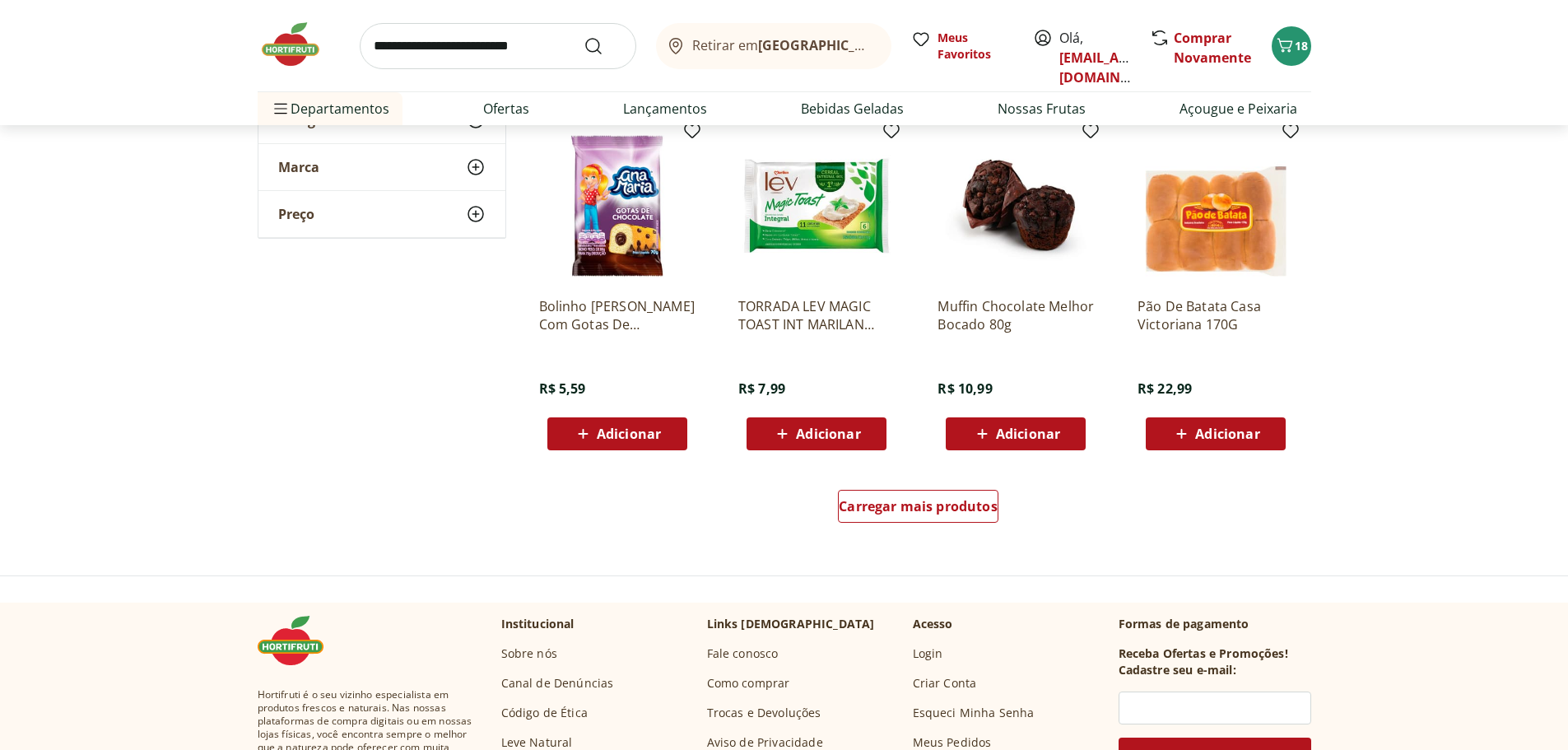
scroll to position [6253, 0]
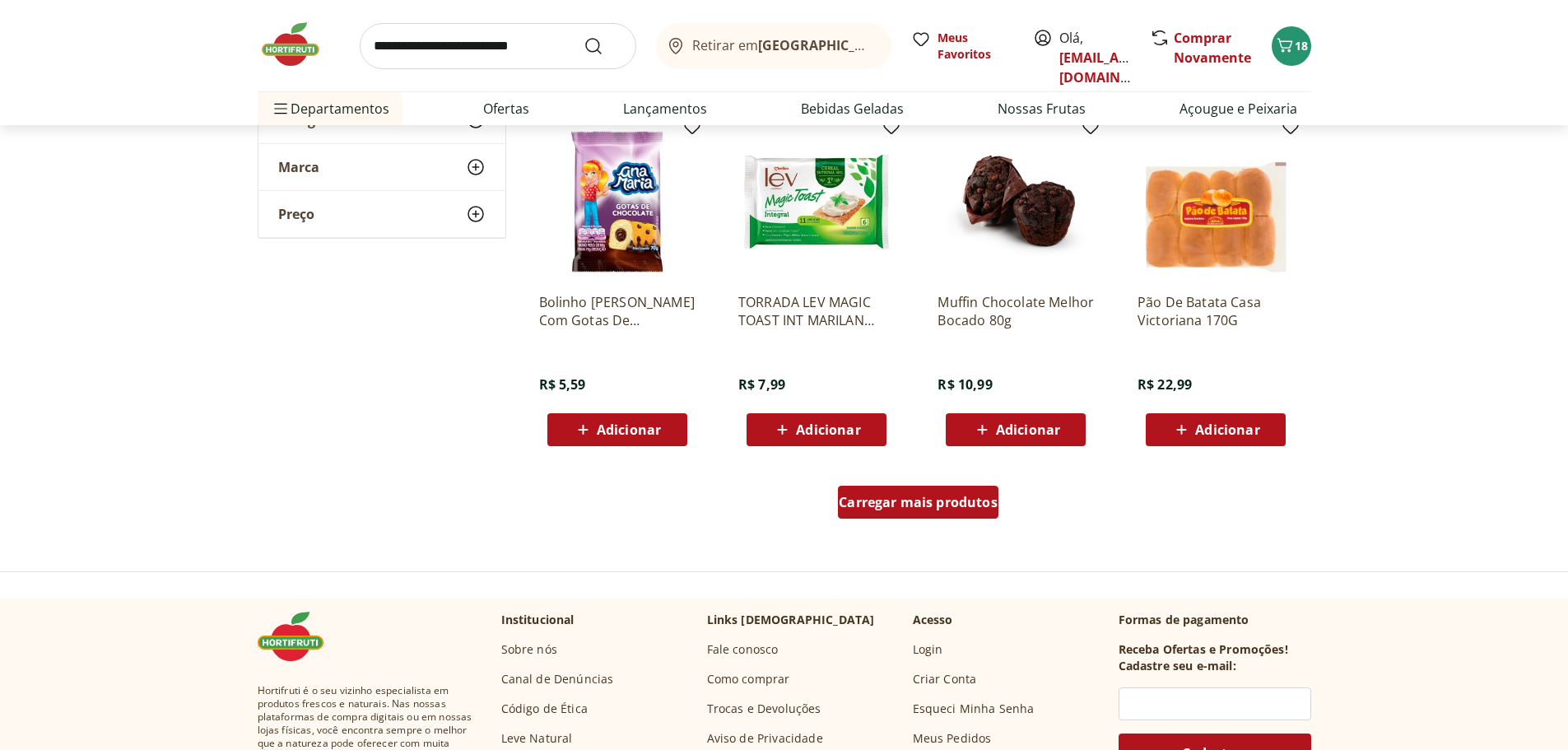
click at [919, 500] on span "Carregar mais produtos" at bounding box center [918, 501] width 159 height 13
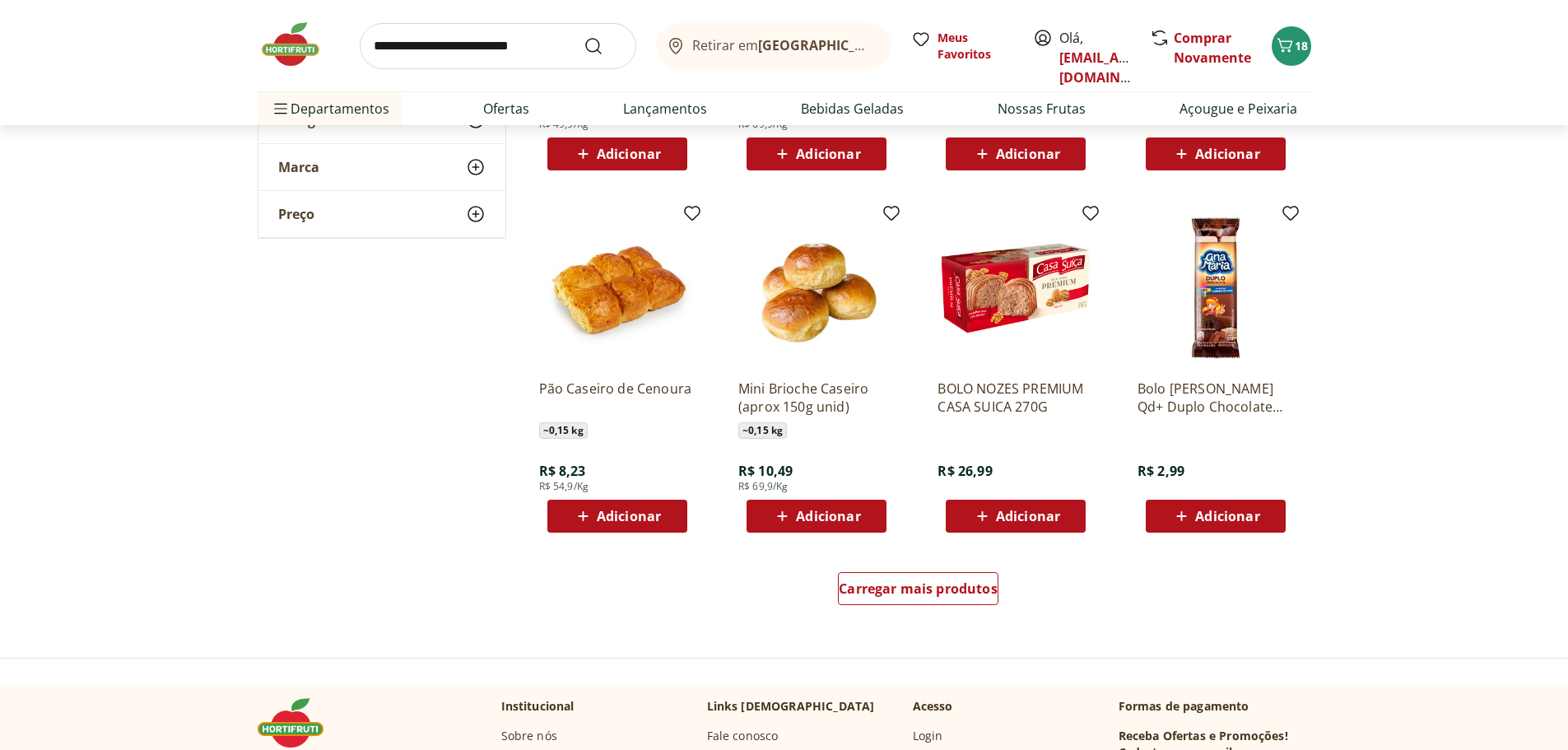
scroll to position [7240, 0]
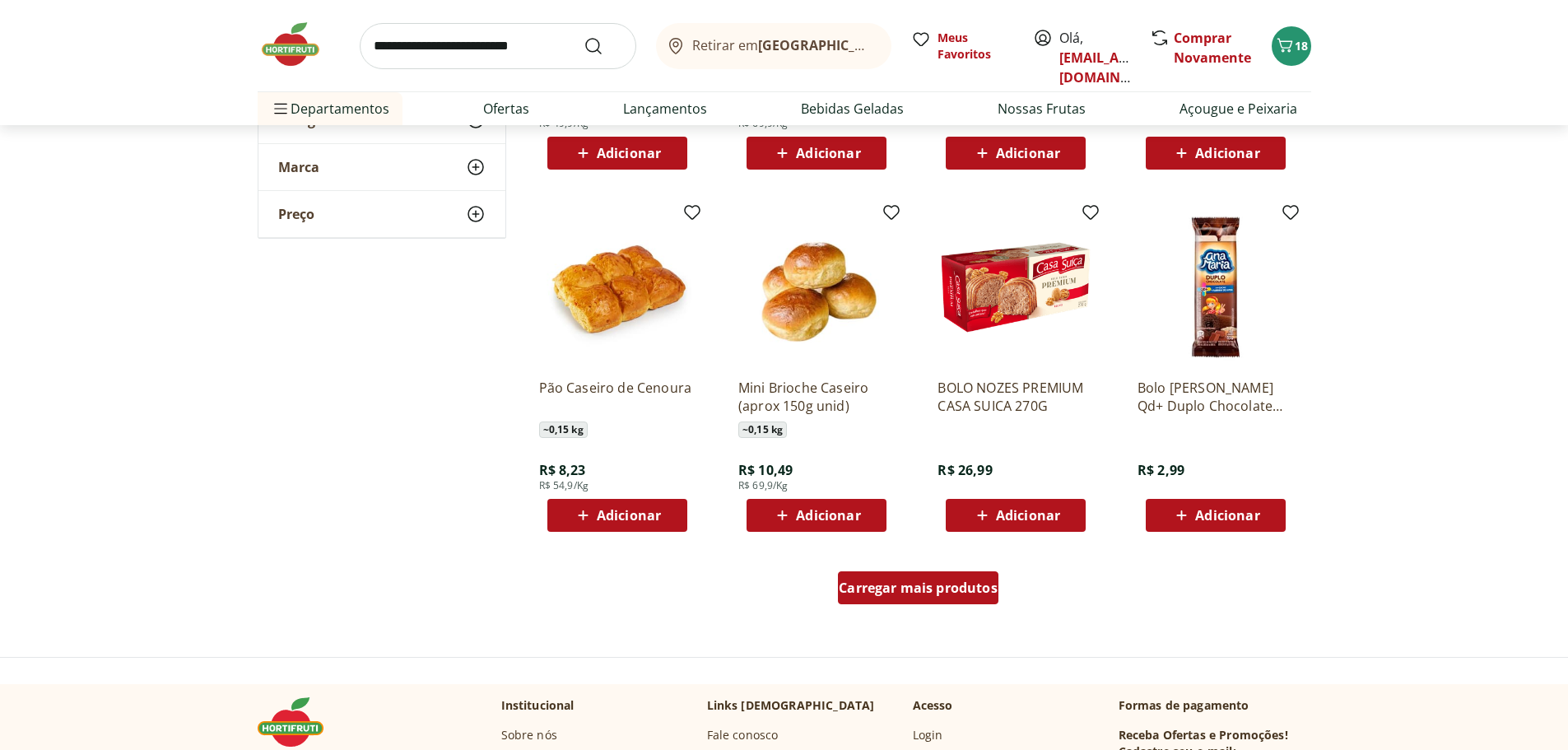
click at [921, 594] on span "Carregar mais produtos" at bounding box center [918, 587] width 159 height 13
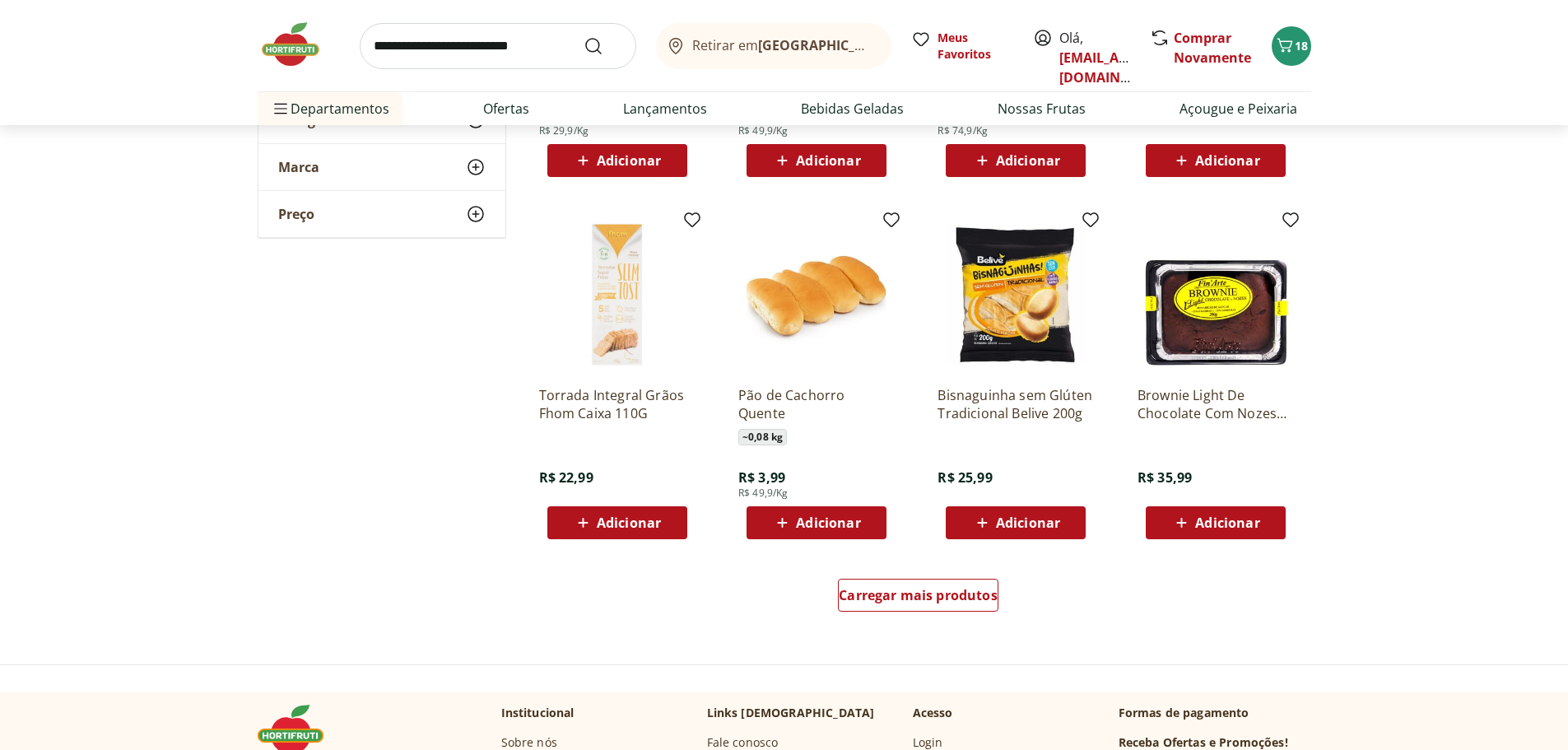
scroll to position [8310, 0]
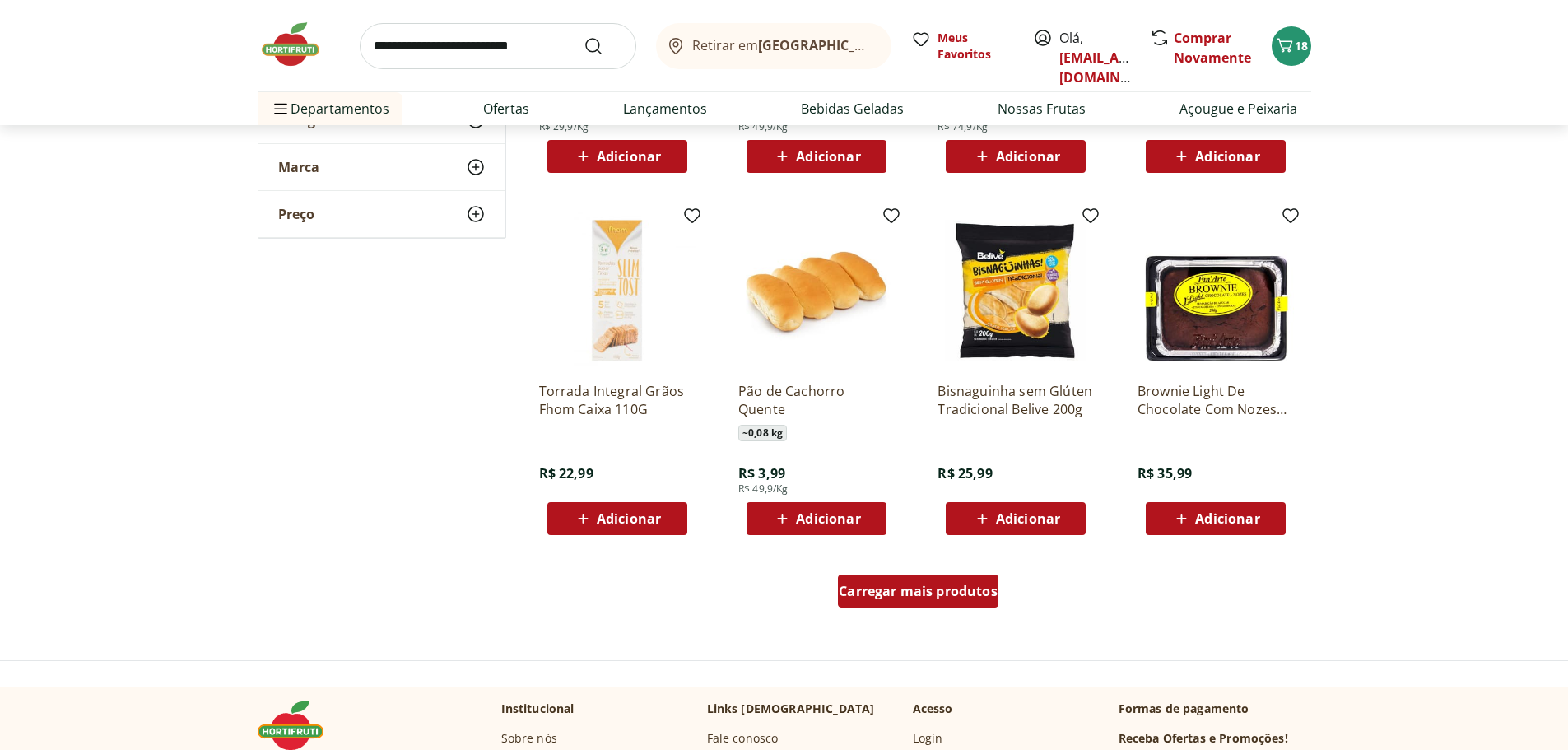
click at [921, 595] on span "Carregar mais produtos" at bounding box center [918, 590] width 159 height 13
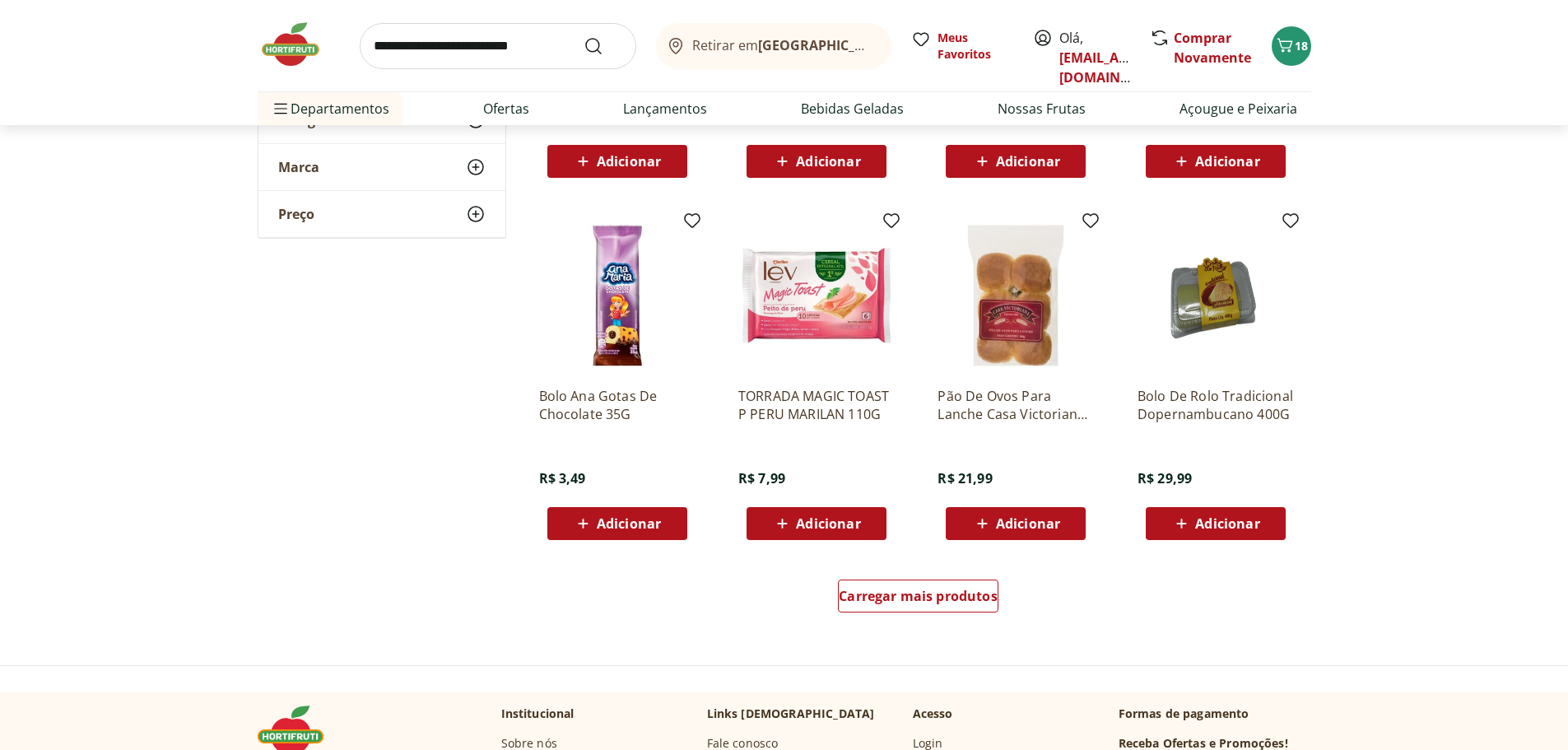
scroll to position [9379, 0]
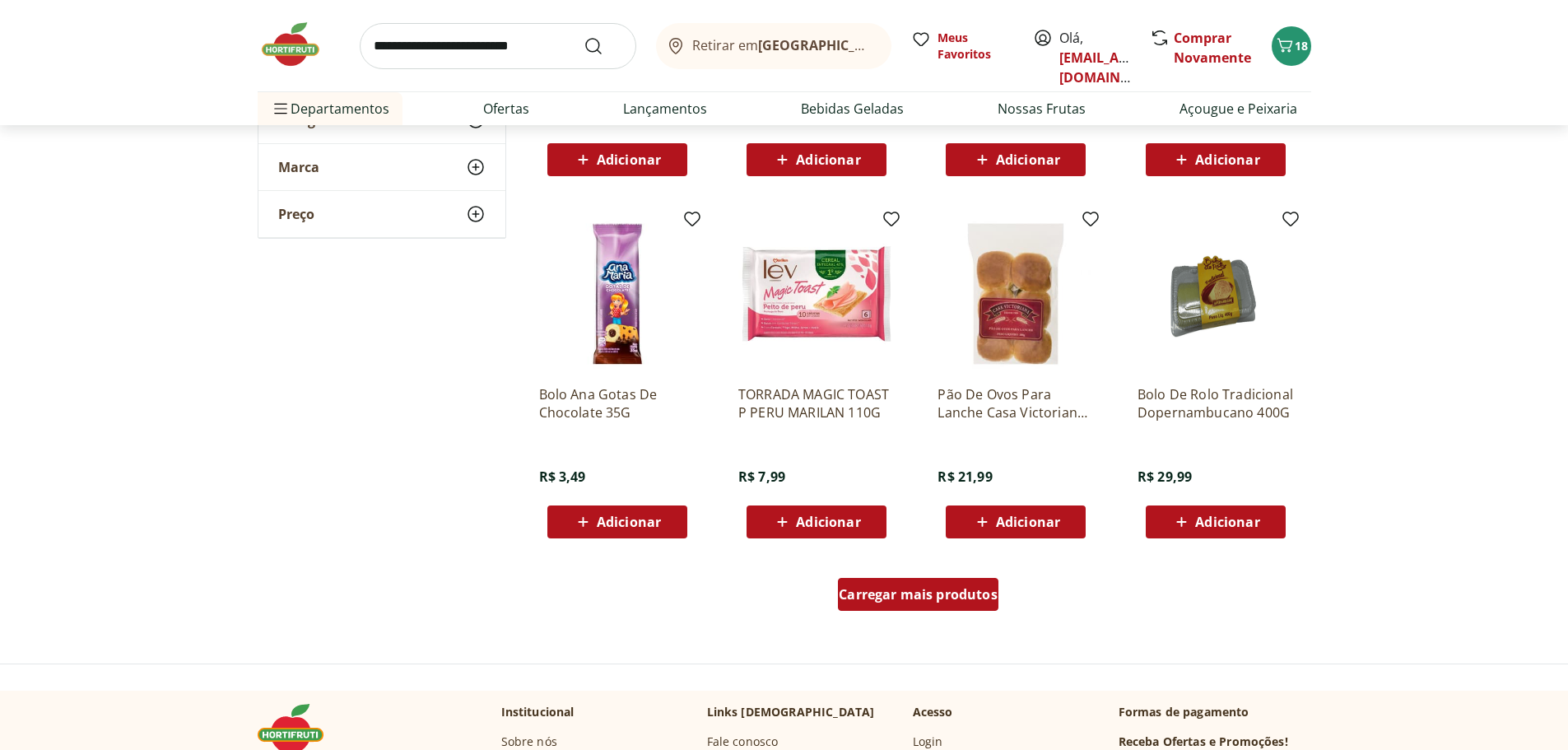
click at [921, 595] on span "Carregar mais produtos" at bounding box center [918, 593] width 159 height 13
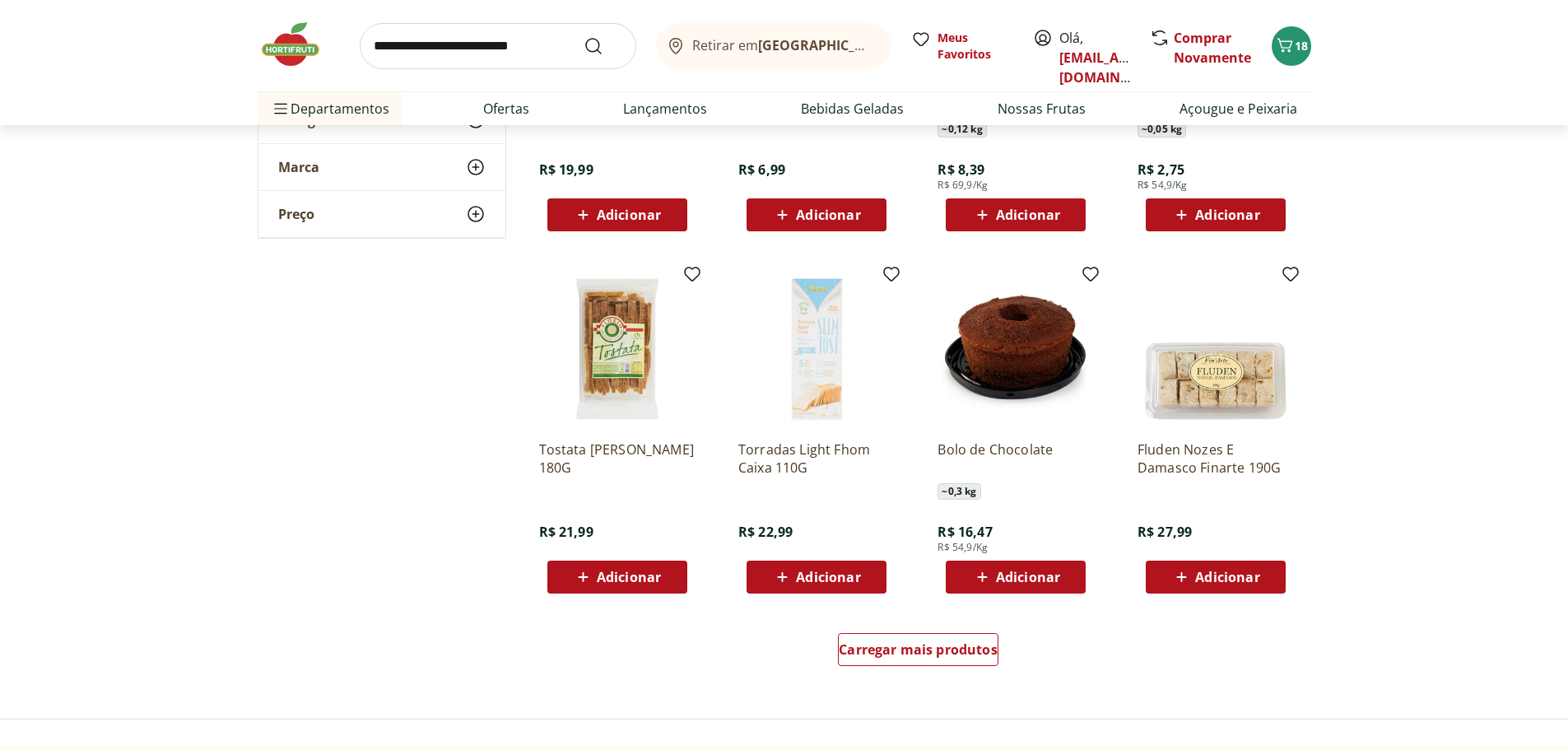
scroll to position [10449, 0]
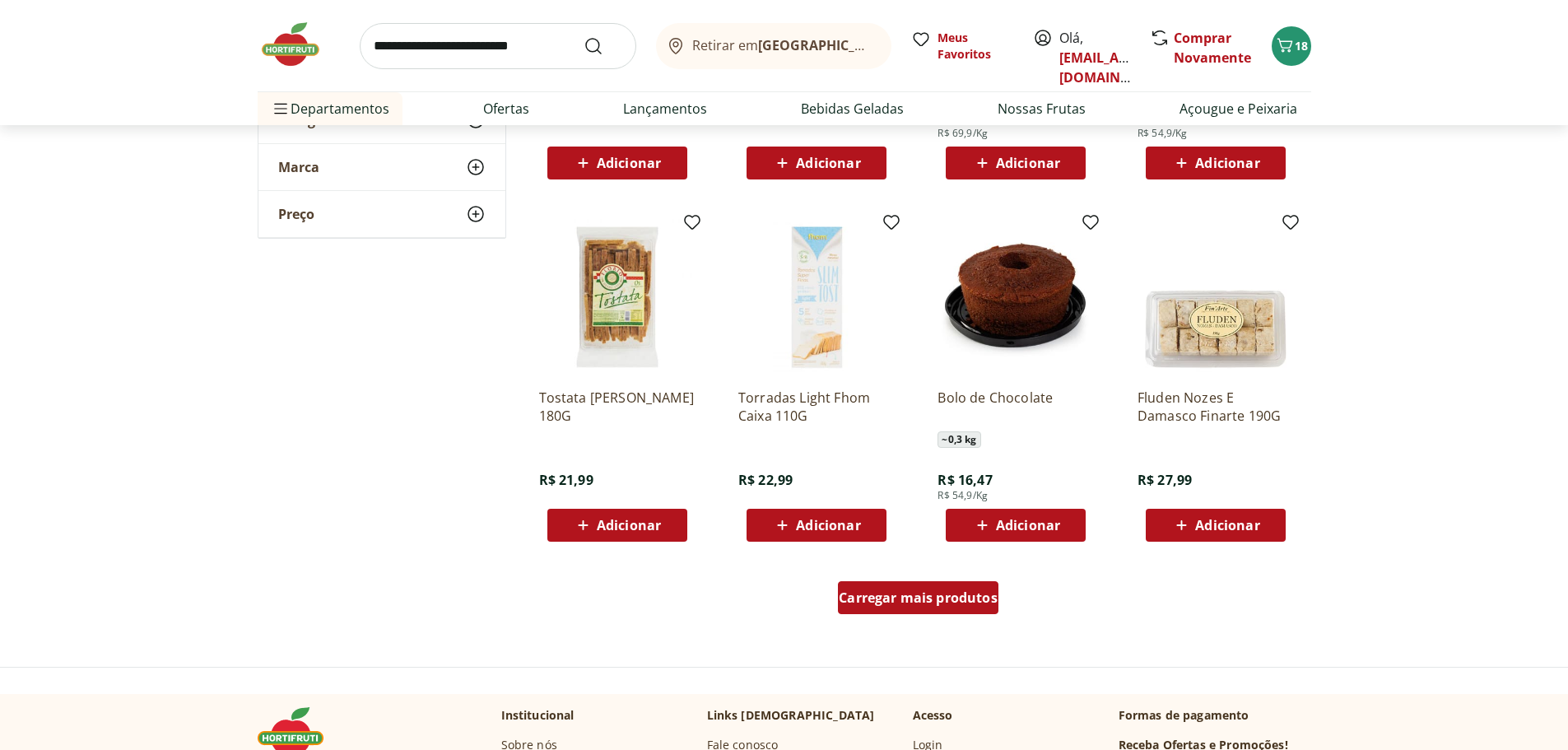
click at [921, 595] on span "Carregar mais produtos" at bounding box center [918, 597] width 159 height 13
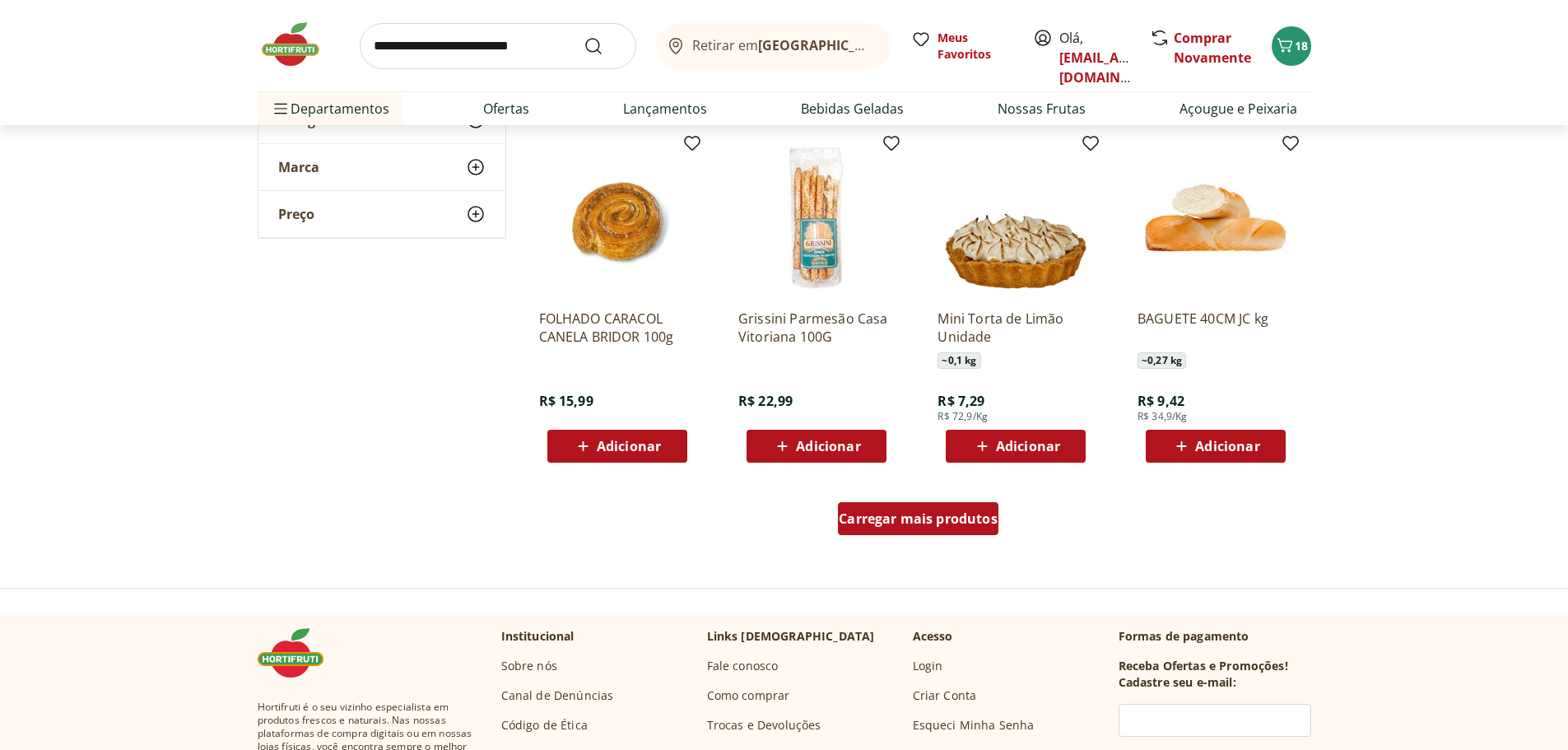
scroll to position [11683, 0]
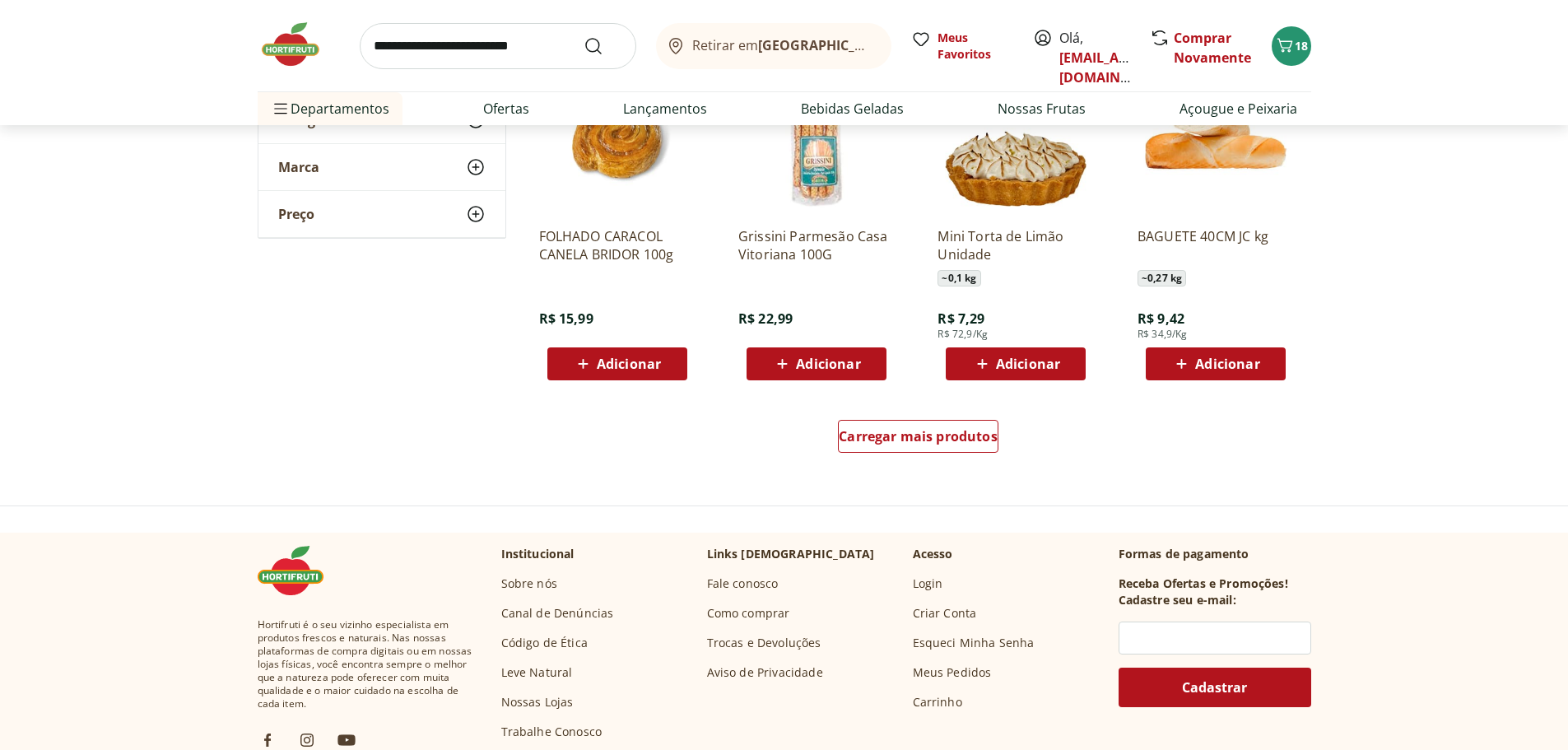
click at [919, 469] on div "Carregar mais produtos" at bounding box center [918, 439] width 799 height 79
click at [919, 436] on span "Carregar mais produtos" at bounding box center [918, 435] width 159 height 13
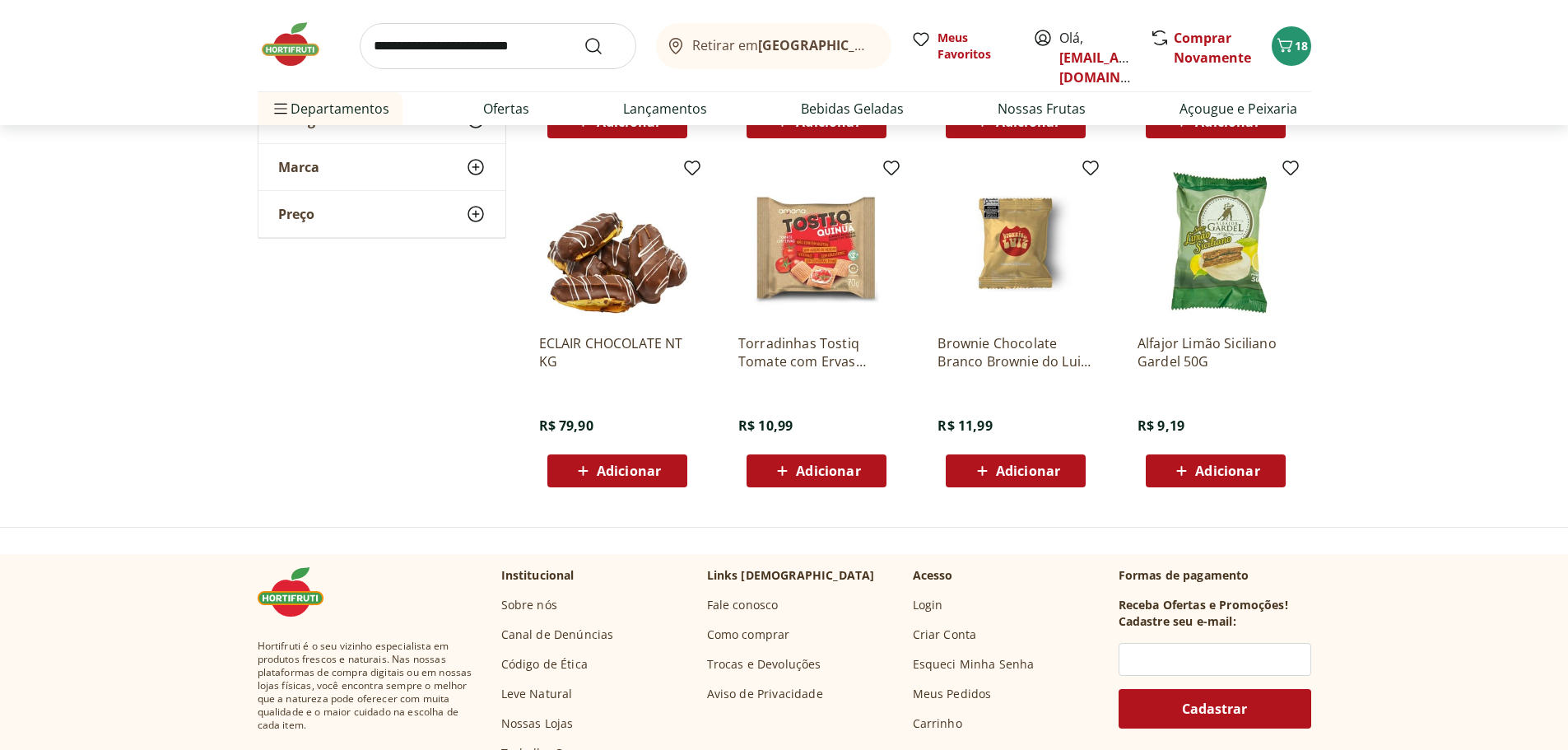
scroll to position [11930, 0]
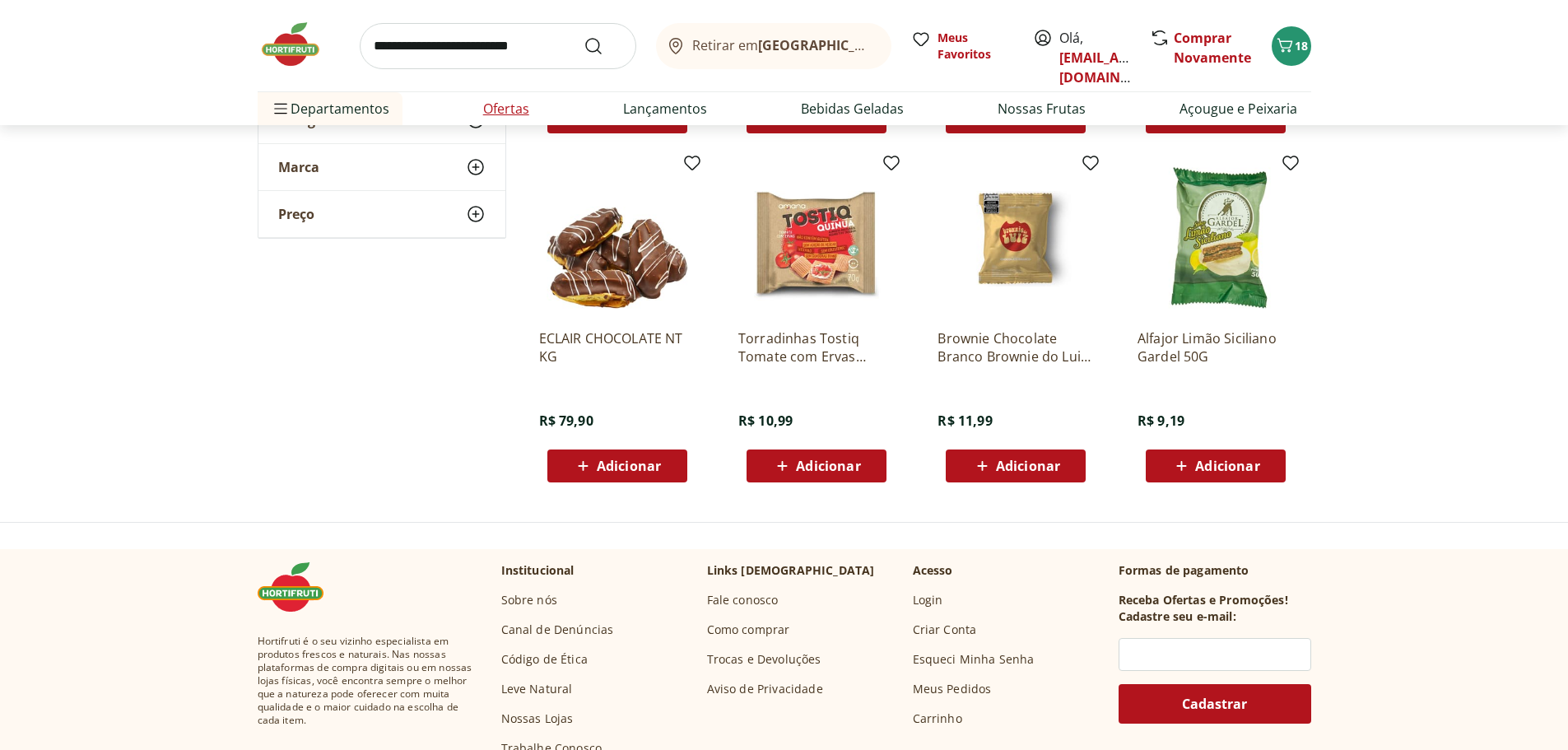
click at [518, 104] on link "Ofertas" at bounding box center [506, 109] width 46 height 20
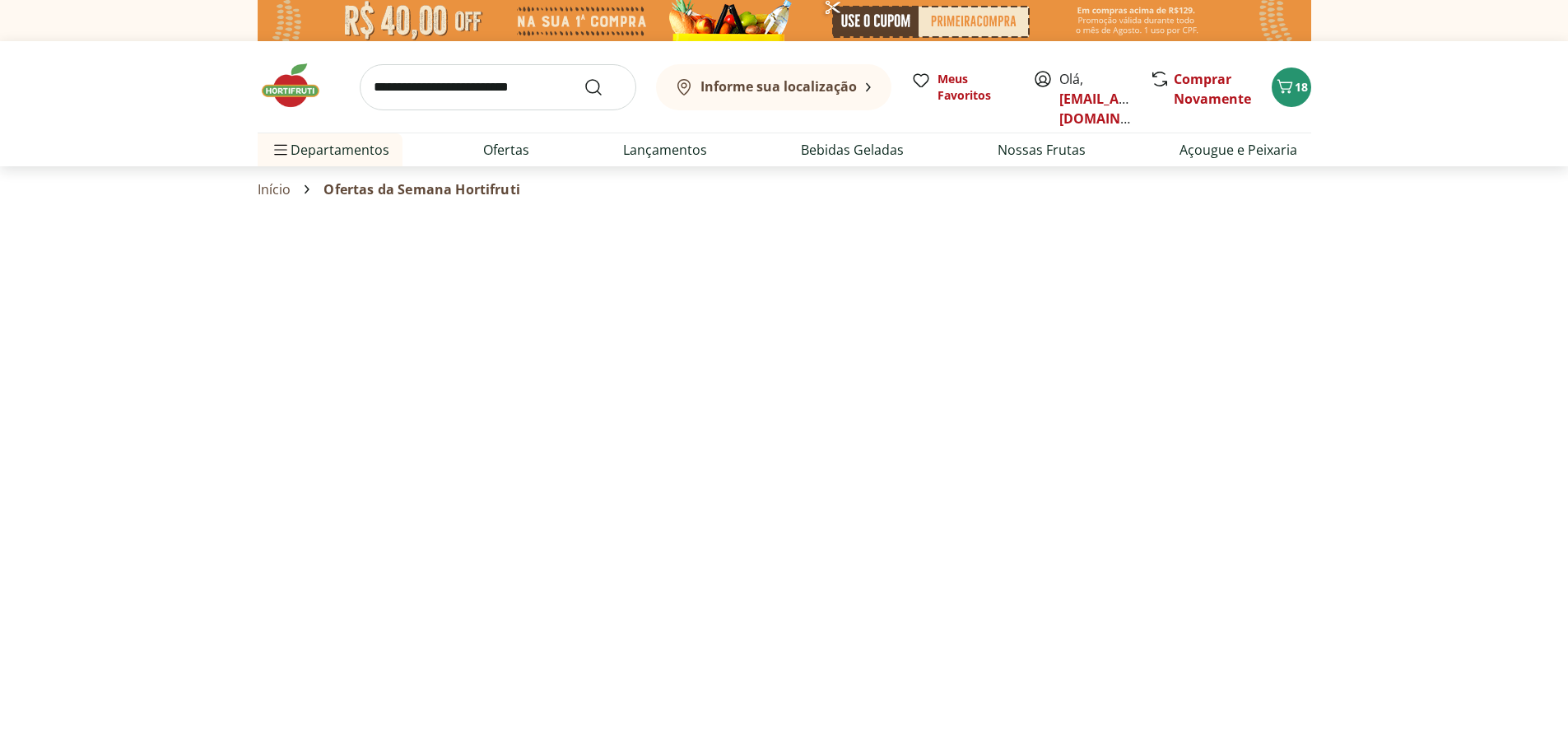
select select "**********"
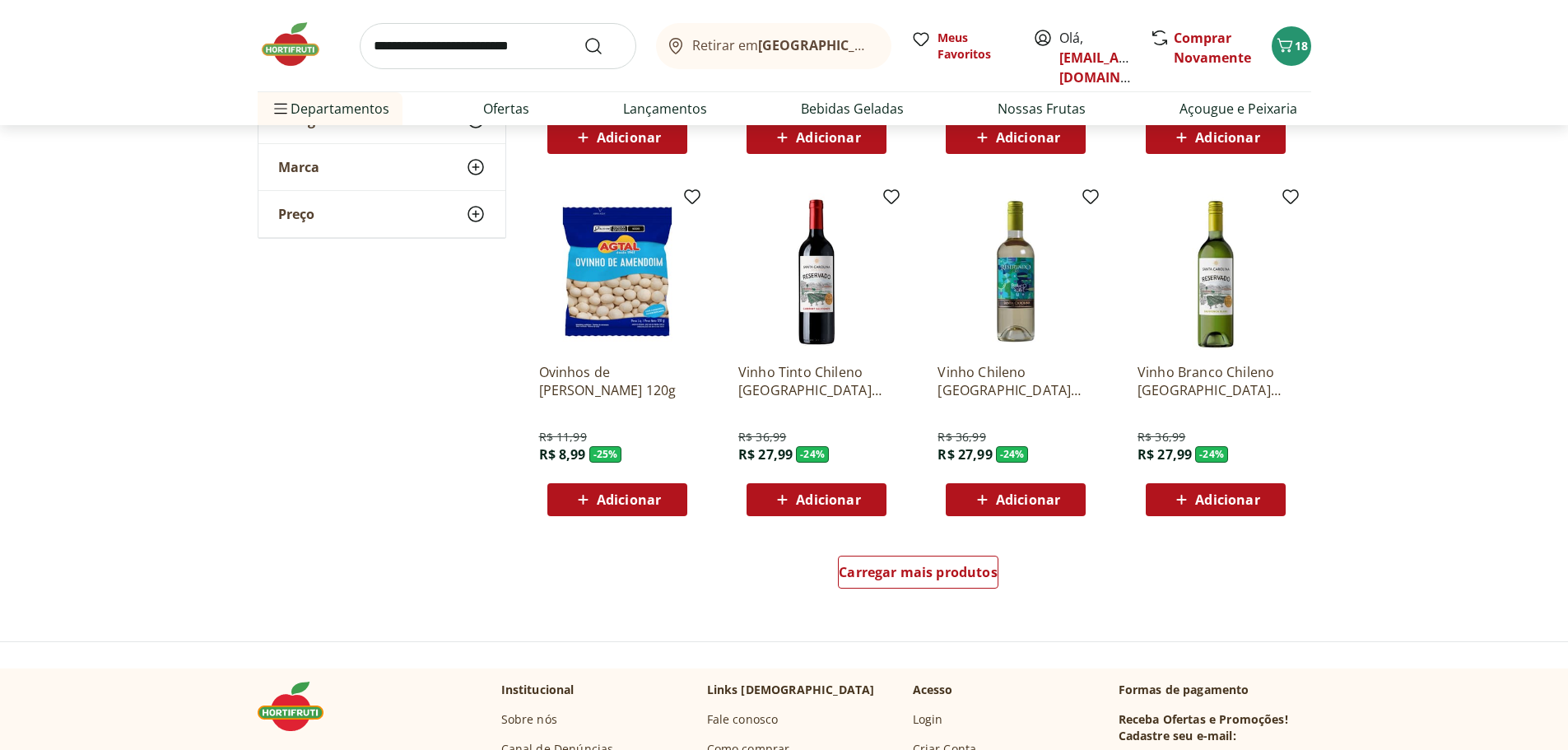
scroll to position [823, 0]
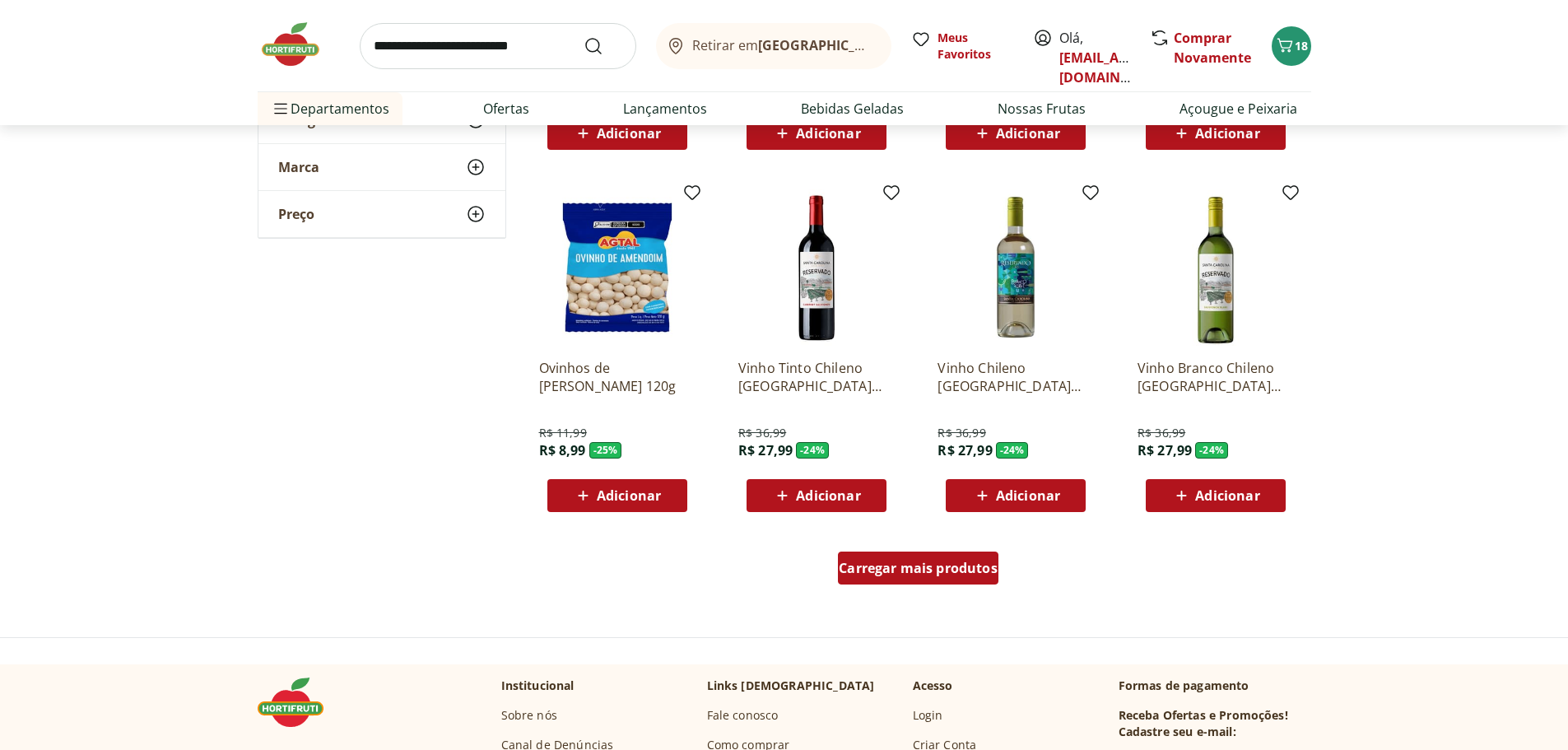
click at [960, 567] on span "Carregar mais produtos" at bounding box center [918, 567] width 159 height 13
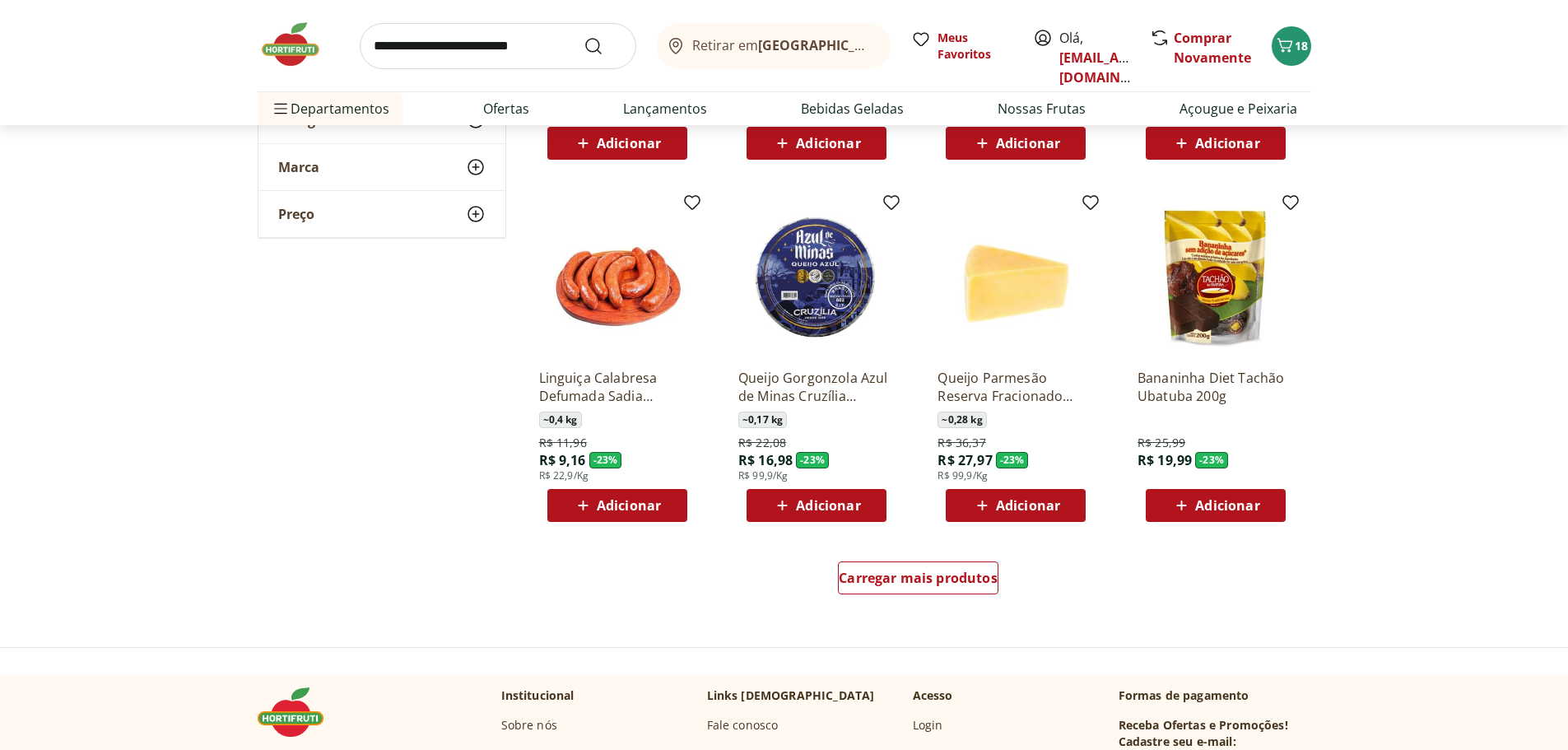
scroll to position [1893, 0]
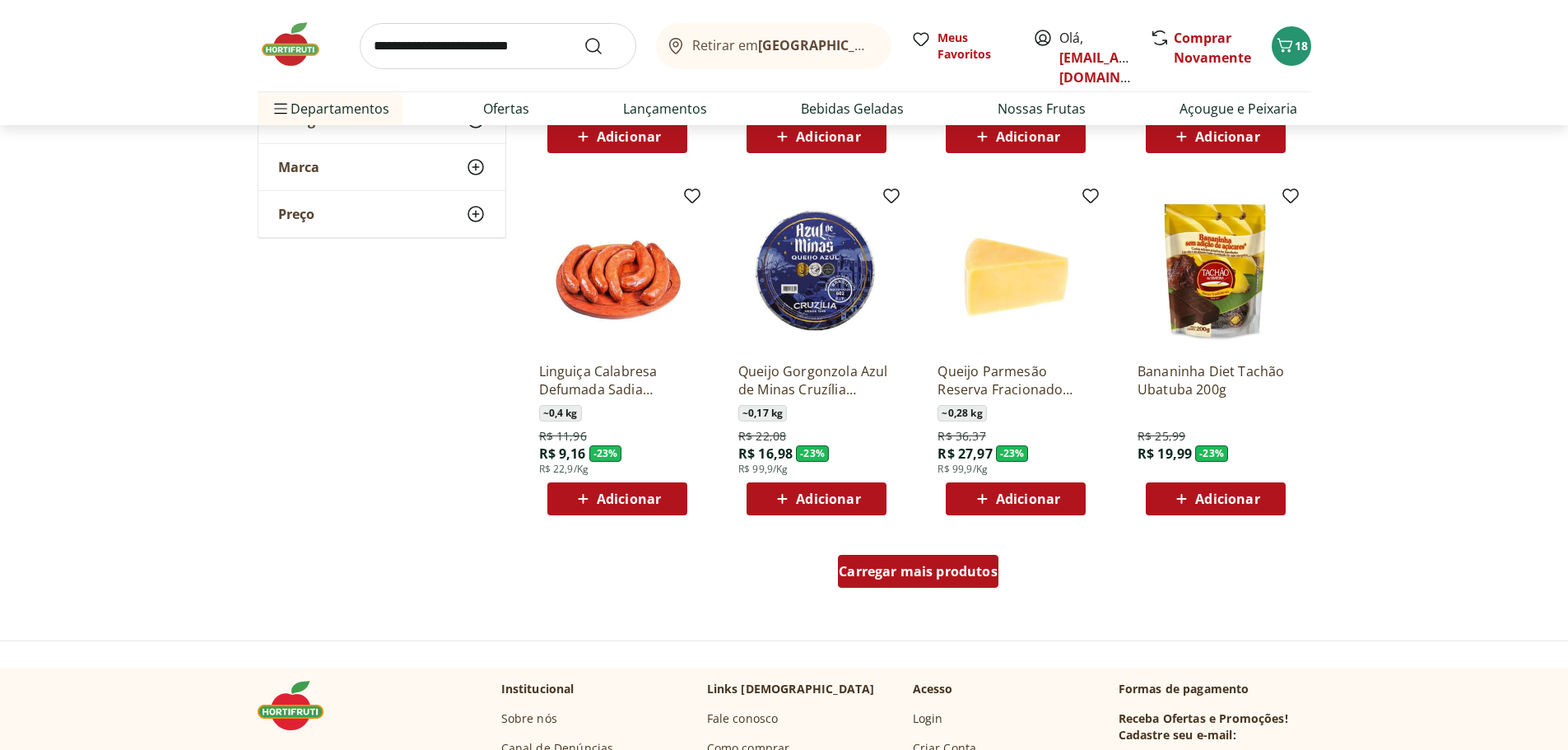
click at [922, 564] on span "Carregar mais produtos" at bounding box center [918, 570] width 159 height 13
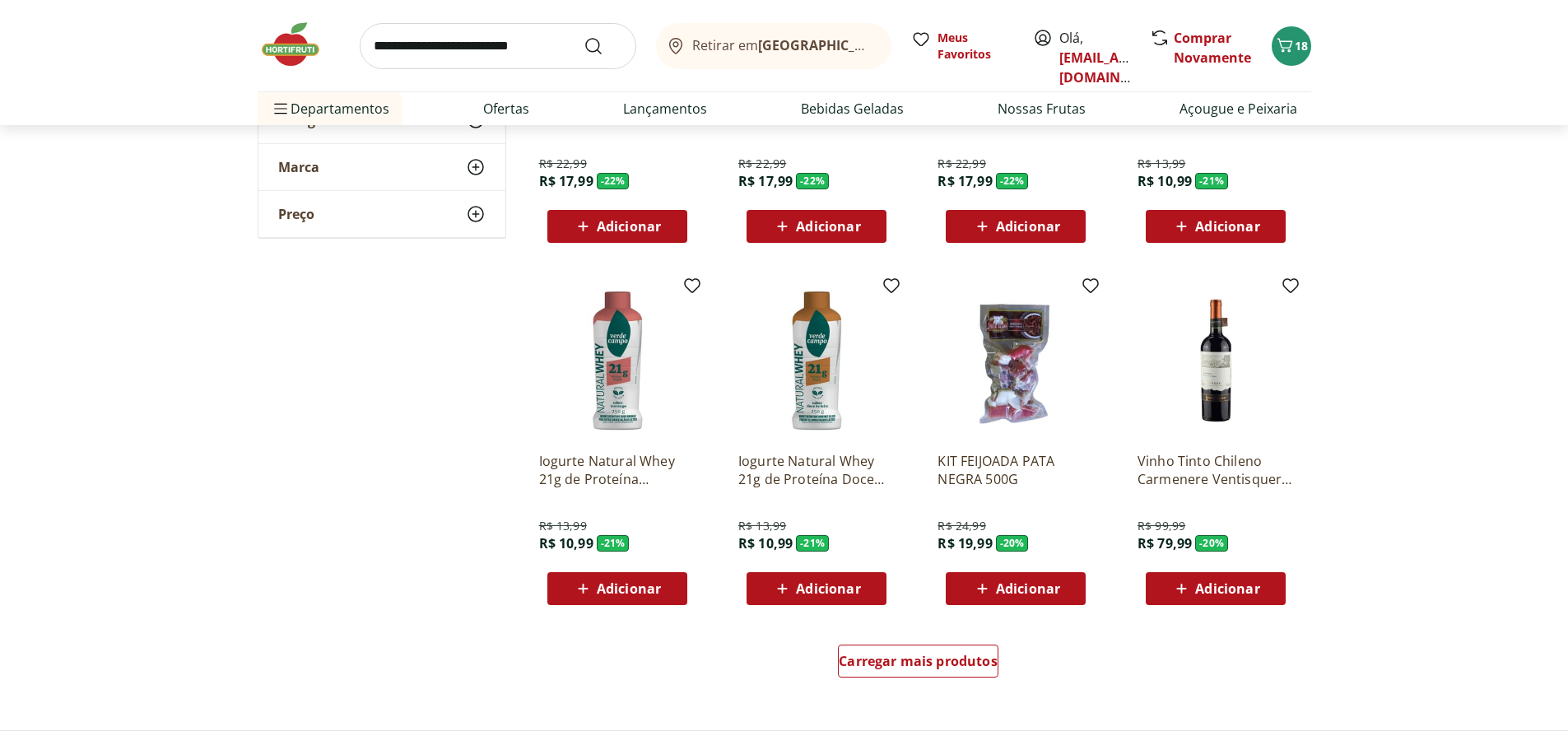
scroll to position [2880, 0]
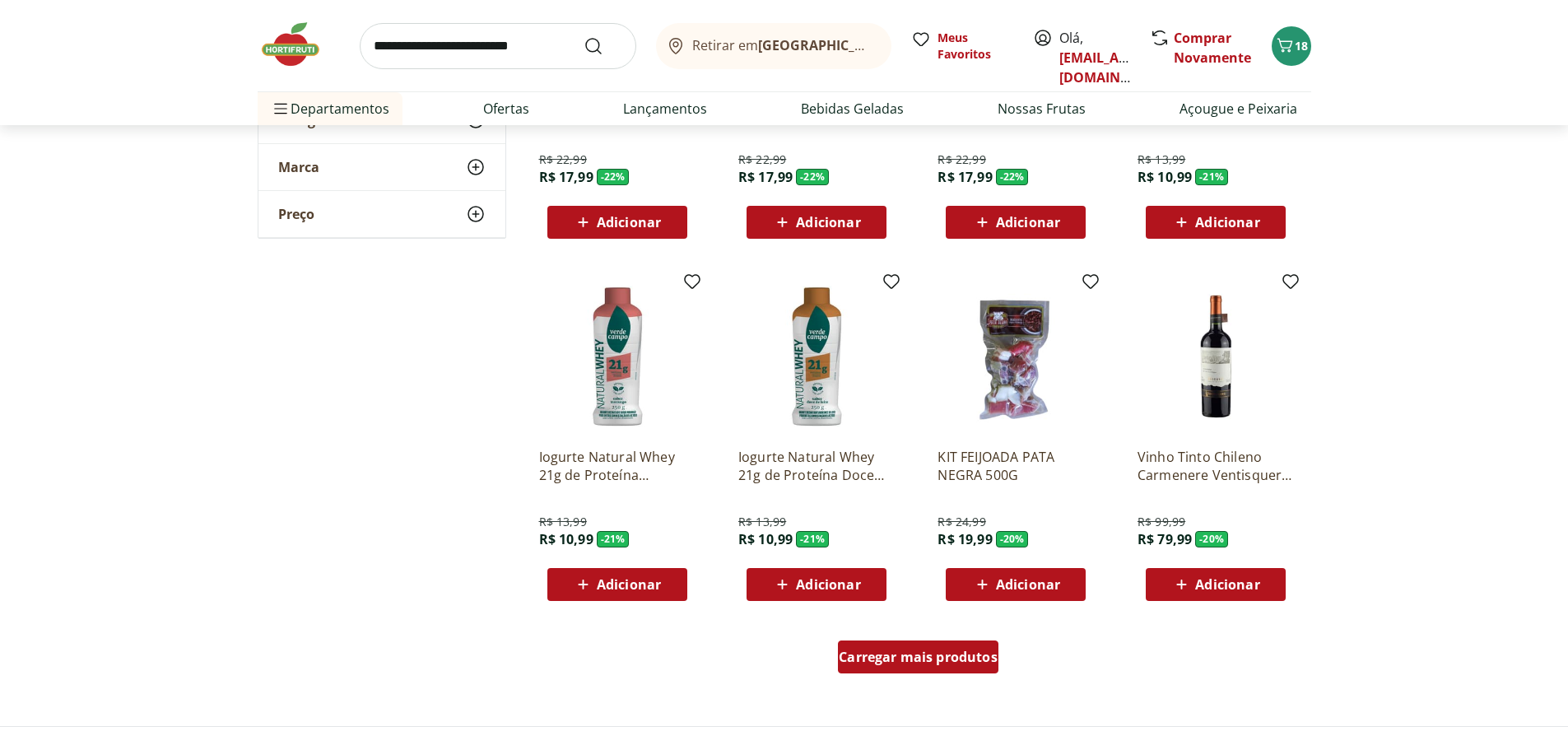
click at [948, 674] on link "Carregar mais produtos" at bounding box center [918, 660] width 161 height 39
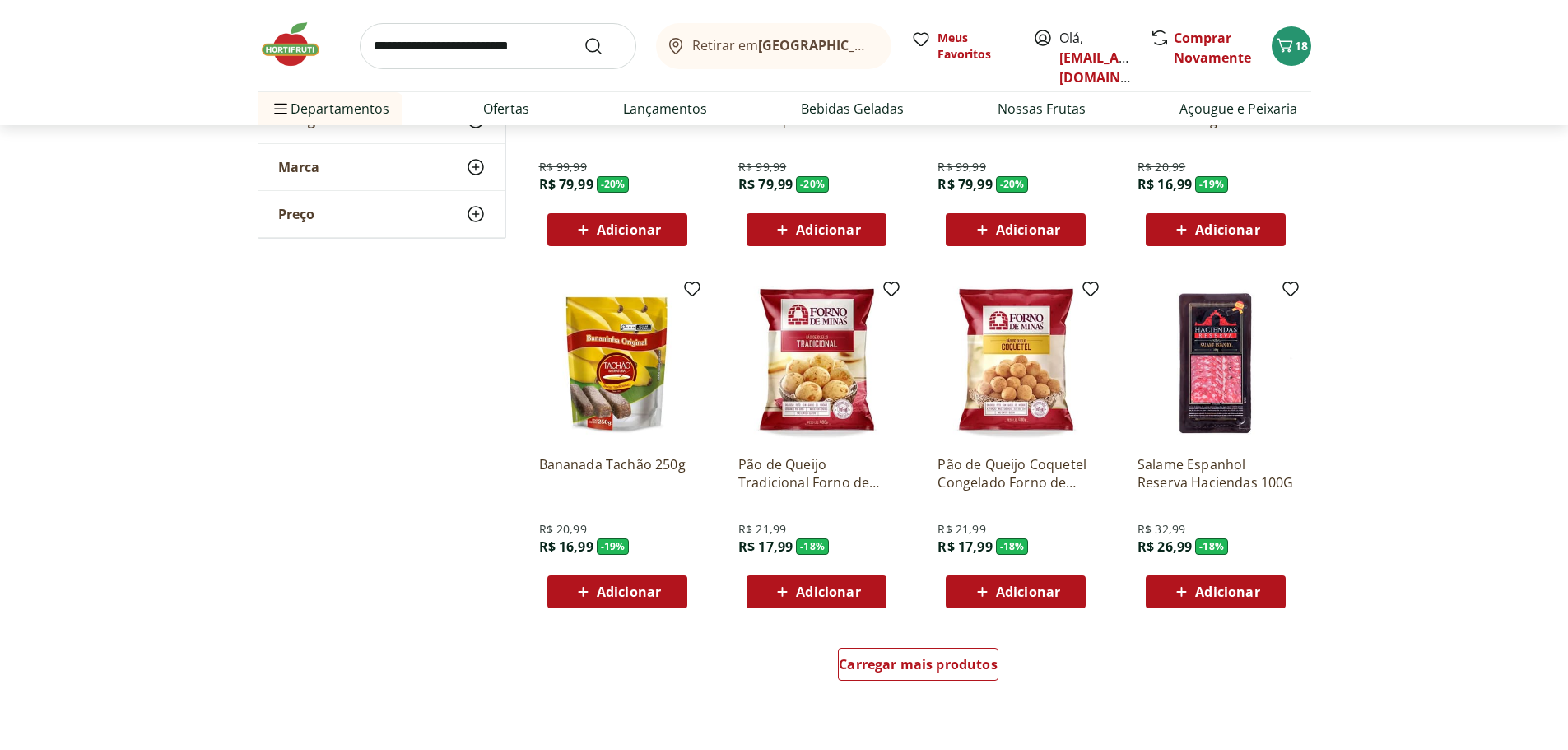
scroll to position [3949, 0]
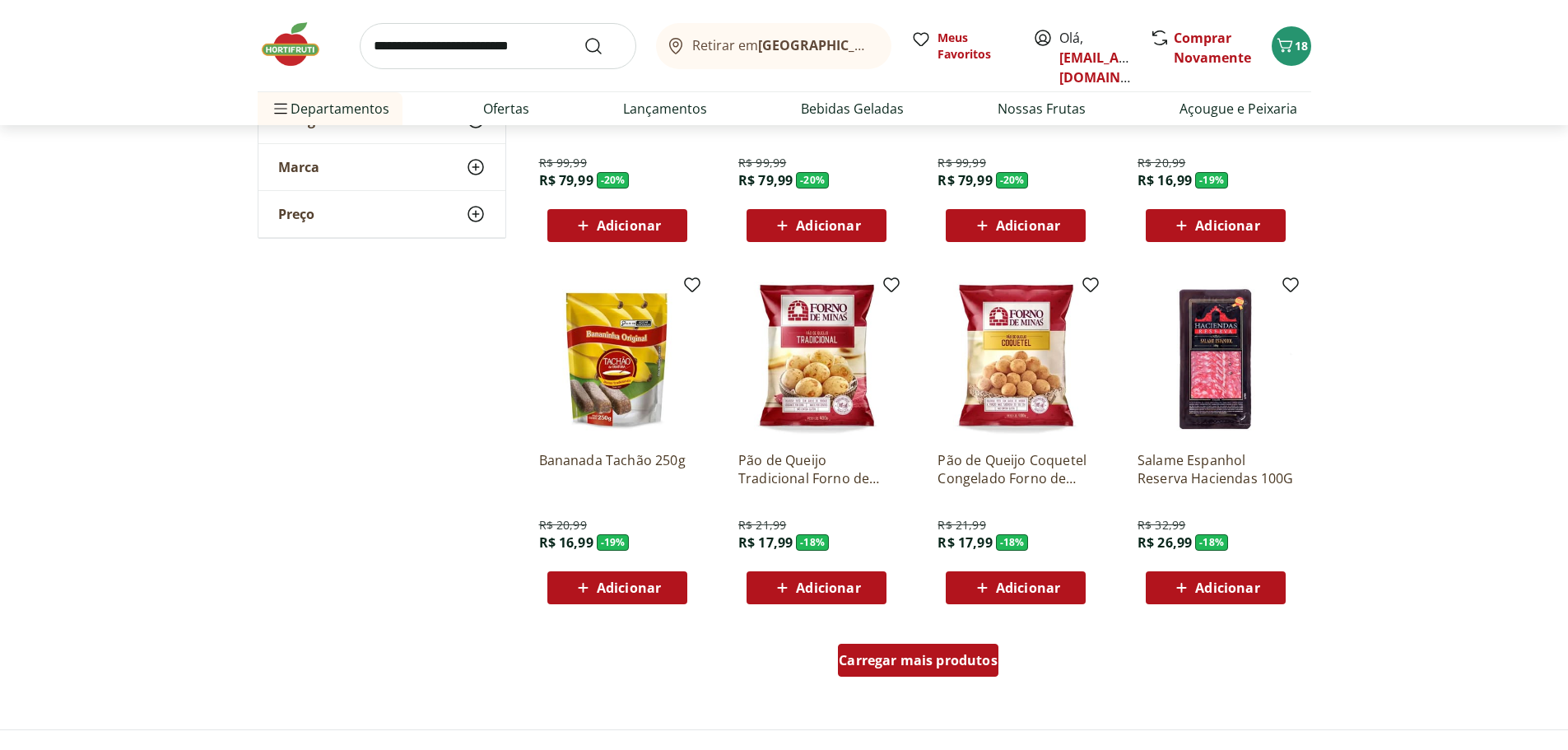
click at [943, 666] on span "Carregar mais produtos" at bounding box center [918, 659] width 159 height 13
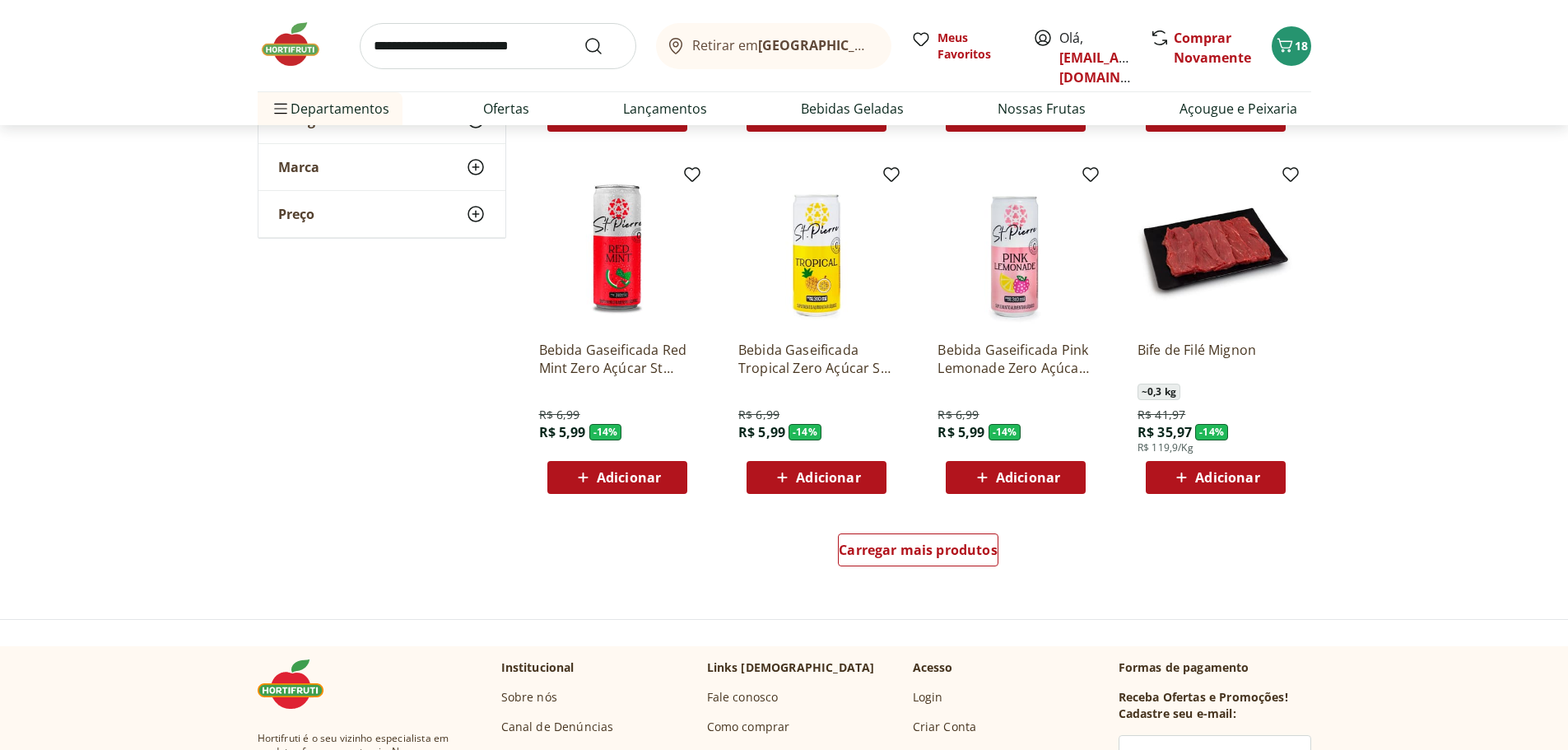
scroll to position [5183, 0]
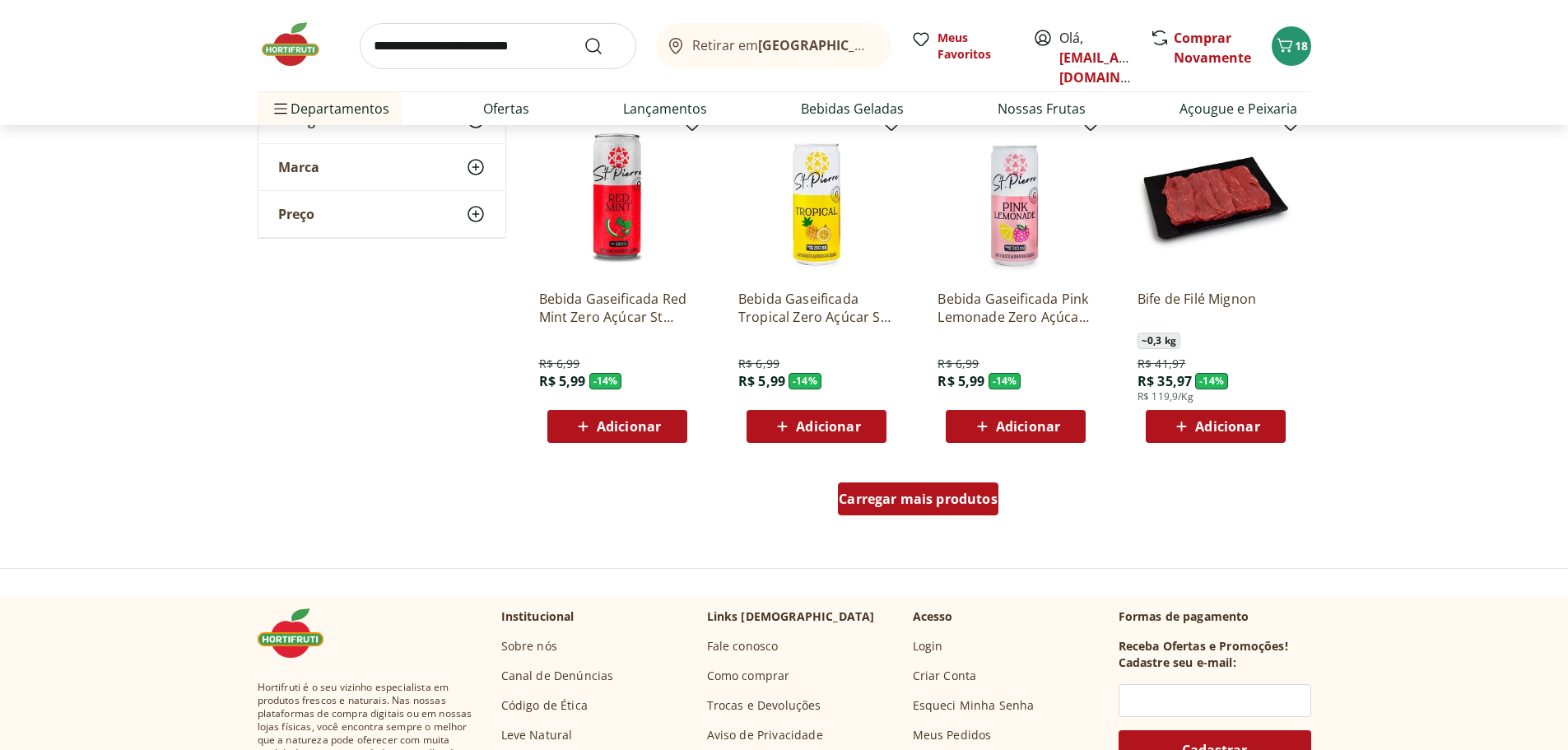
click at [980, 508] on div "Carregar mais produtos" at bounding box center [918, 498] width 161 height 33
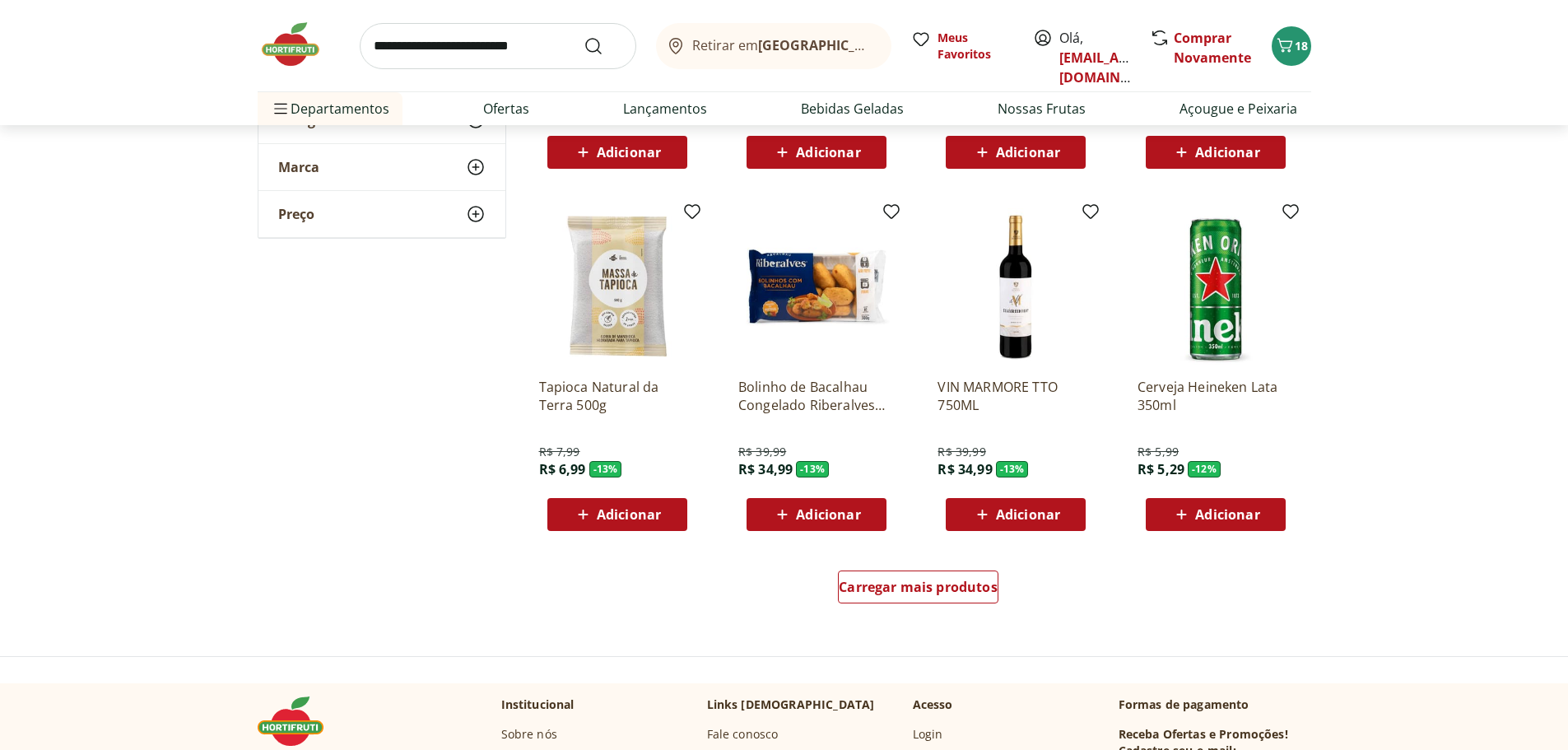
scroll to position [6171, 0]
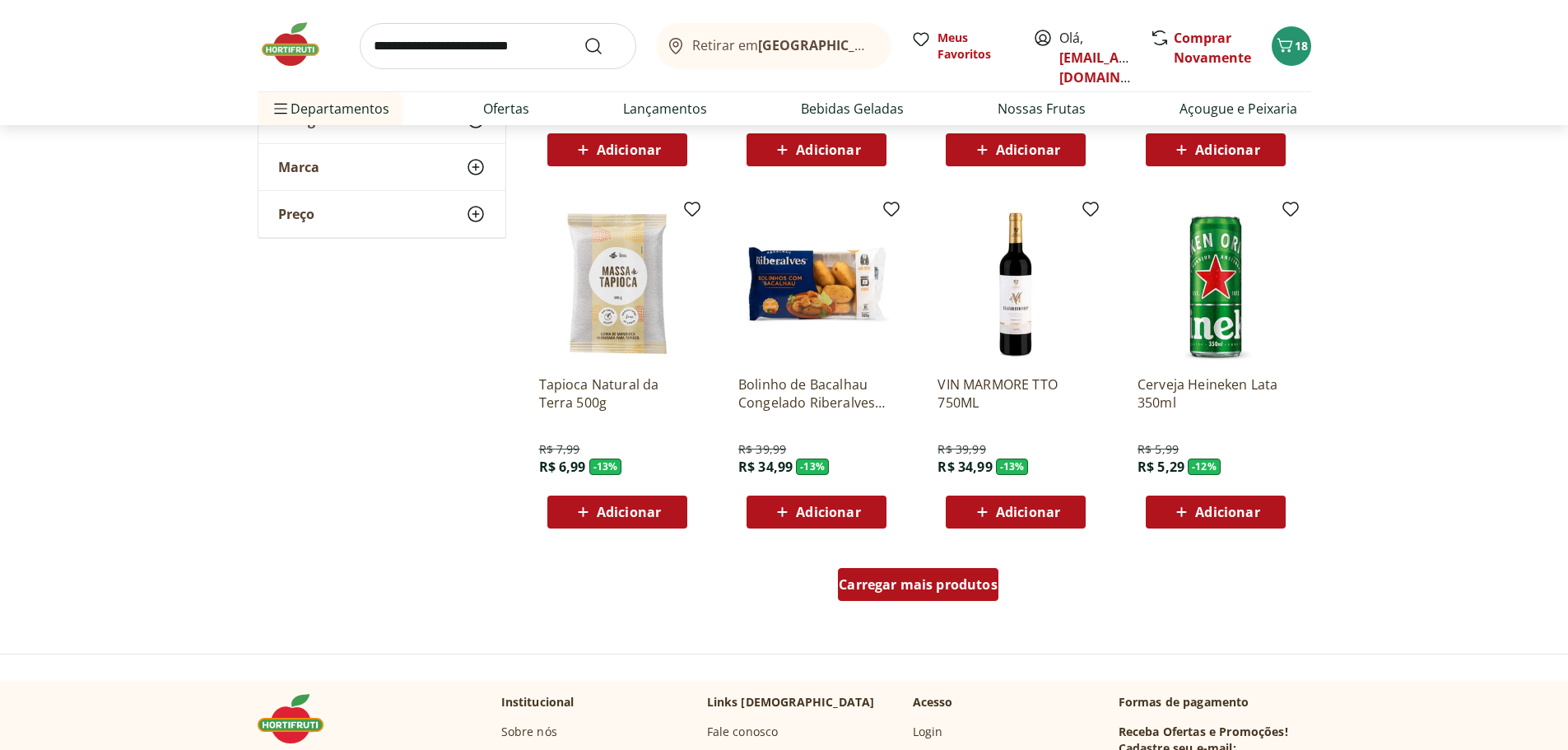
click at [953, 583] on span "Carregar mais produtos" at bounding box center [918, 583] width 159 height 13
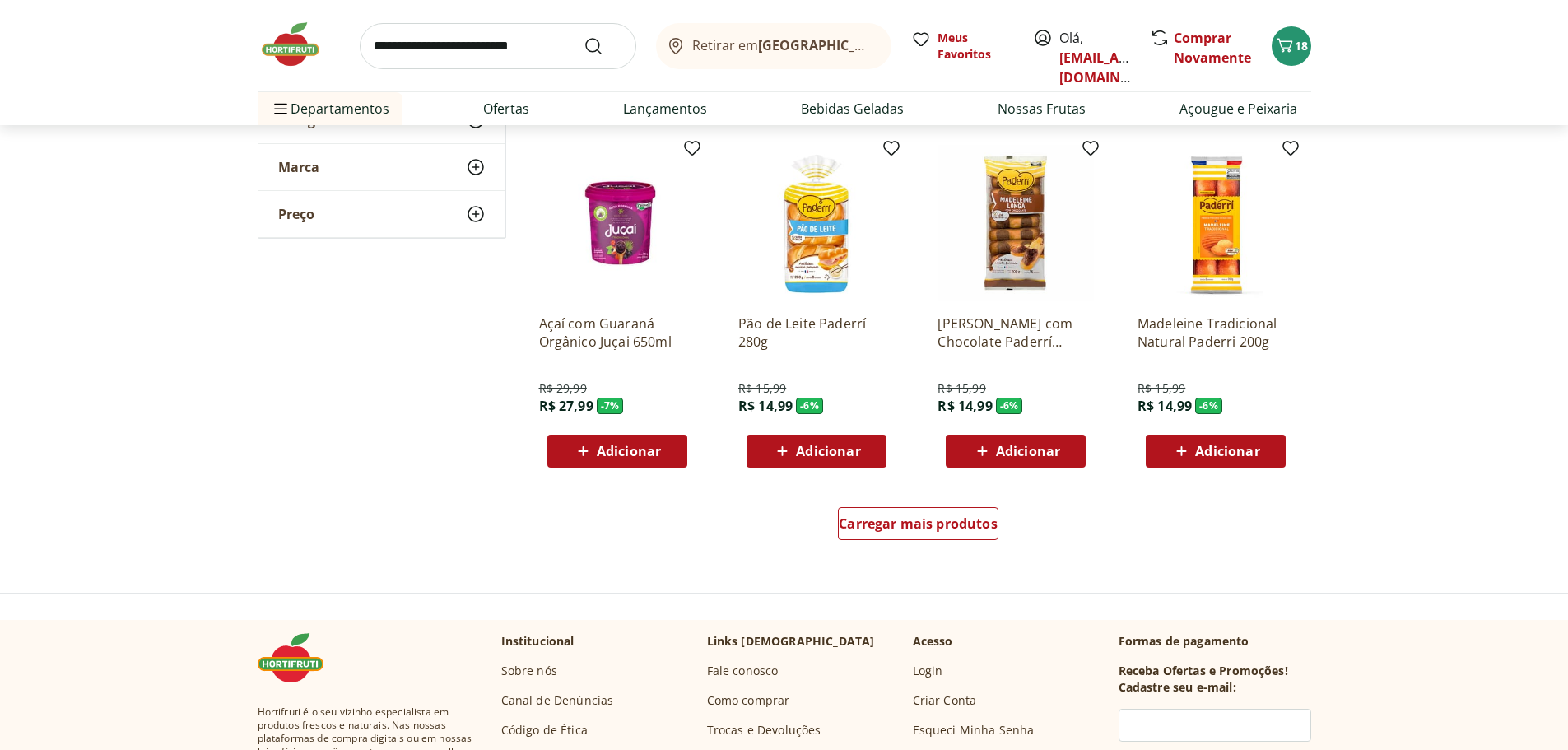
scroll to position [7322, 0]
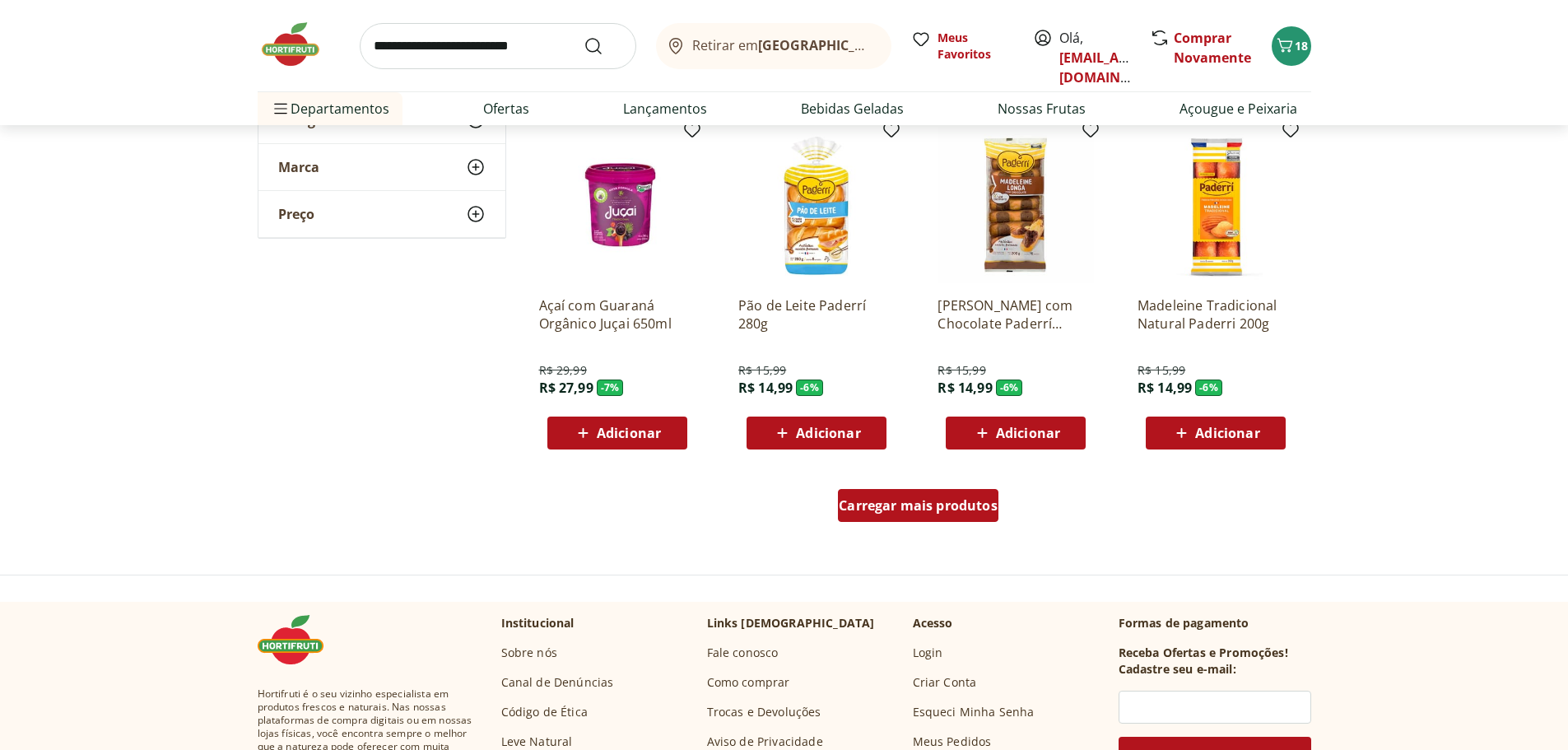
click at [919, 494] on div "Carregar mais produtos" at bounding box center [918, 504] width 161 height 33
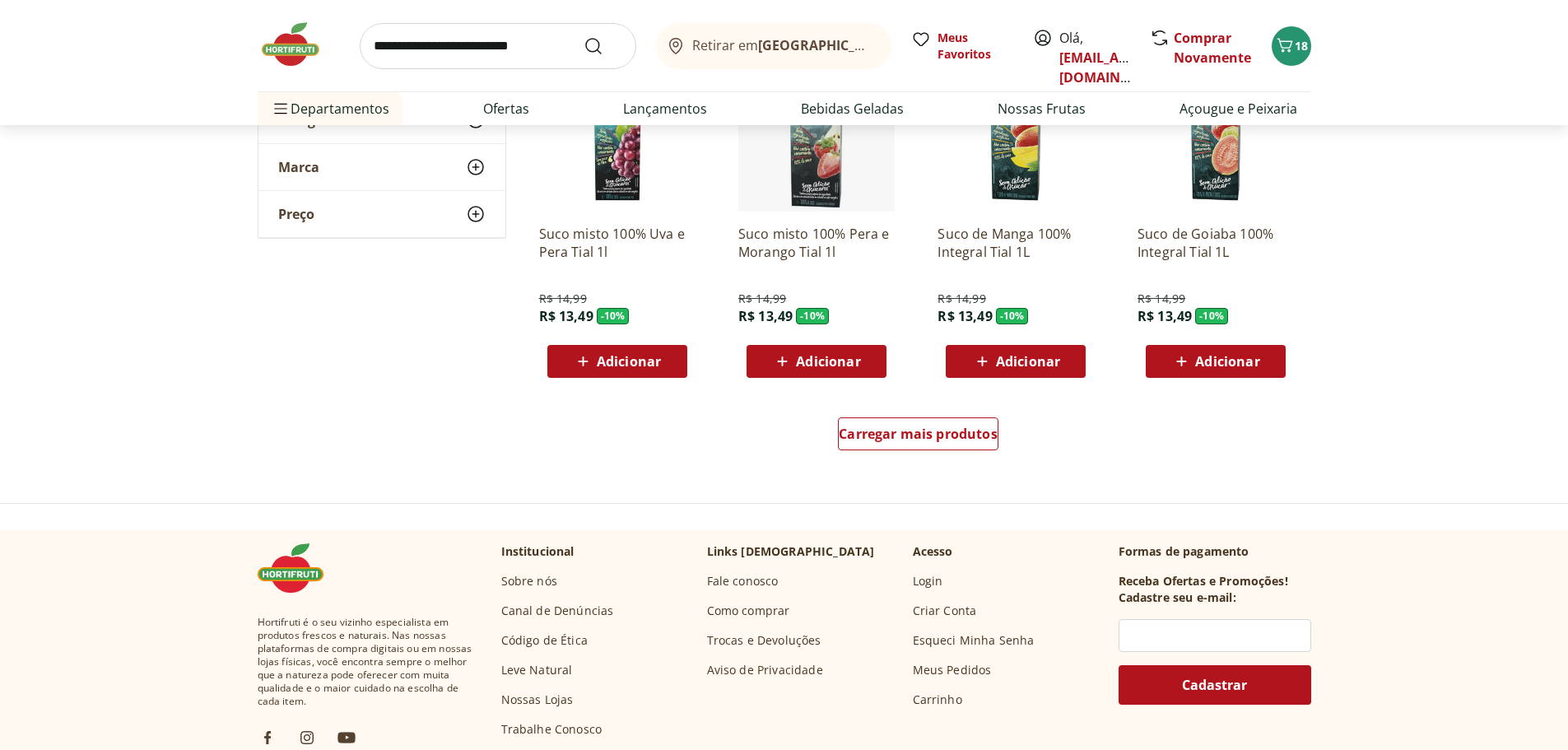
scroll to position [8474, 0]
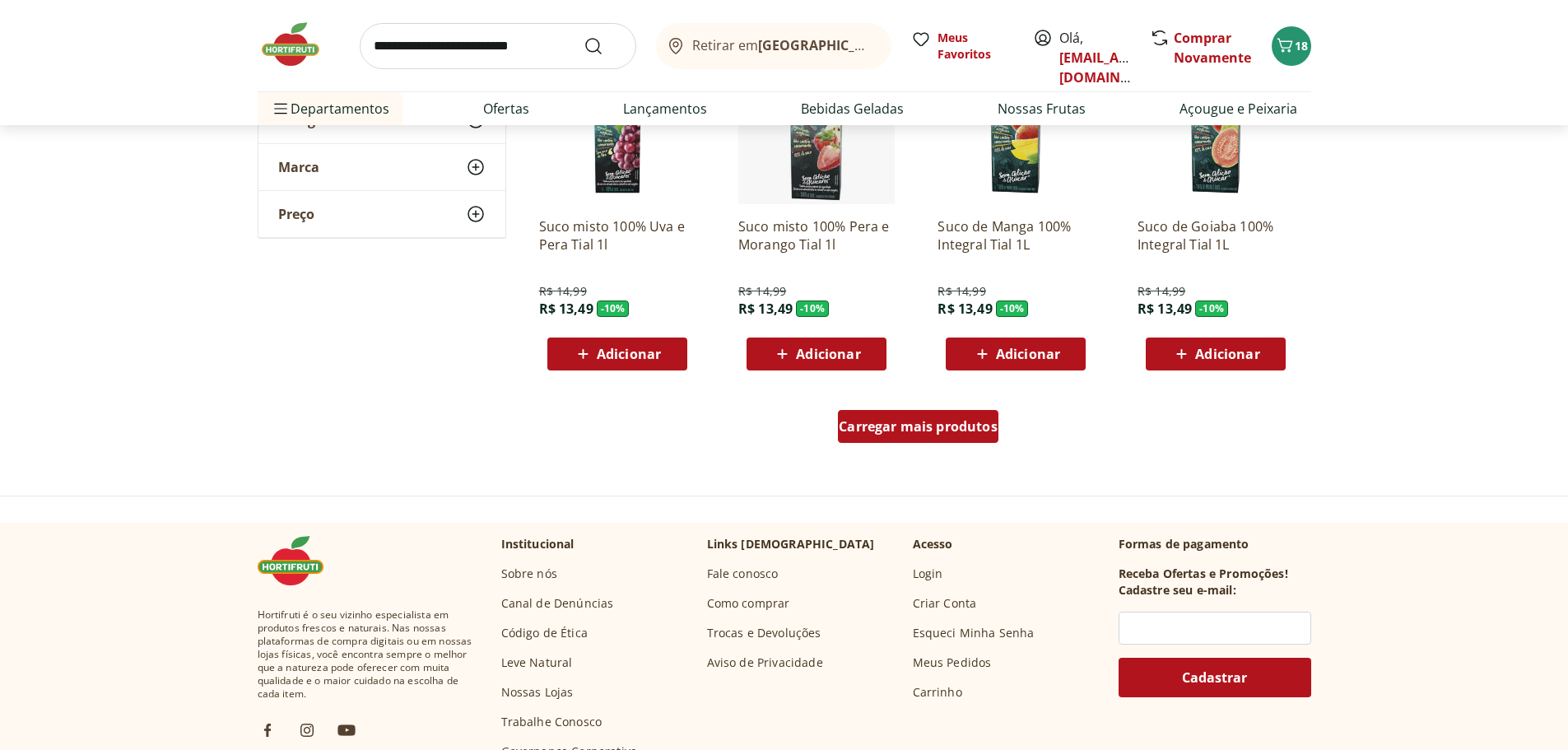
drag, startPoint x: 903, startPoint y: 452, endPoint x: 896, endPoint y: 433, distance: 20.2
click at [902, 450] on div "Carregar mais produtos" at bounding box center [918, 429] width 799 height 79
click at [896, 432] on span "Carregar mais produtos" at bounding box center [918, 425] width 159 height 13
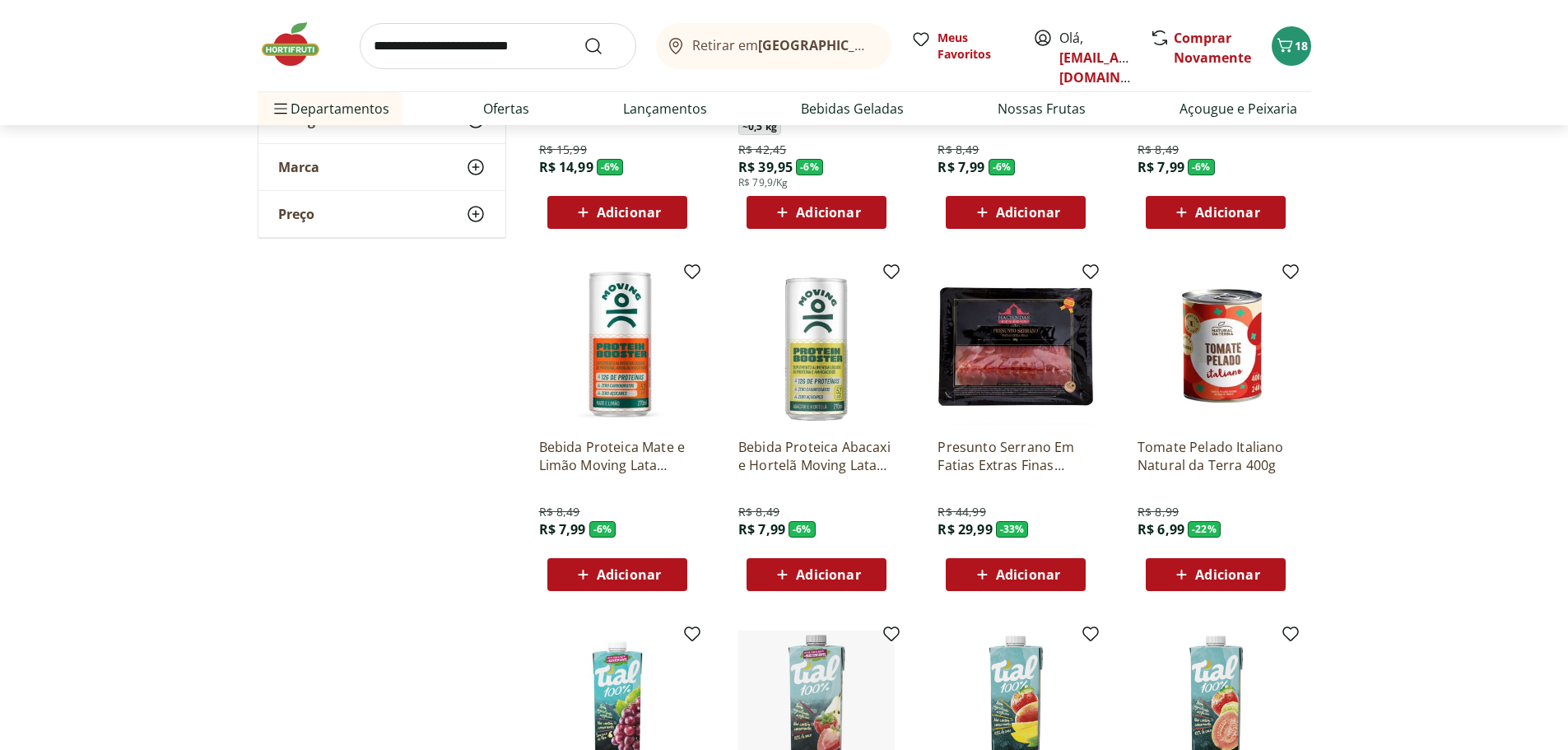
scroll to position [7816, 0]
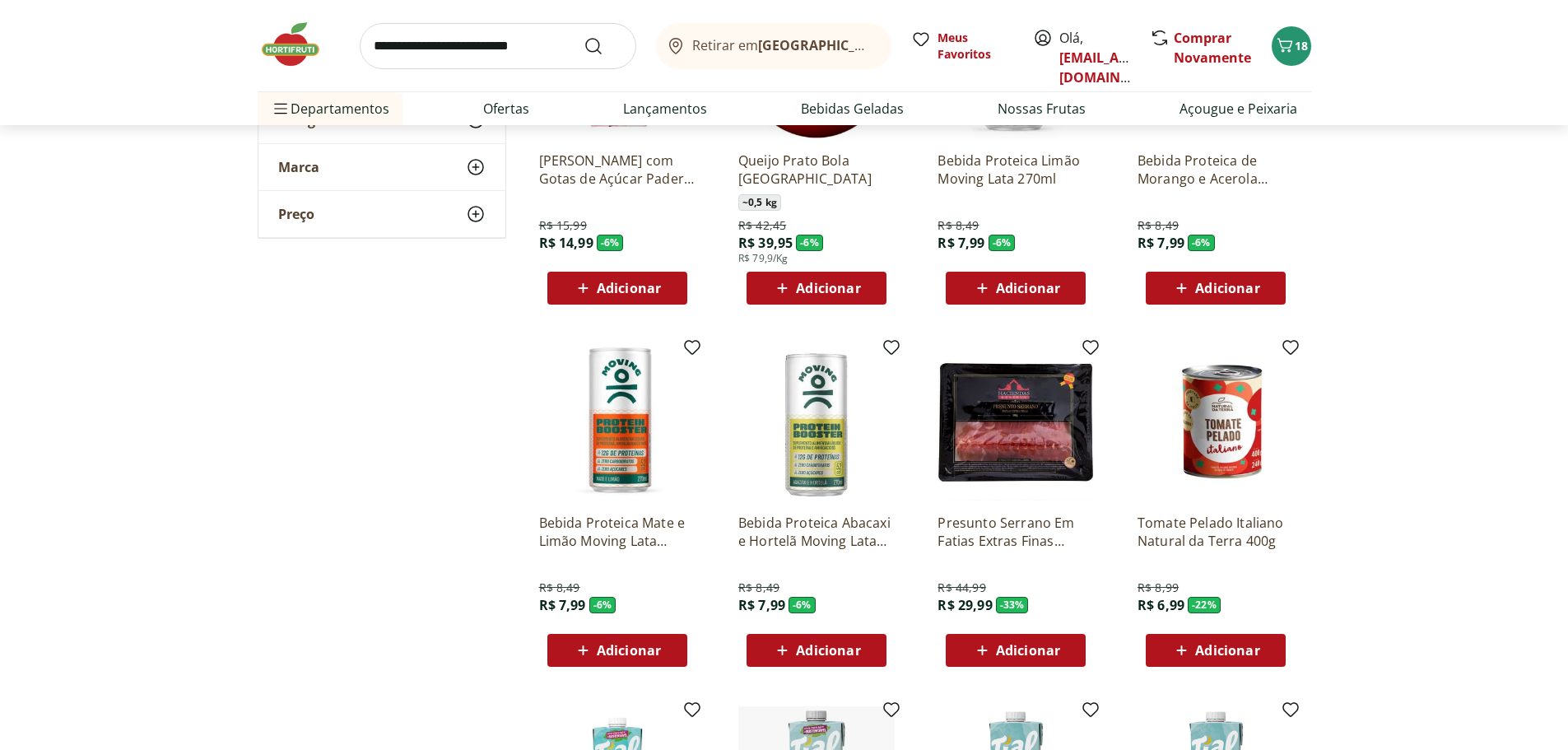
click at [1023, 394] on img at bounding box center [1016, 421] width 156 height 156
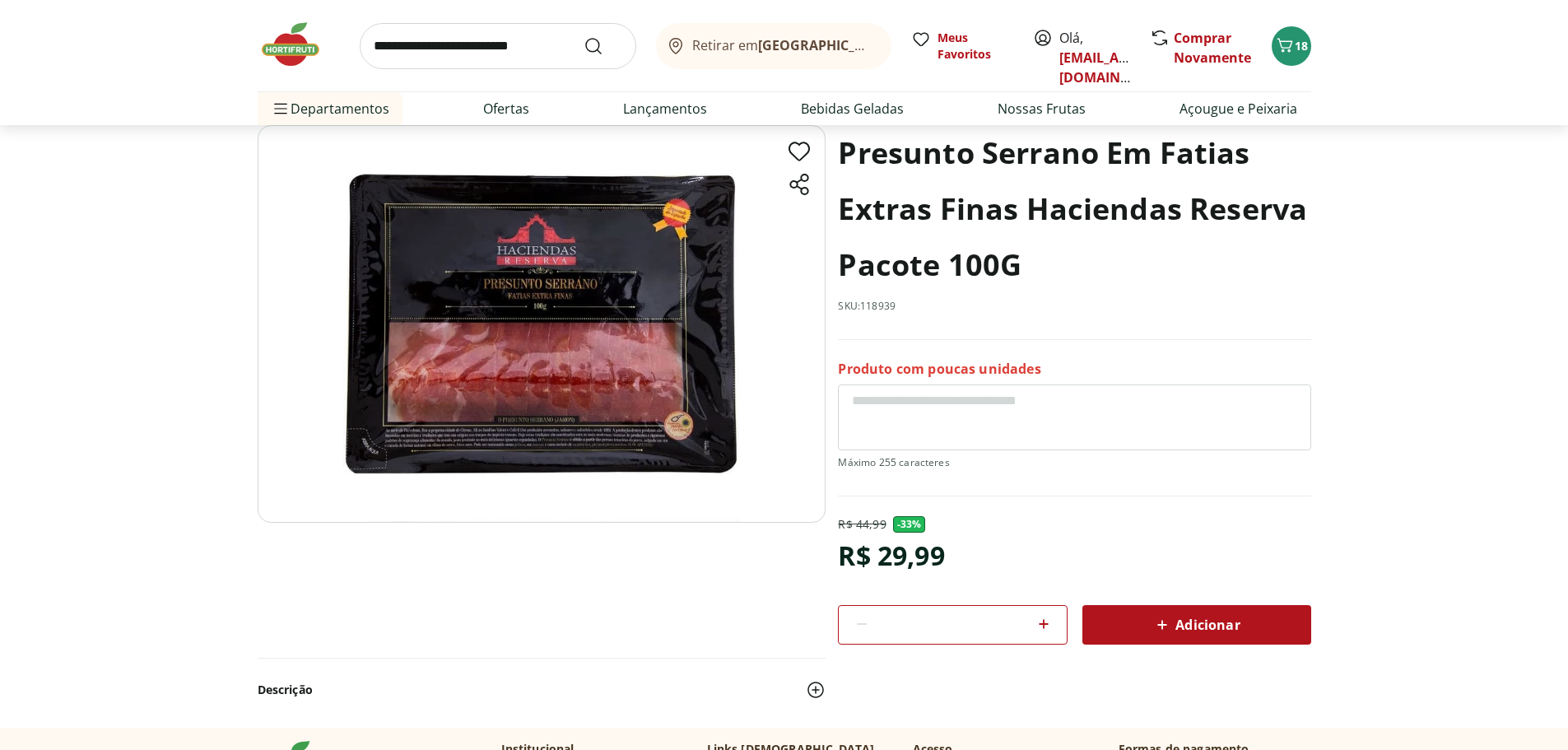
scroll to position [82, 0]
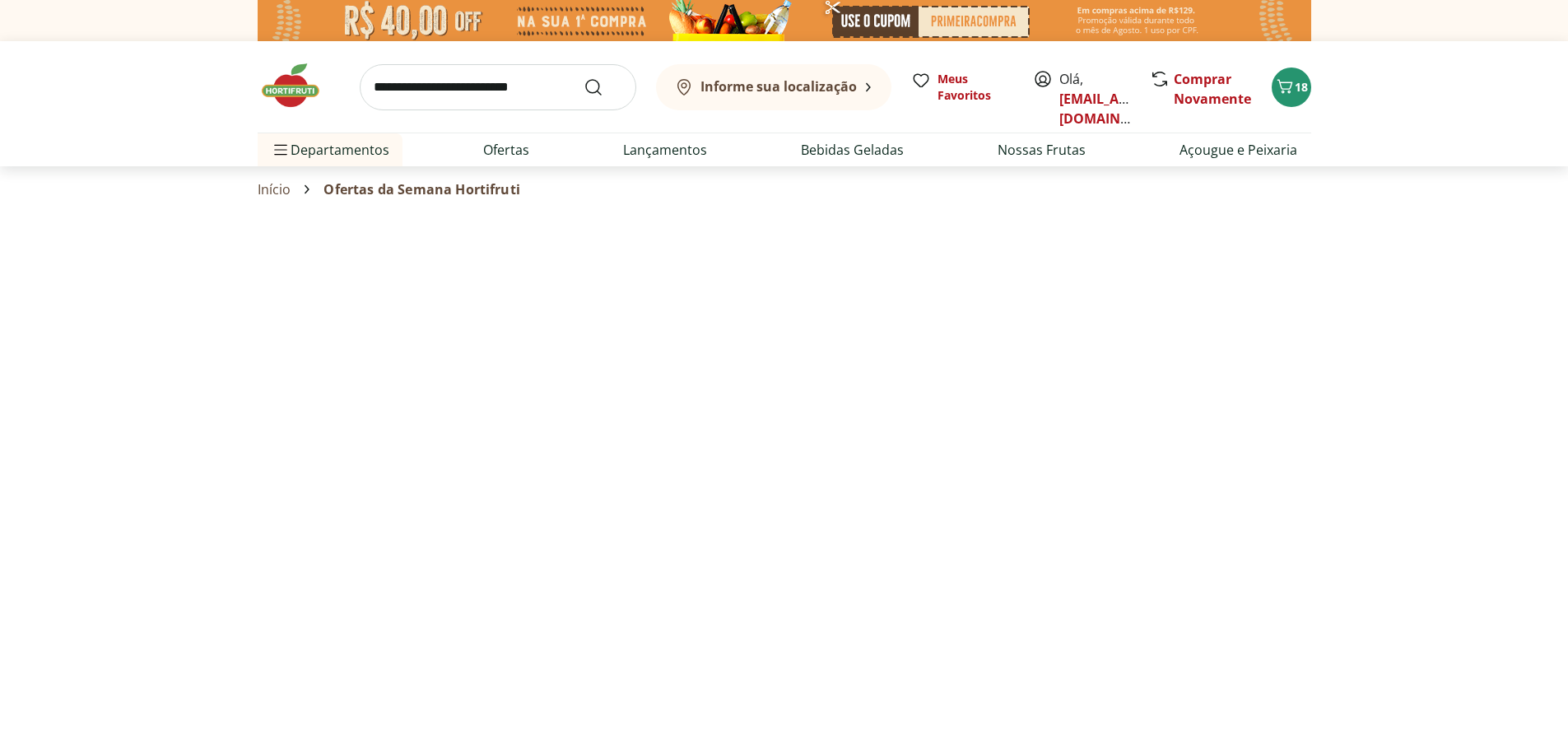
select select "**********"
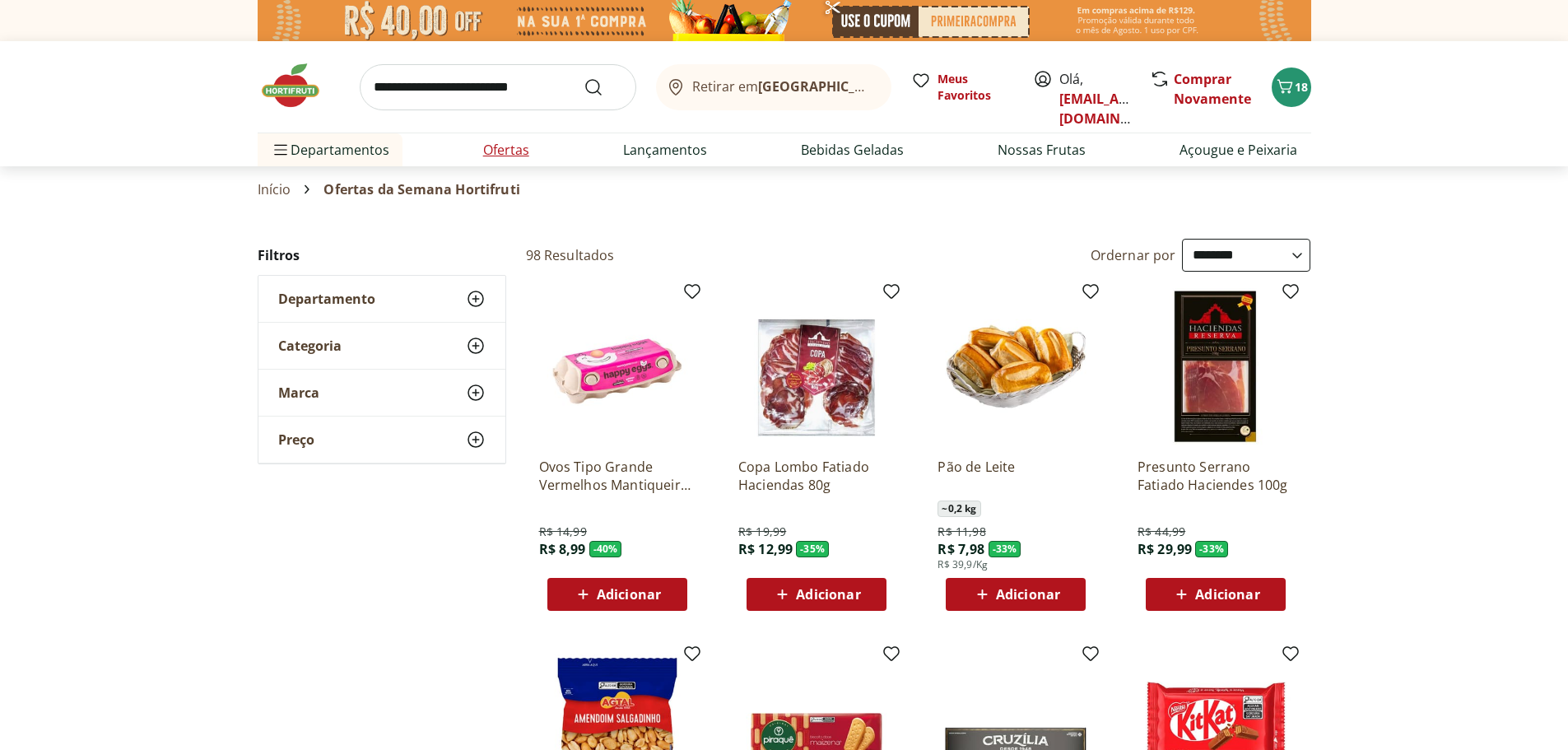
click at [518, 159] on link "Ofertas" at bounding box center [506, 150] width 46 height 20
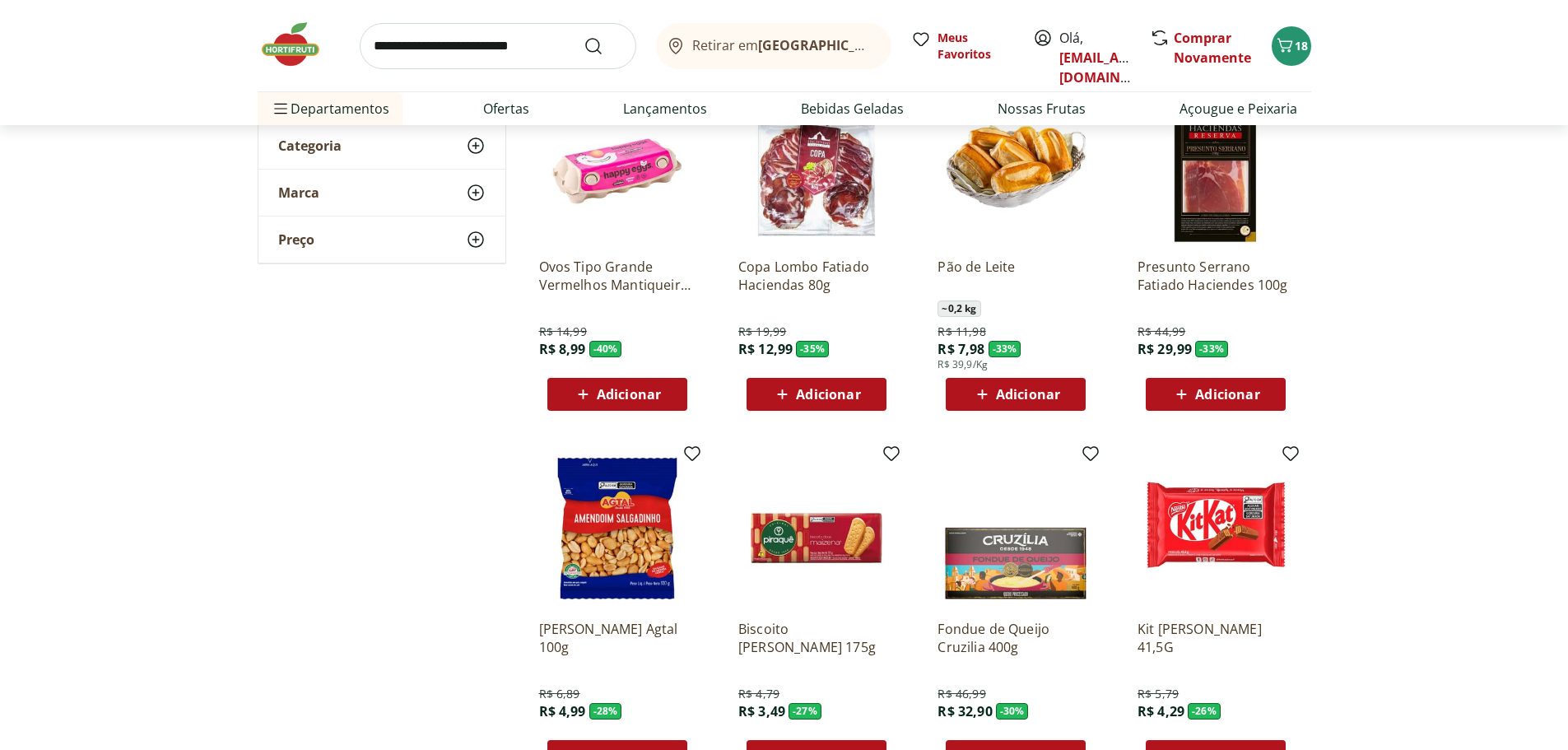
scroll to position [247, 0]
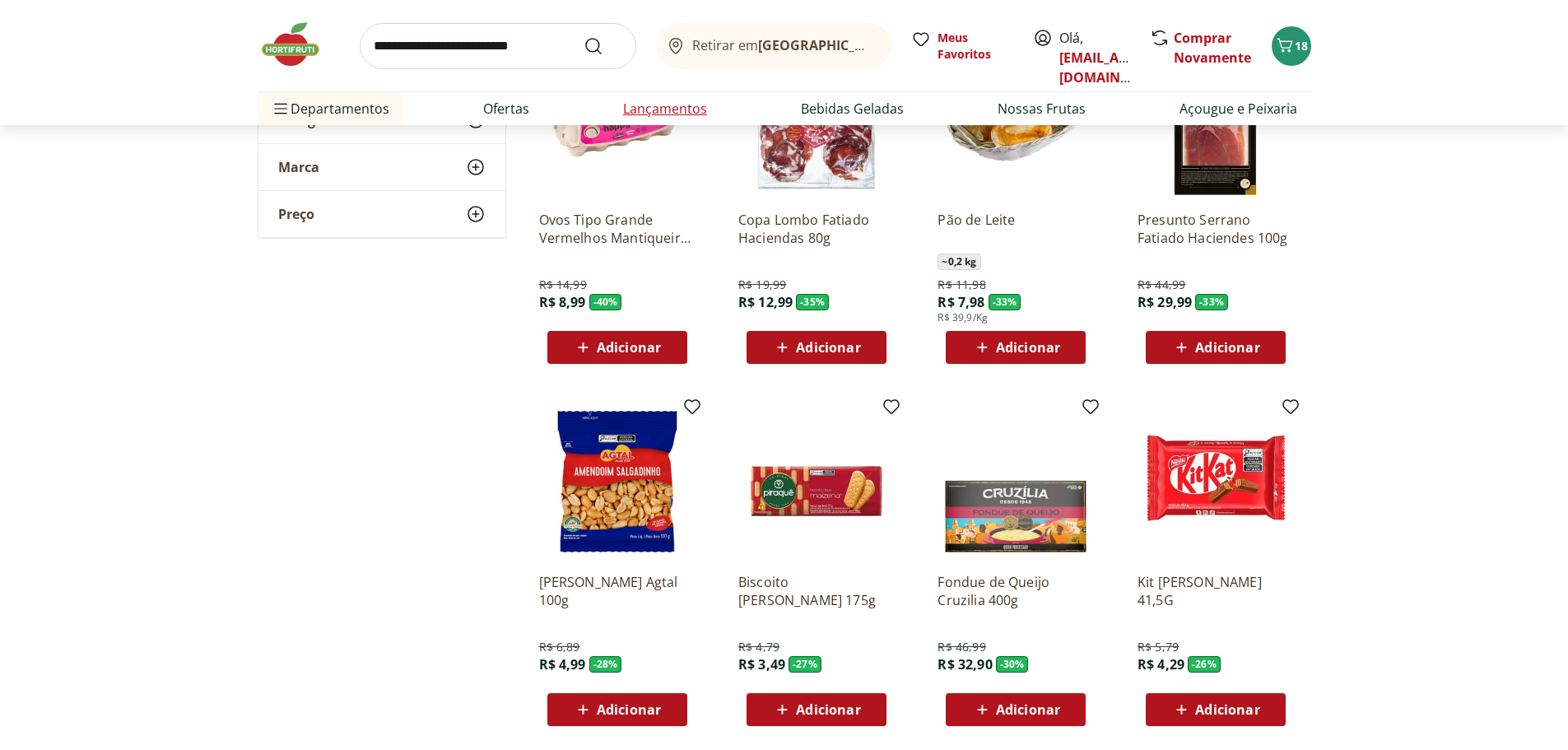
click at [653, 110] on link "Lançamentos" at bounding box center [665, 109] width 84 height 20
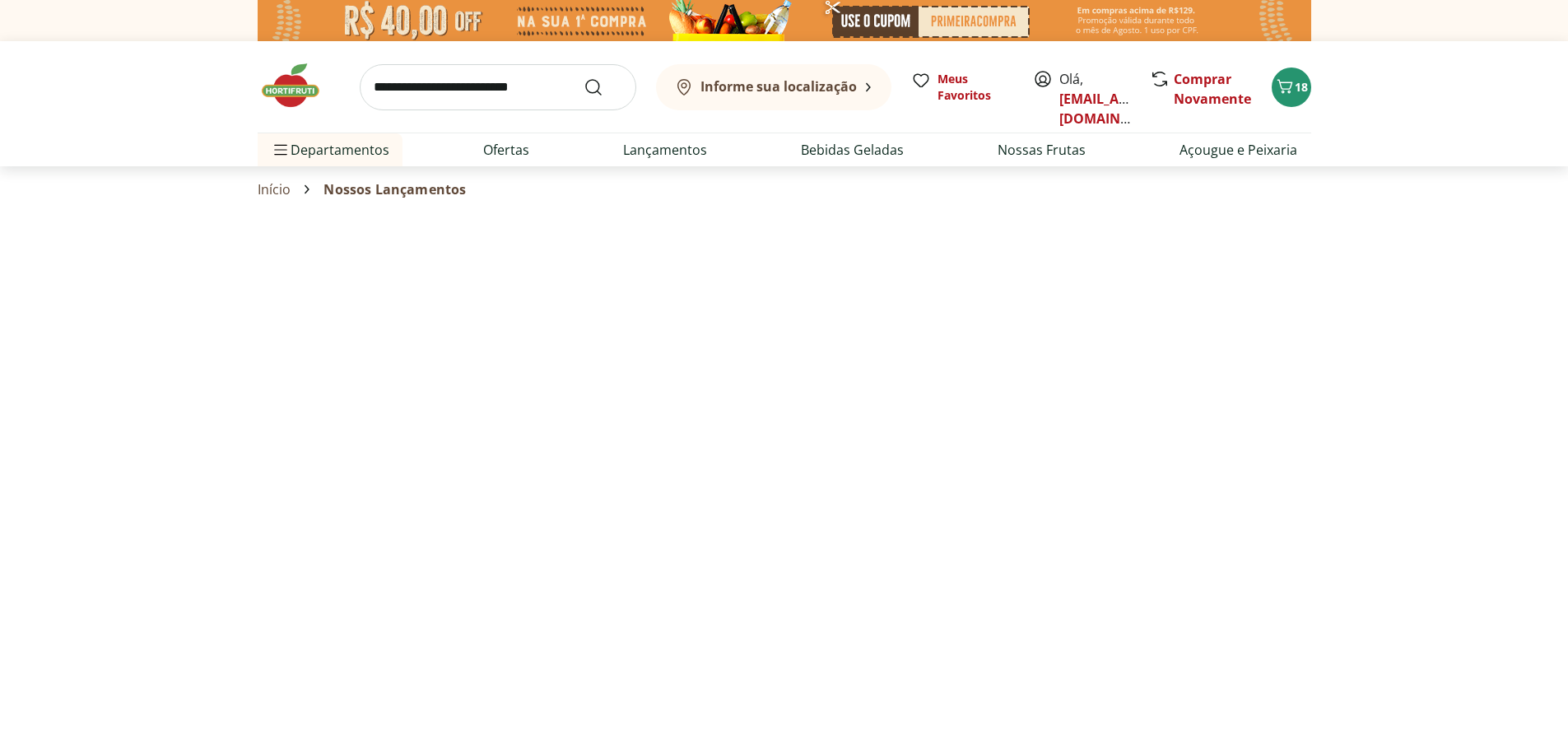
select select "**********"
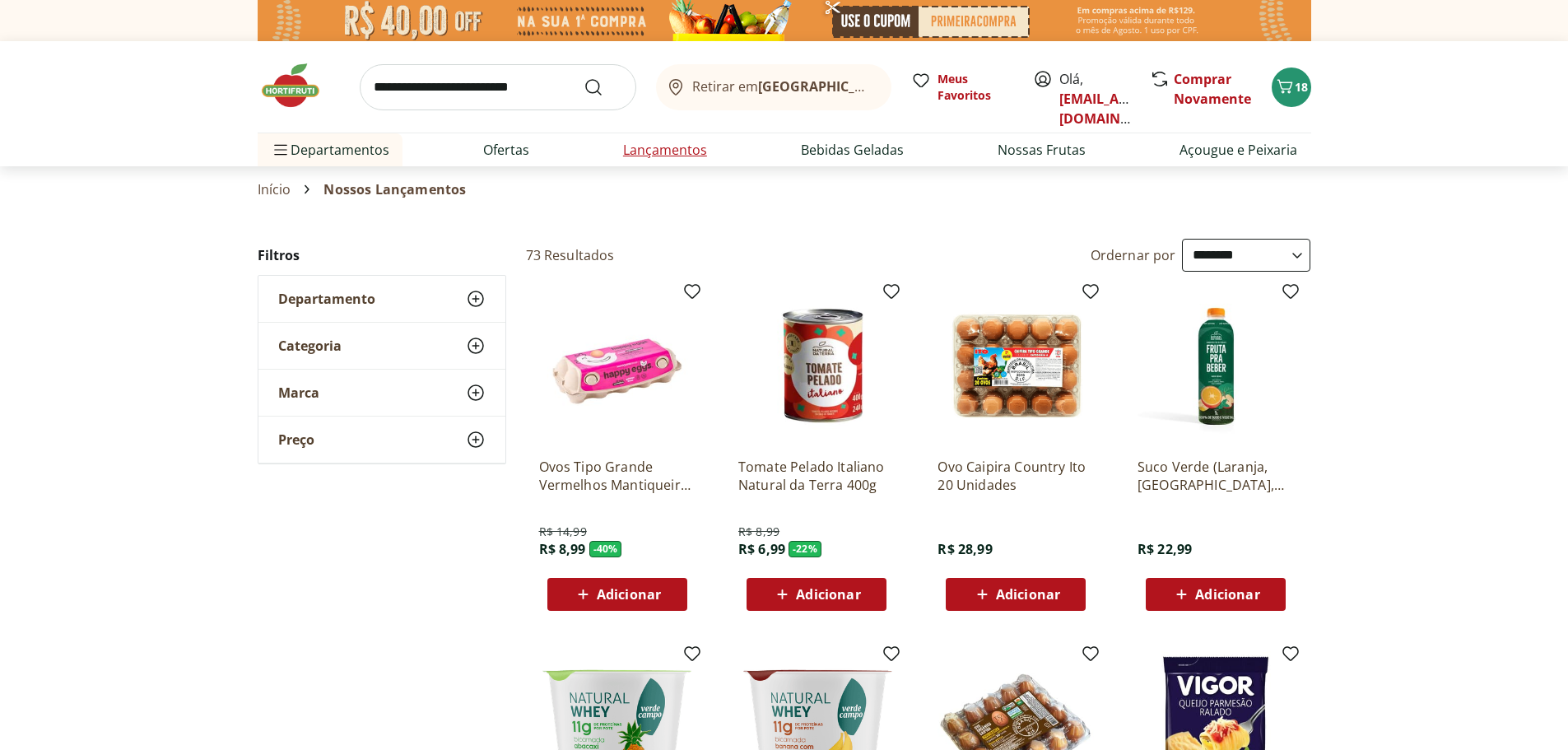
click at [684, 153] on link "Lançamentos" at bounding box center [665, 150] width 84 height 20
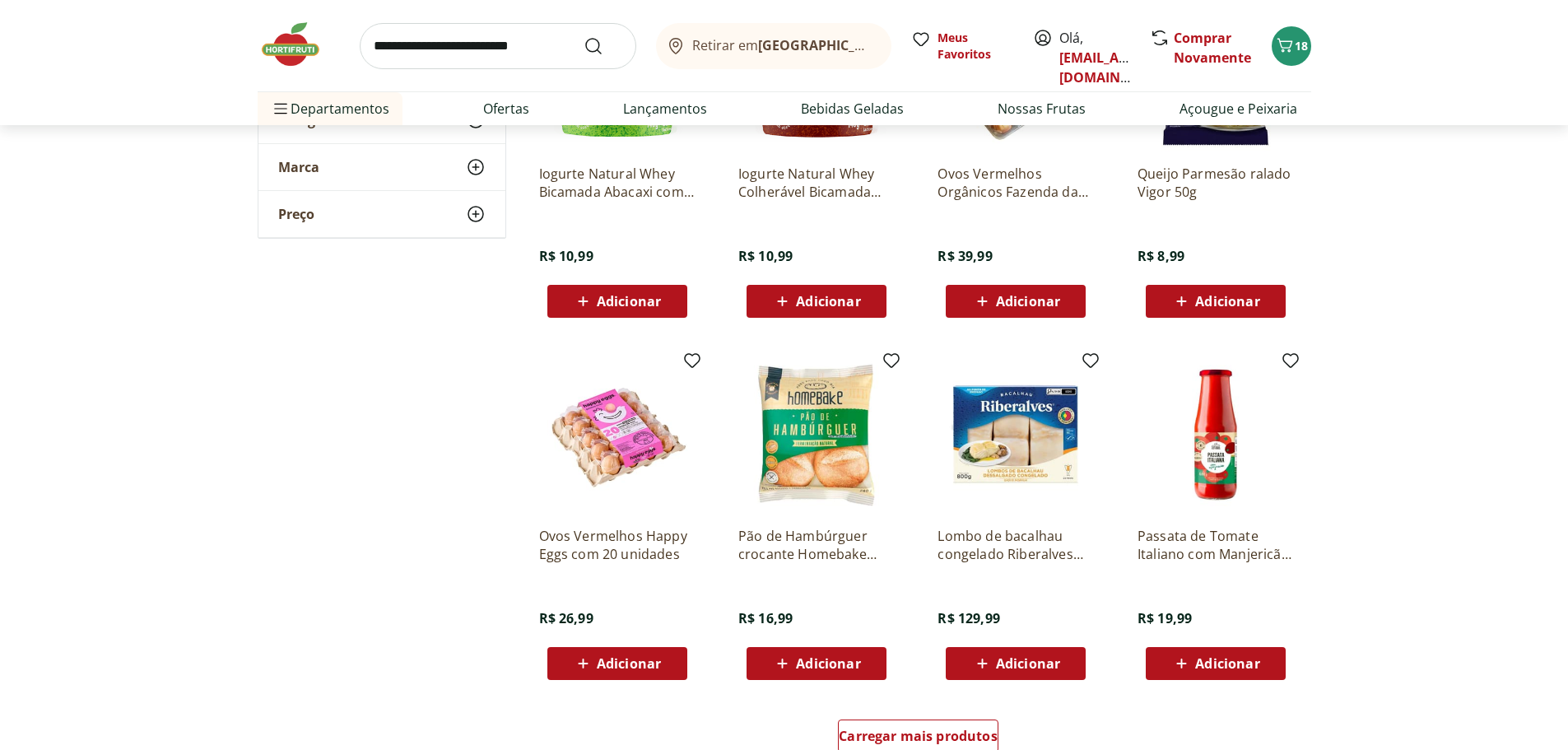
scroll to position [658, 0]
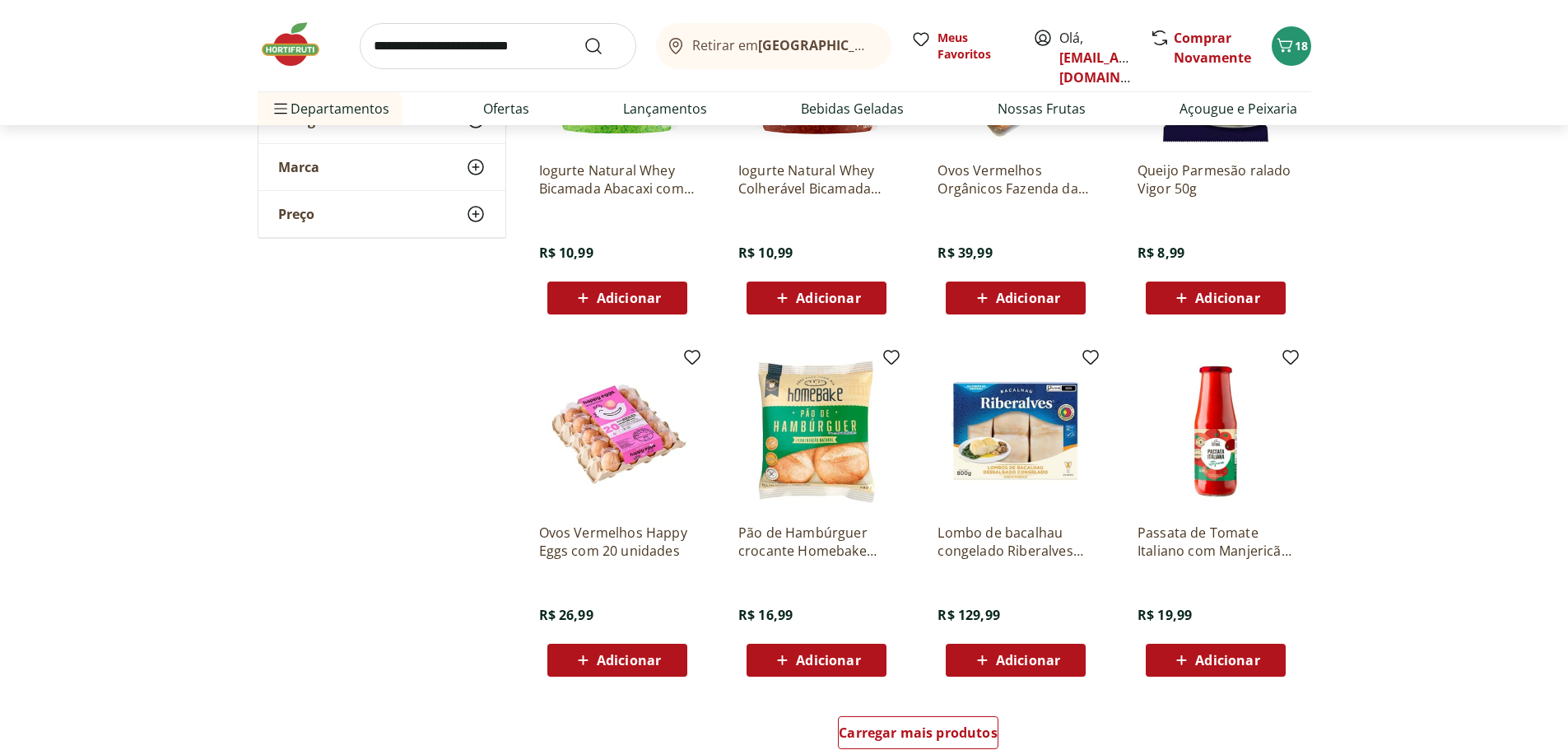
click at [799, 444] on img at bounding box center [817, 432] width 156 height 156
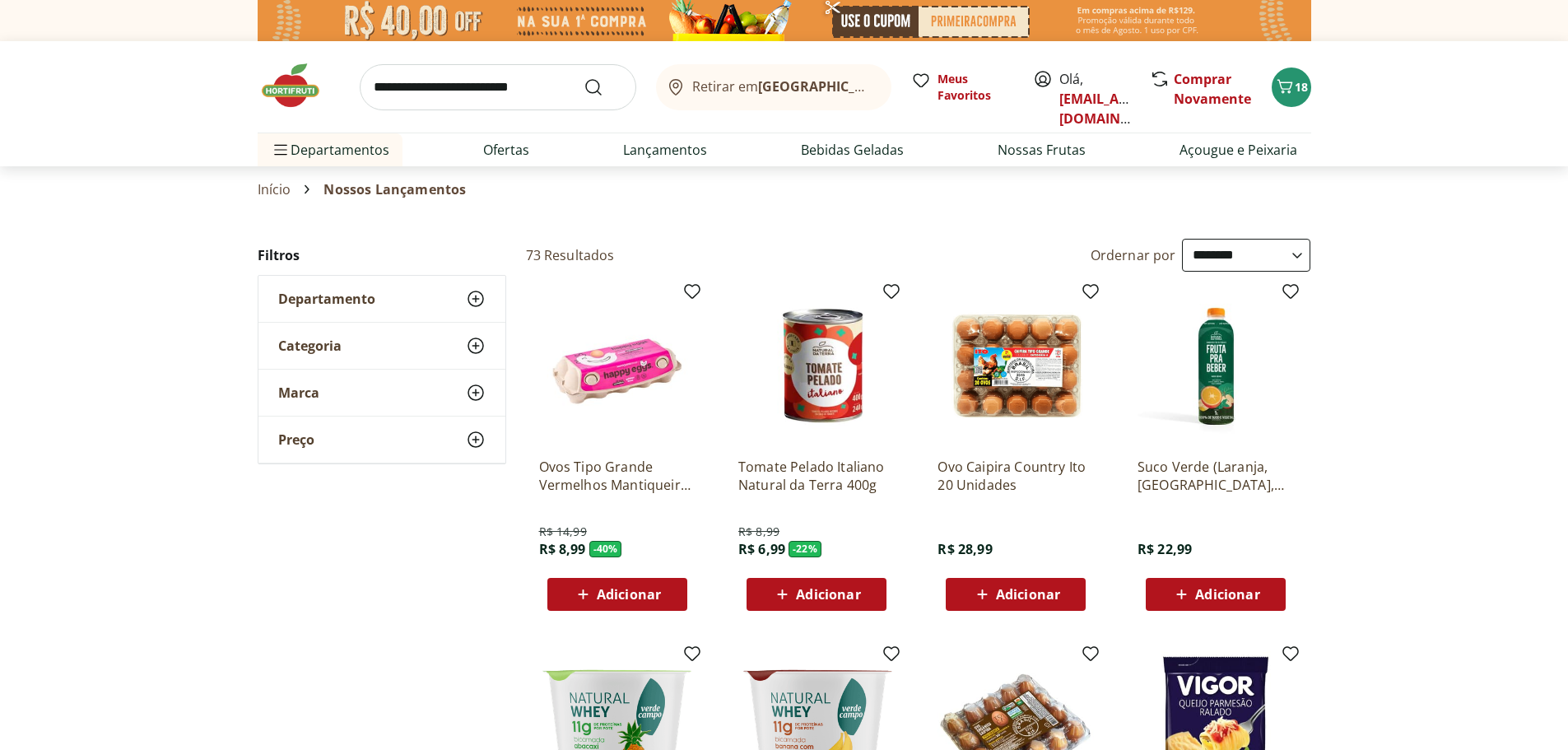
select select "**********"
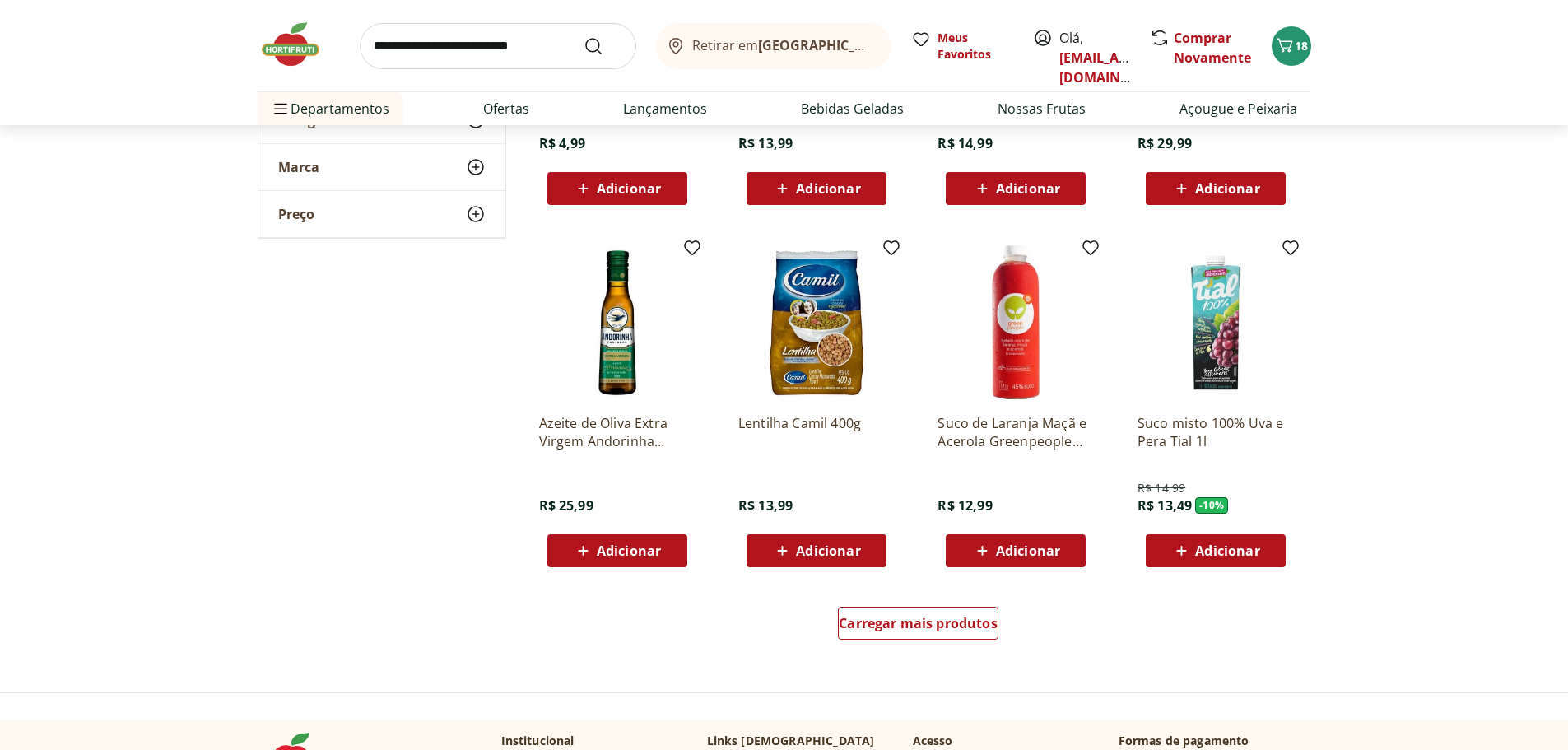
scroll to position [1893, 0]
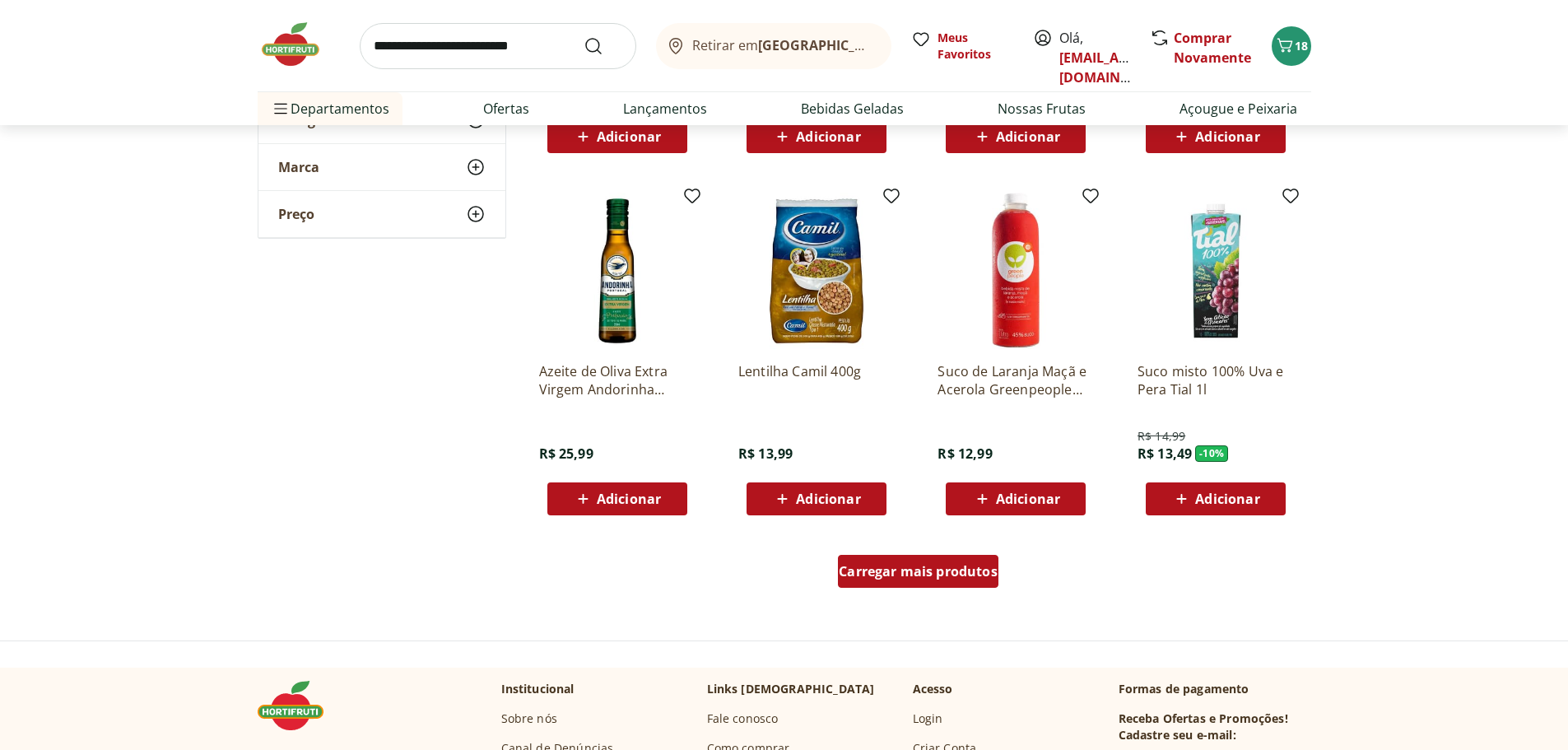
click at [955, 562] on div "Carregar mais produtos" at bounding box center [918, 570] width 161 height 33
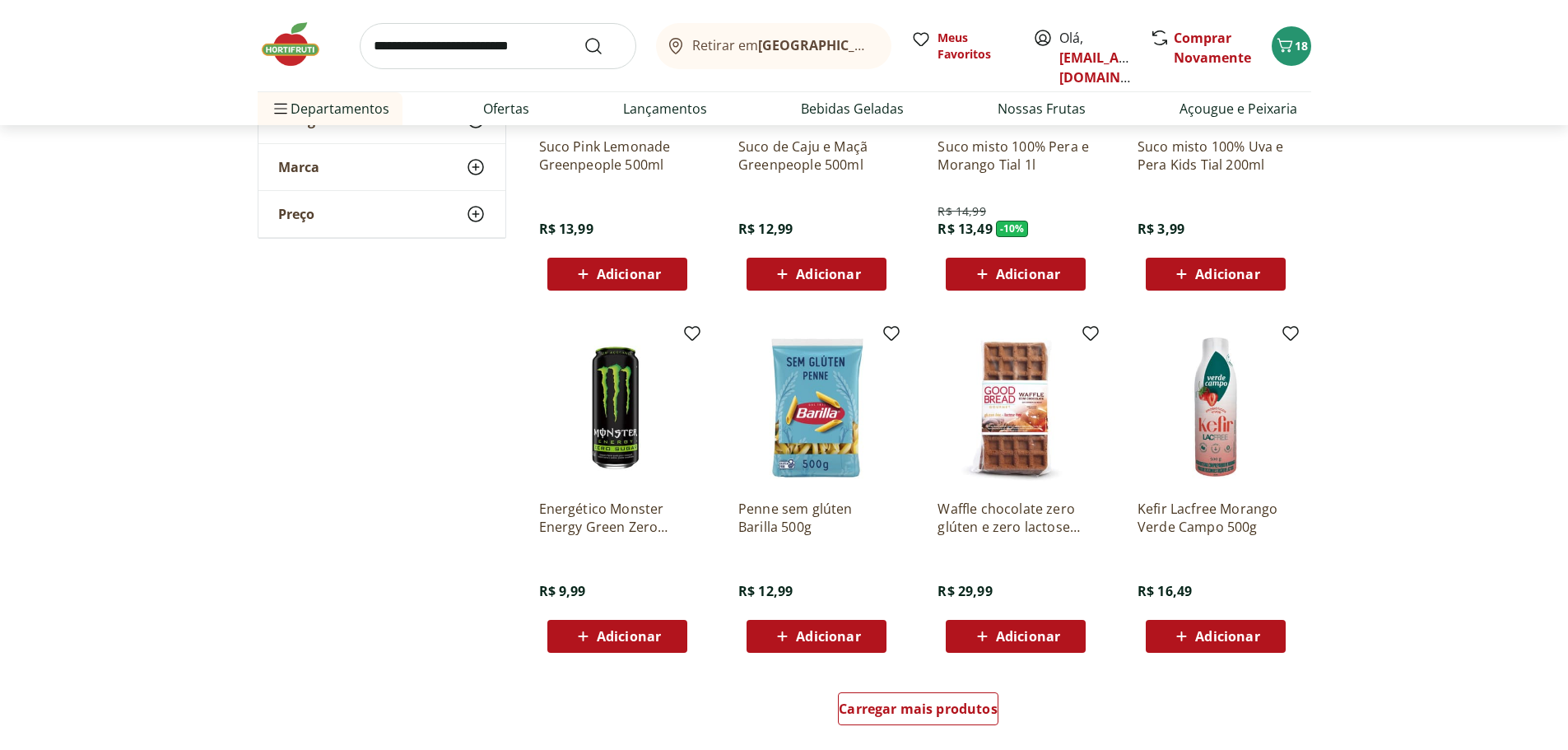
scroll to position [2880, 0]
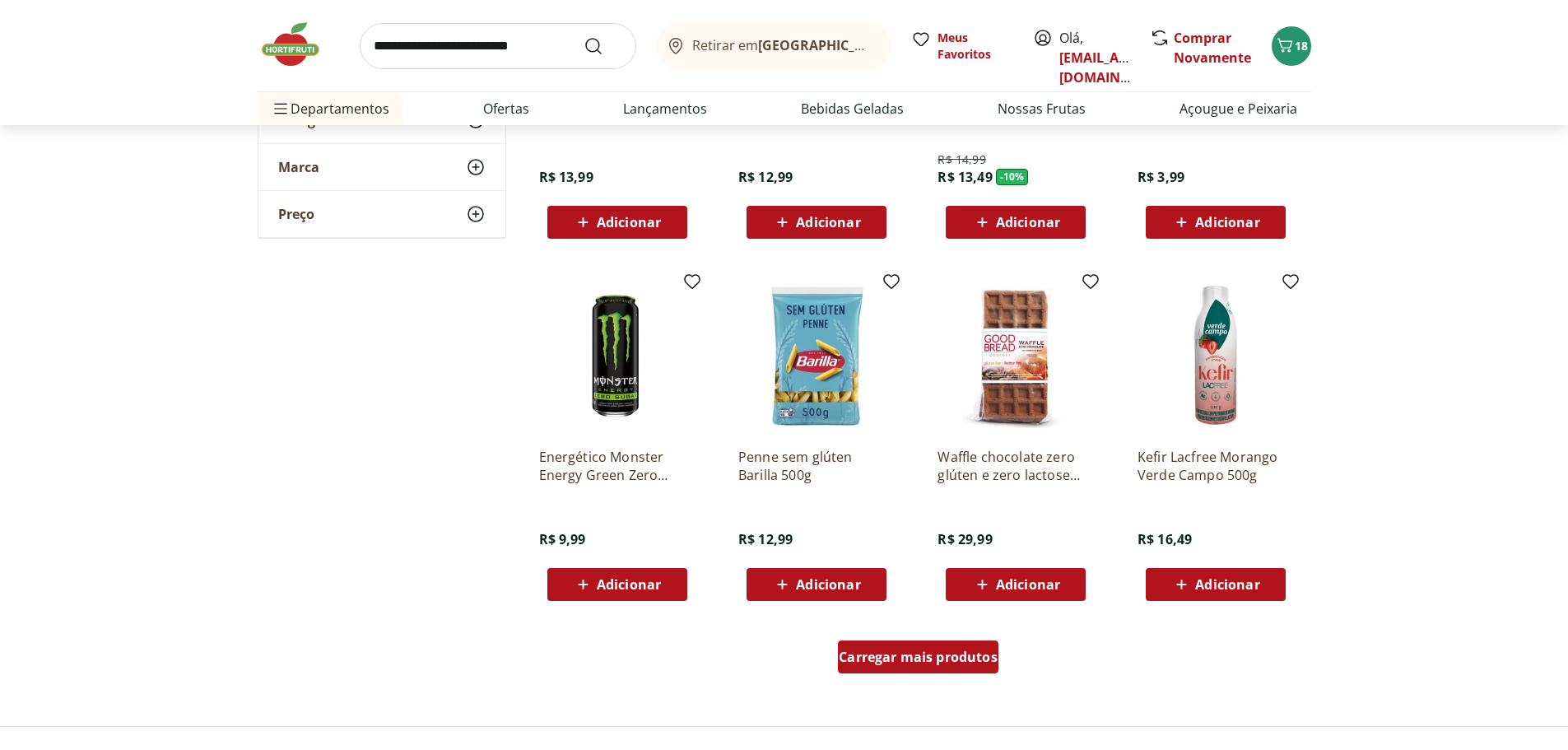
click at [943, 656] on span "Carregar mais produtos" at bounding box center [918, 656] width 159 height 13
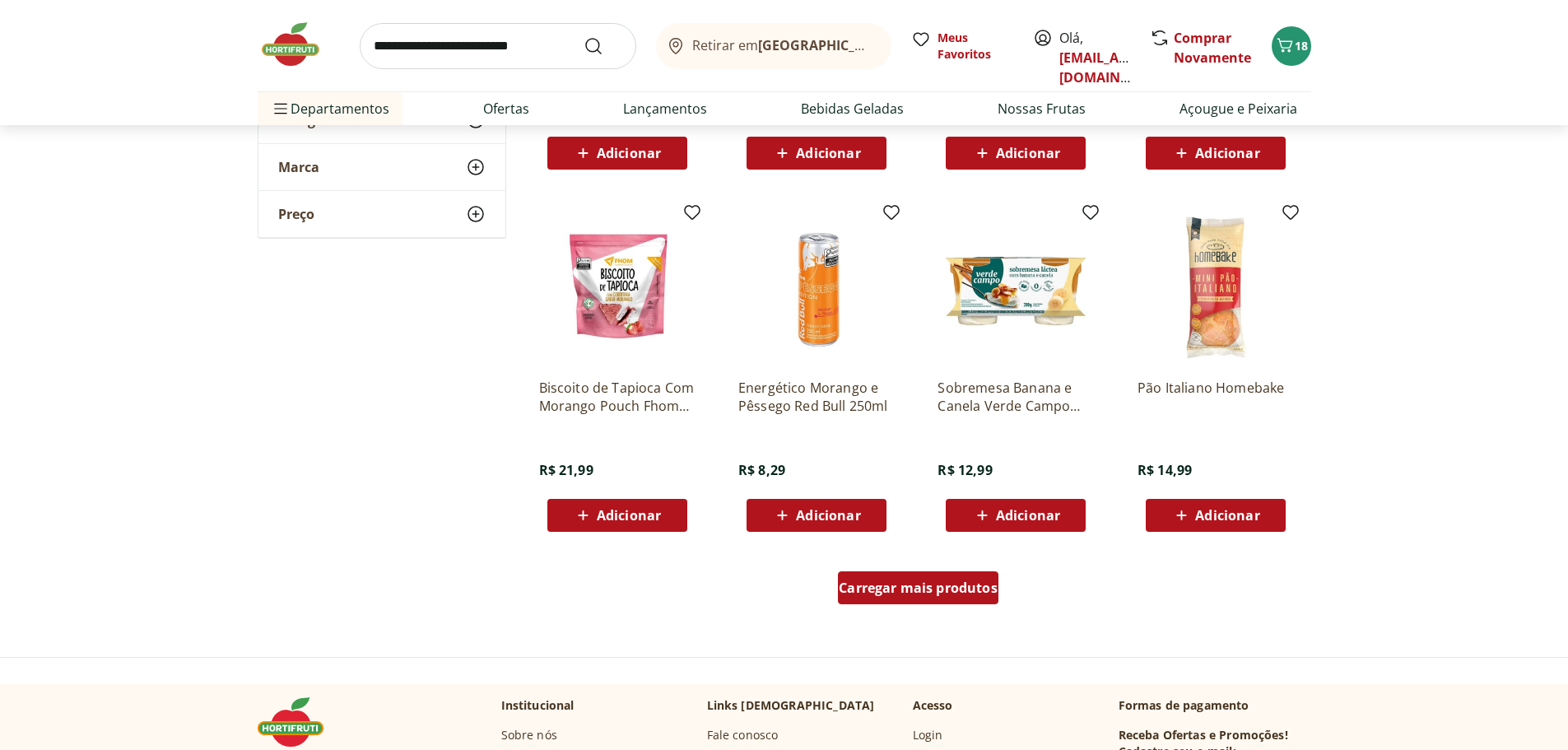
scroll to position [4031, 0]
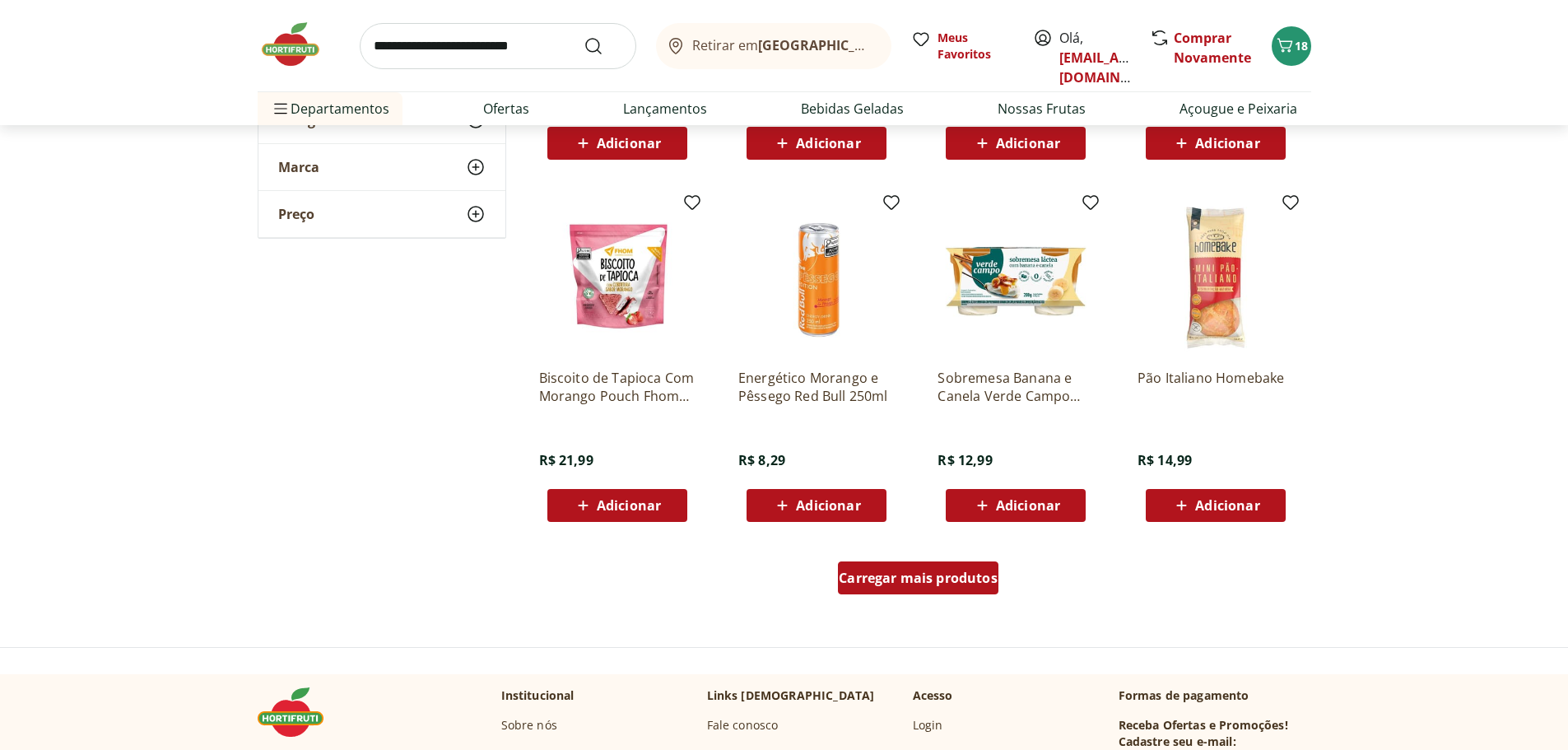
click at [961, 582] on span "Carregar mais produtos" at bounding box center [918, 577] width 159 height 13
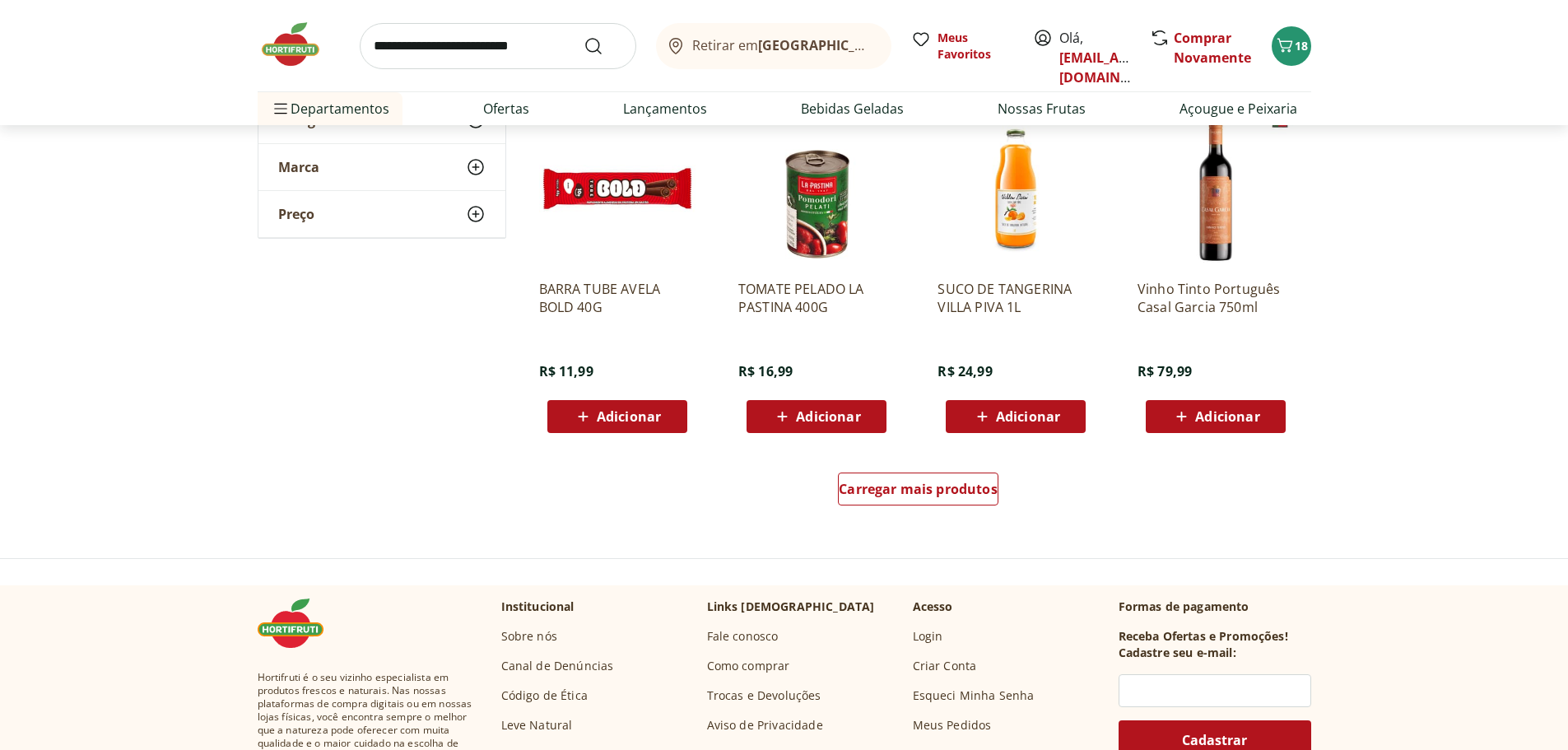
scroll to position [5266, 0]
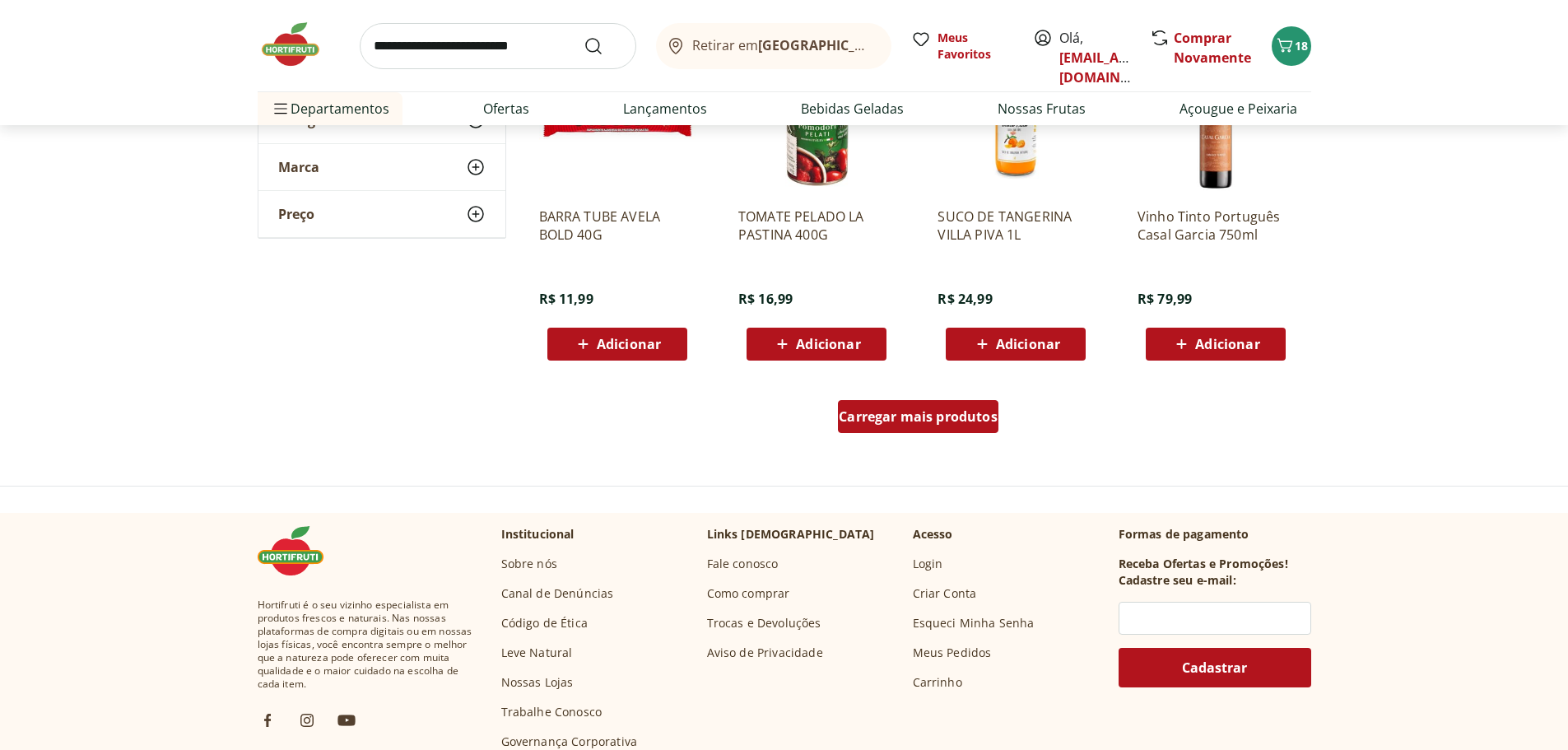
click at [907, 421] on span "Carregar mais produtos" at bounding box center [918, 415] width 159 height 13
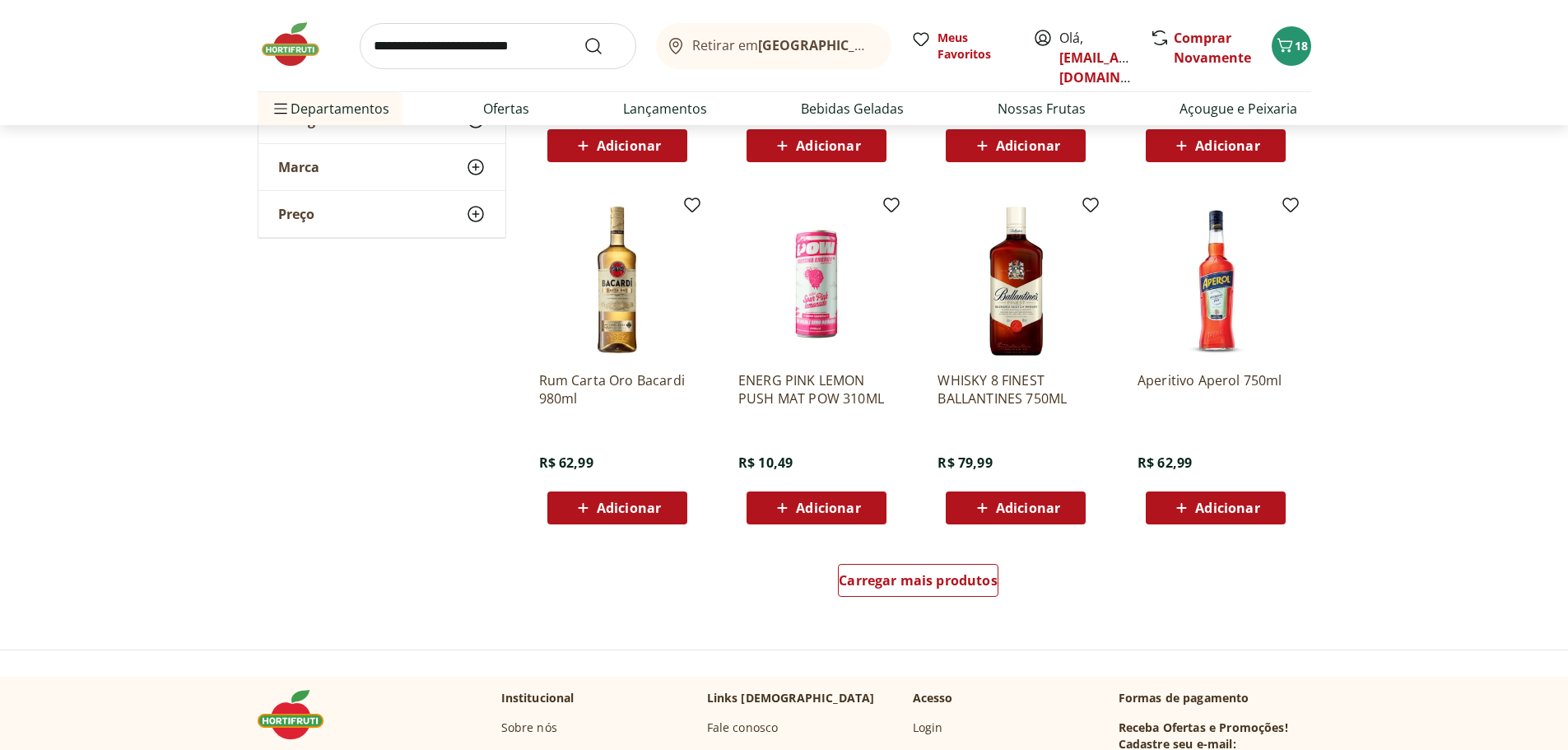
scroll to position [6253, 0]
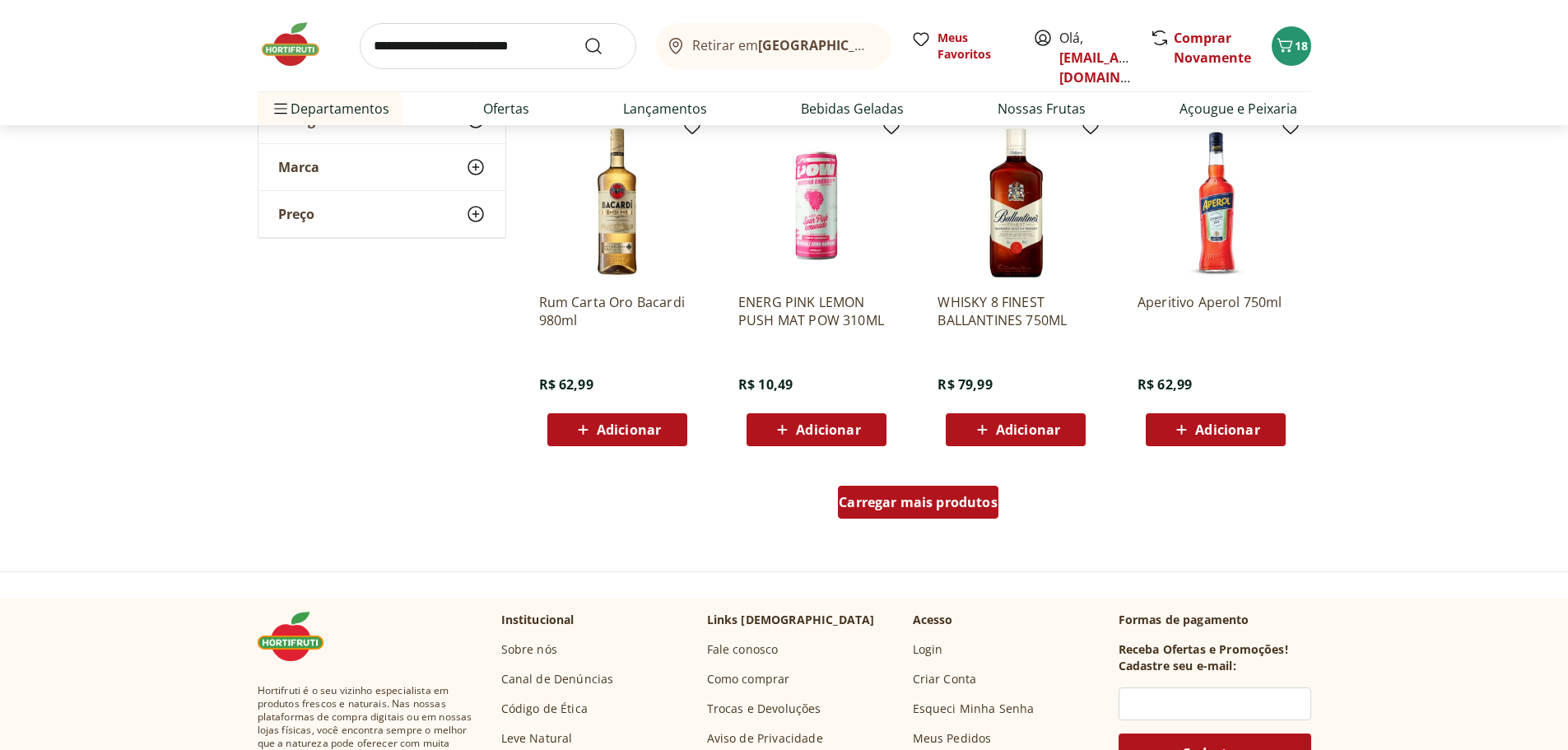
click at [958, 495] on span "Carregar mais produtos" at bounding box center [918, 501] width 159 height 13
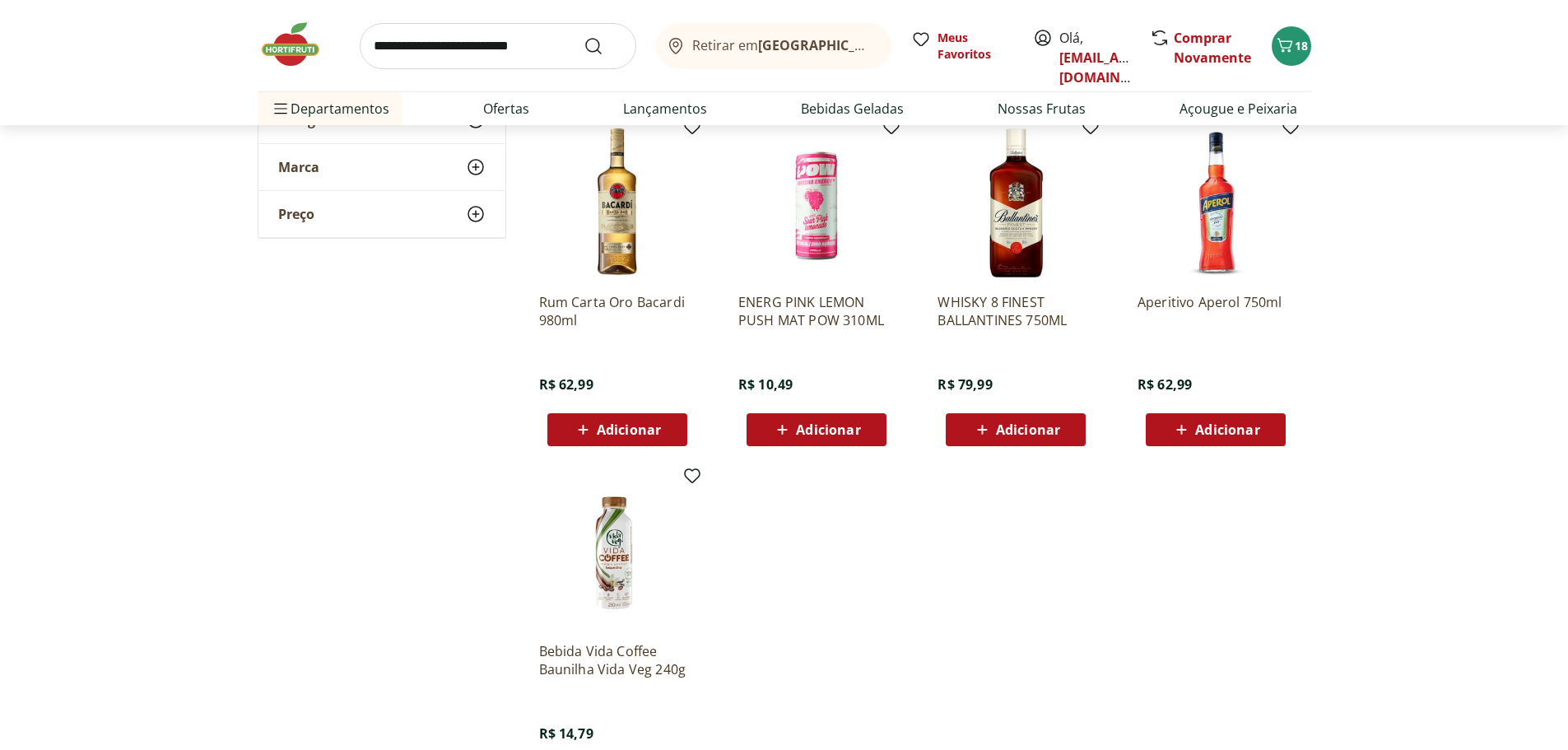
scroll to position [6417, 0]
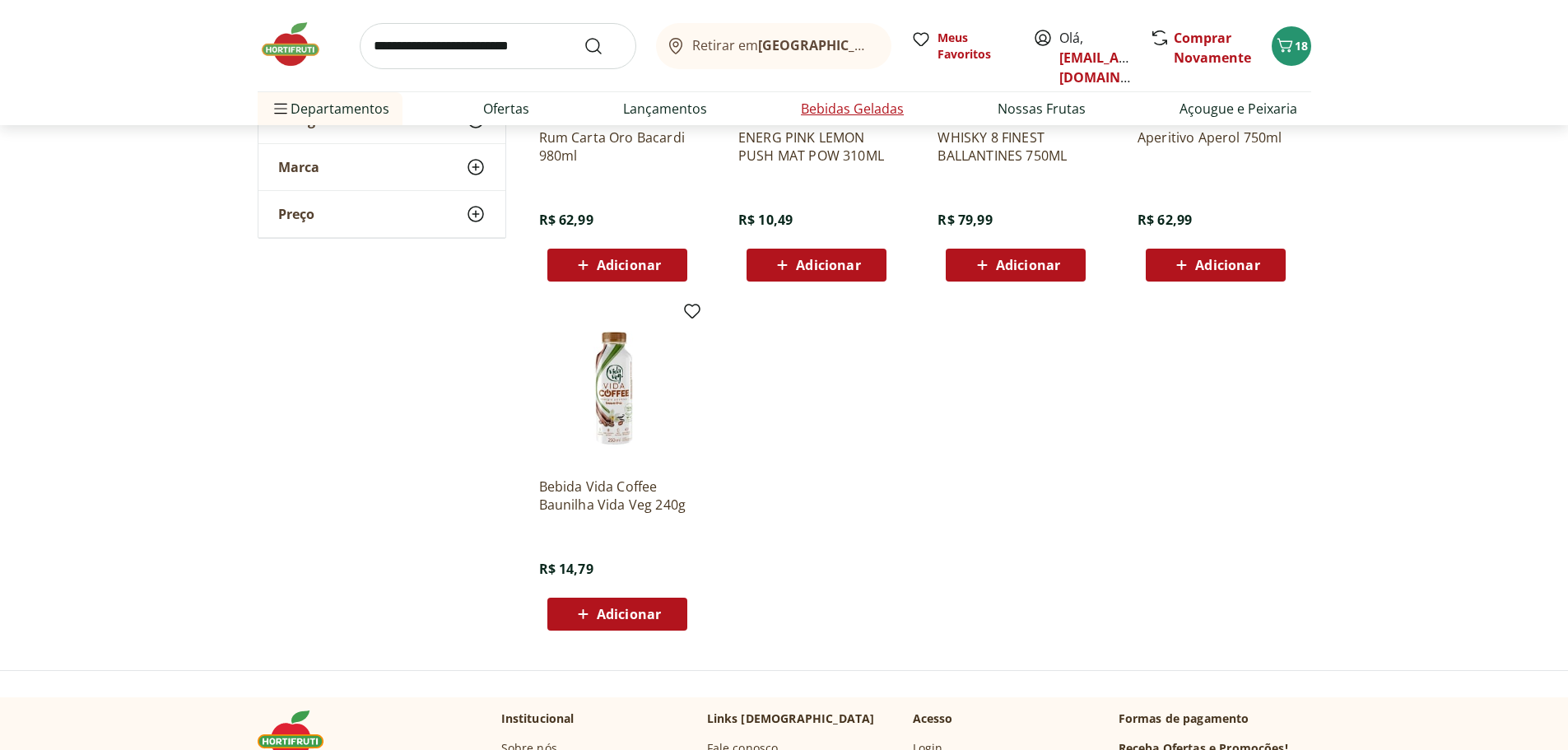
click at [820, 108] on link "Bebidas Geladas" at bounding box center [852, 109] width 103 height 20
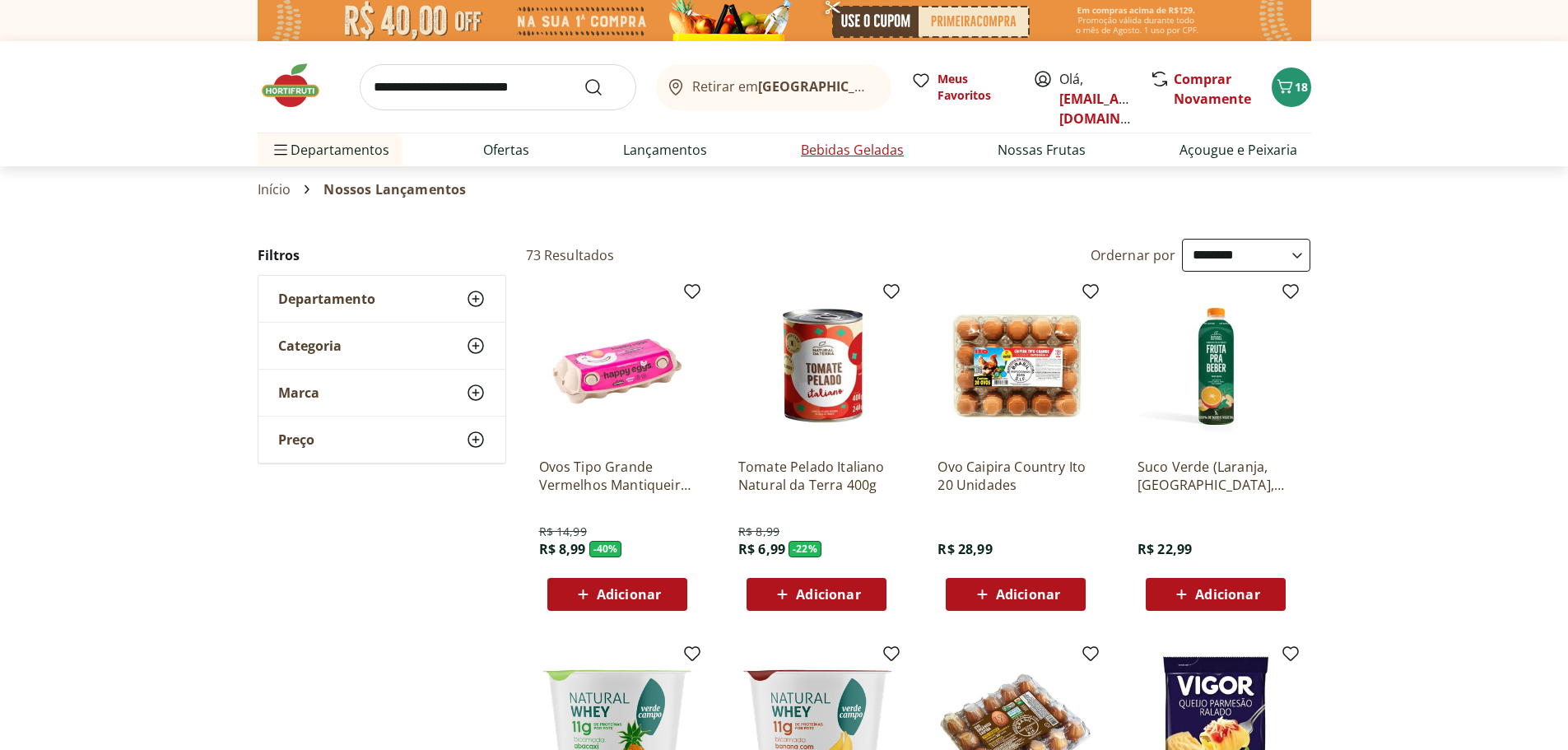
select select "**********"
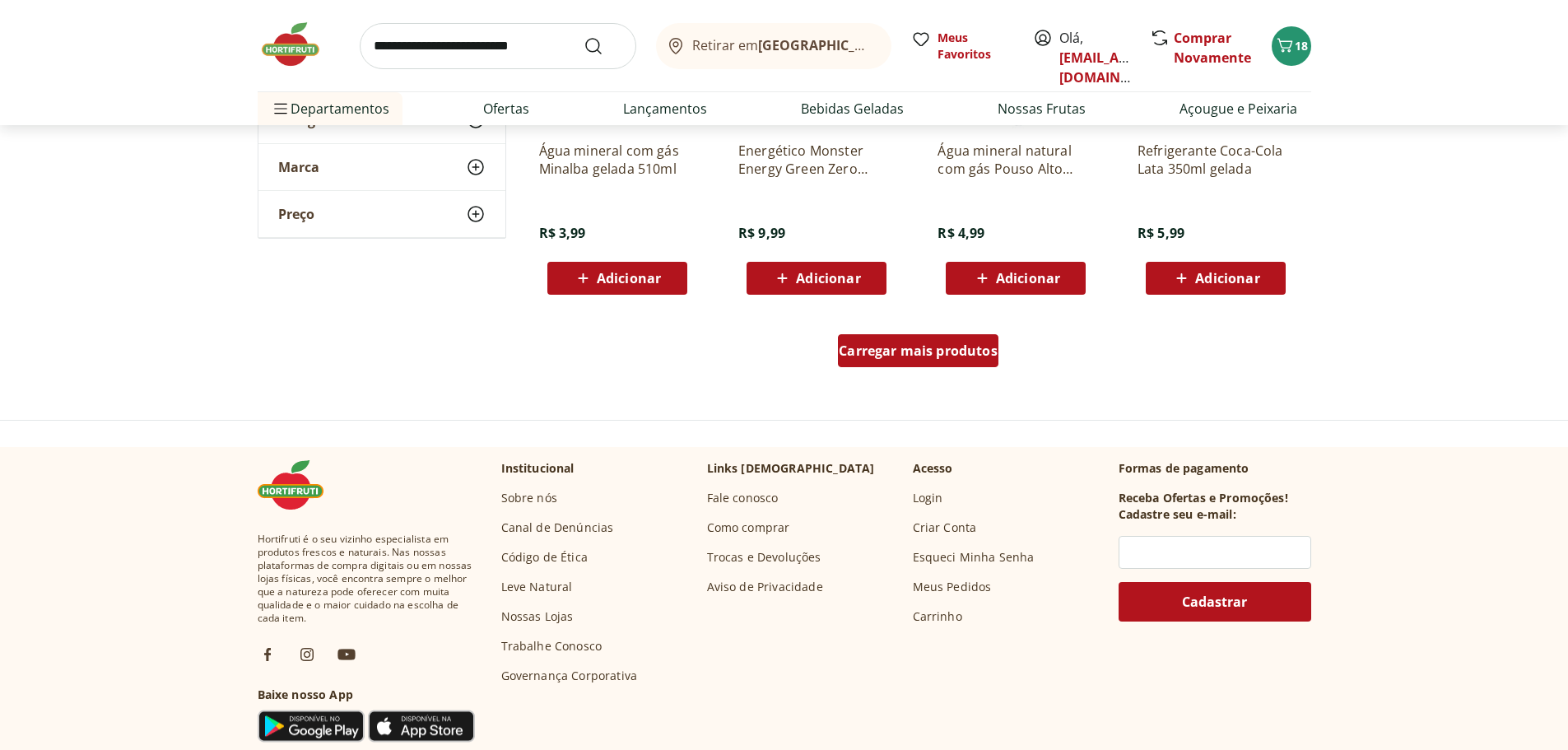
scroll to position [987, 0]
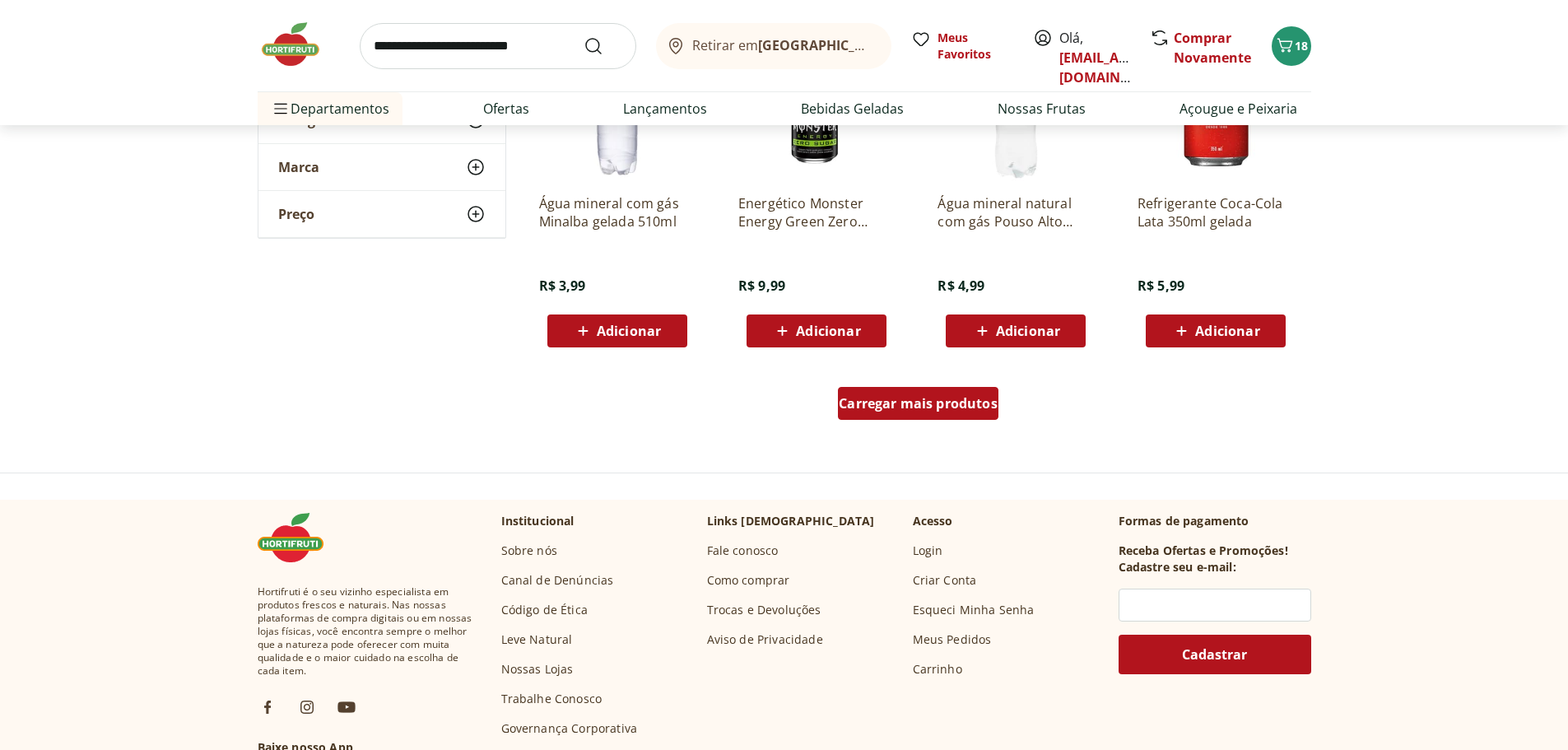
click at [898, 402] on span "Carregar mais produtos" at bounding box center [918, 403] width 159 height 13
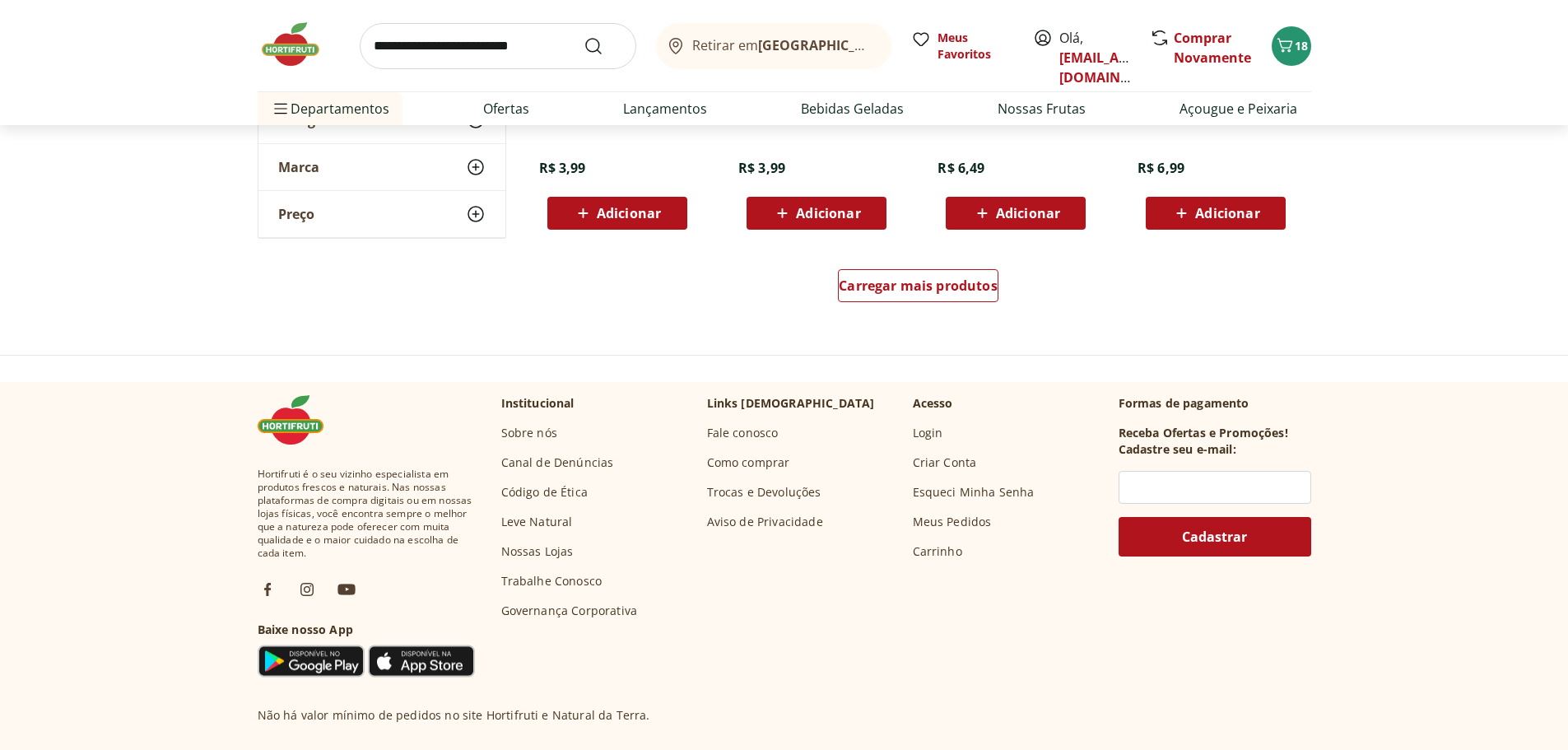
scroll to position [2221, 0]
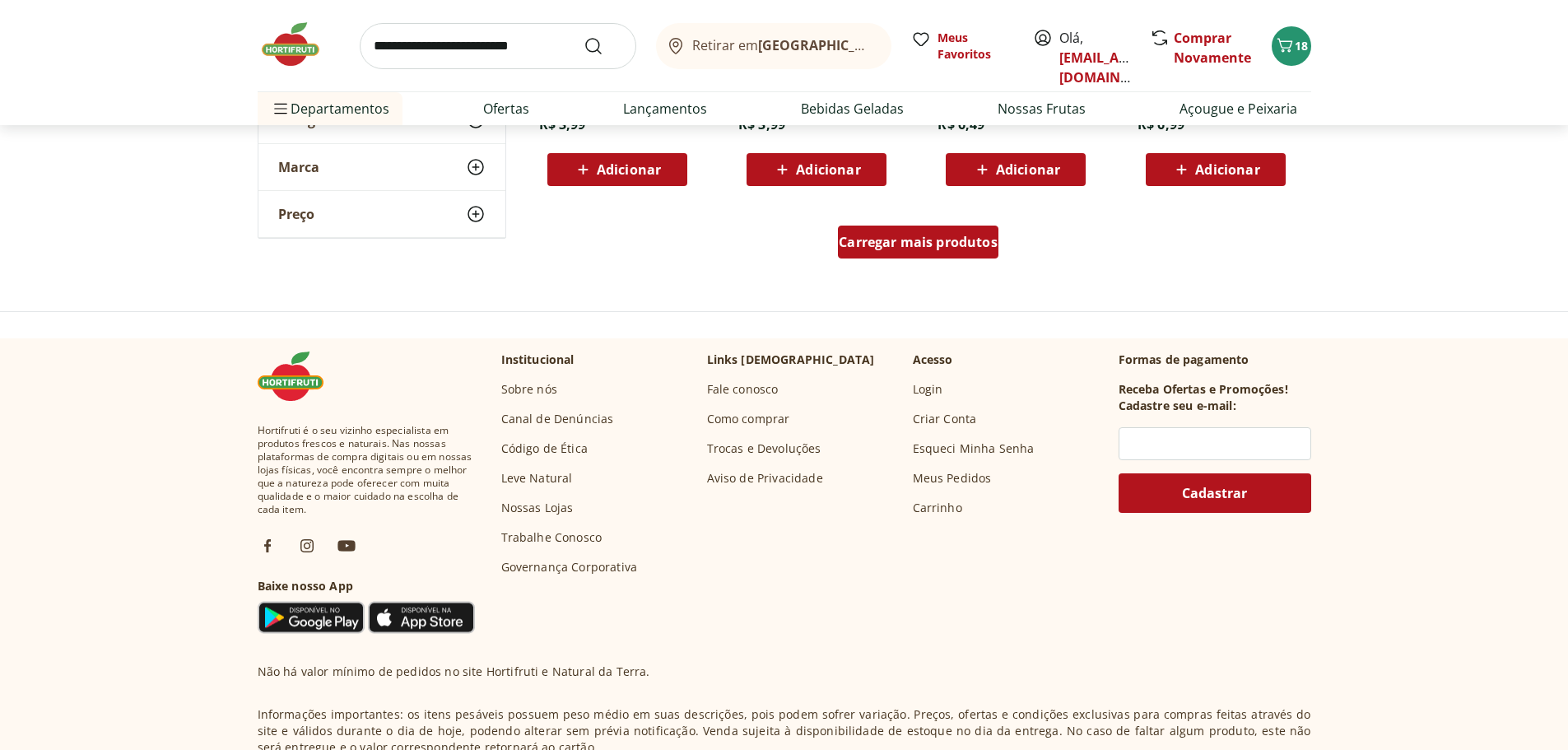
click at [914, 238] on span "Carregar mais produtos" at bounding box center [918, 241] width 159 height 13
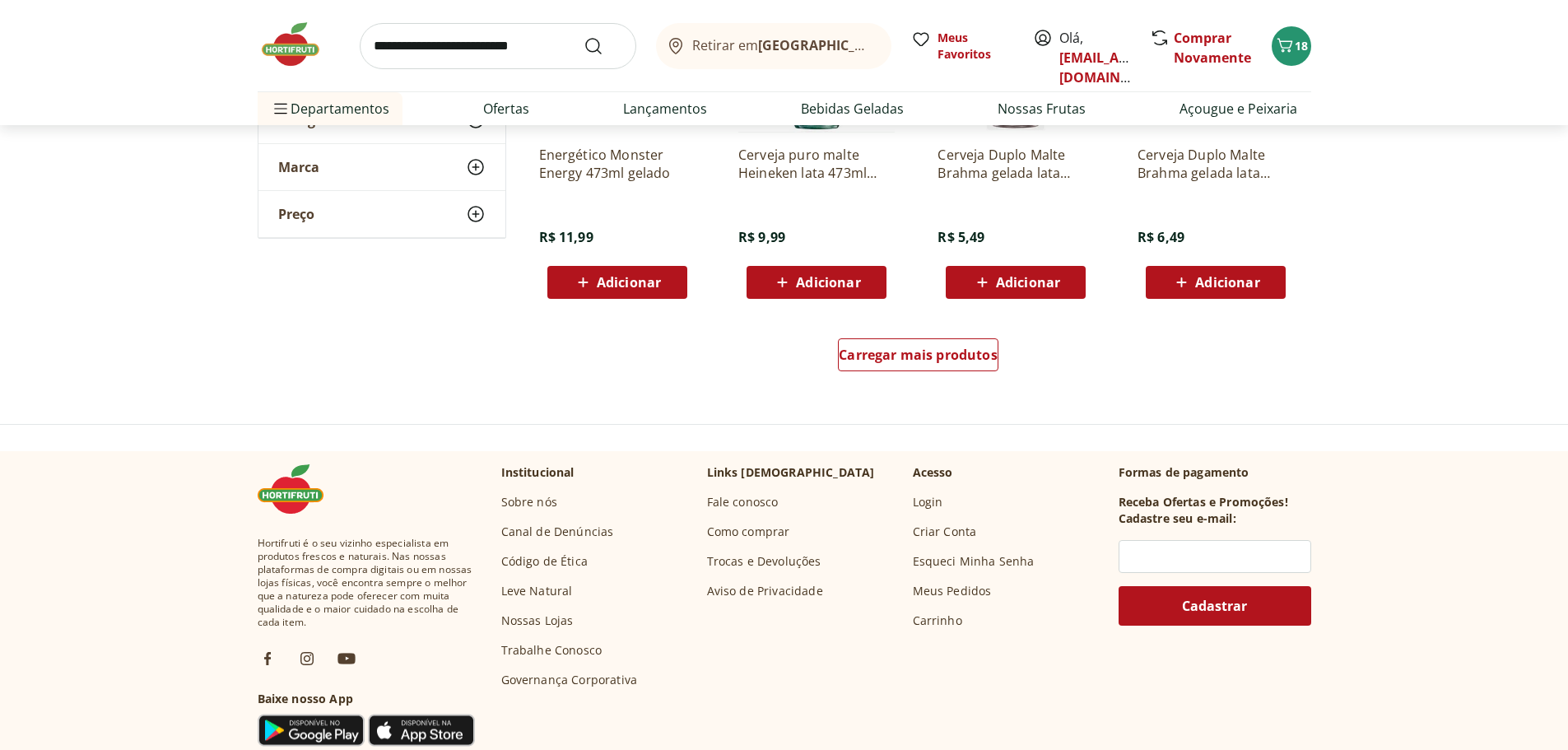
scroll to position [3209, 0]
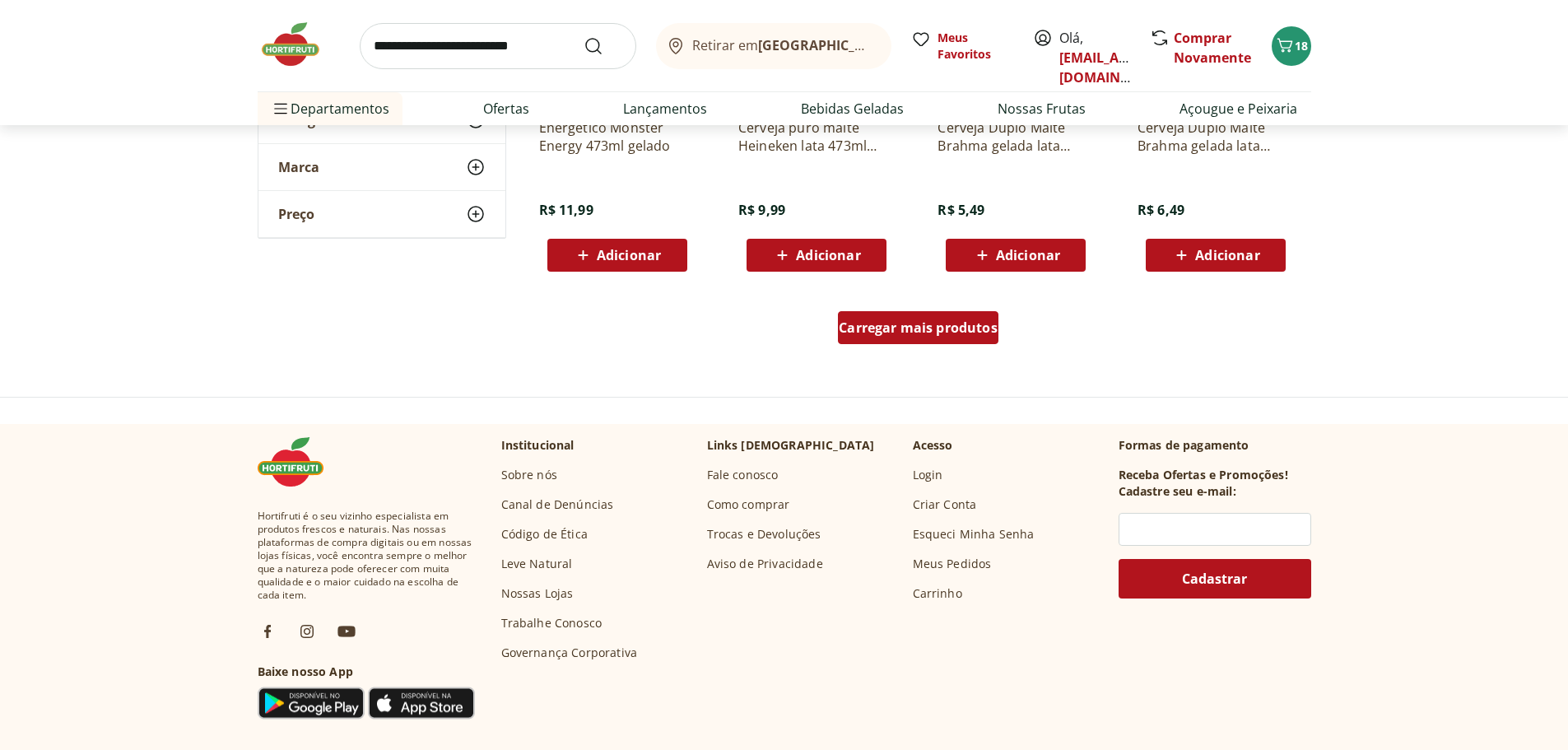
click at [903, 321] on span "Carregar mais produtos" at bounding box center [918, 327] width 159 height 13
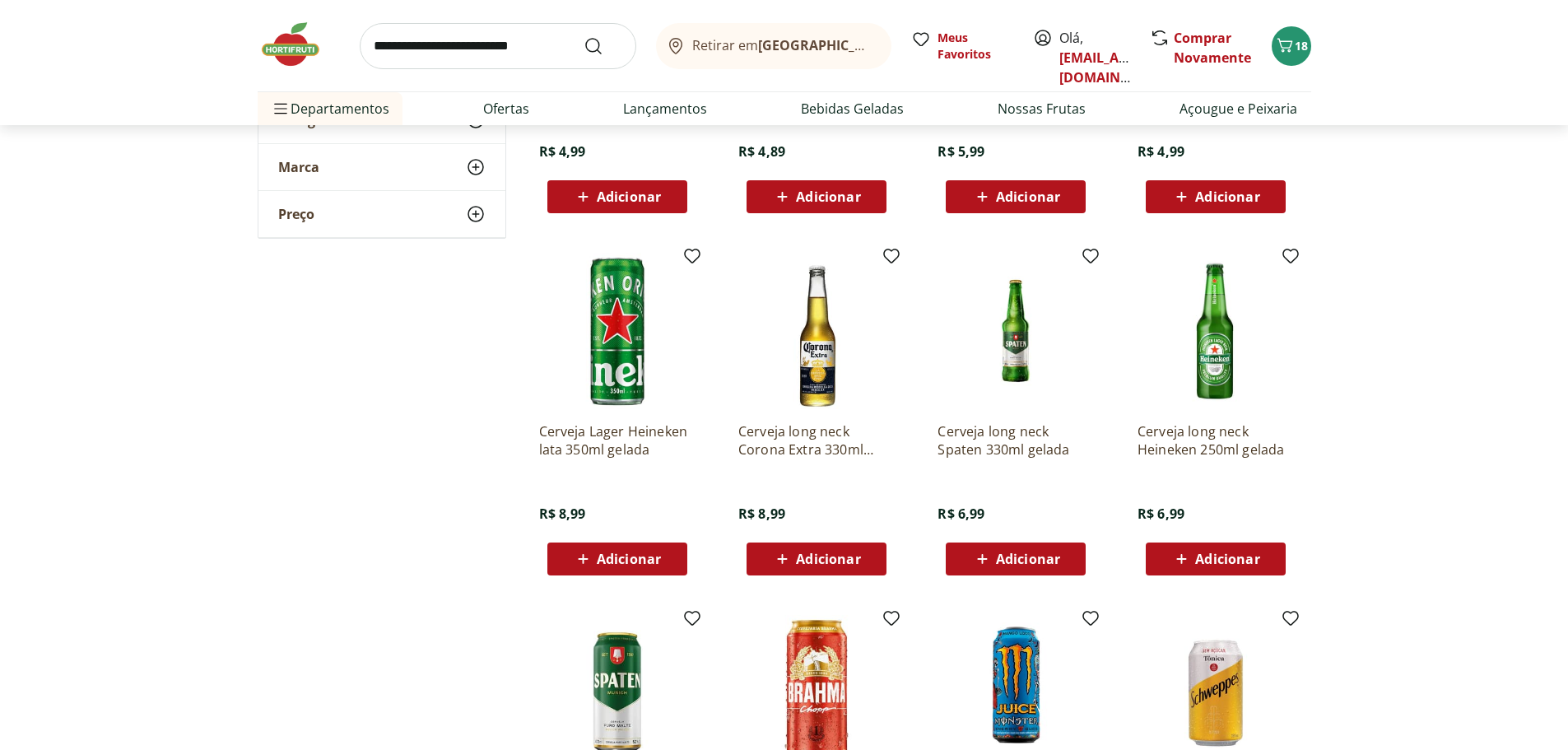
scroll to position [3620, 0]
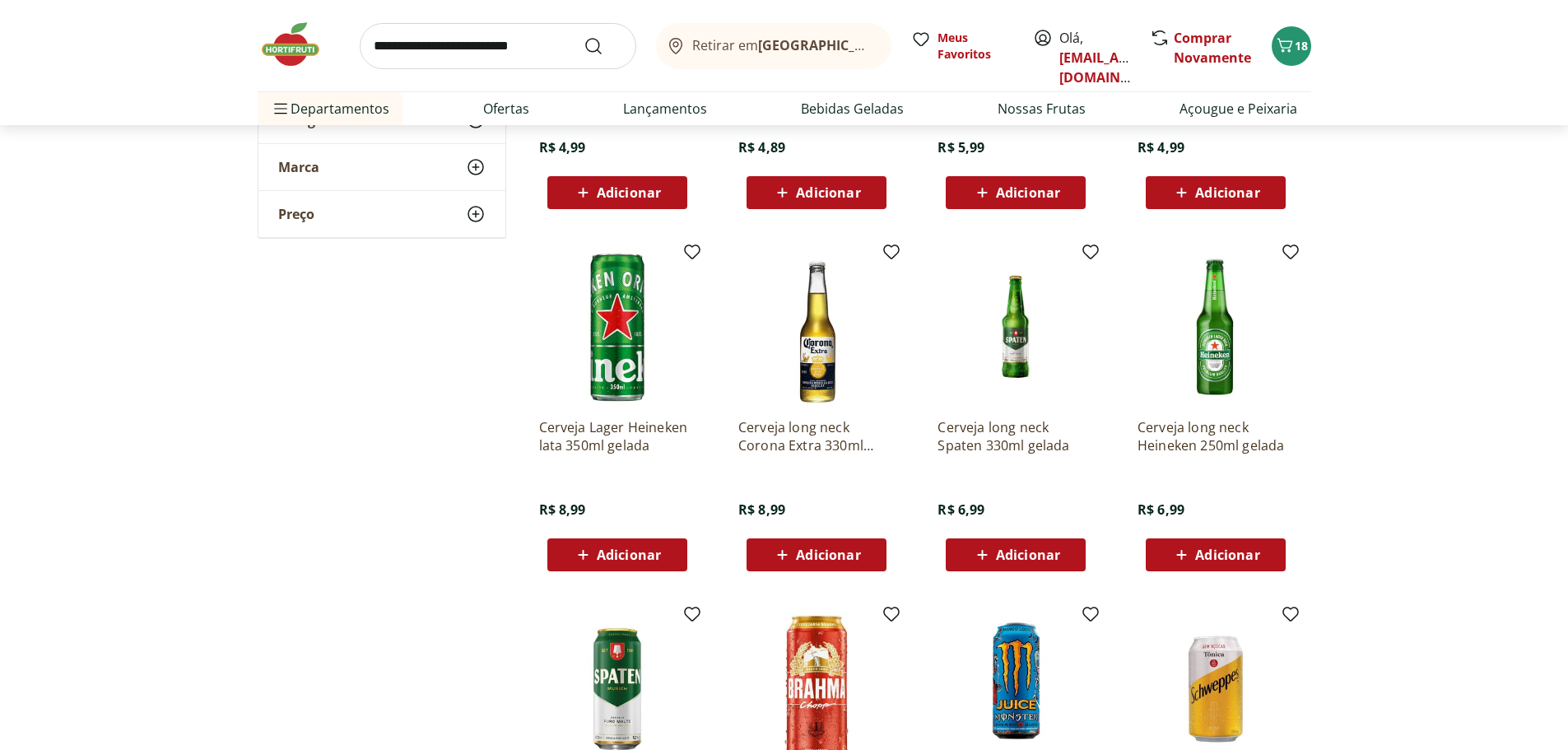
click at [1238, 126] on div "Cerveja puro malte Ultra Amstel lata 269ml gelada R$ 4,99 Adicionar" at bounding box center [1215, 125] width 156 height 166
click at [1238, 112] on link "Açougue e Peixaria" at bounding box center [1238, 109] width 118 height 20
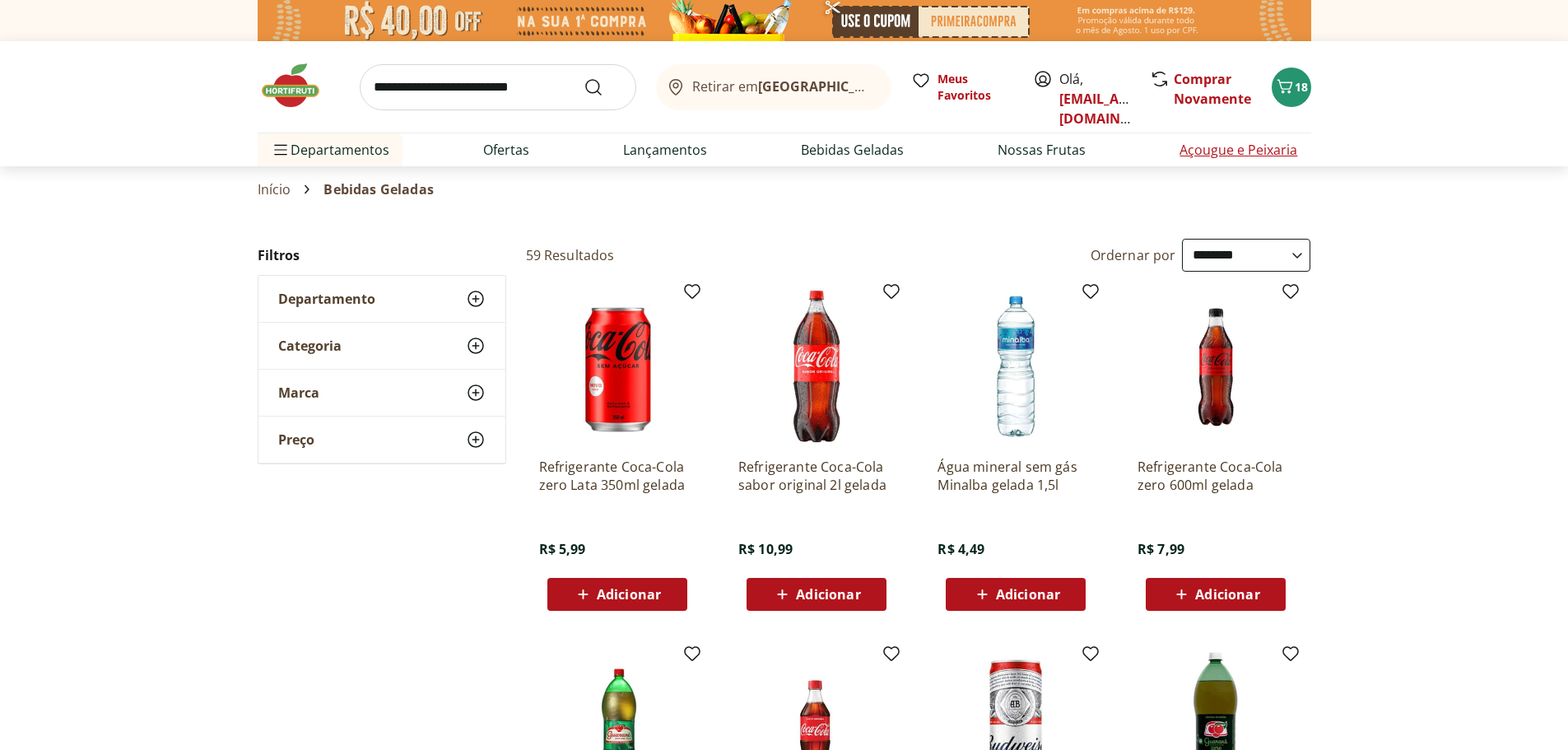
select select "**********"
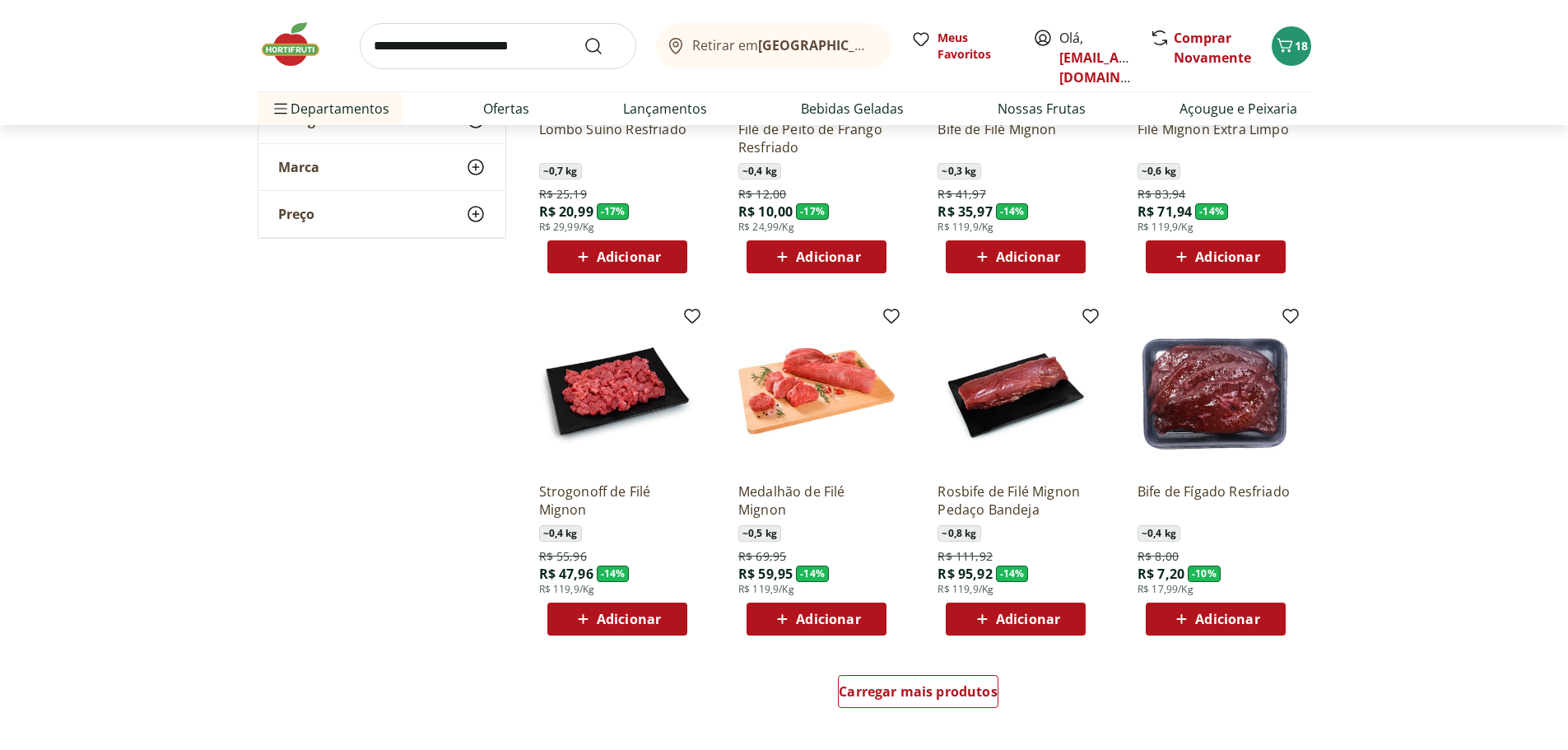
scroll to position [740, 0]
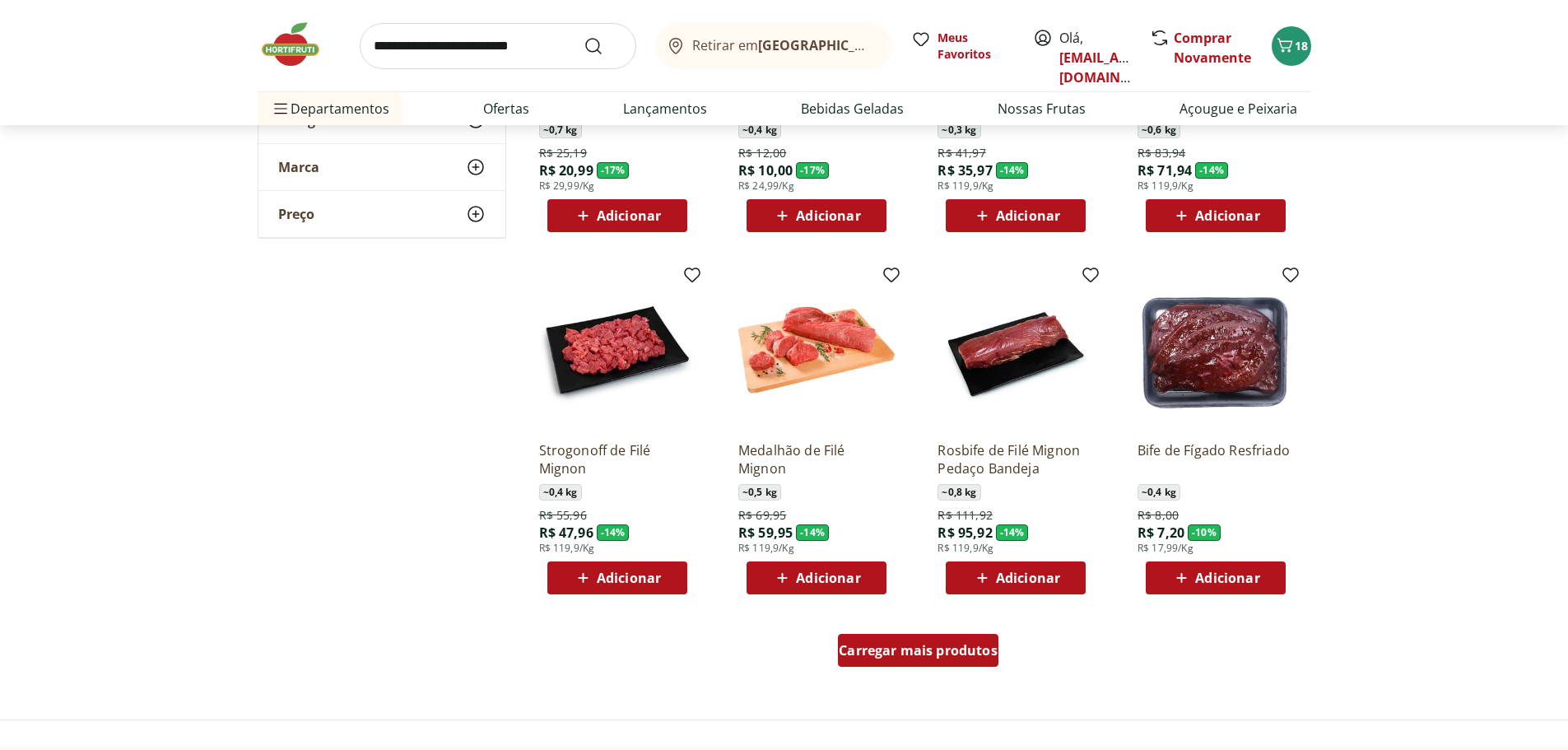
click at [958, 645] on span "Carregar mais produtos" at bounding box center [918, 649] width 159 height 13
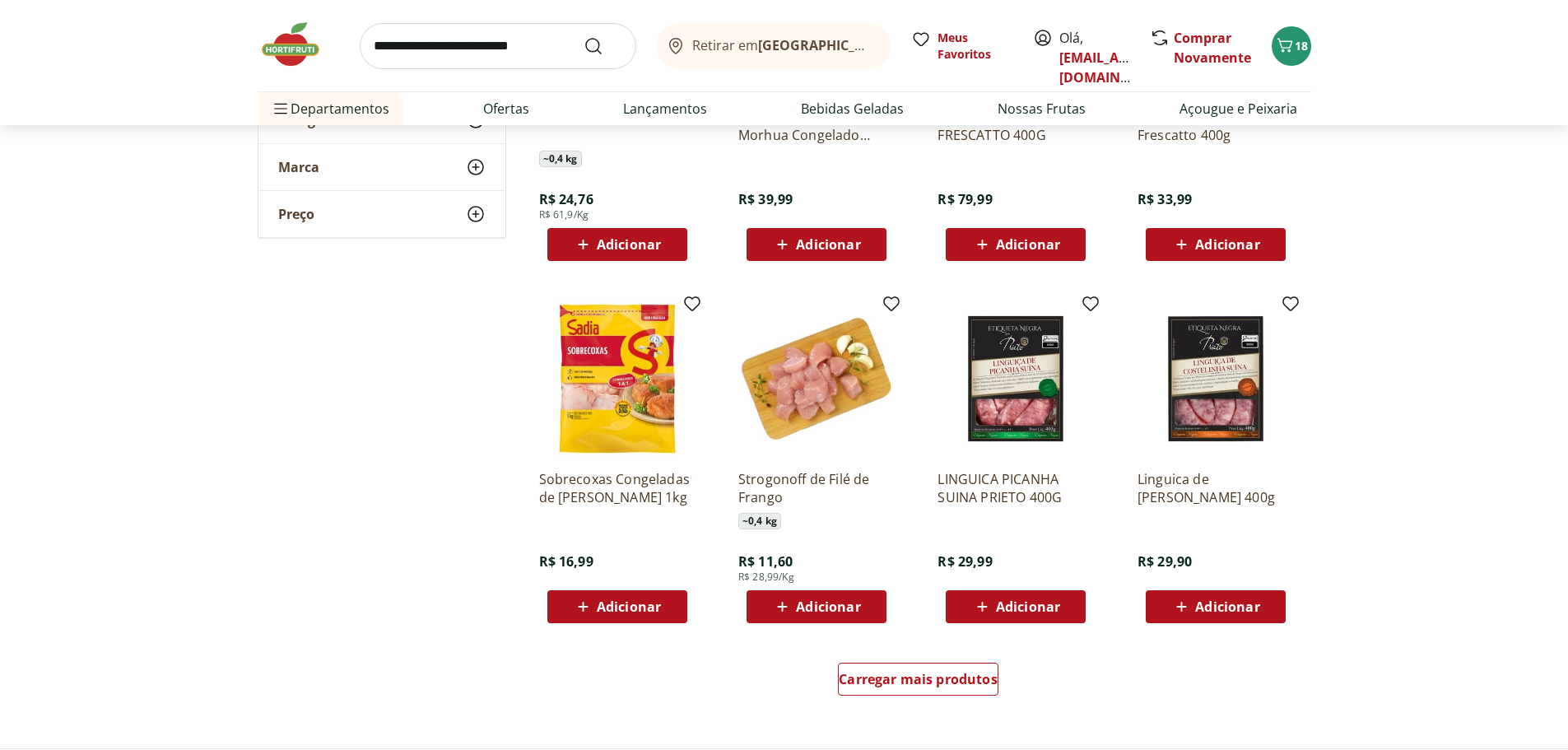
scroll to position [1810, 0]
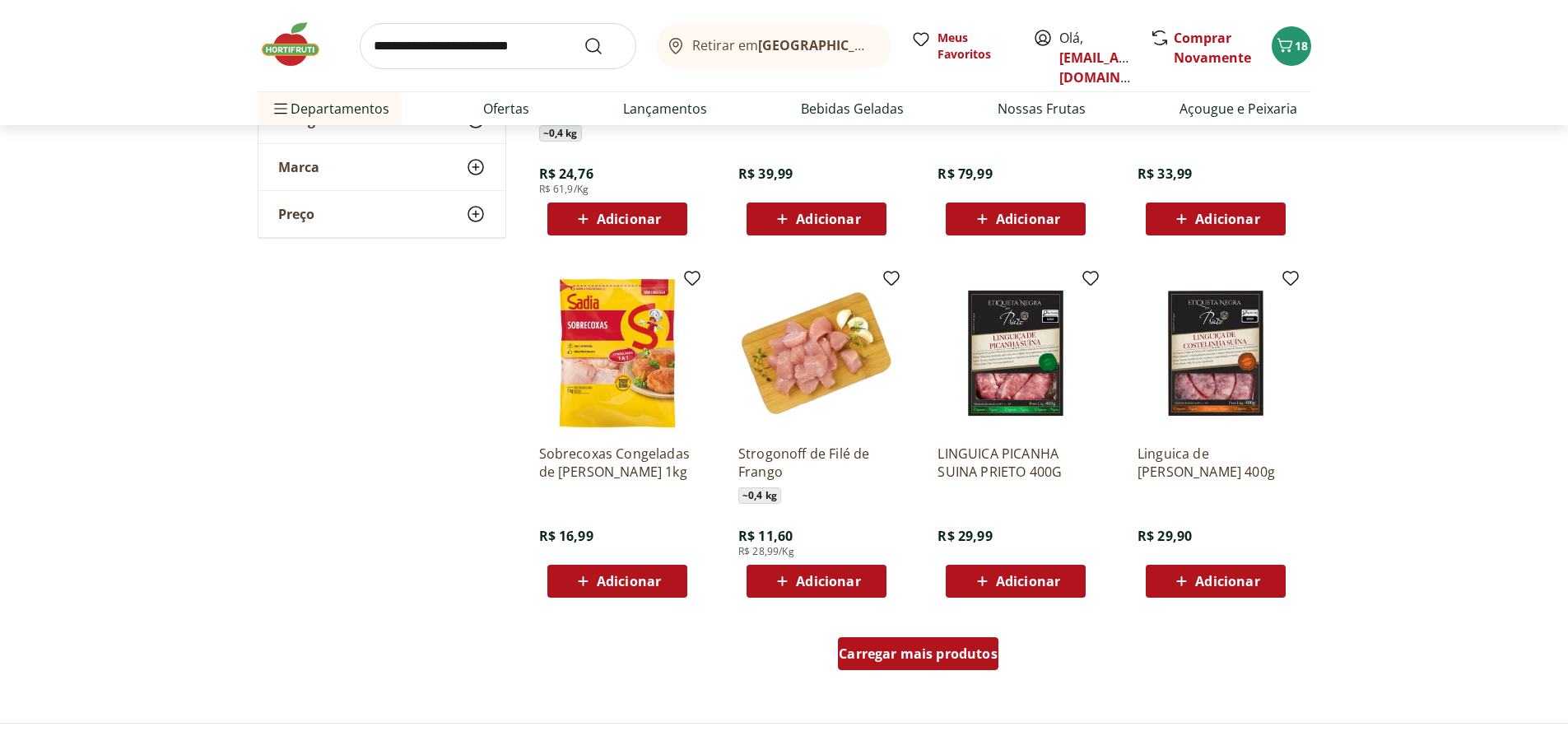
click at [954, 654] on span "Carregar mais produtos" at bounding box center [918, 652] width 159 height 13
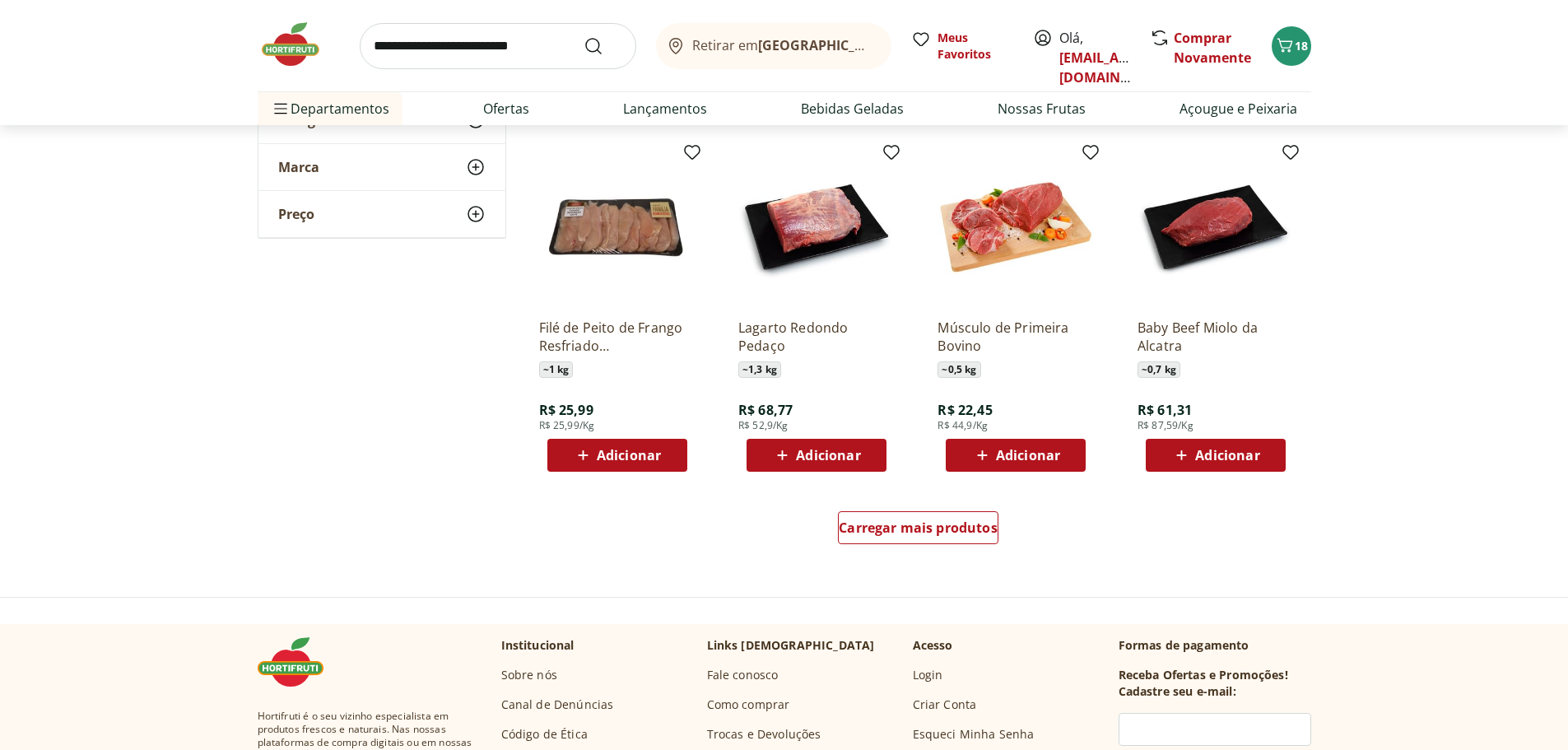
scroll to position [3044, 0]
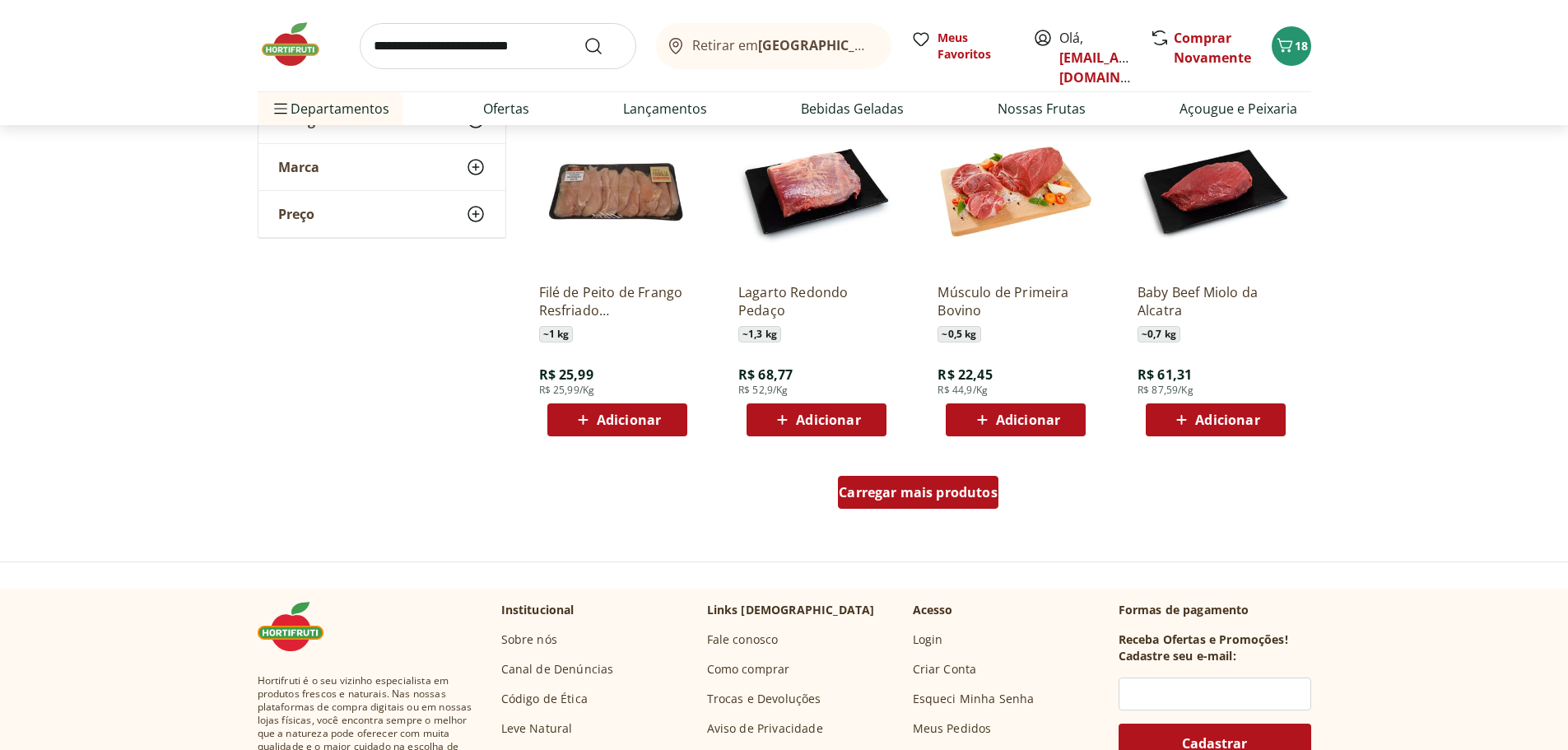
click at [895, 494] on span "Carregar mais produtos" at bounding box center [918, 491] width 159 height 13
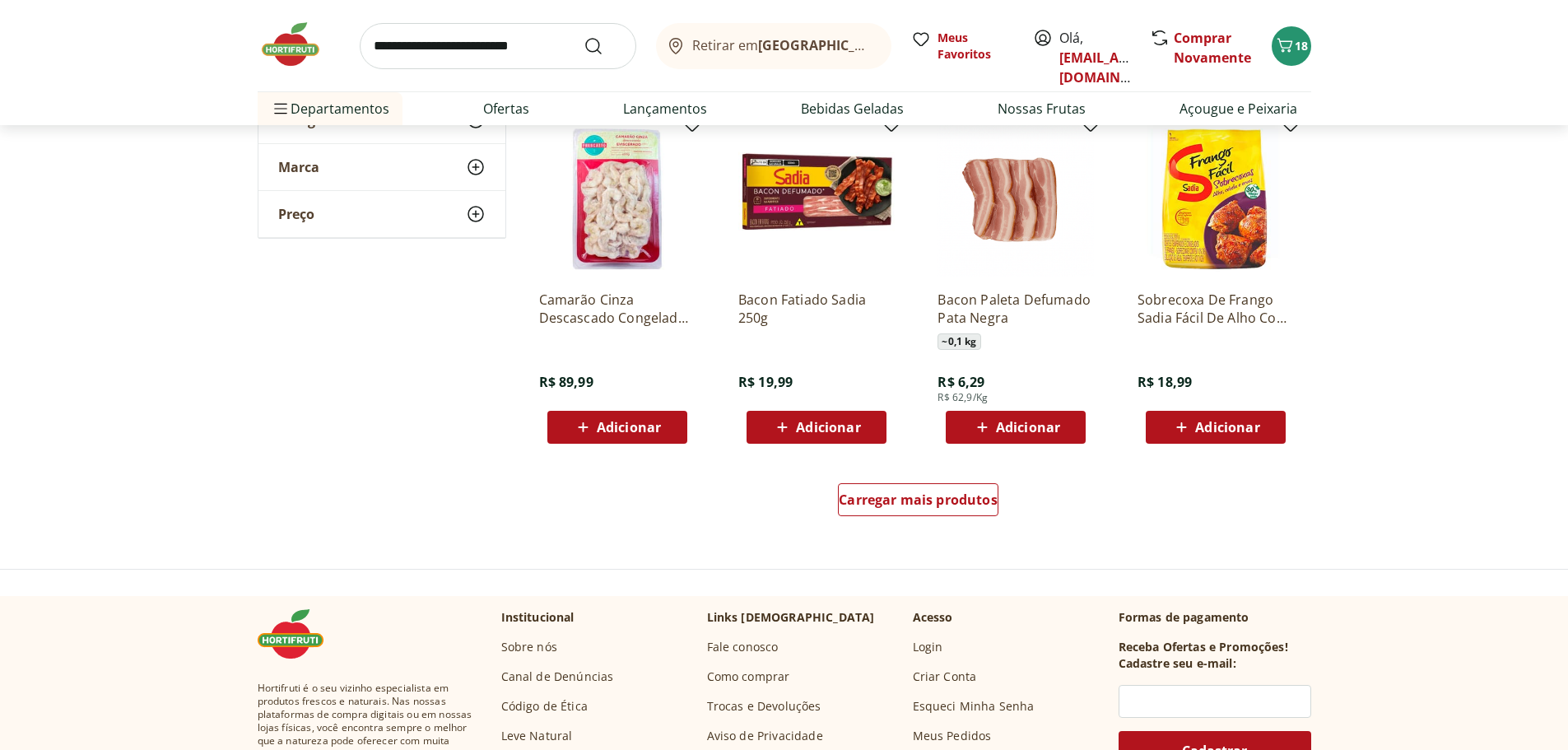
scroll to position [4114, 0]
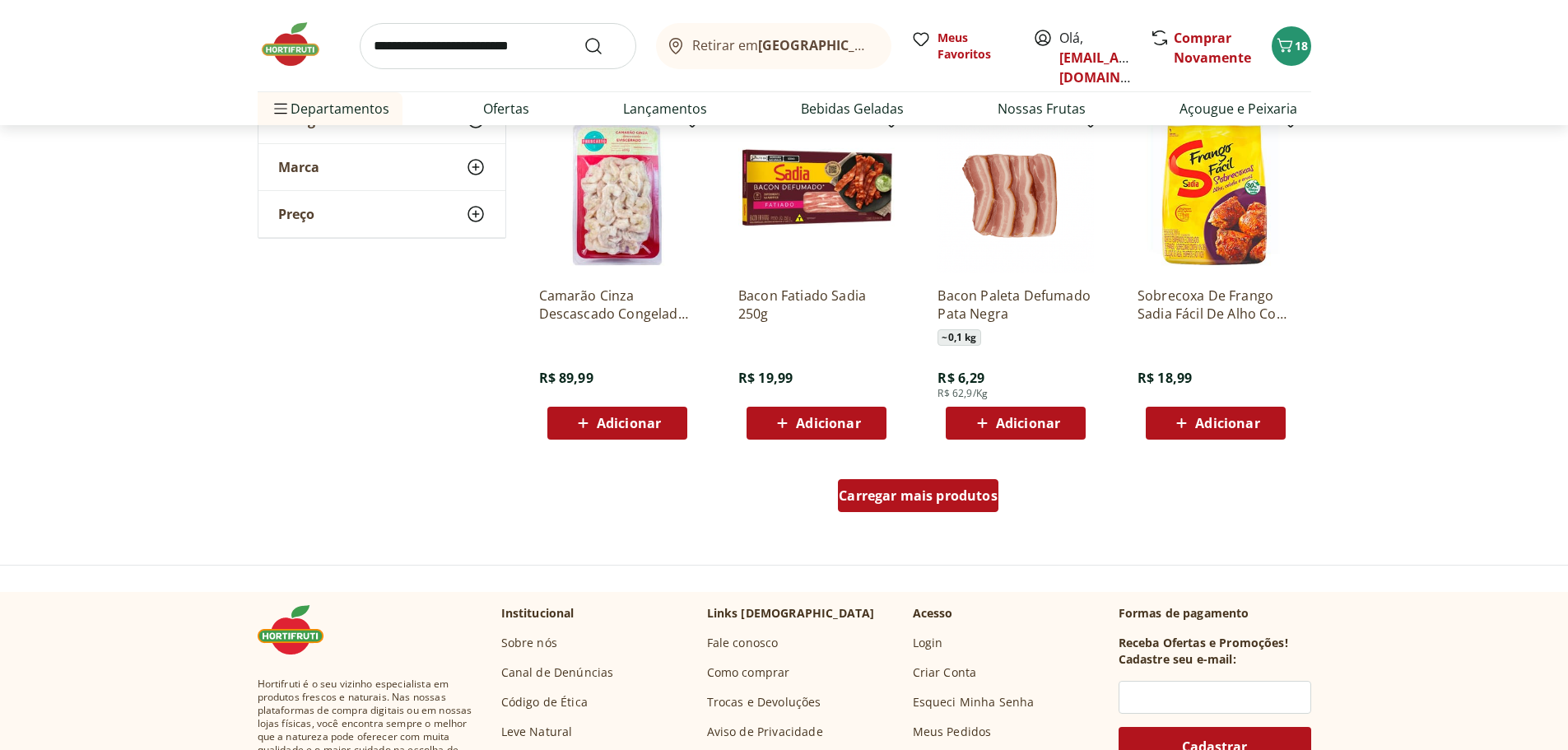
click at [860, 504] on div "Carregar mais produtos" at bounding box center [918, 494] width 161 height 33
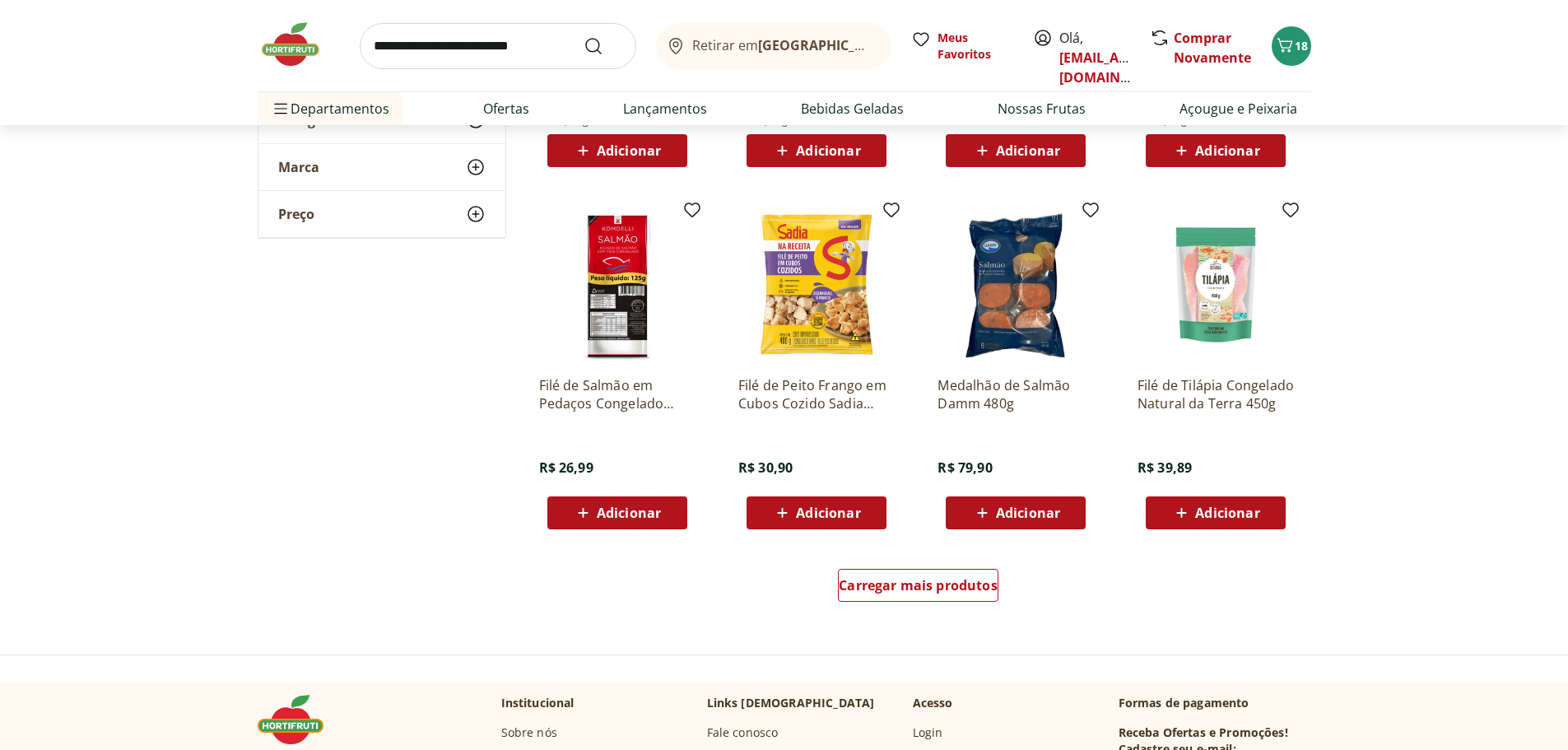
scroll to position [5101, 0]
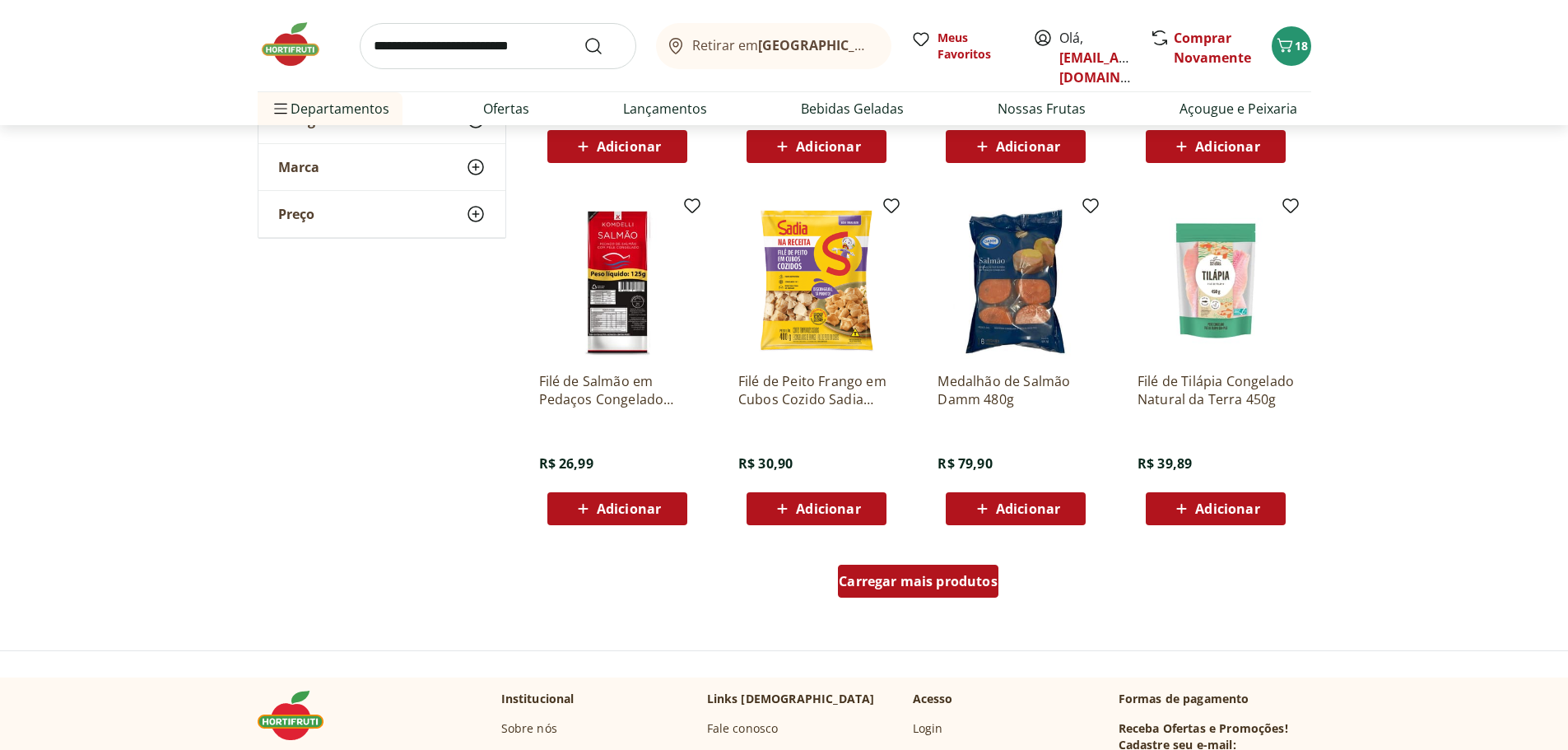
click at [908, 585] on span "Carregar mais produtos" at bounding box center [918, 580] width 159 height 13
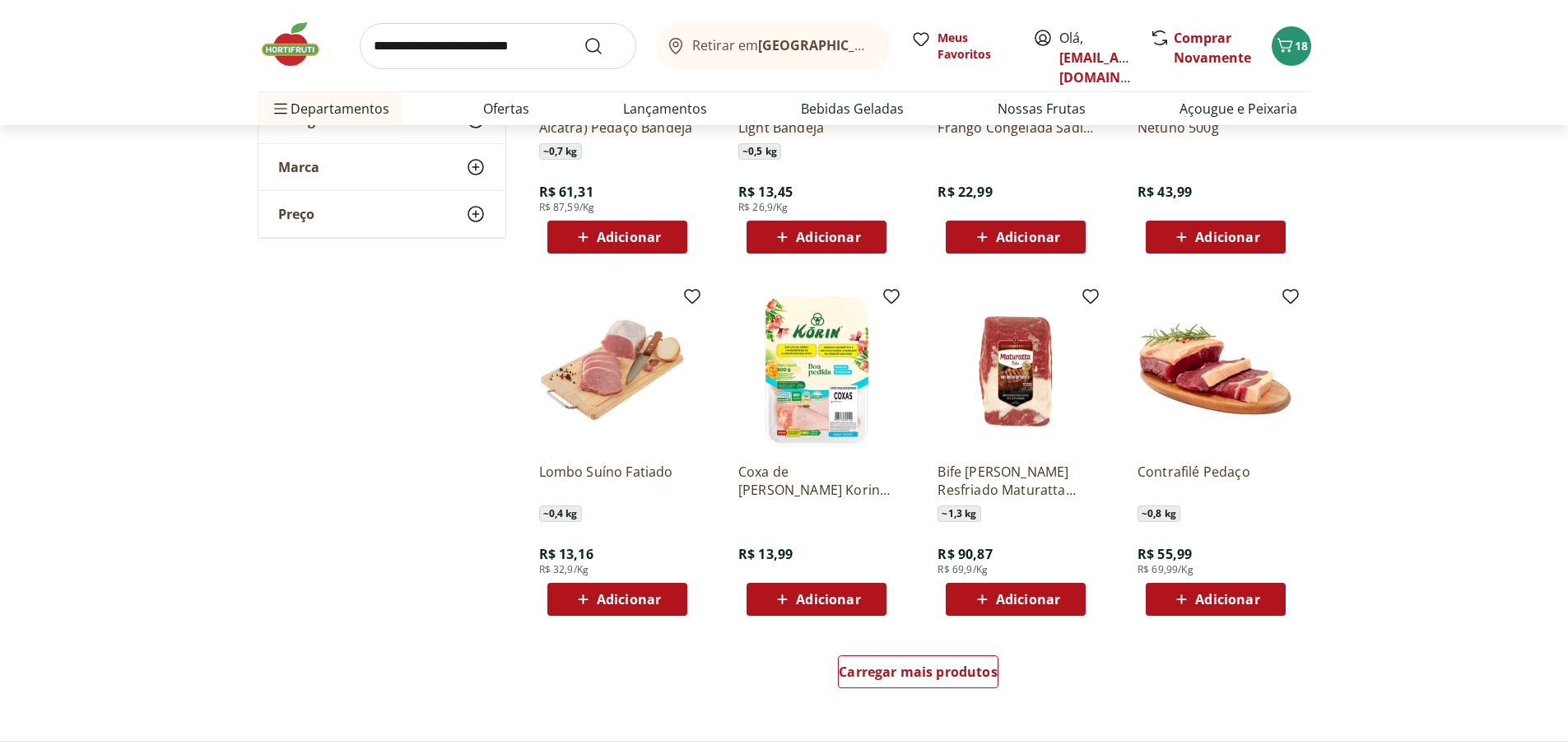
scroll to position [6089, 0]
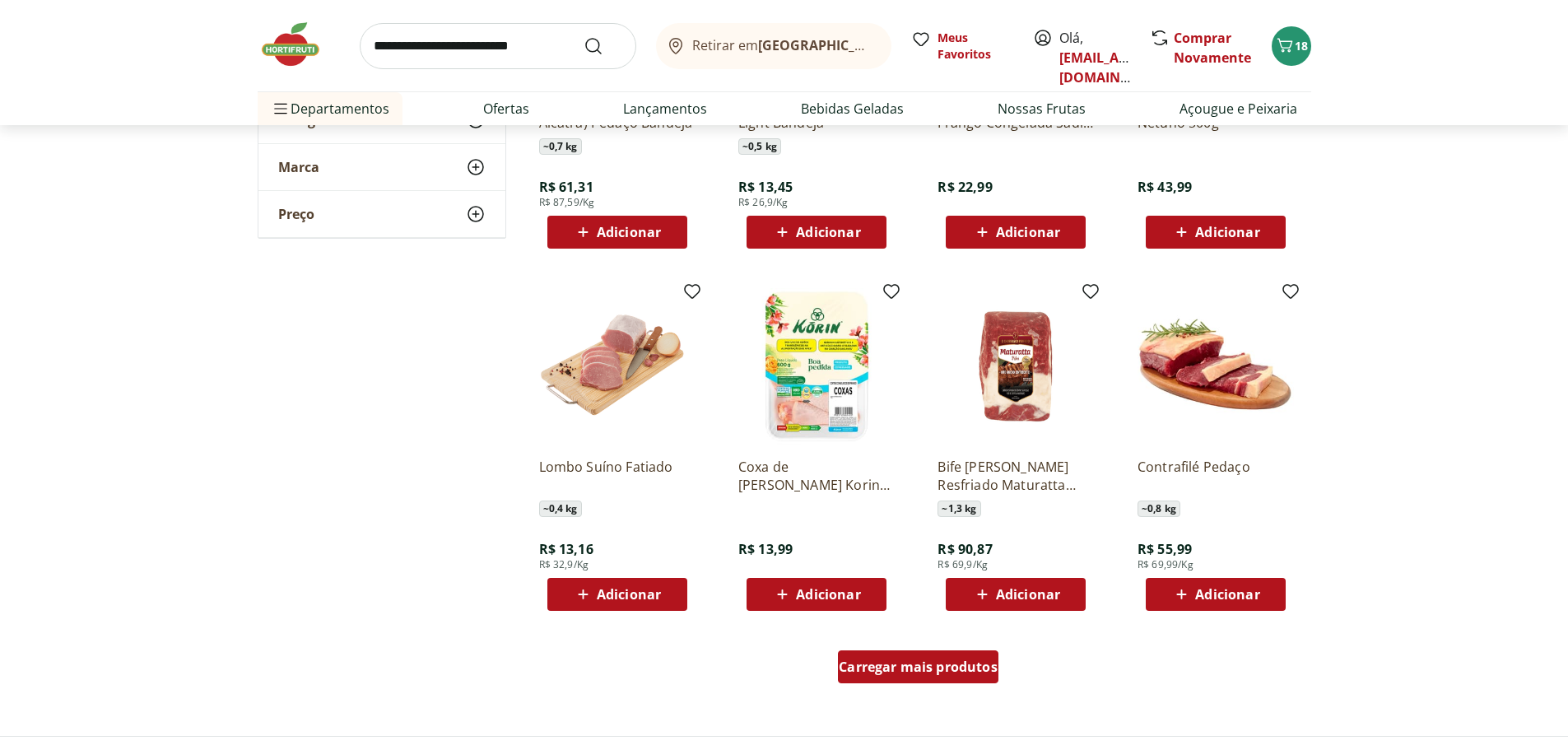
click at [957, 660] on span "Carregar mais produtos" at bounding box center [918, 666] width 159 height 13
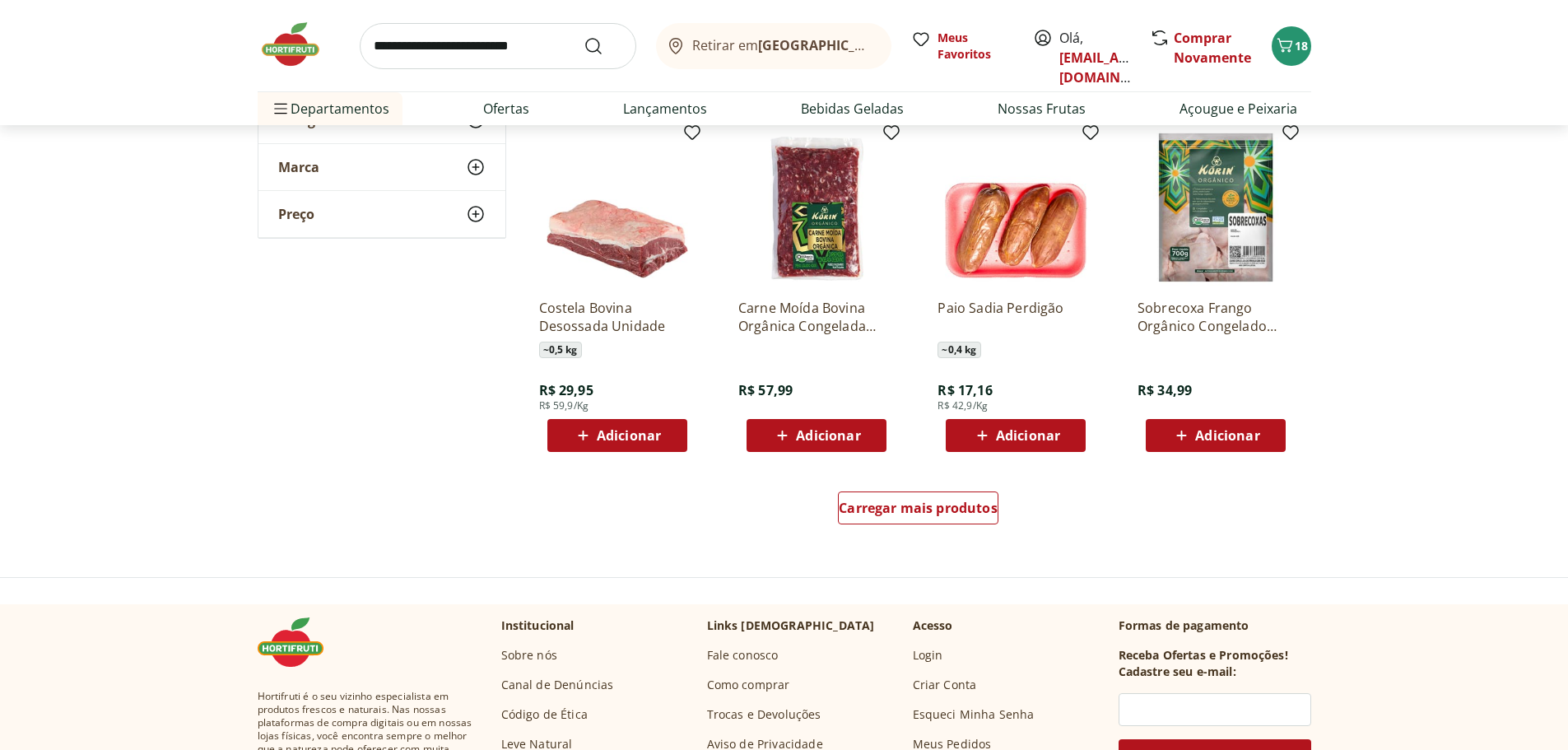
scroll to position [7322, 0]
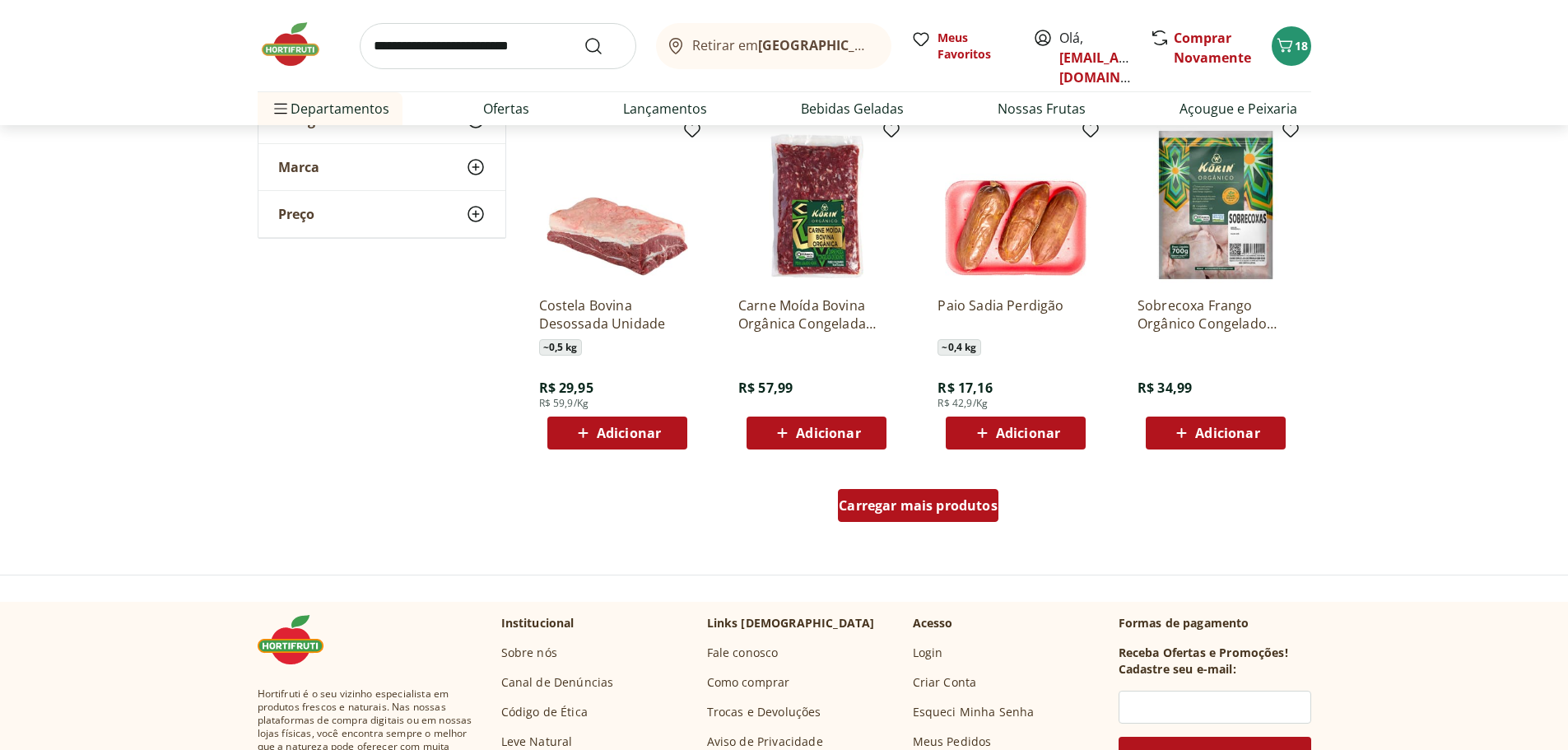
click at [930, 508] on span "Carregar mais produtos" at bounding box center [918, 504] width 159 height 13
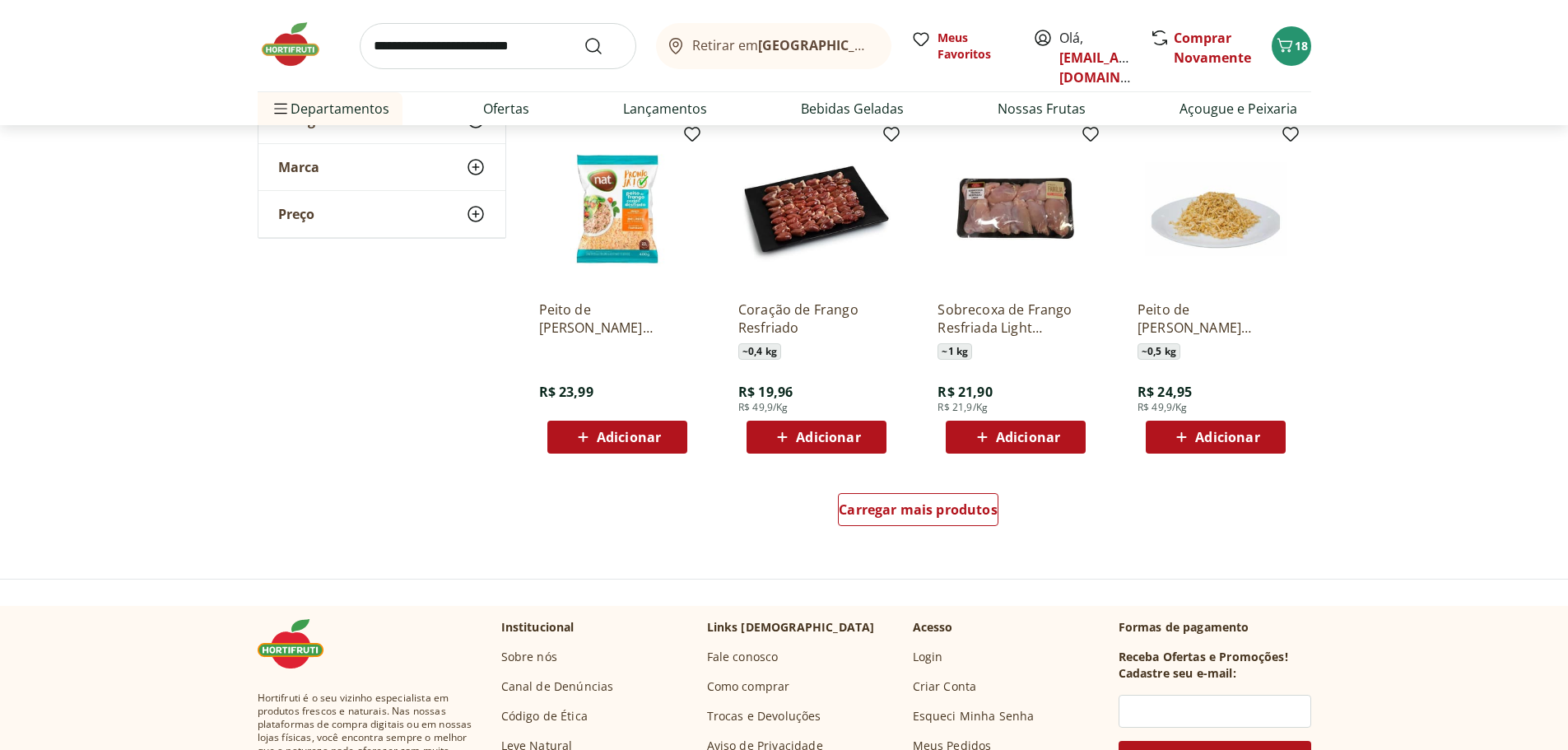
scroll to position [8392, 0]
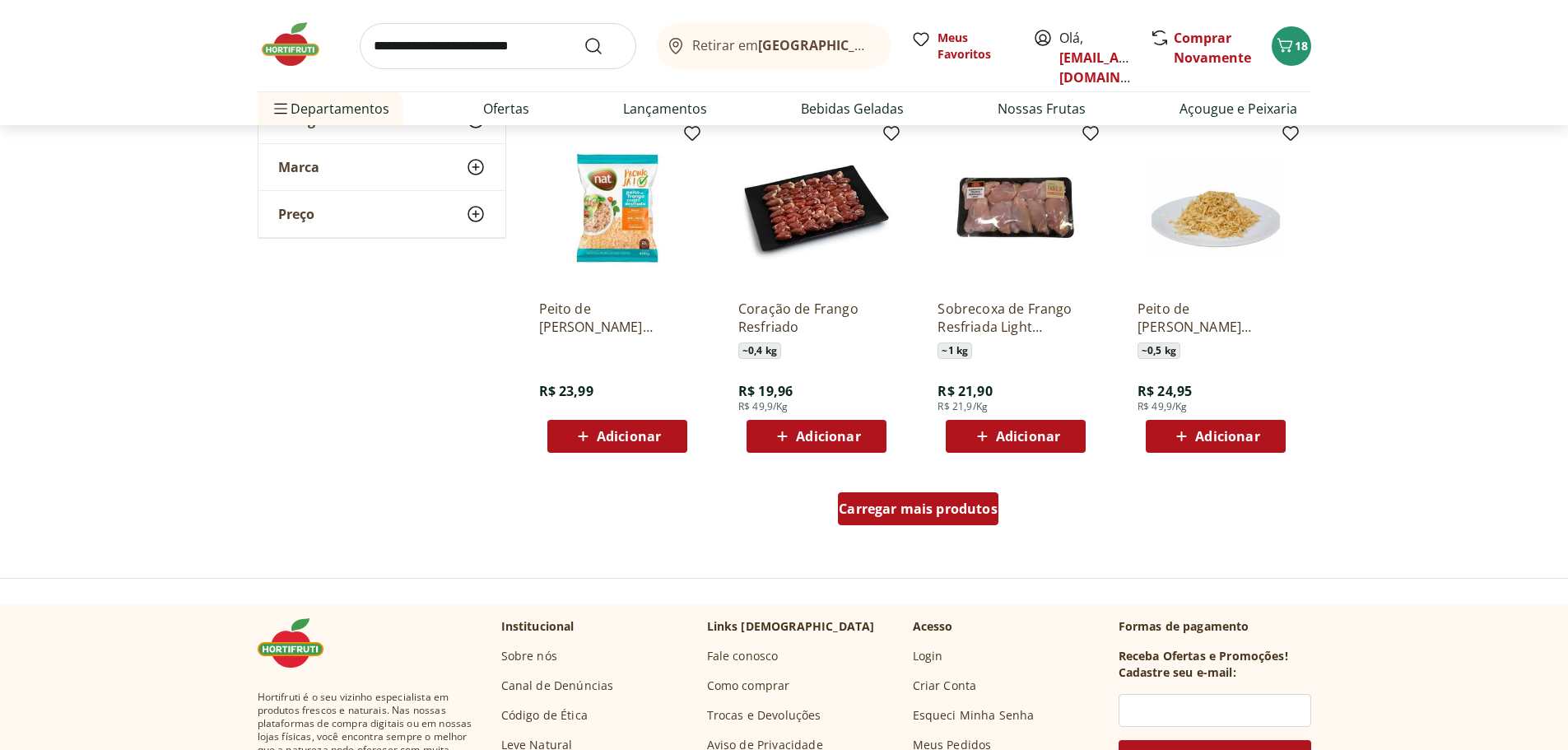
click at [889, 511] on span "Carregar mais produtos" at bounding box center [918, 508] width 159 height 13
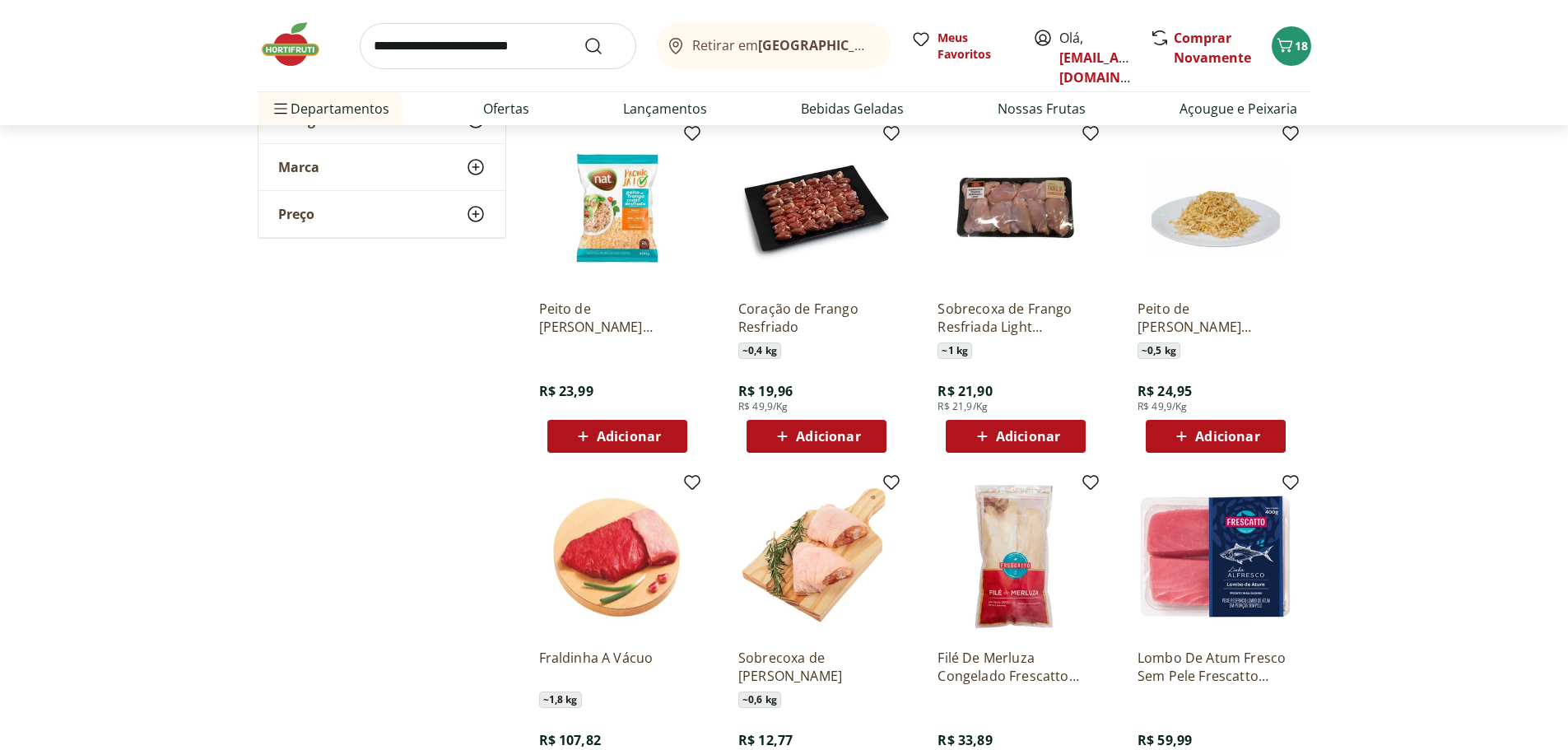
drag, startPoint x: 1017, startPoint y: 502, endPoint x: 1004, endPoint y: 495, distance: 14.8
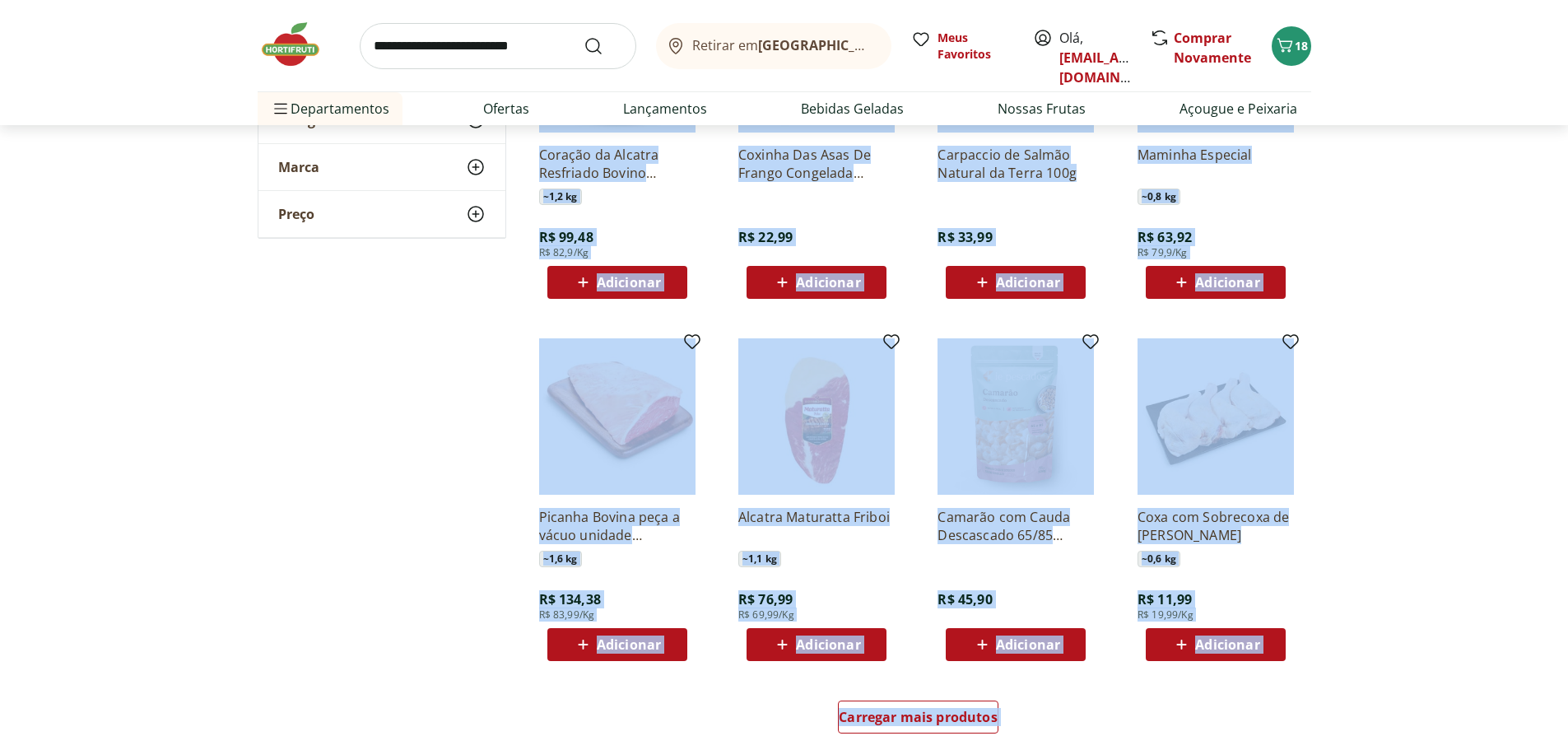
drag, startPoint x: 1004, startPoint y: 495, endPoint x: 297, endPoint y: 788, distance: 765.3
